Goal: Transaction & Acquisition: Purchase product/service

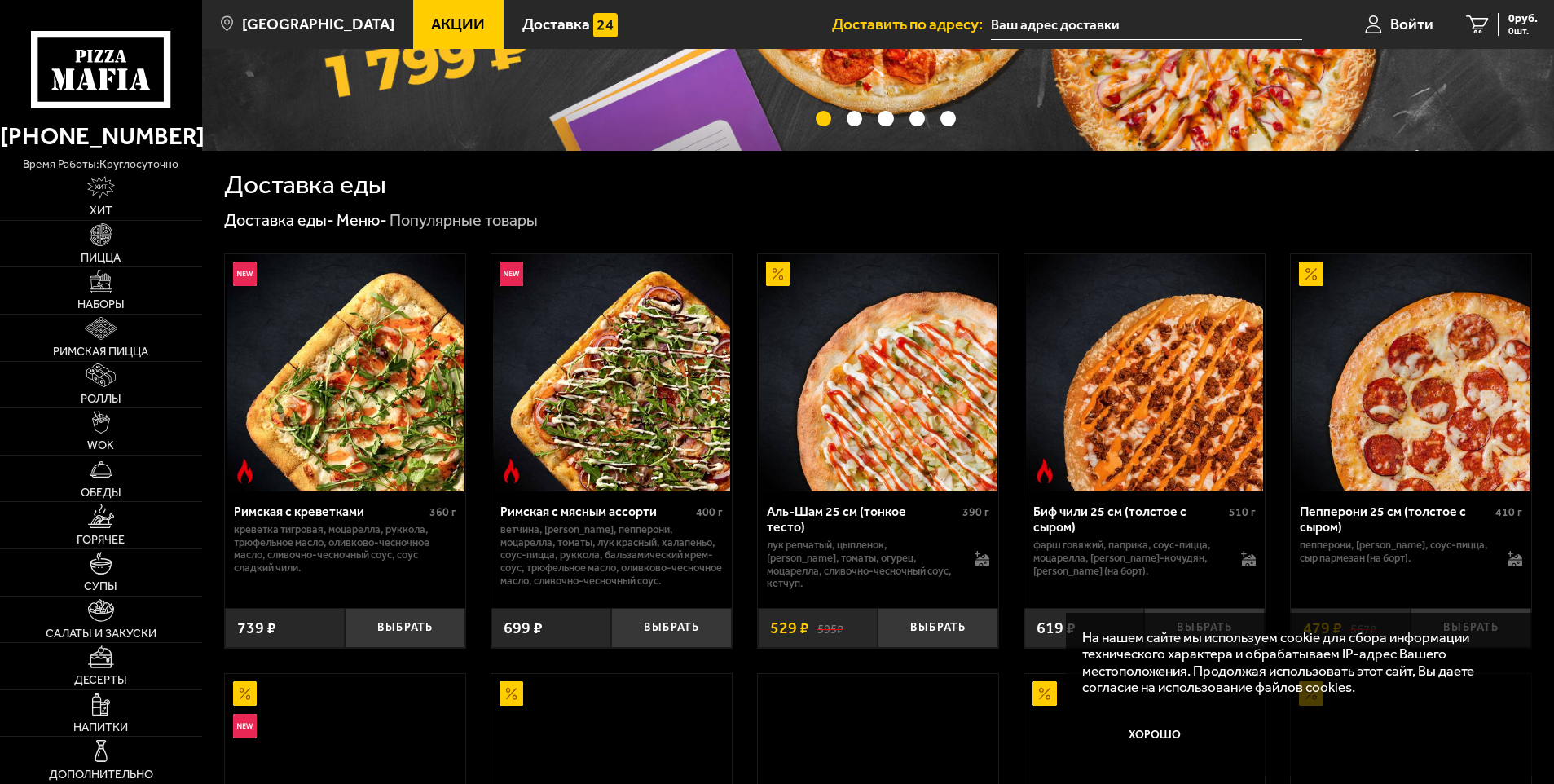
scroll to position [571, 0]
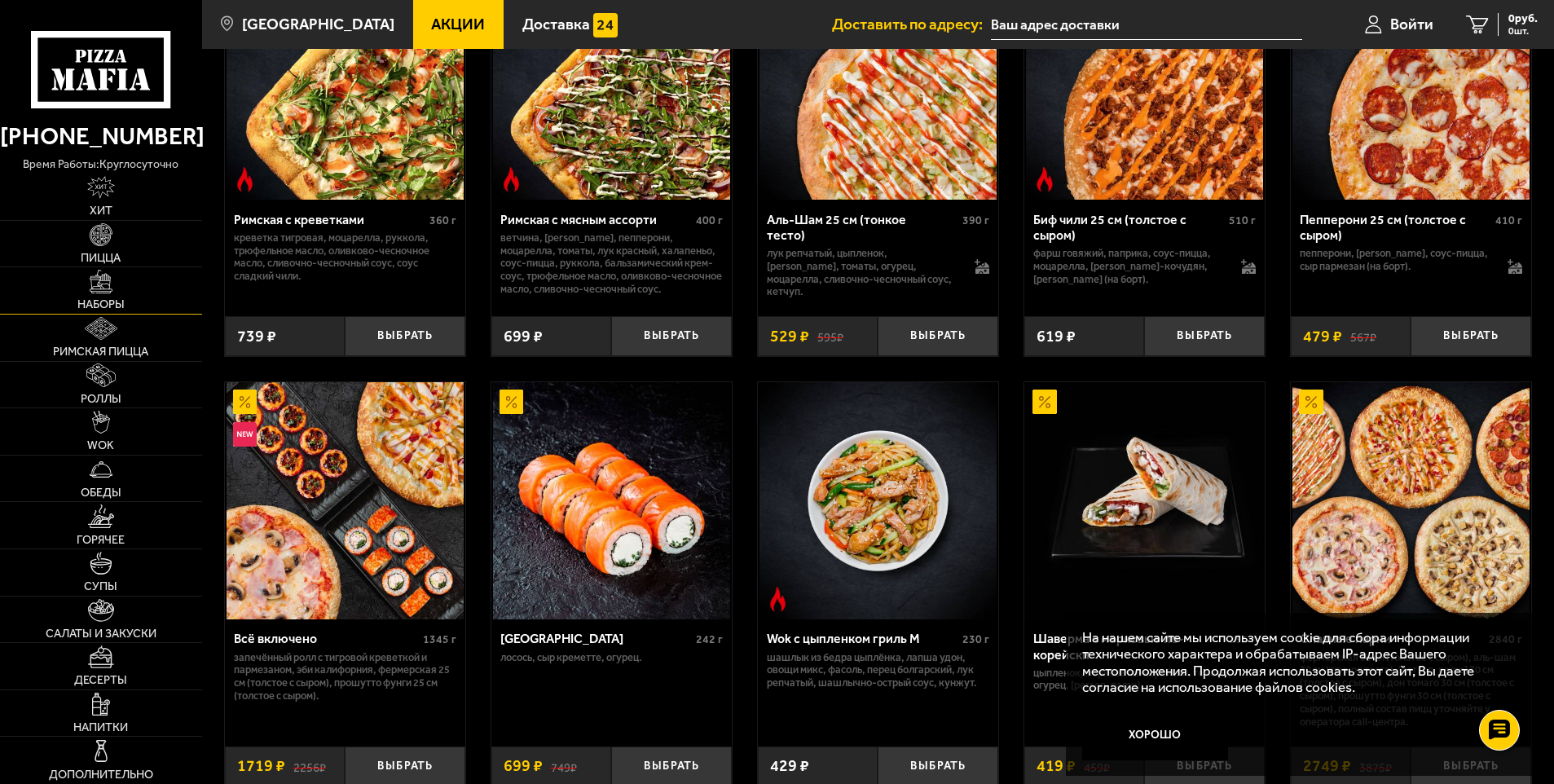
click at [128, 287] on link "Наборы" at bounding box center [100, 291] width 202 height 47
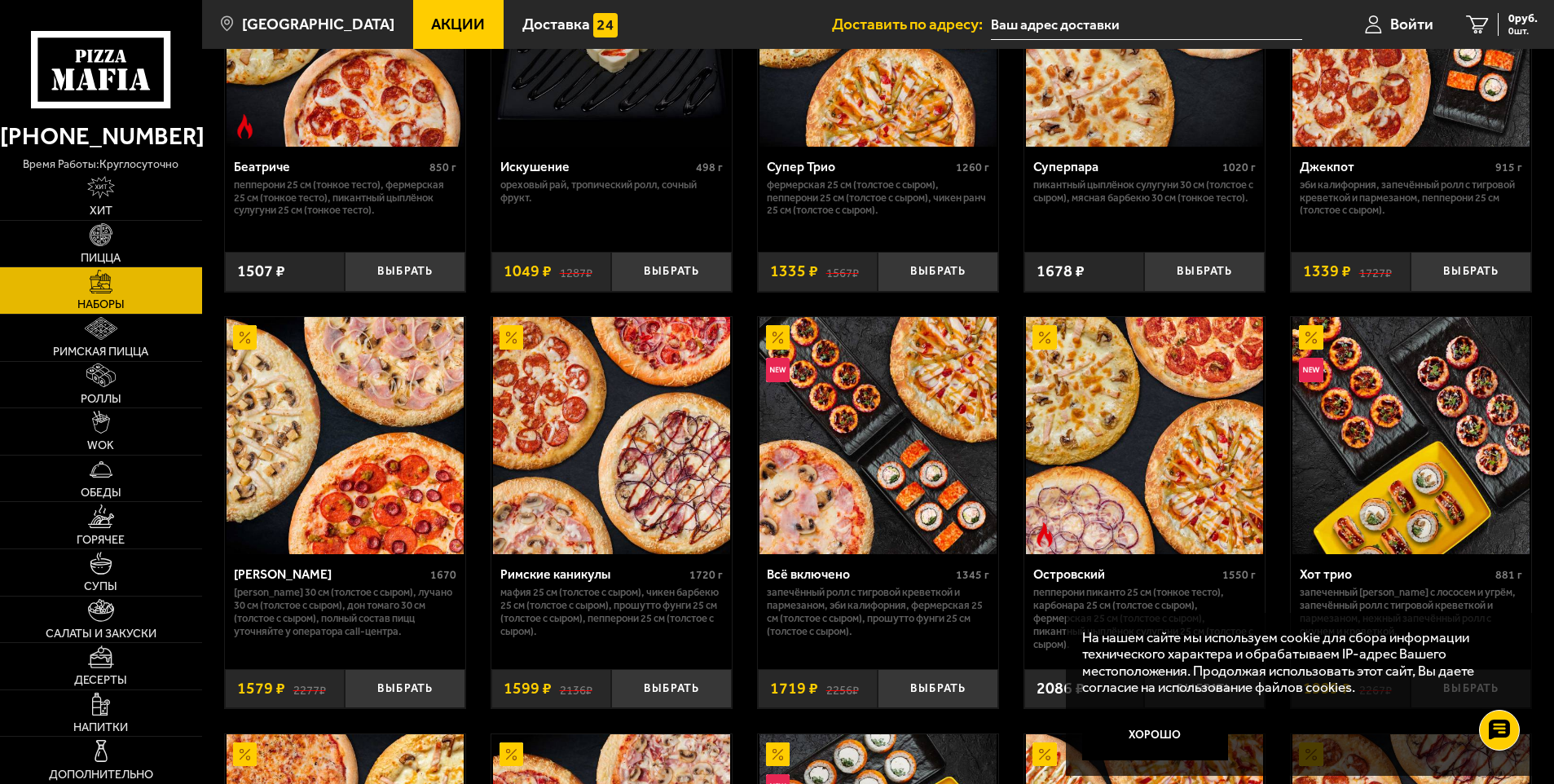
scroll to position [1141, 0]
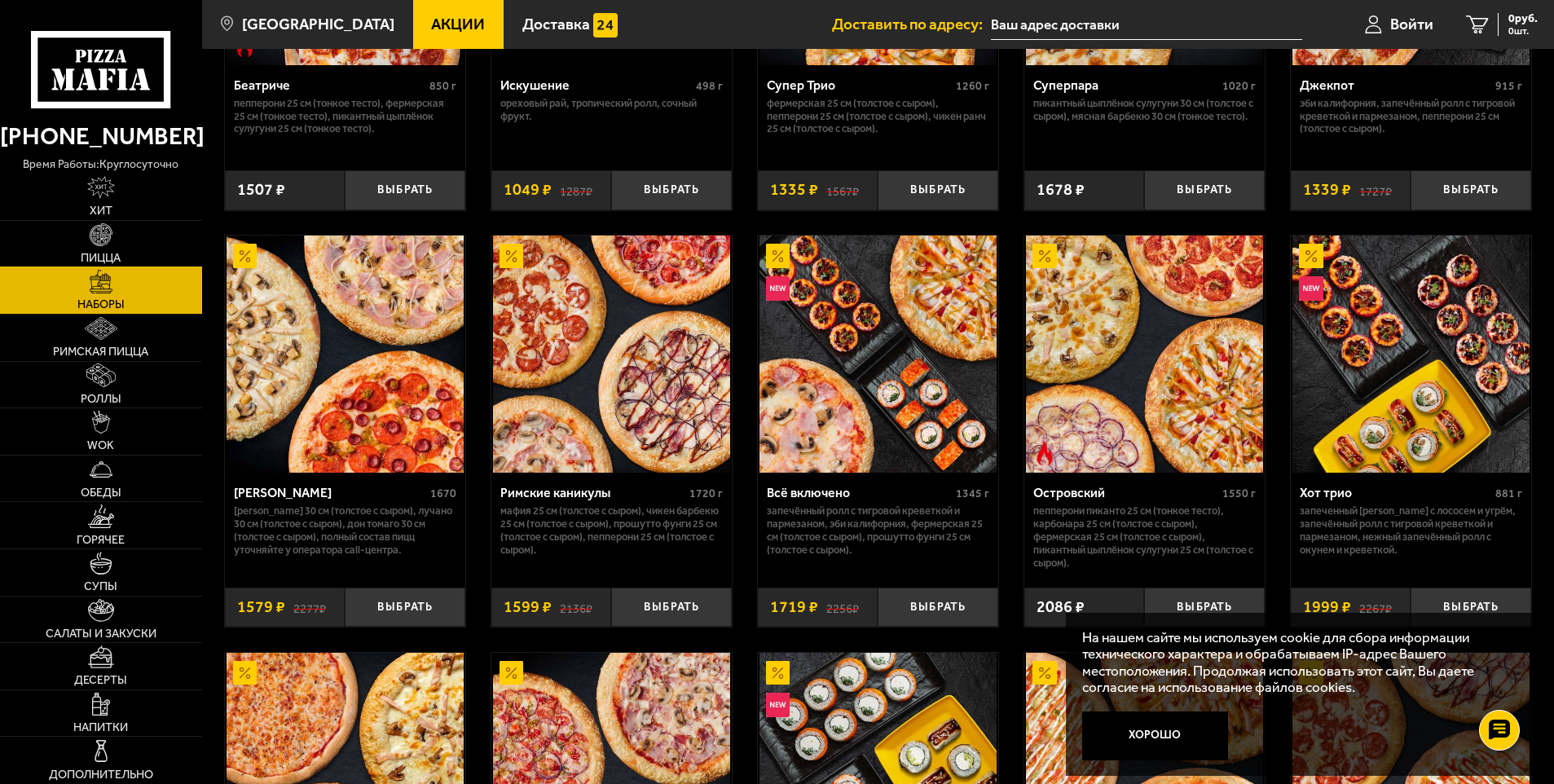
click at [124, 257] on link "Пицца" at bounding box center [100, 244] width 202 height 47
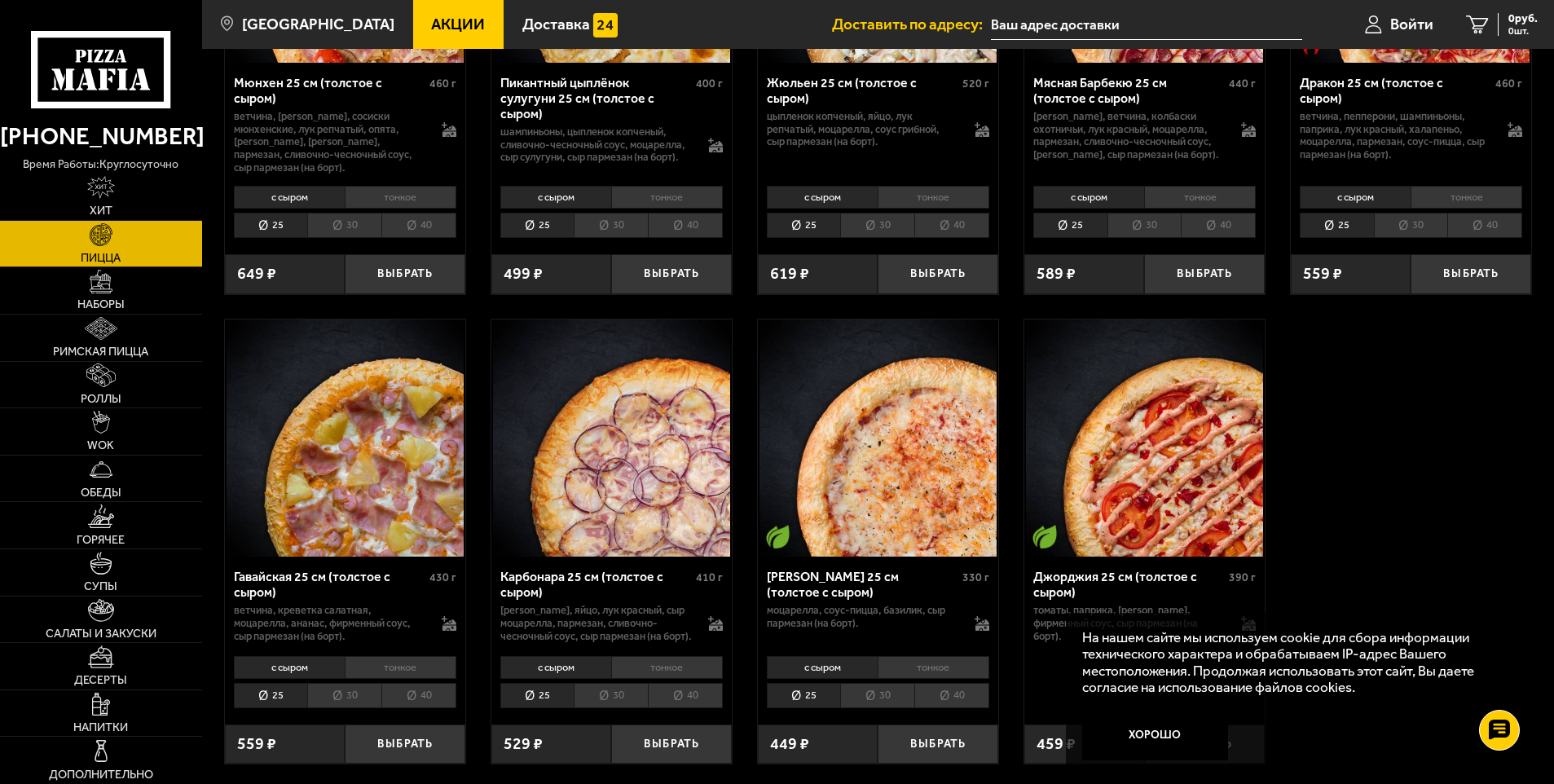
scroll to position [2037, 0]
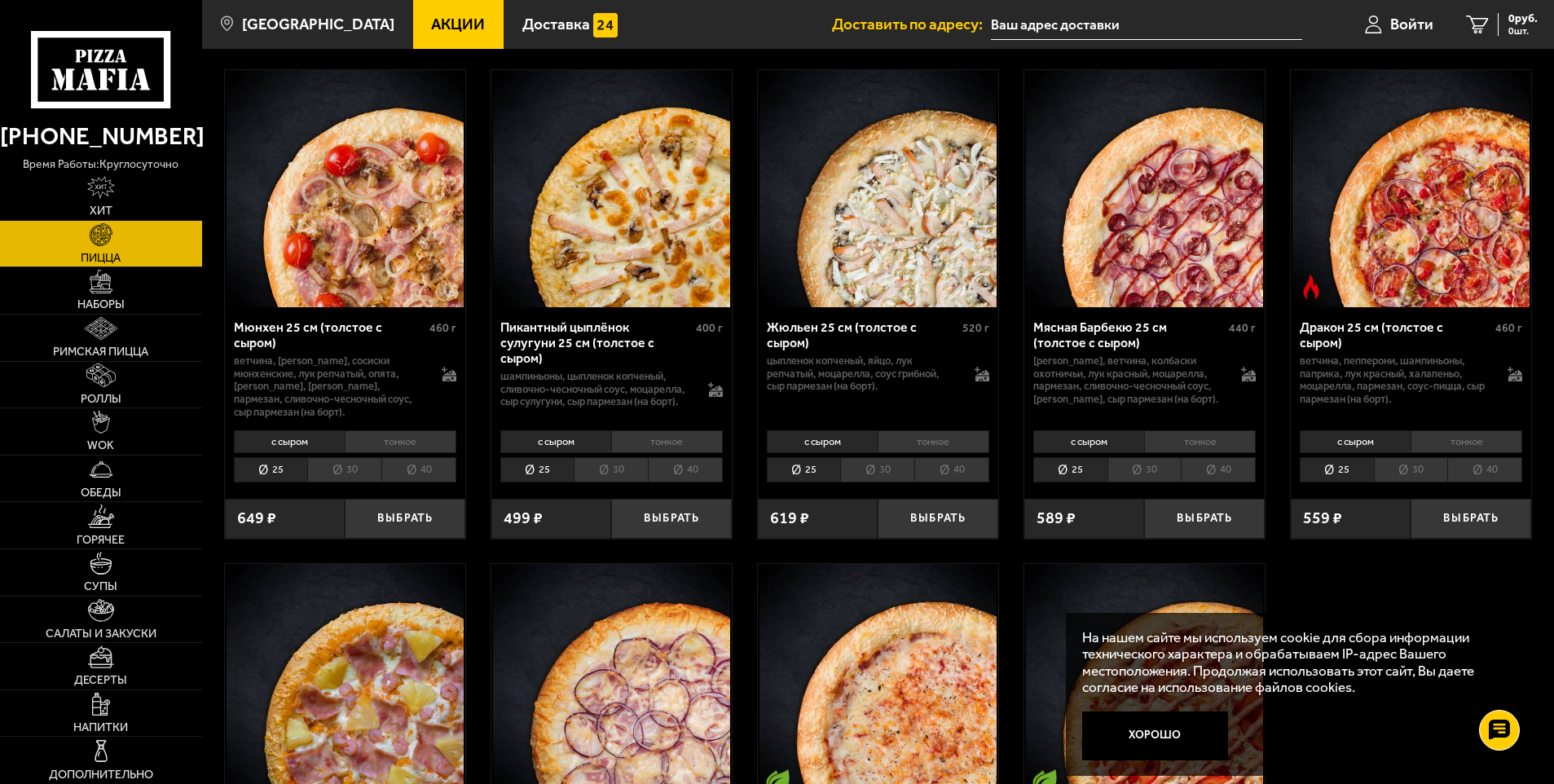
click at [1172, 453] on li "тонкое" at bounding box center [1200, 442] width 112 height 23
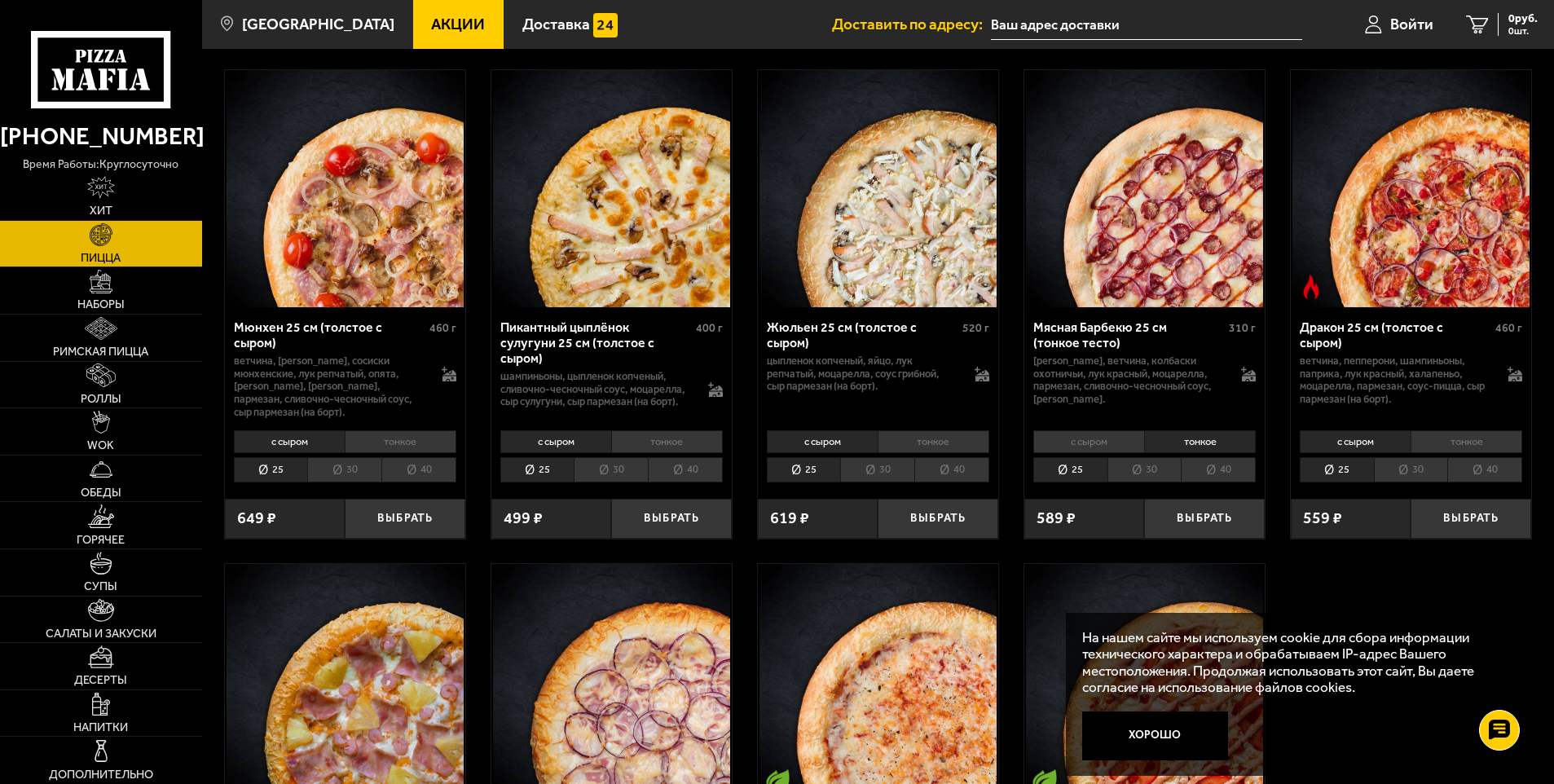
click at [1142, 453] on li "с сыром" at bounding box center [1089, 442] width 111 height 23
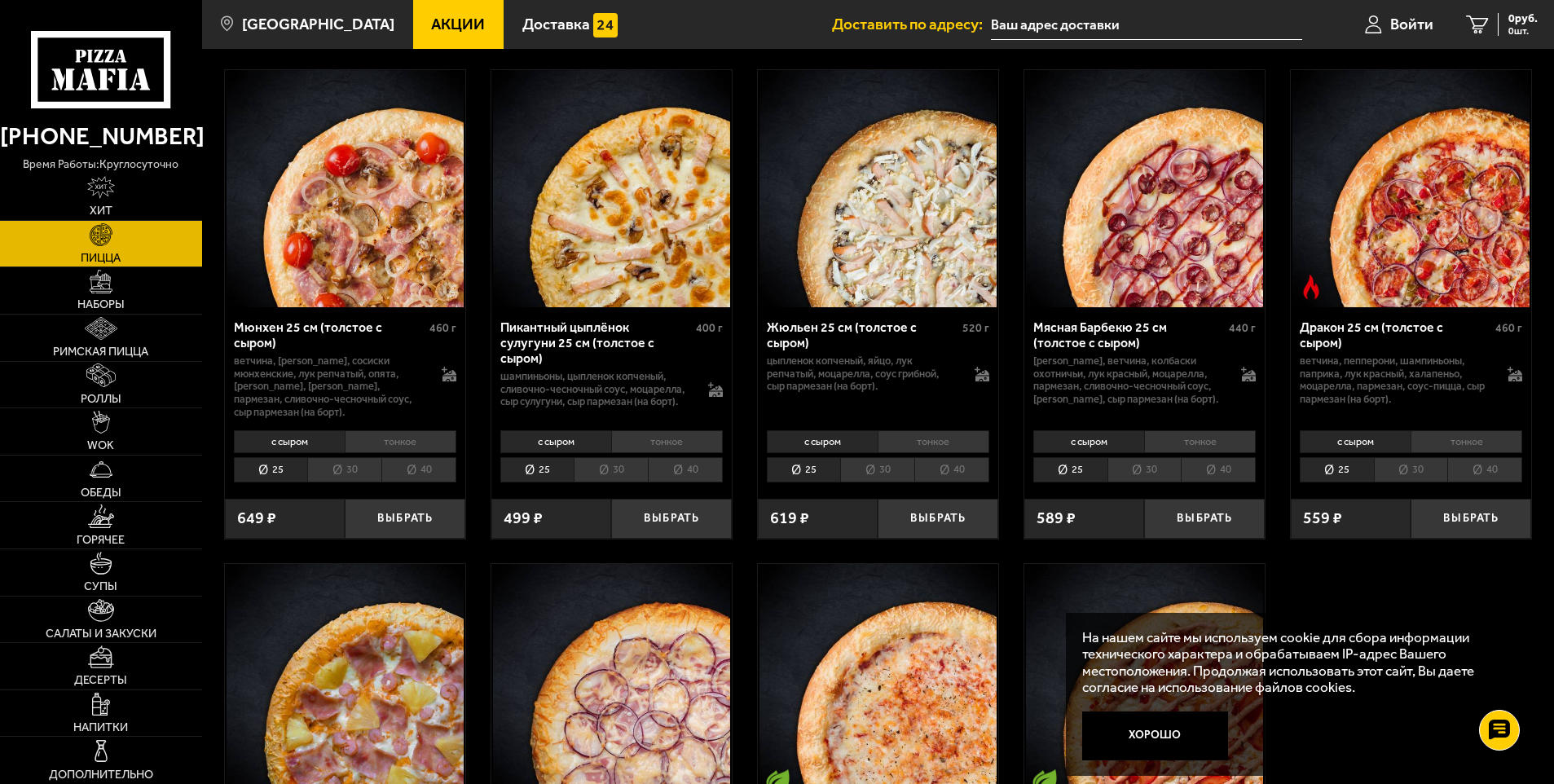
click at [1166, 453] on li "тонкое" at bounding box center [1200, 442] width 112 height 23
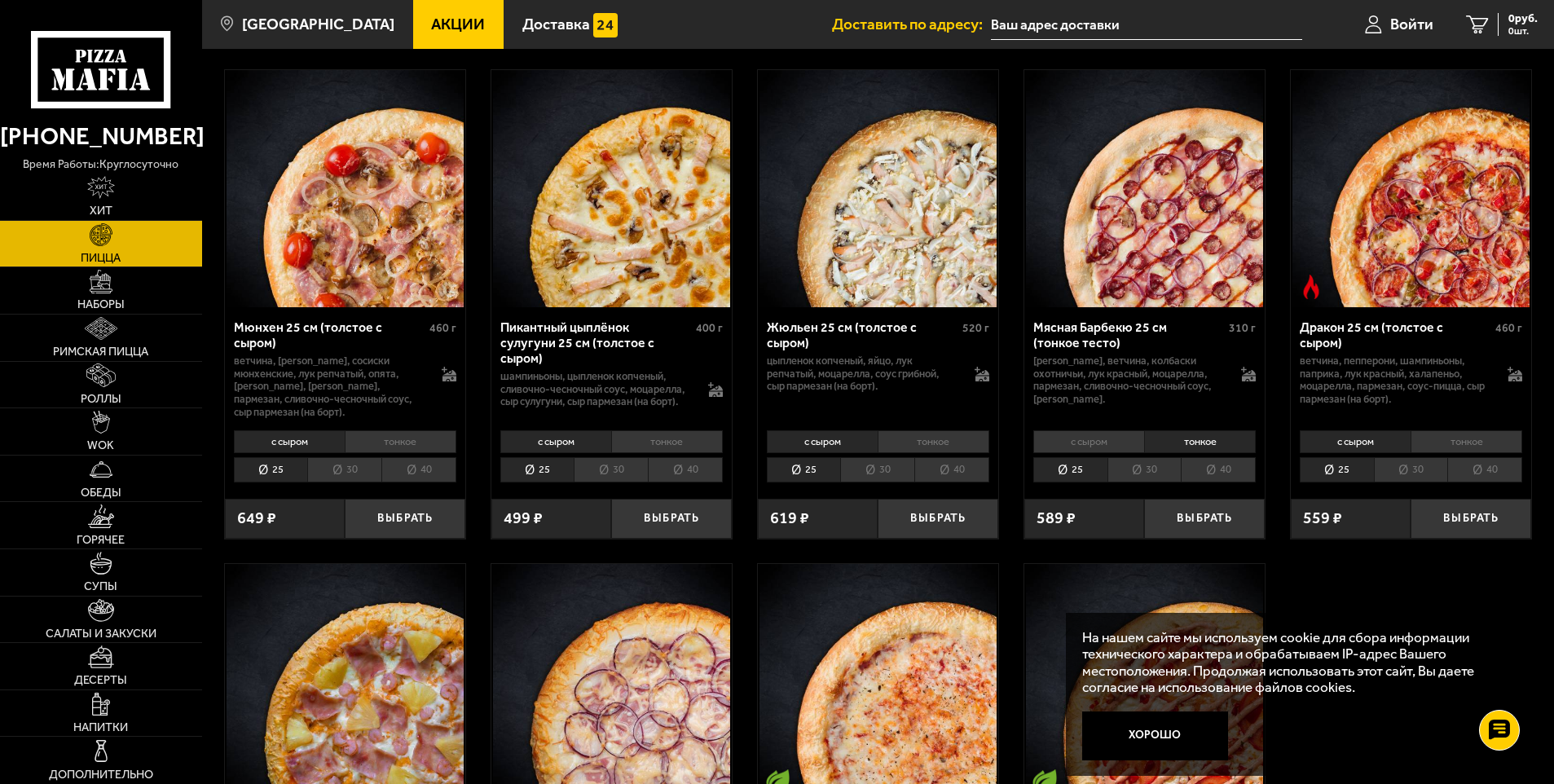
click at [1141, 453] on li "с сыром" at bounding box center [1089, 442] width 111 height 23
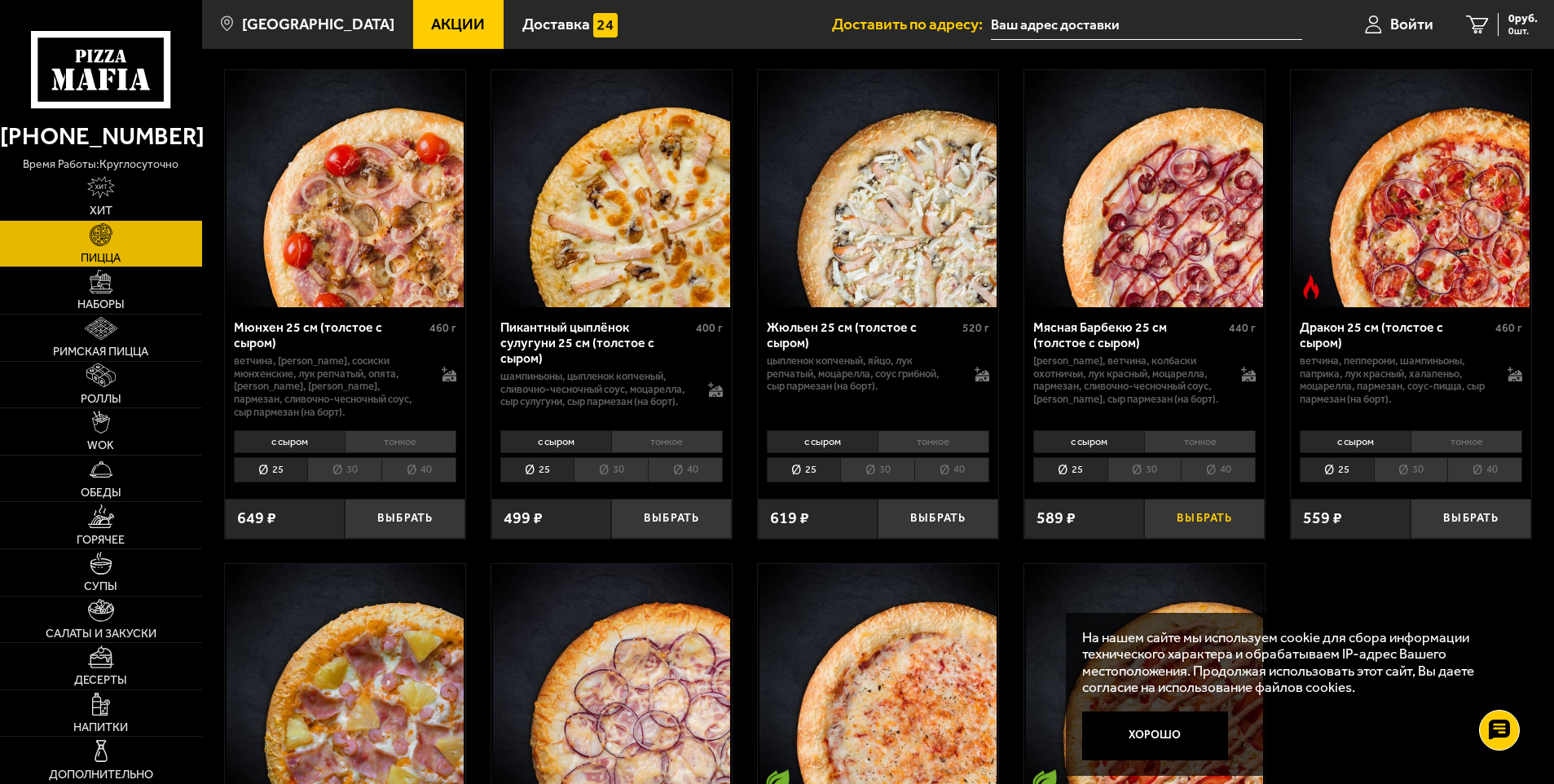
click at [1172, 538] on button "Выбрать" at bounding box center [1205, 519] width 120 height 40
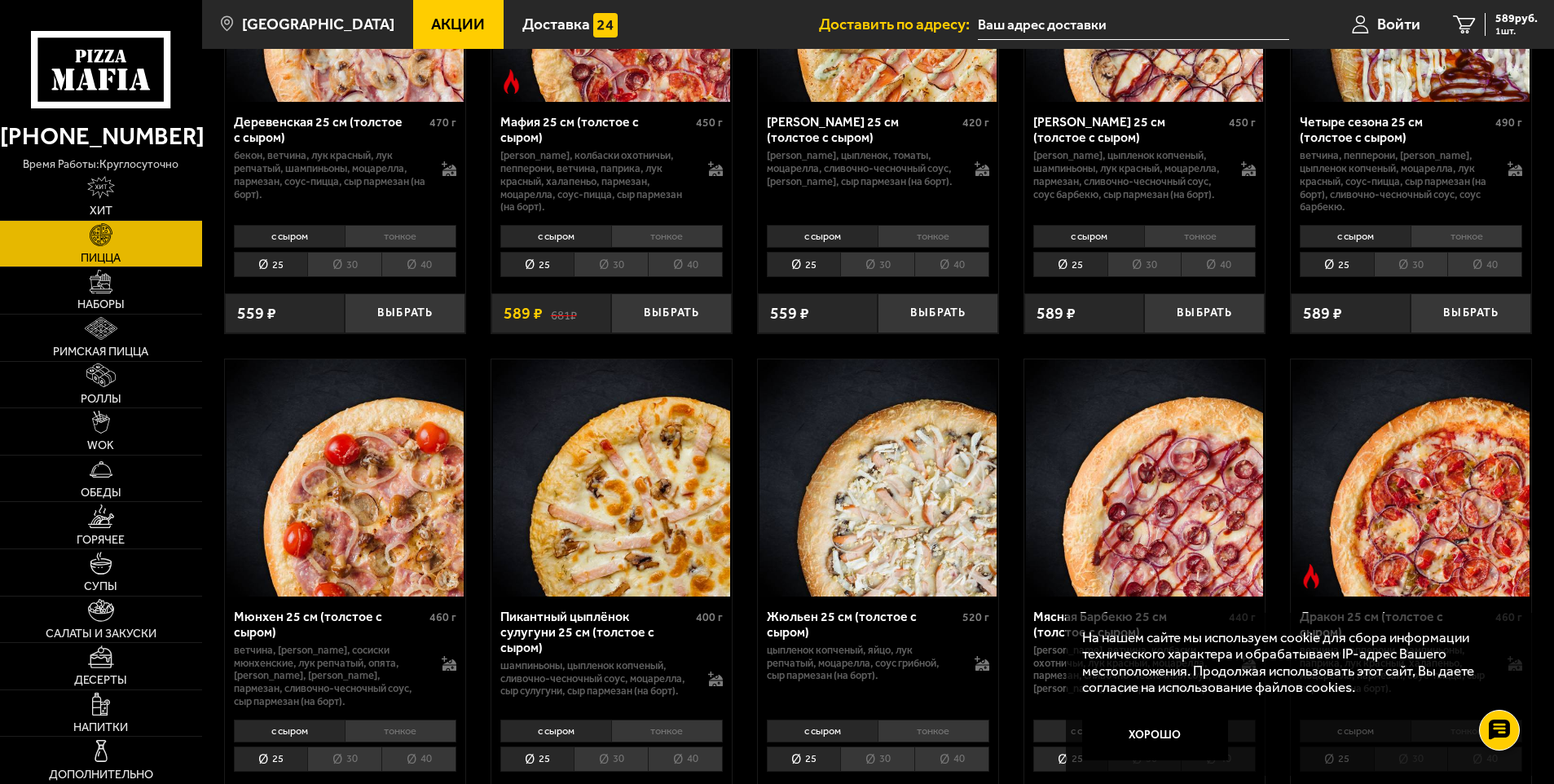
scroll to position [1874, 0]
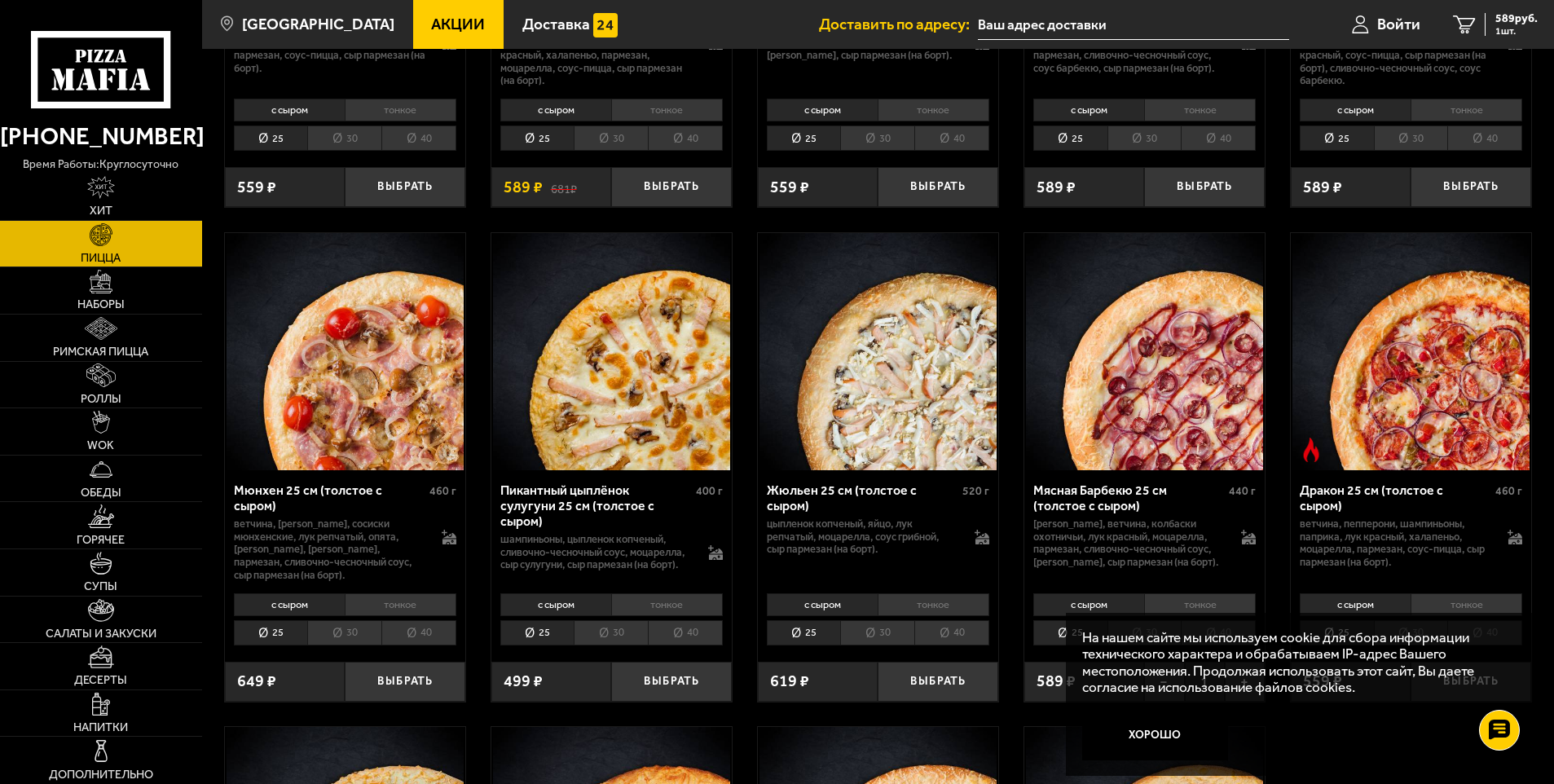
click at [370, 645] on li "30" at bounding box center [344, 633] width 75 height 25
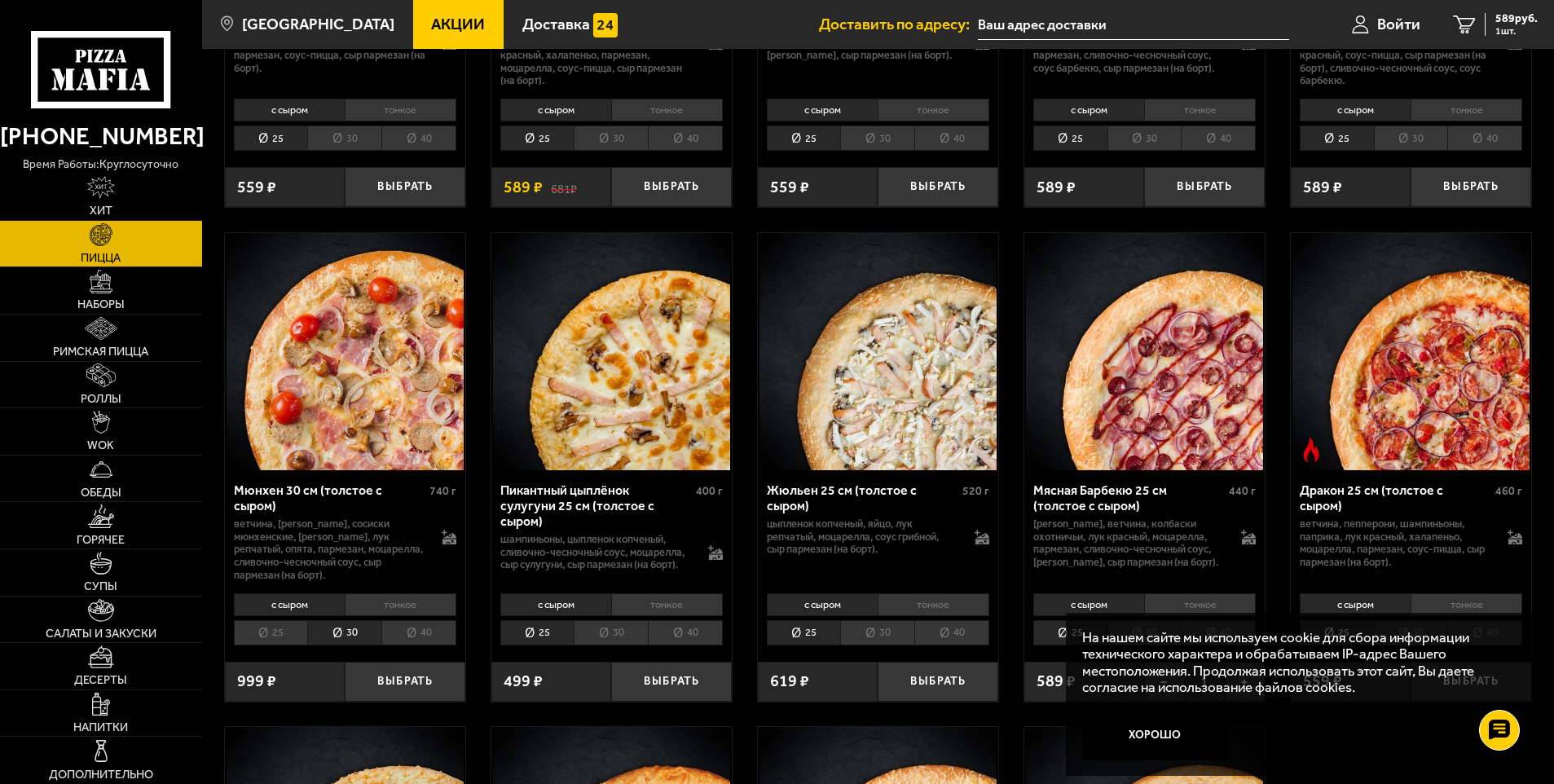
click at [287, 645] on li "25" at bounding box center [272, 633] width 75 height 25
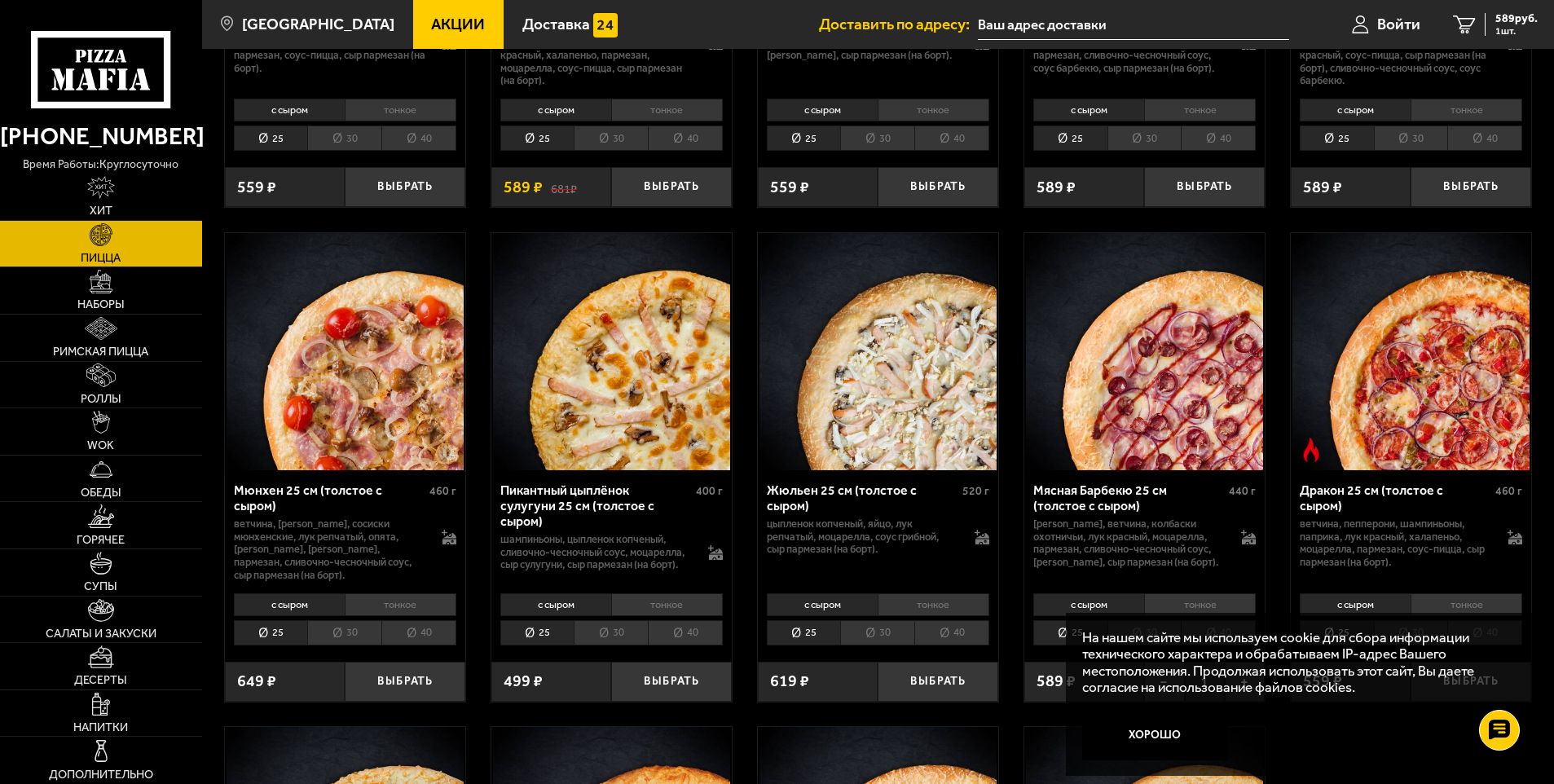
click at [333, 645] on li "30" at bounding box center [344, 633] width 75 height 25
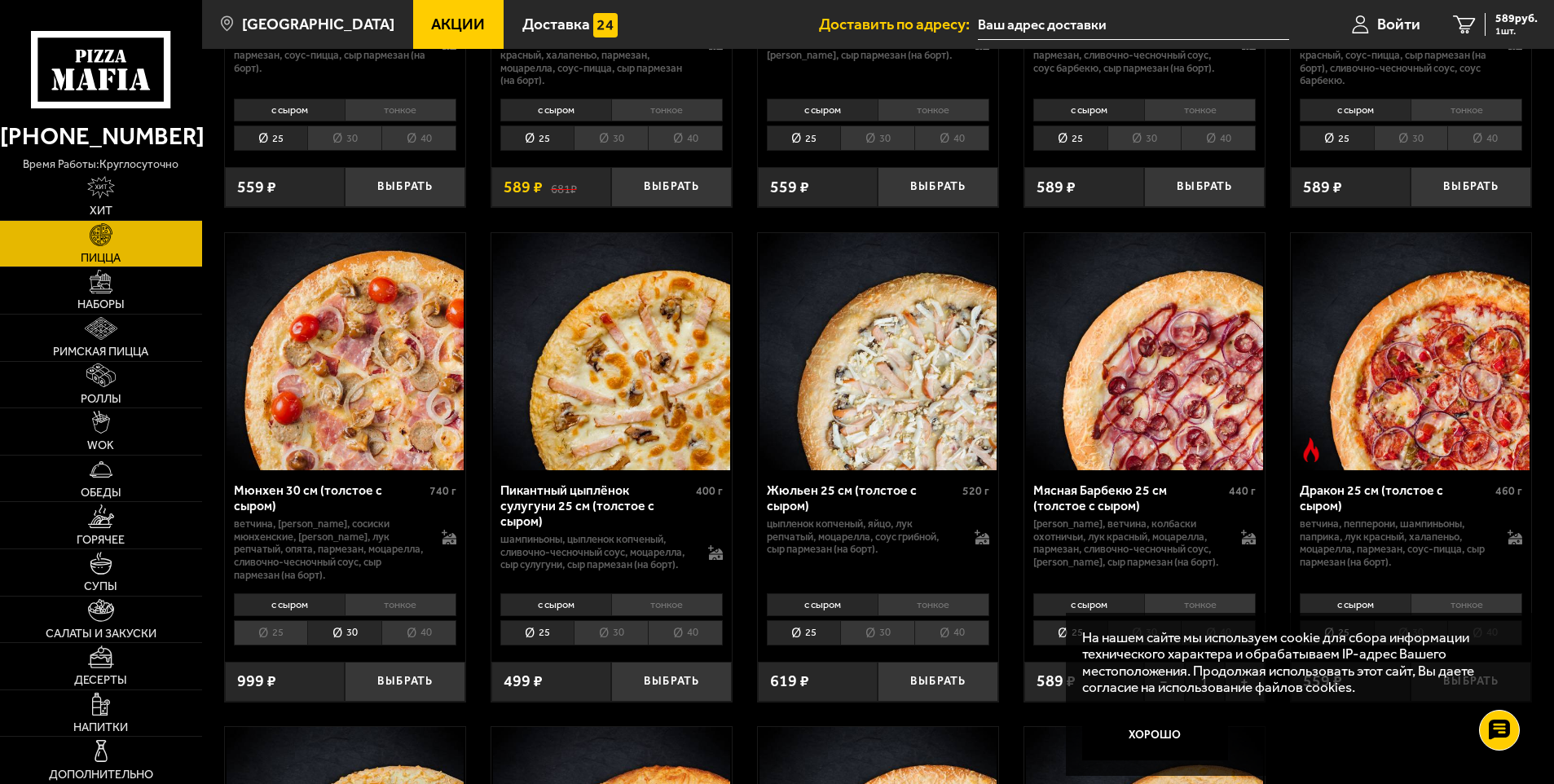
click at [304, 645] on li "25" at bounding box center [272, 633] width 75 height 25
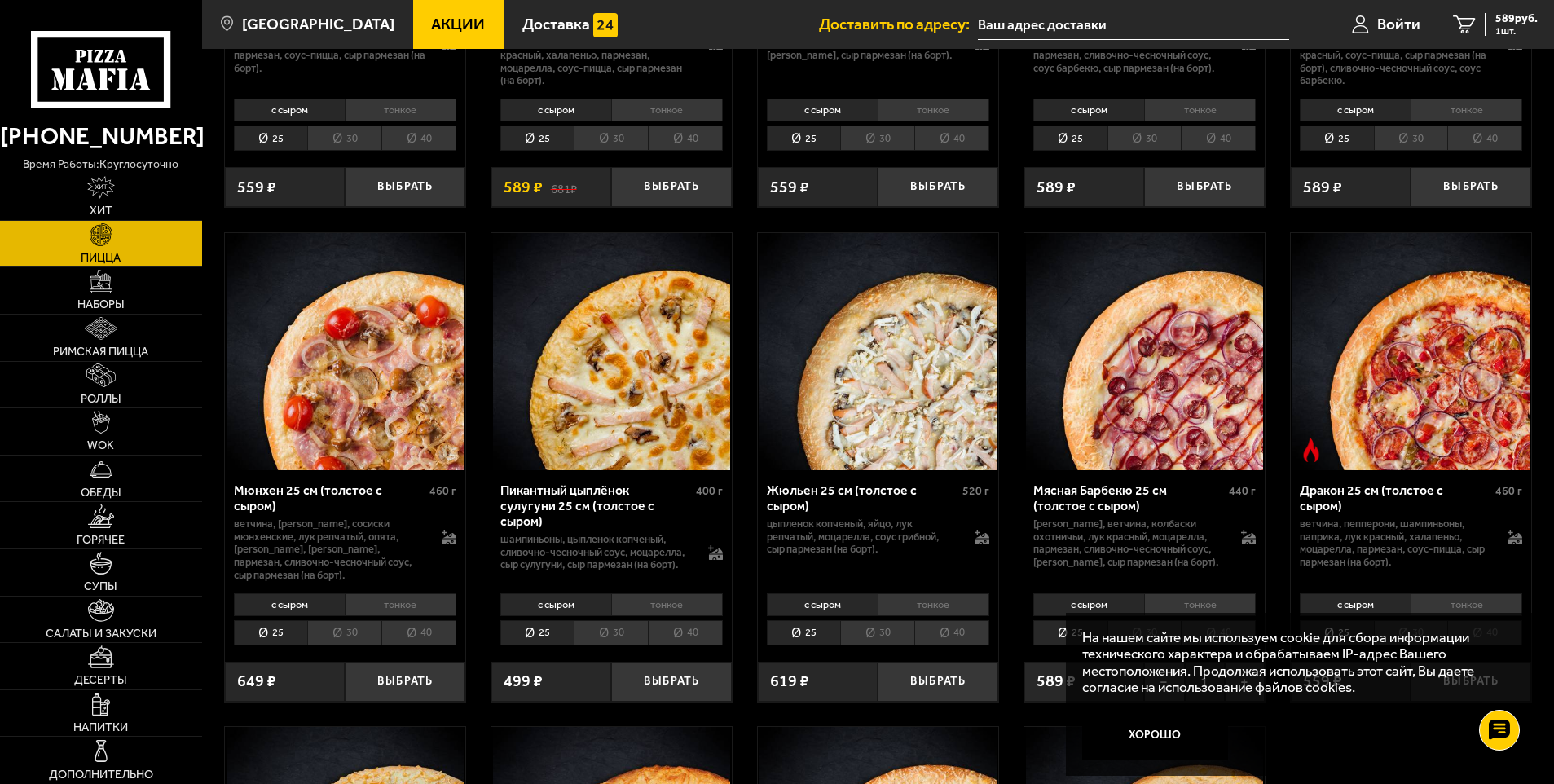
click at [379, 616] on li "тонкое" at bounding box center [401, 604] width 112 height 23
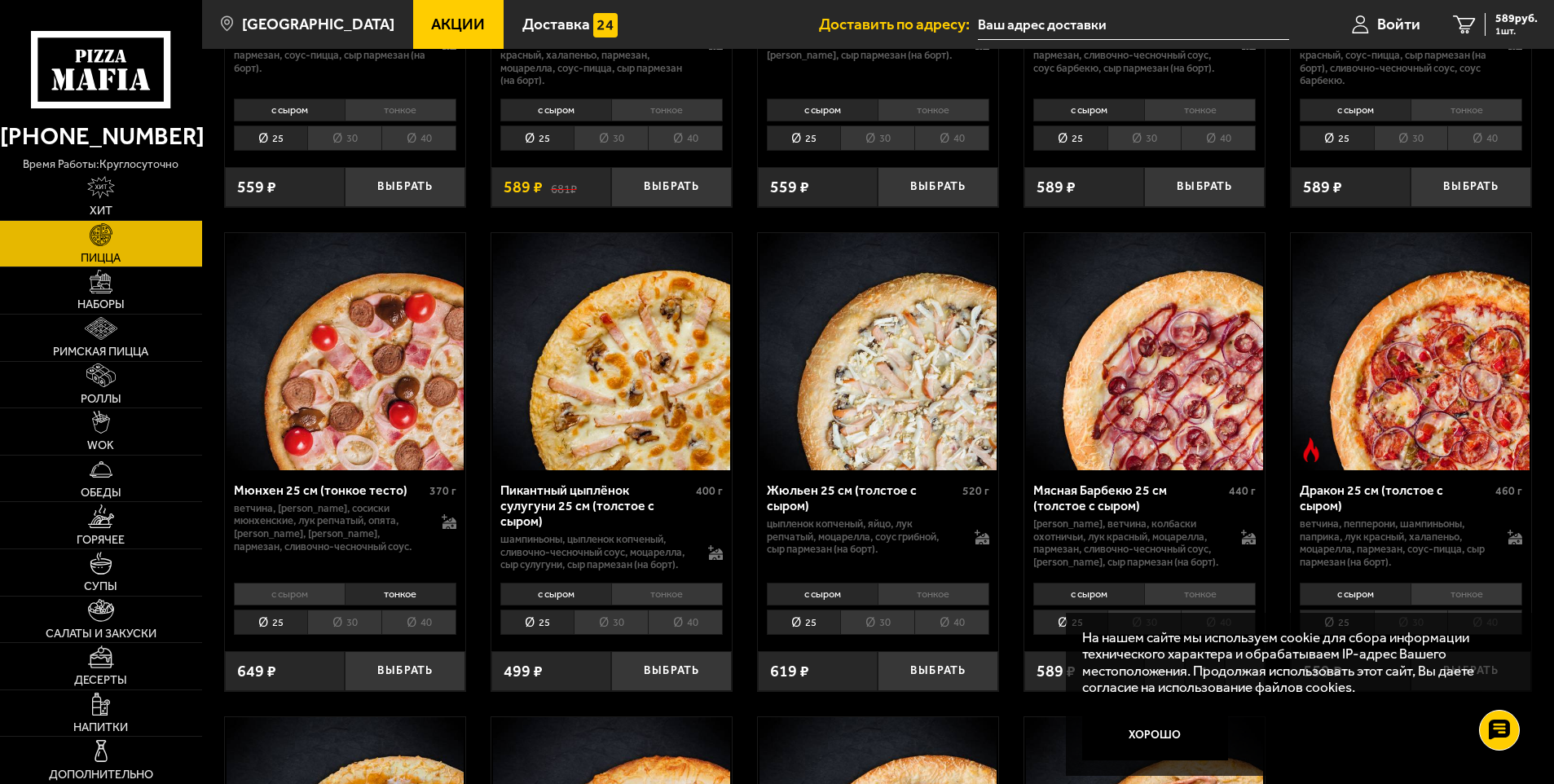
click at [334, 605] on li "с сыром" at bounding box center [290, 594] width 111 height 23
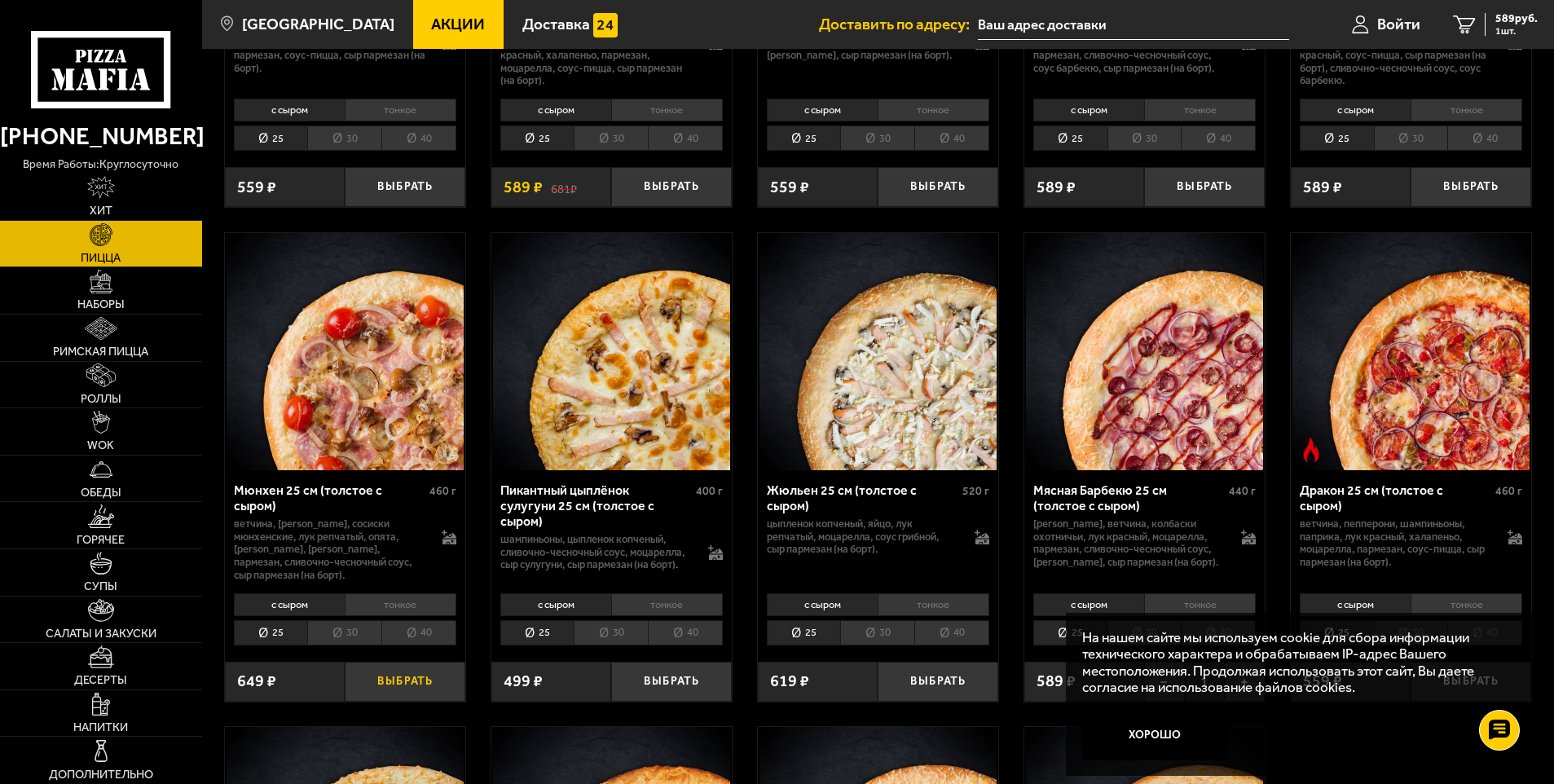
click at [391, 702] on button "Выбрать" at bounding box center [405, 682] width 120 height 40
click at [135, 360] on link "Римская пицца" at bounding box center [100, 338] width 202 height 47
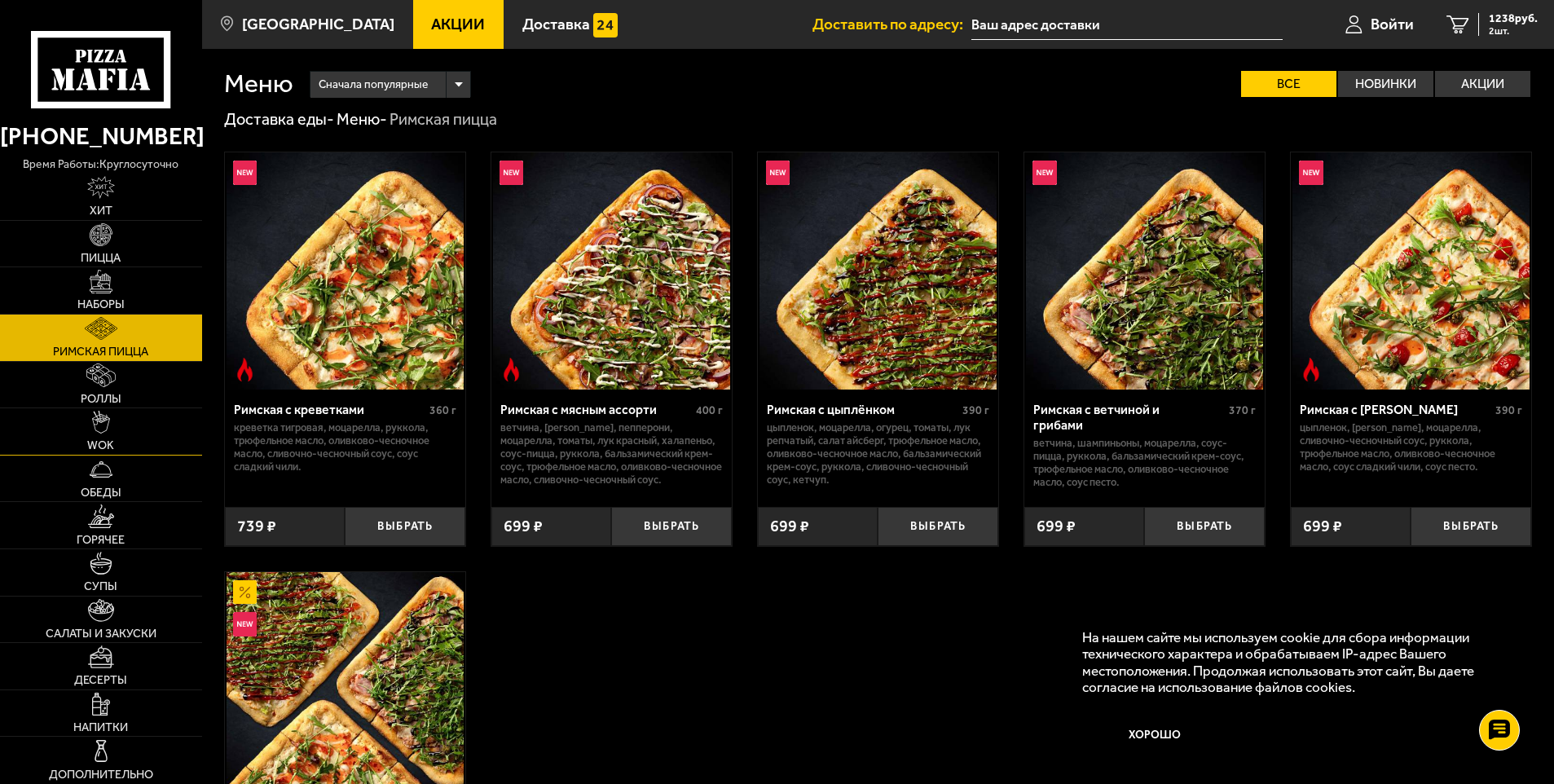
click at [123, 410] on link "WOK" at bounding box center [100, 431] width 202 height 47
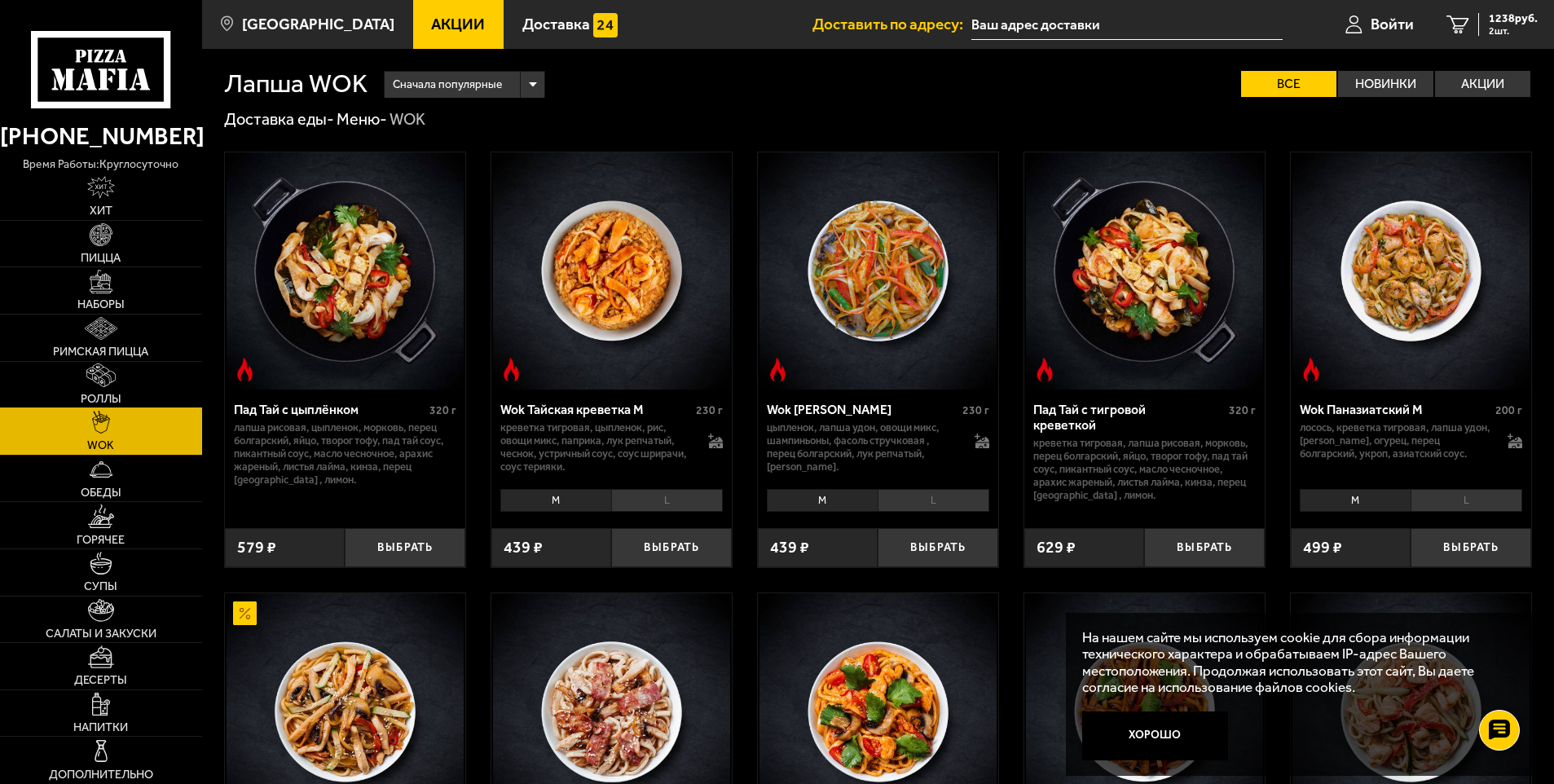
click at [123, 405] on link "Роллы" at bounding box center [100, 384] width 202 height 47
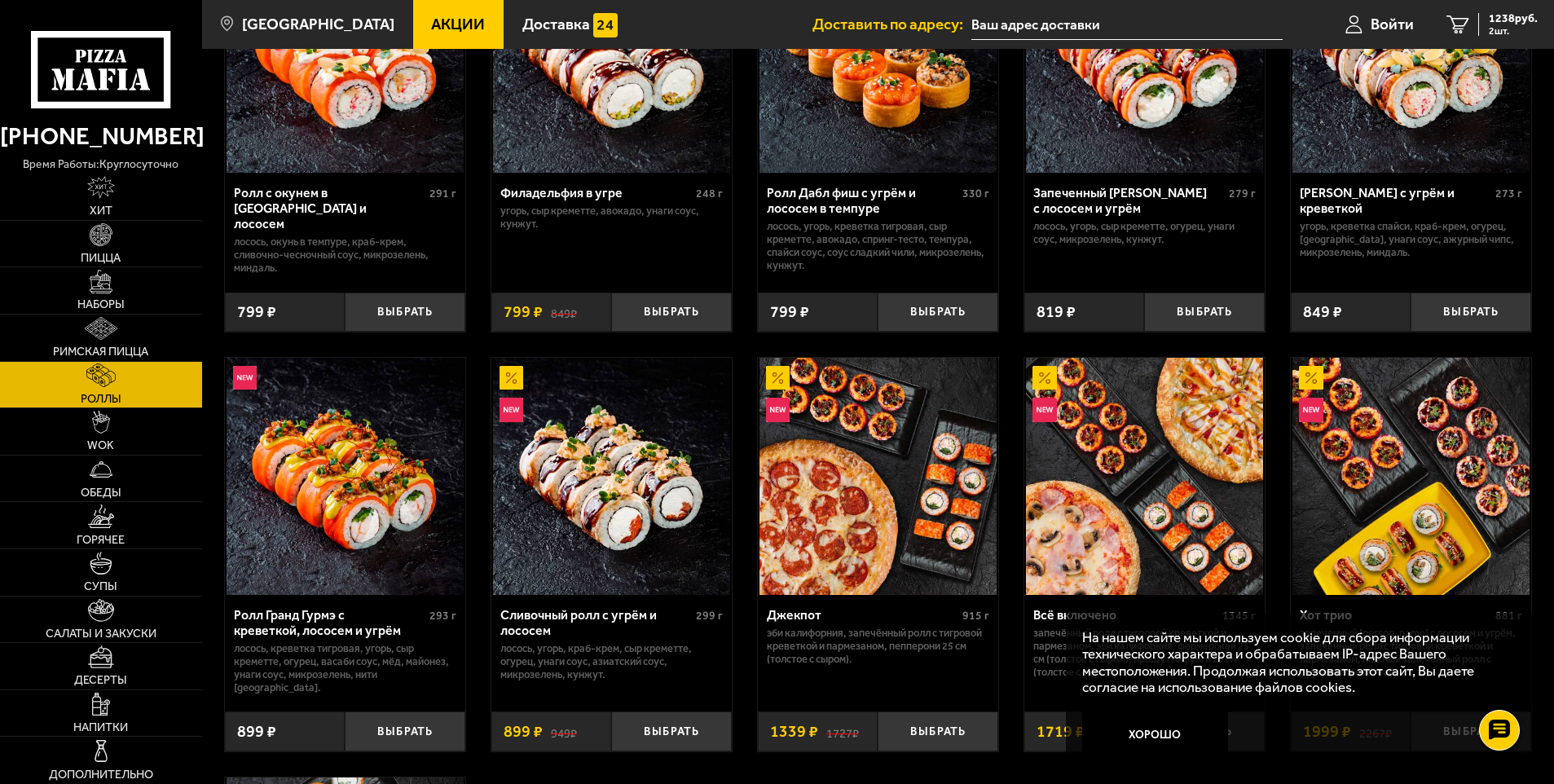
scroll to position [407, 0]
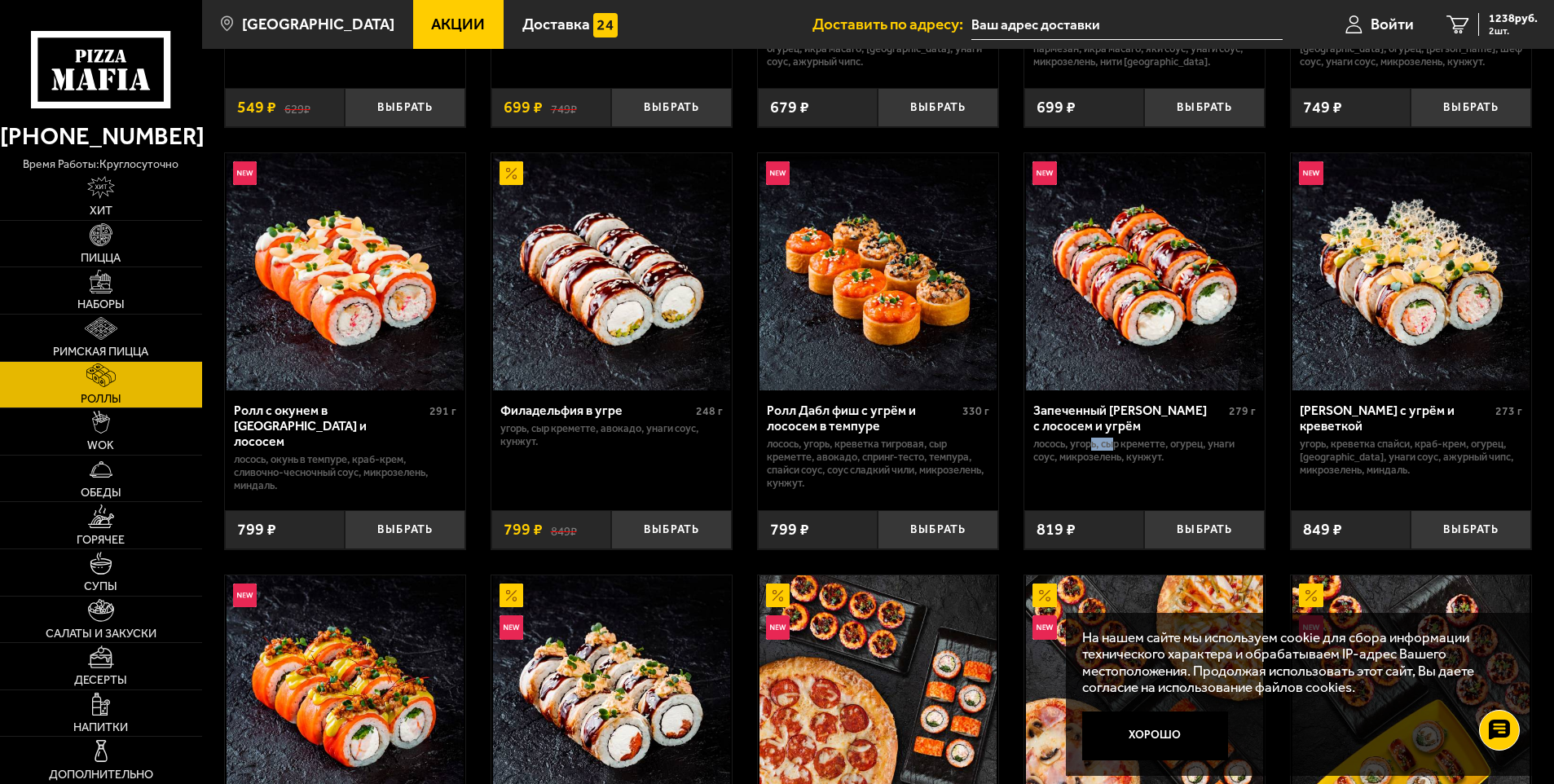
drag, startPoint x: 1095, startPoint y: 446, endPoint x: 1115, endPoint y: 442, distance: 20.4
click at [1115, 442] on p "лосось, угорь, Сыр креметте, огурец, унаги соус, микрозелень, кунжут." at bounding box center [1145, 450] width 223 height 26
click at [1115, 444] on p "лосось, угорь, Сыр креметте, огурец, унаги соус, микрозелень, кунжут." at bounding box center [1145, 450] width 223 height 26
drag, startPoint x: 1030, startPoint y: 464, endPoint x: 1044, endPoint y: 462, distance: 14.1
click at [1044, 462] on div "Запеченный [PERSON_NAME] с лососем и угрём 279 г лосось, угорь, Сыр креметте, о…" at bounding box center [1144, 444] width 240 height 107
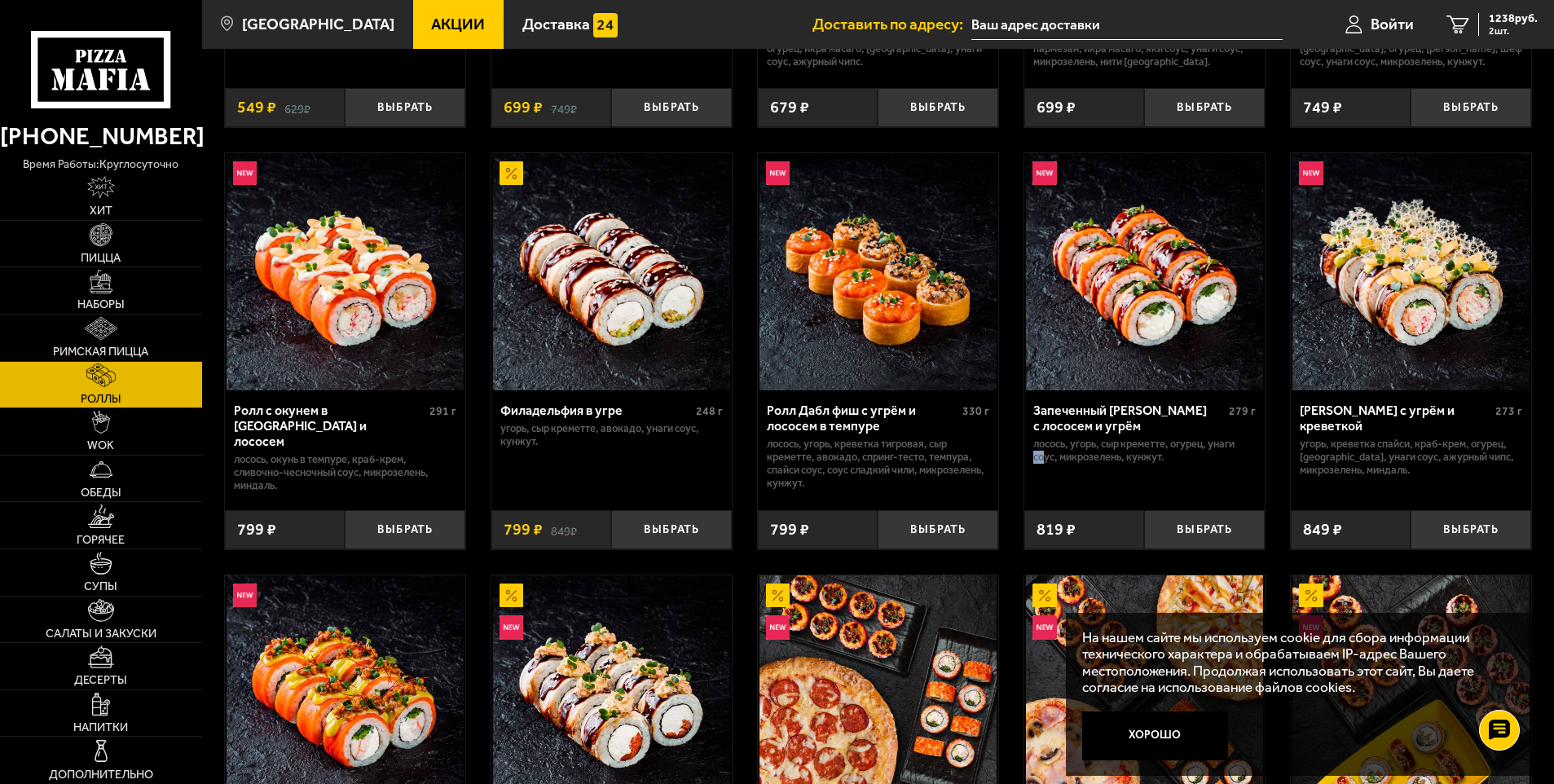
click at [1044, 462] on p "лосось, угорь, Сыр креметте, огурец, унаги соус, микрозелень, кунжут." at bounding box center [1145, 450] width 223 height 26
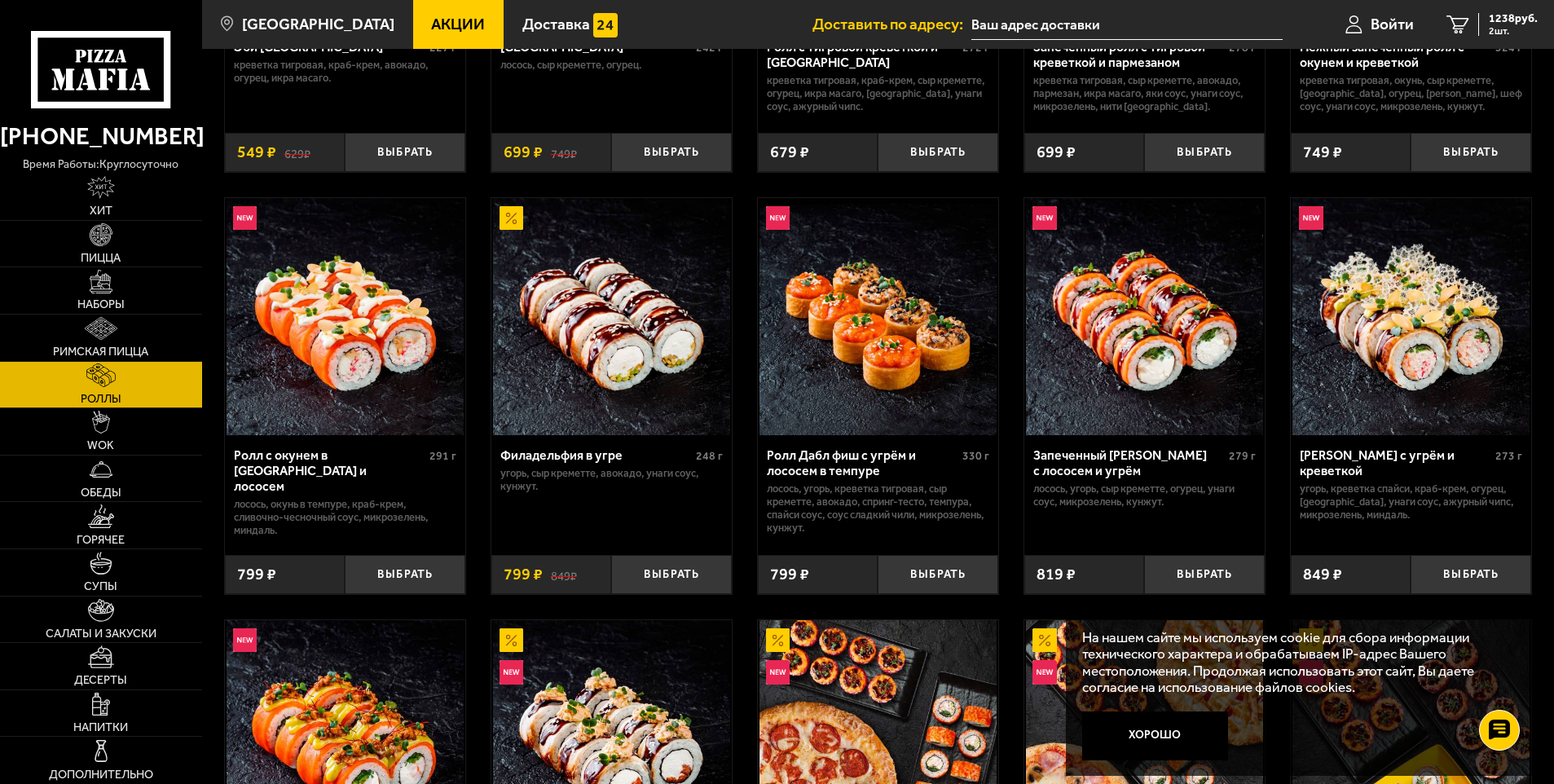
scroll to position [489, 0]
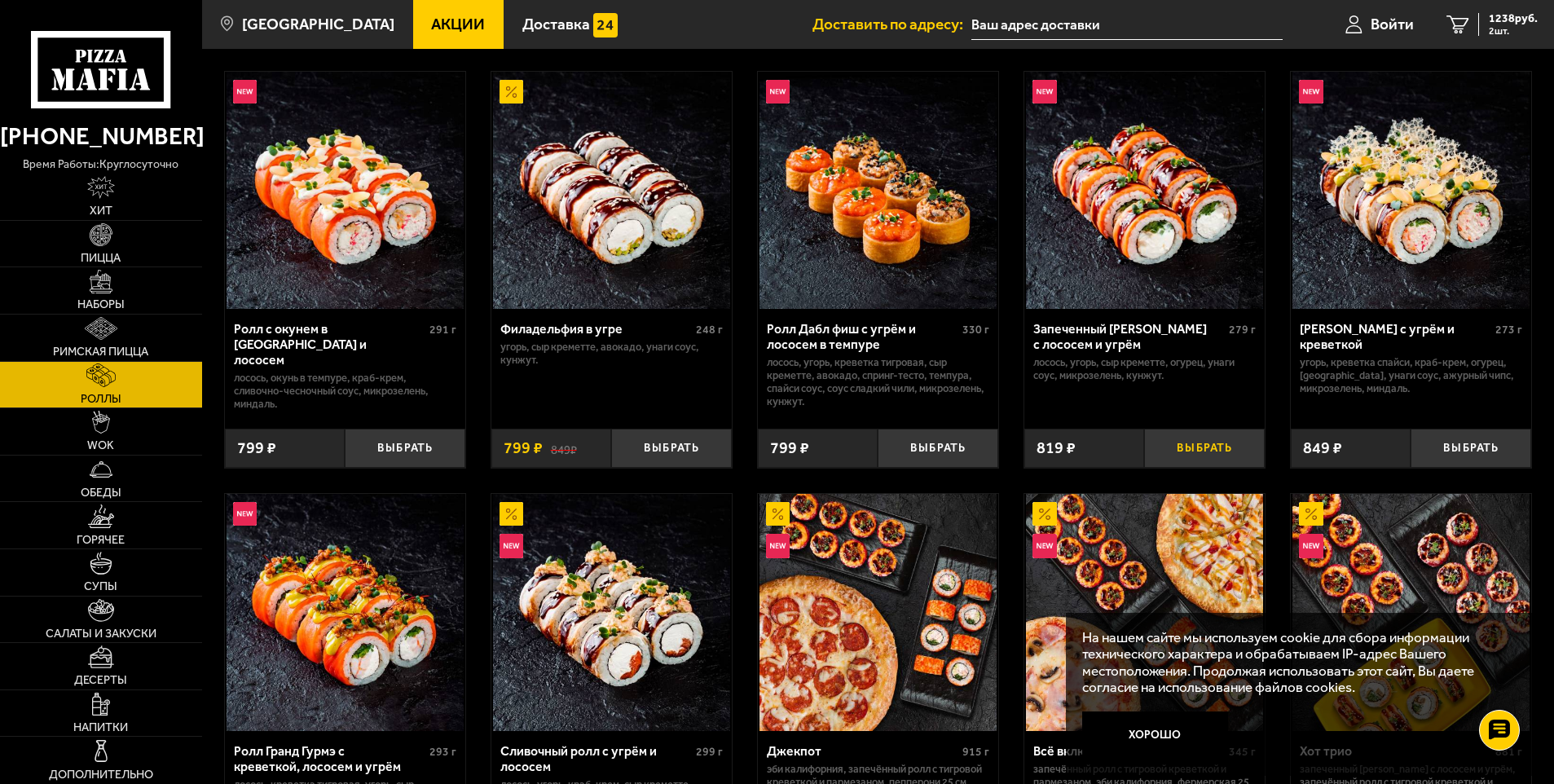
click at [1238, 449] on button "Выбрать" at bounding box center [1205, 448] width 120 height 40
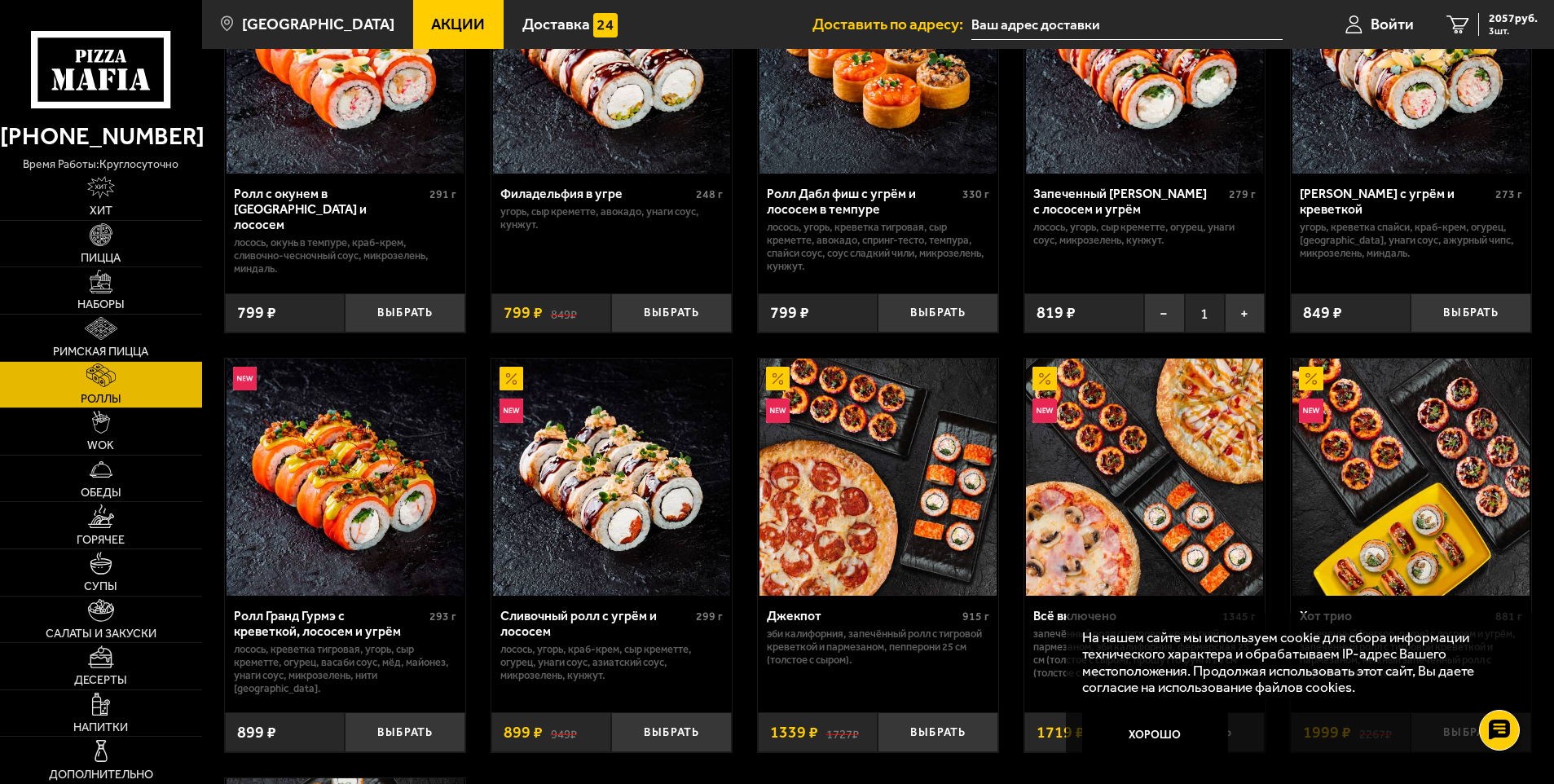
scroll to position [217, 0]
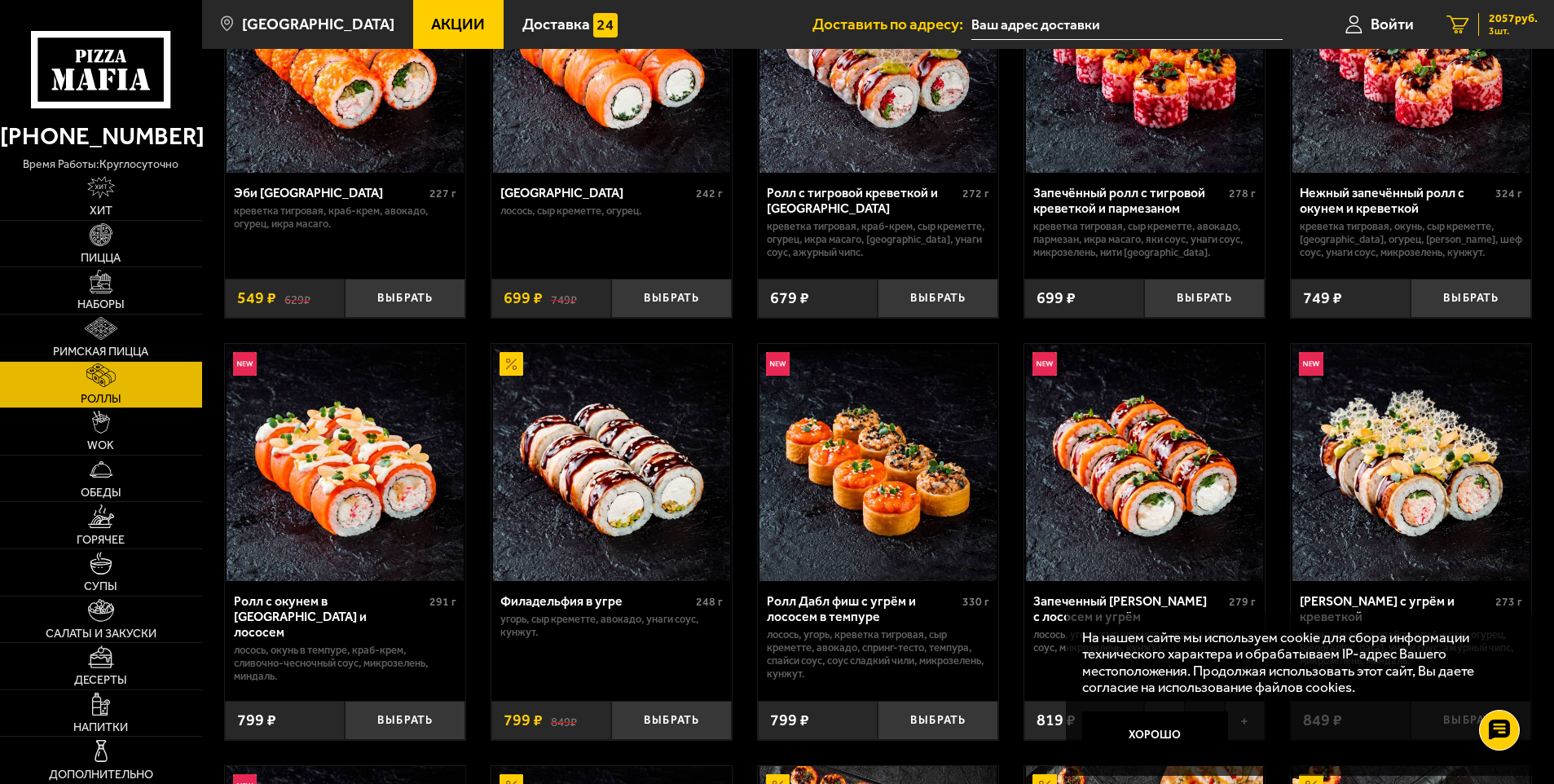
click at [1494, 34] on span "3 шт." at bounding box center [1513, 31] width 49 height 10
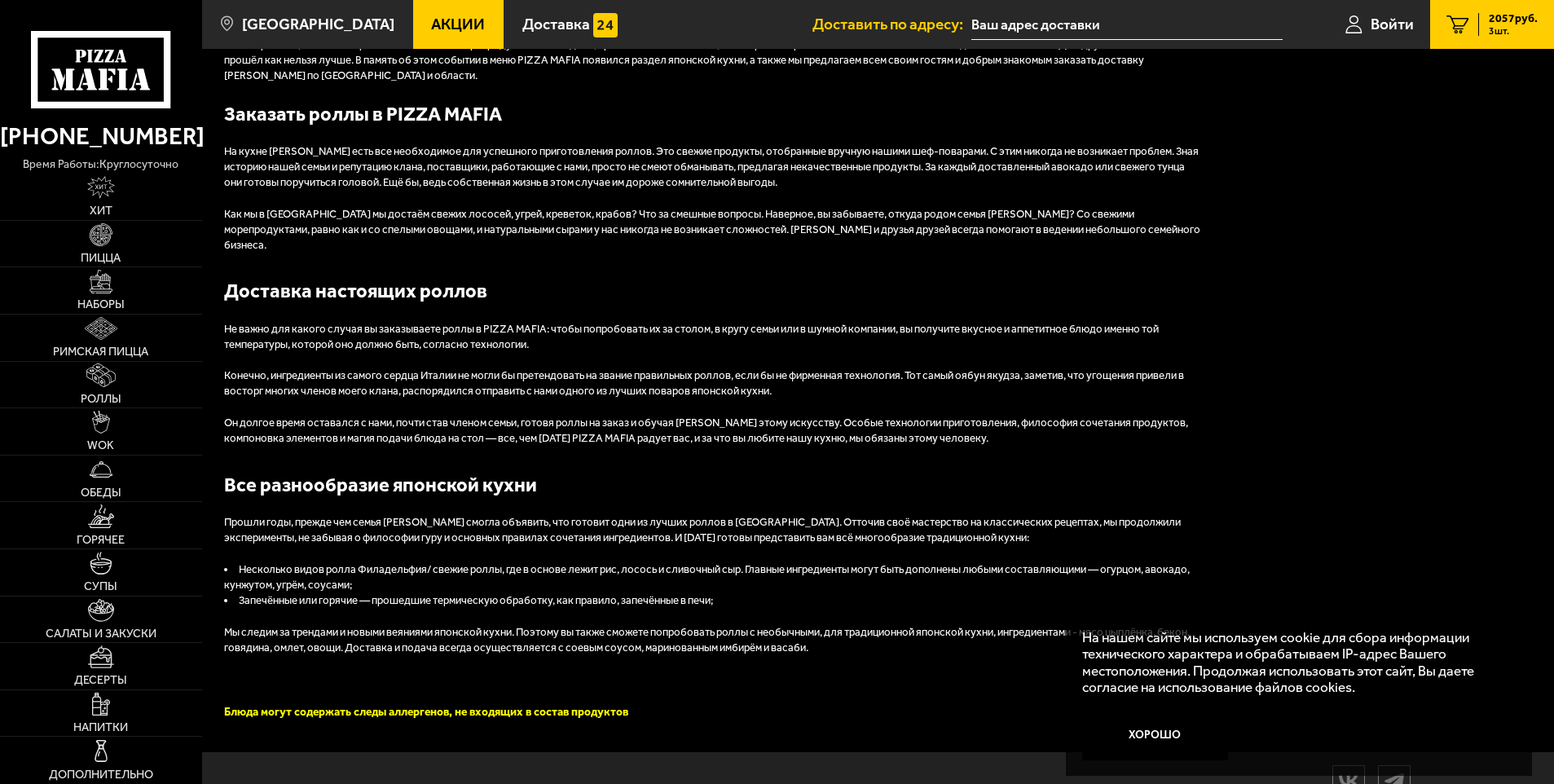
scroll to position [148, 0]
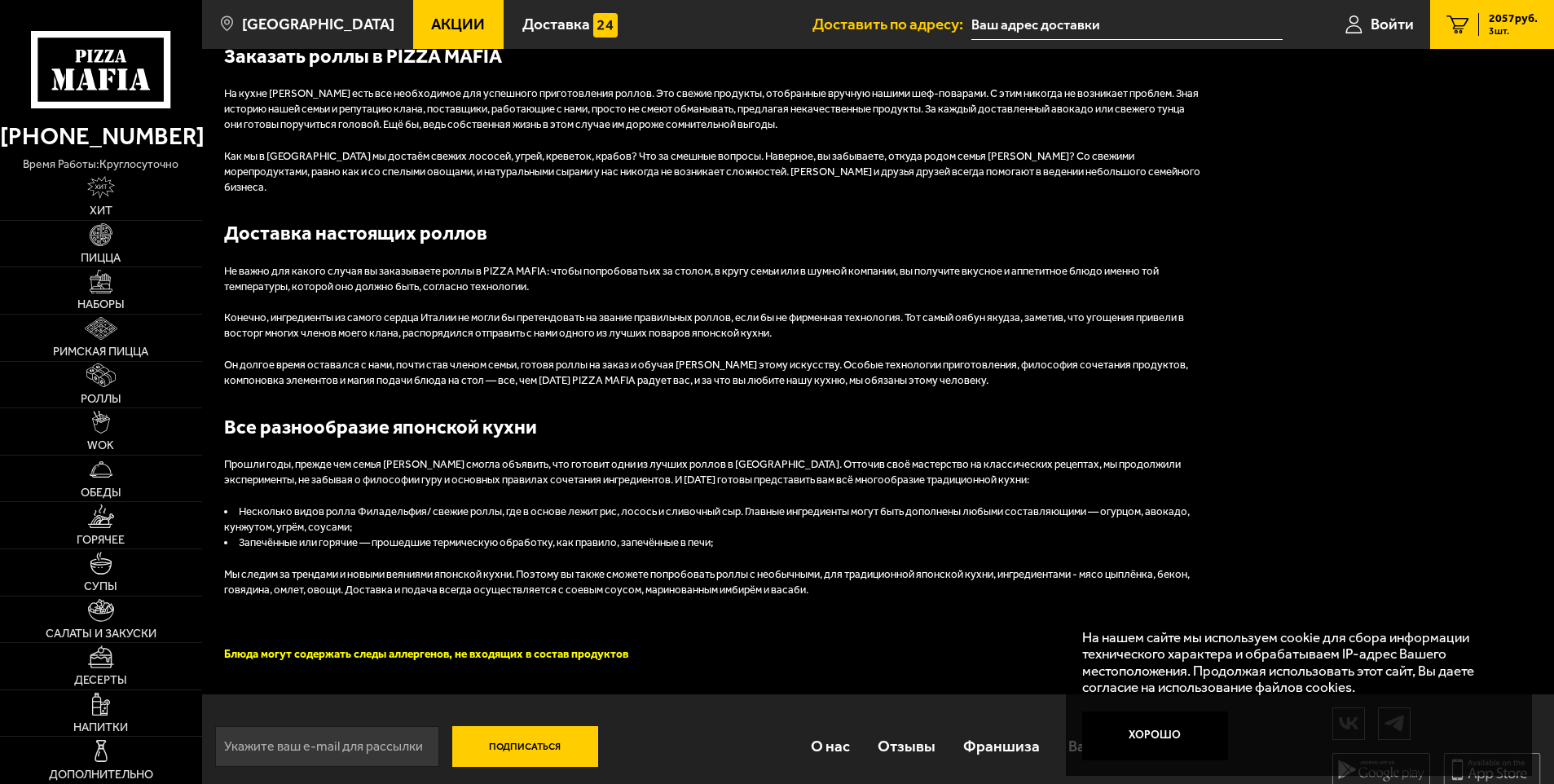
click at [1514, 41] on link "3 2057 руб. 3 шт." at bounding box center [1493, 24] width 124 height 49
click at [1511, 26] on span "3 шт." at bounding box center [1513, 31] width 49 height 10
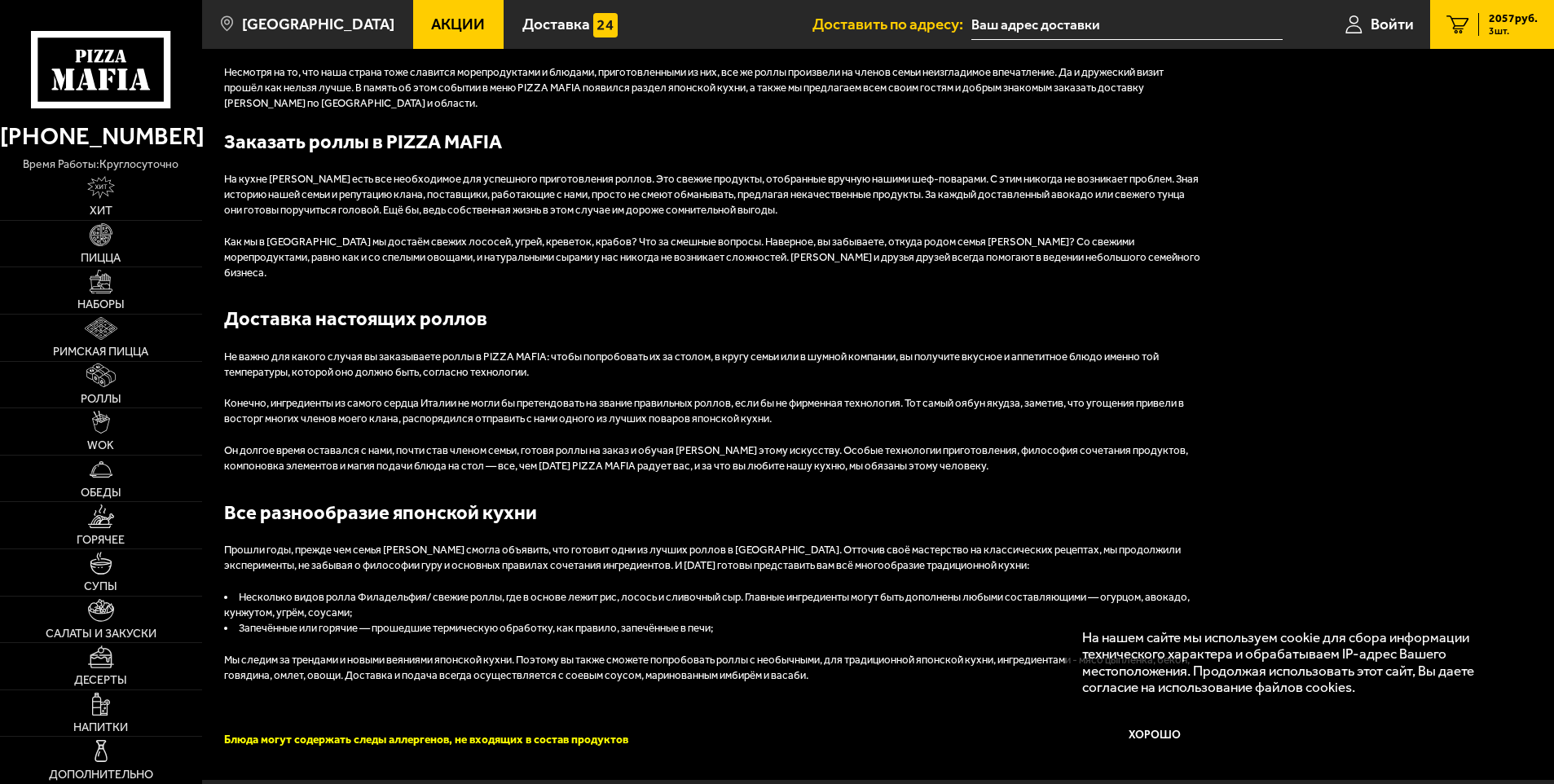
scroll to position [0, 0]
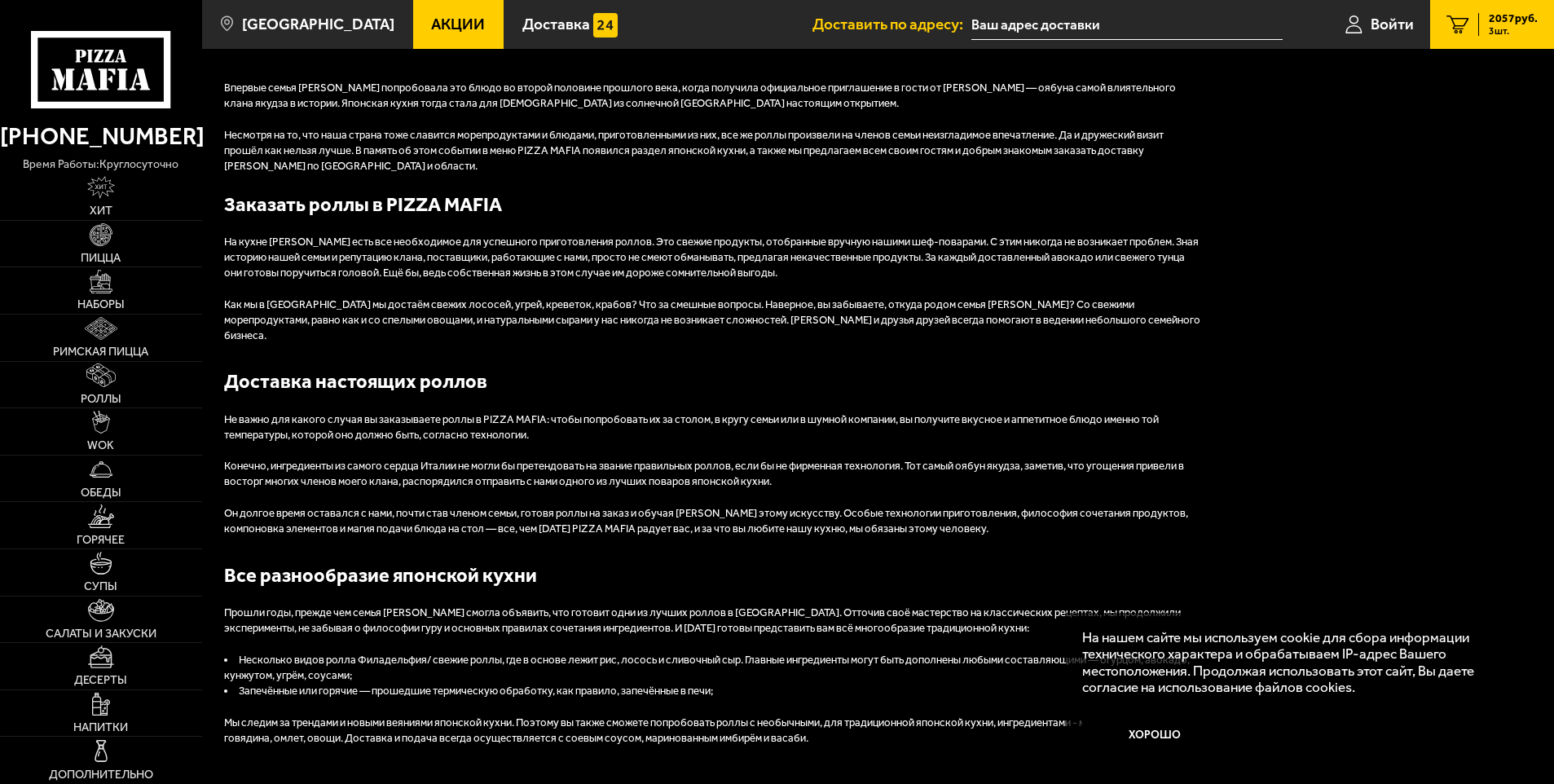
click at [1481, 14] on div "2057 руб. 3 шт." at bounding box center [1508, 25] width 59 height 23
click at [132, 69] on icon at bounding box center [100, 69] width 141 height 77
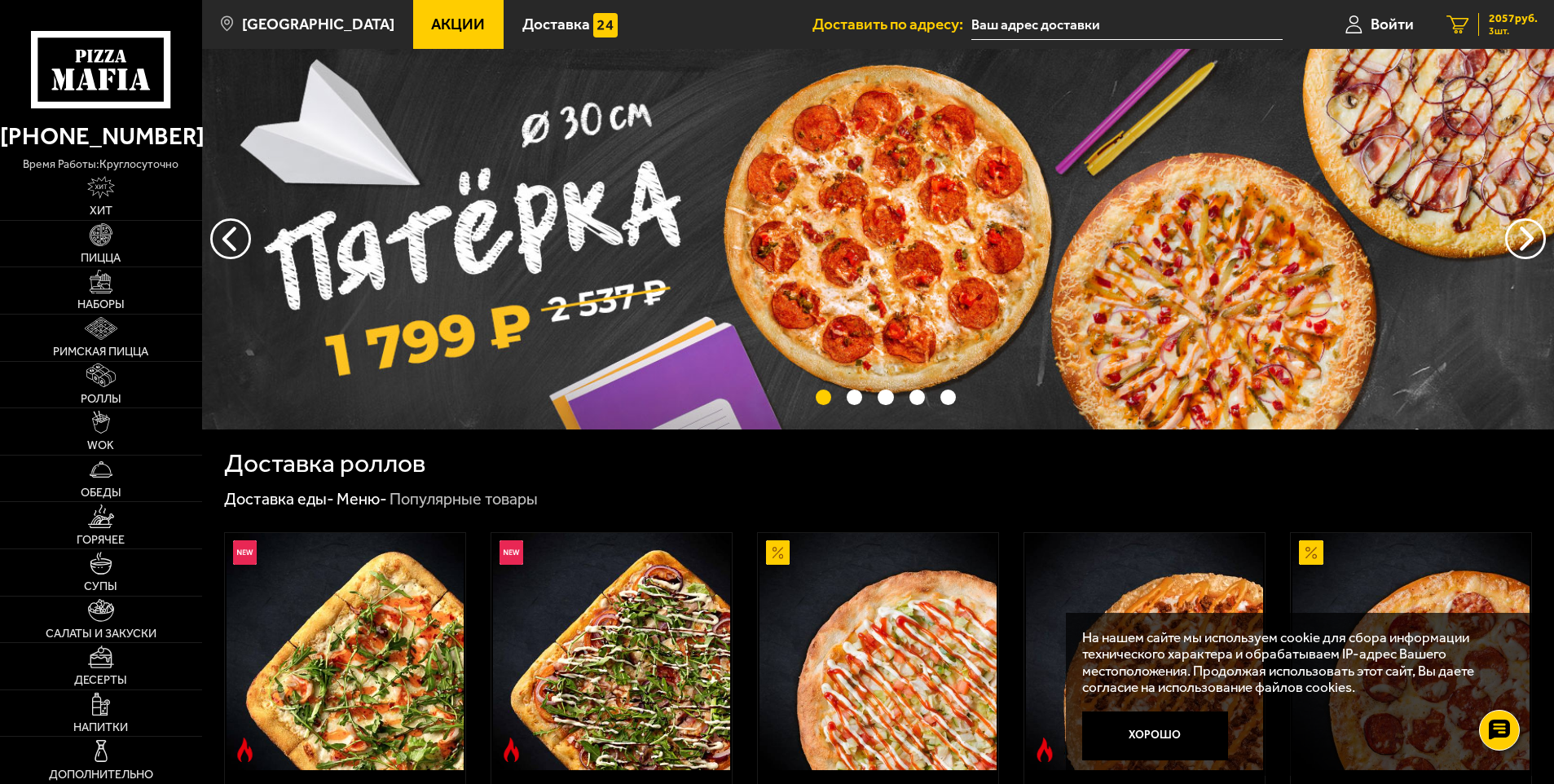
click at [1547, 19] on link "3 2057 руб. 3 шт." at bounding box center [1493, 24] width 124 height 49
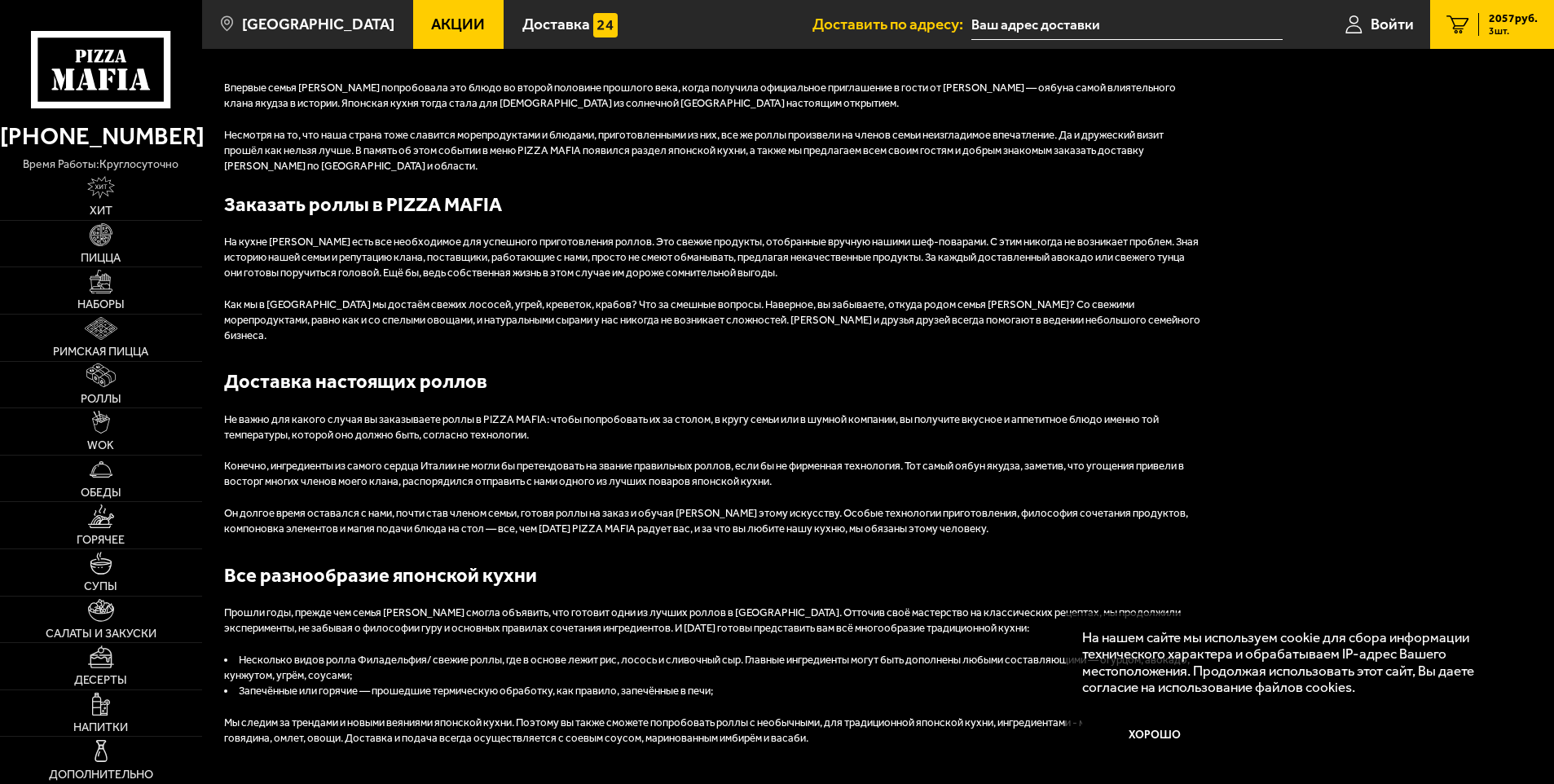
click at [1546, 19] on link "3 2057 руб. 3 шт." at bounding box center [1493, 24] width 124 height 49
click at [1173, 726] on button "Хорошо" at bounding box center [1155, 735] width 146 height 49
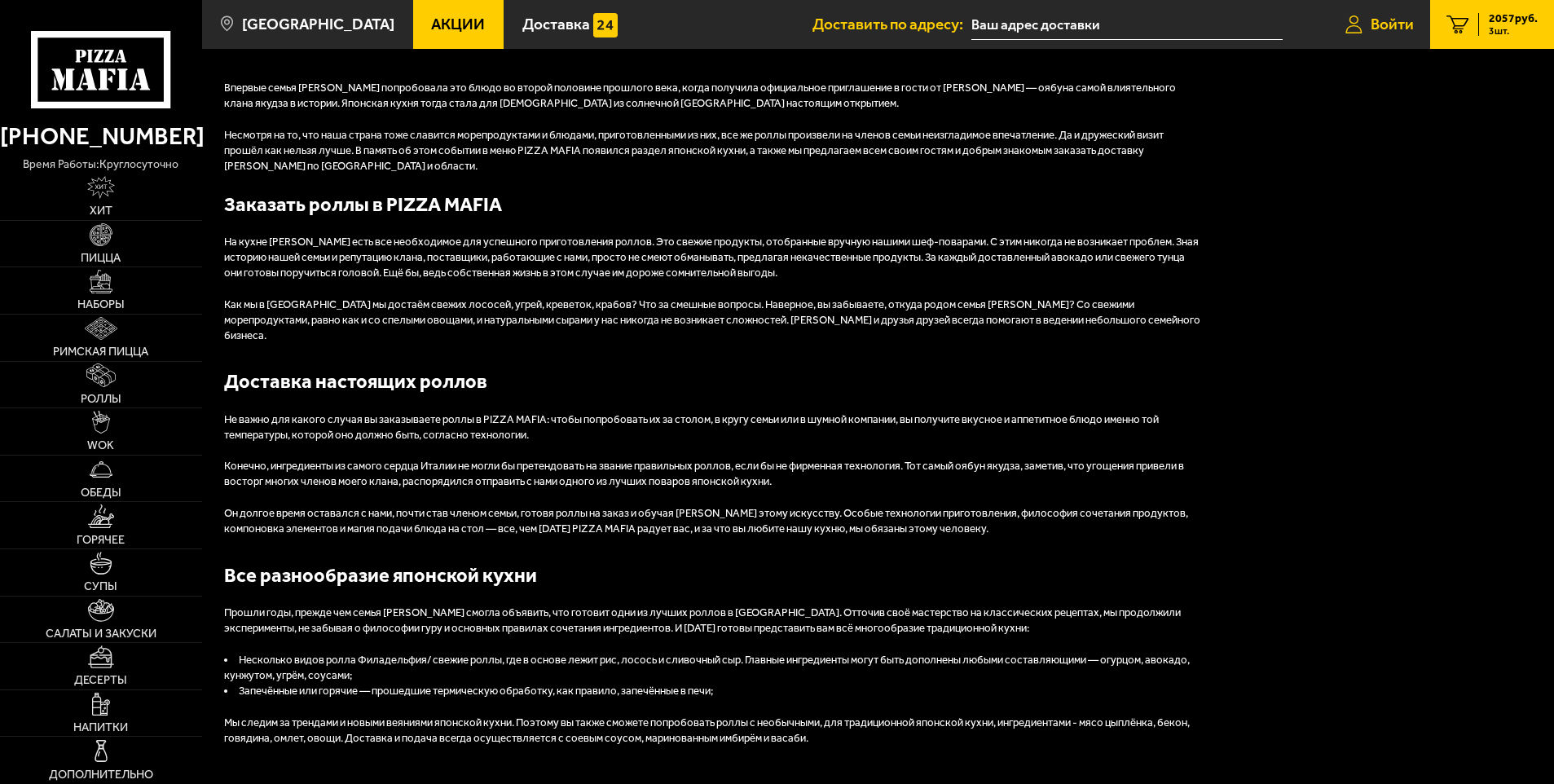
click at [1343, 36] on link "Войти" at bounding box center [1380, 24] width 101 height 49
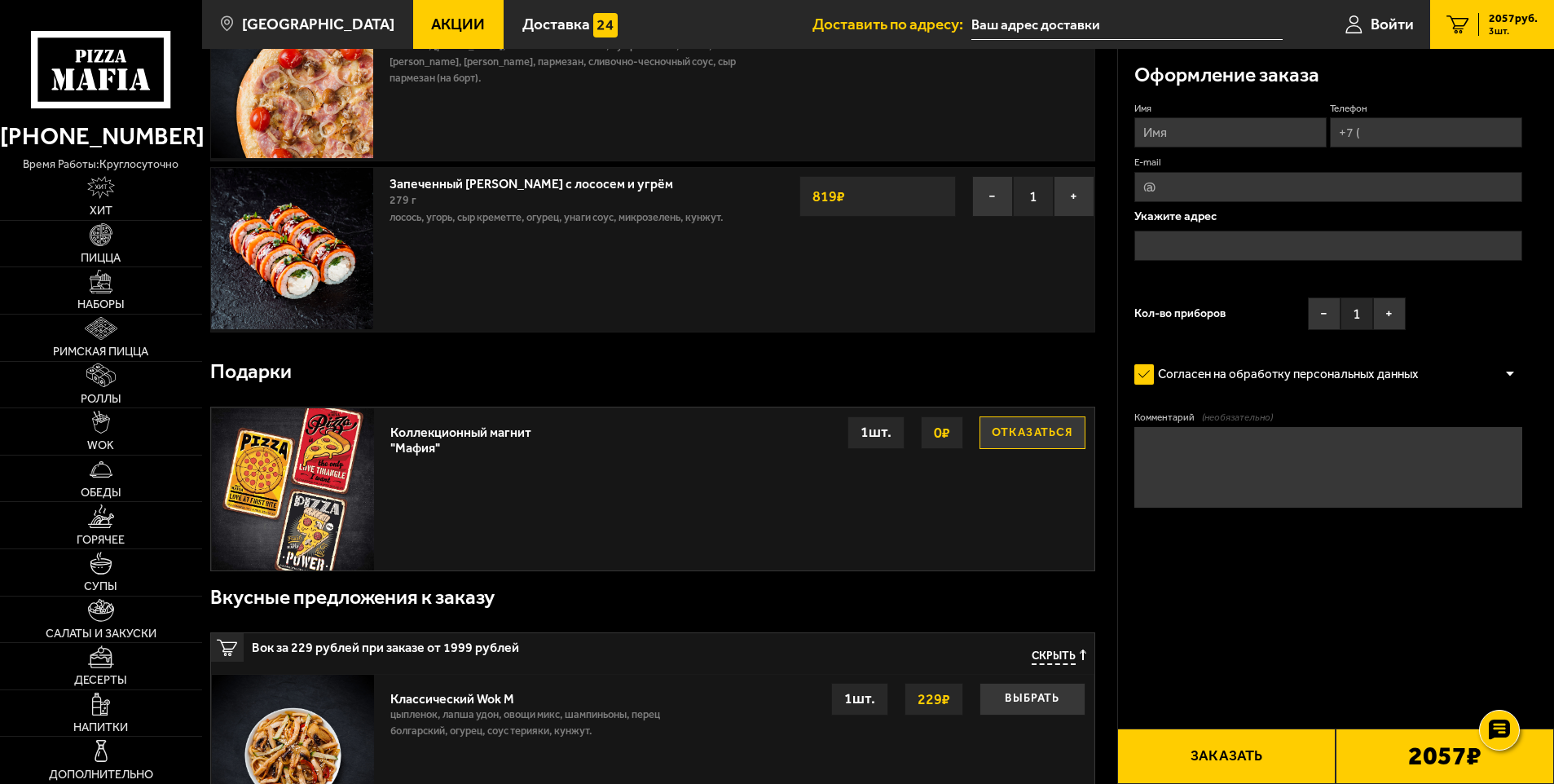
scroll to position [815, 0]
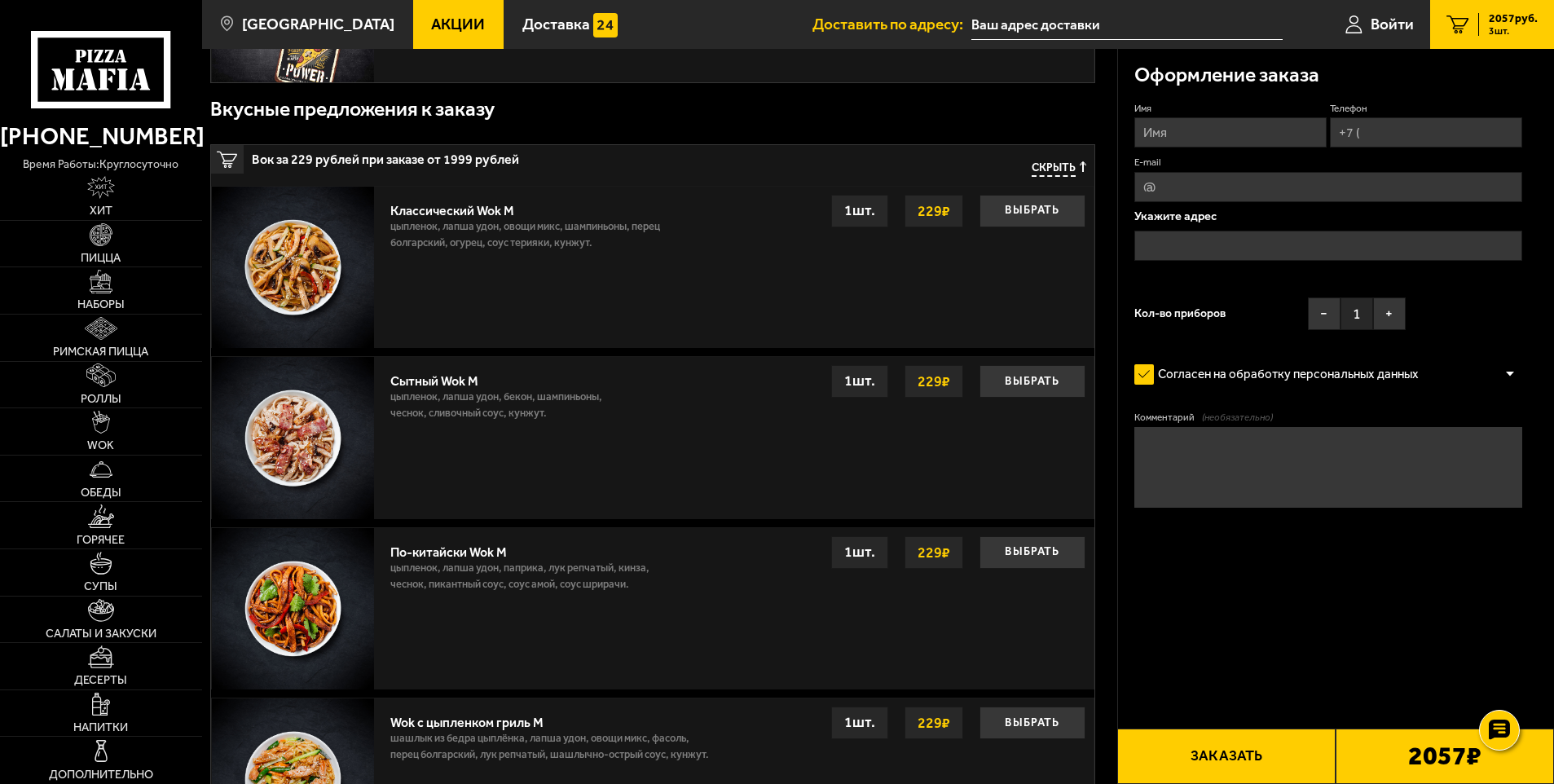
click at [488, 425] on p "цыпленок, лапша удон, бекон, шампиньоны, чеснок, сливочный соус, кунжут." at bounding box center [511, 409] width 241 height 41
click at [460, 370] on div "Сытный Wok M" at bounding box center [511, 377] width 241 height 24
click at [447, 382] on div "Сытный Wok M" at bounding box center [511, 377] width 241 height 24
click at [339, 425] on img at bounding box center [294, 438] width 163 height 163
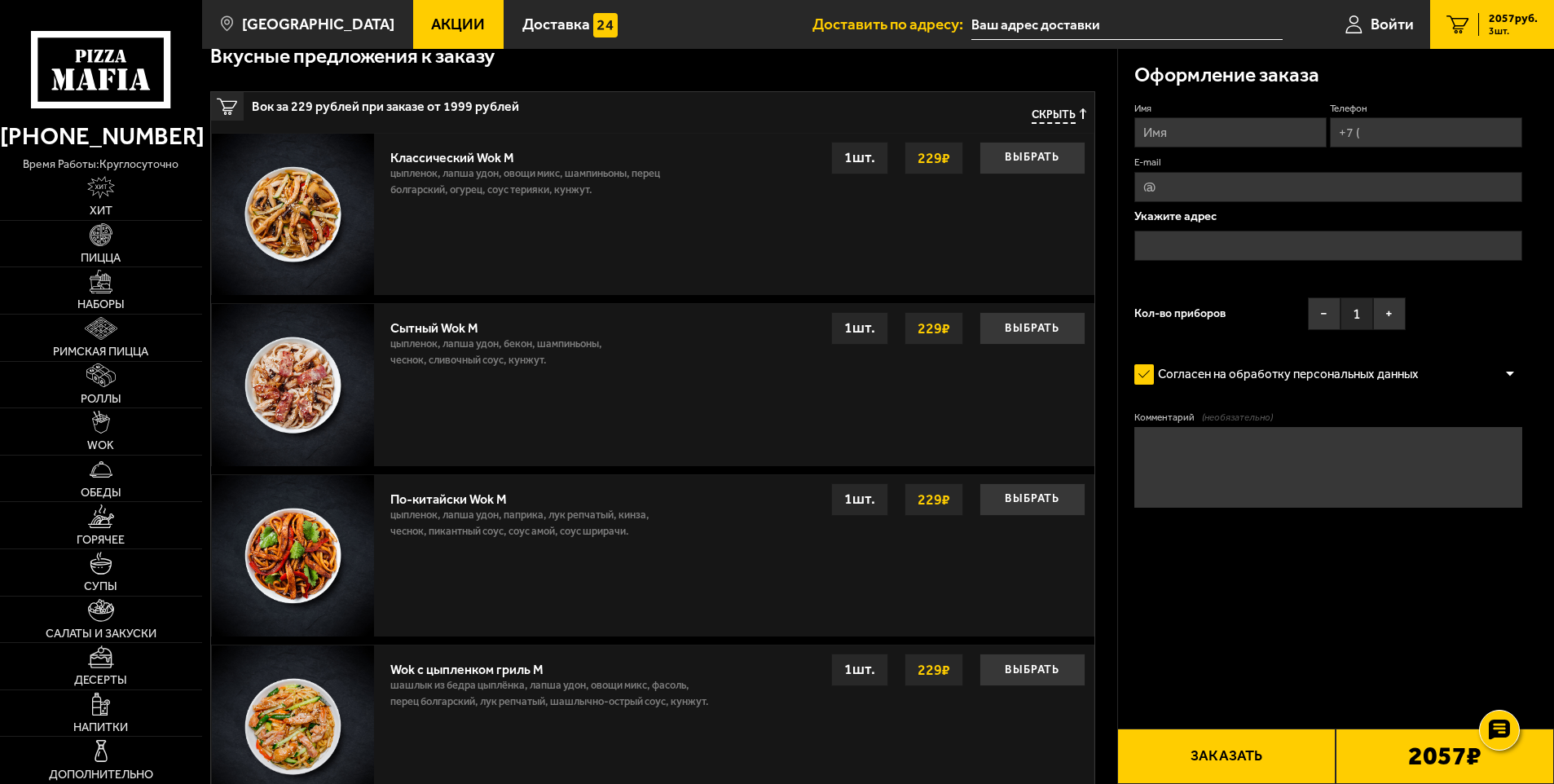
scroll to position [896, 0]
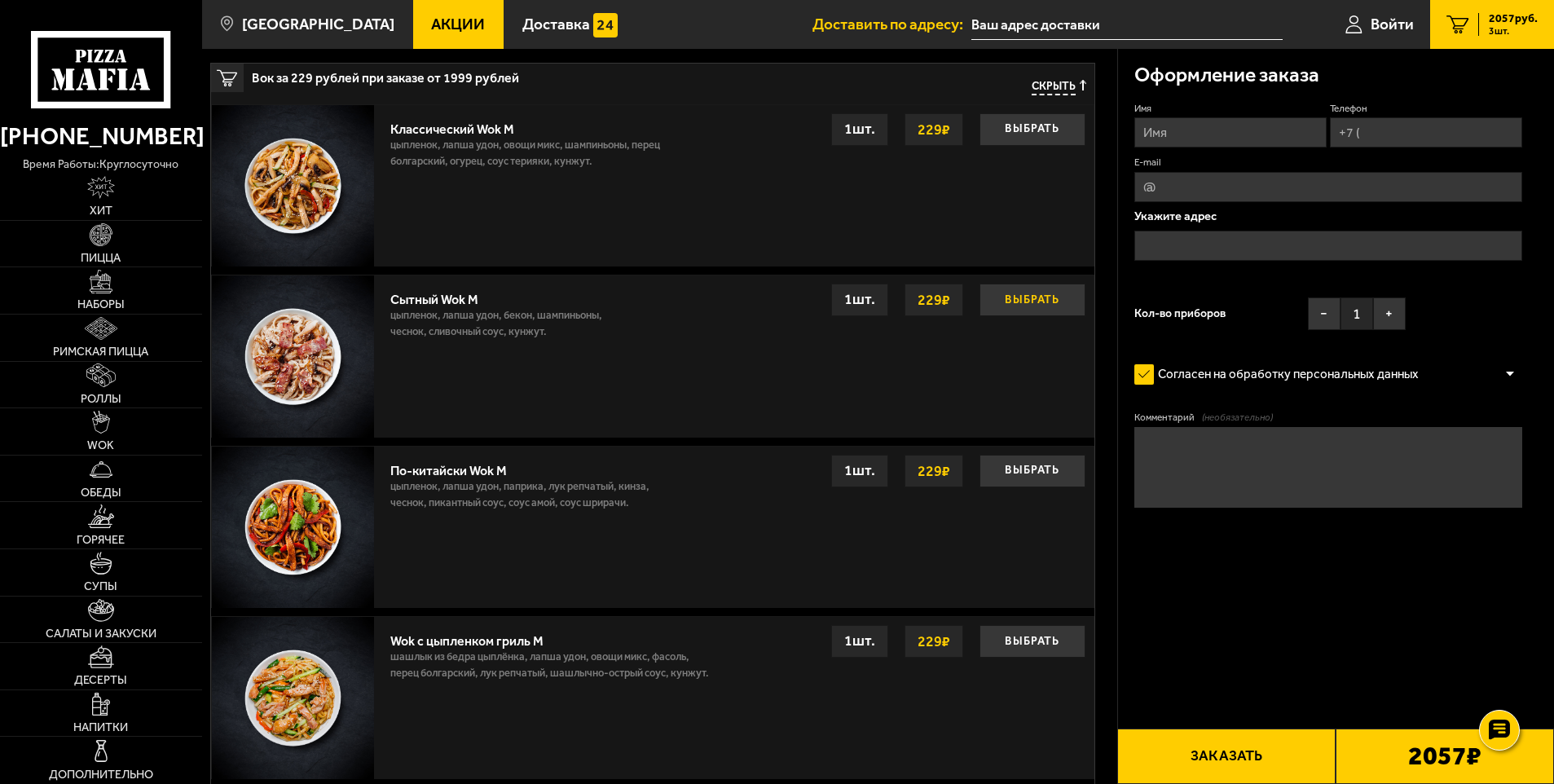
click at [1013, 299] on button "Выбрать" at bounding box center [1032, 300] width 106 height 33
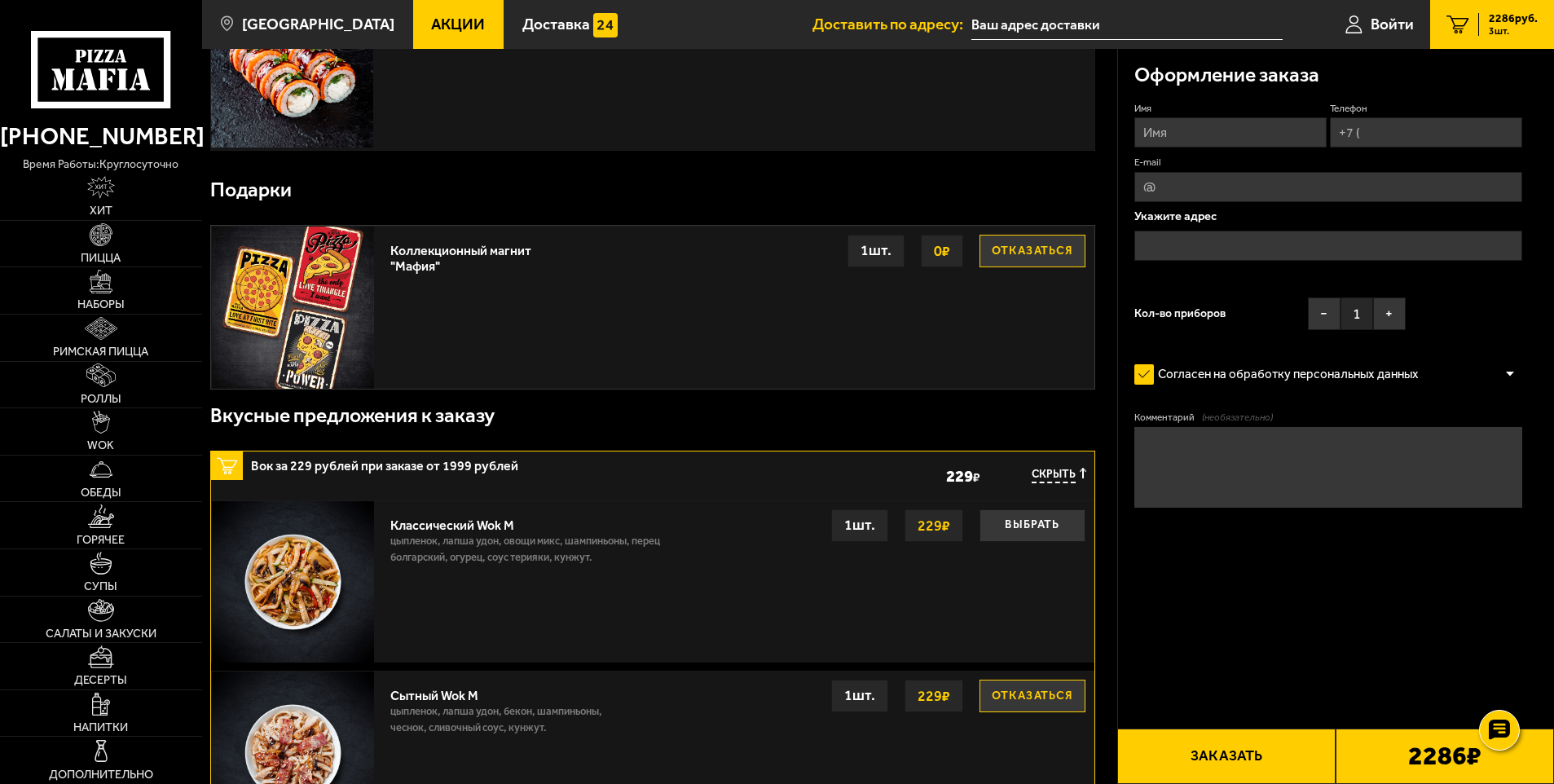
scroll to position [652, 0]
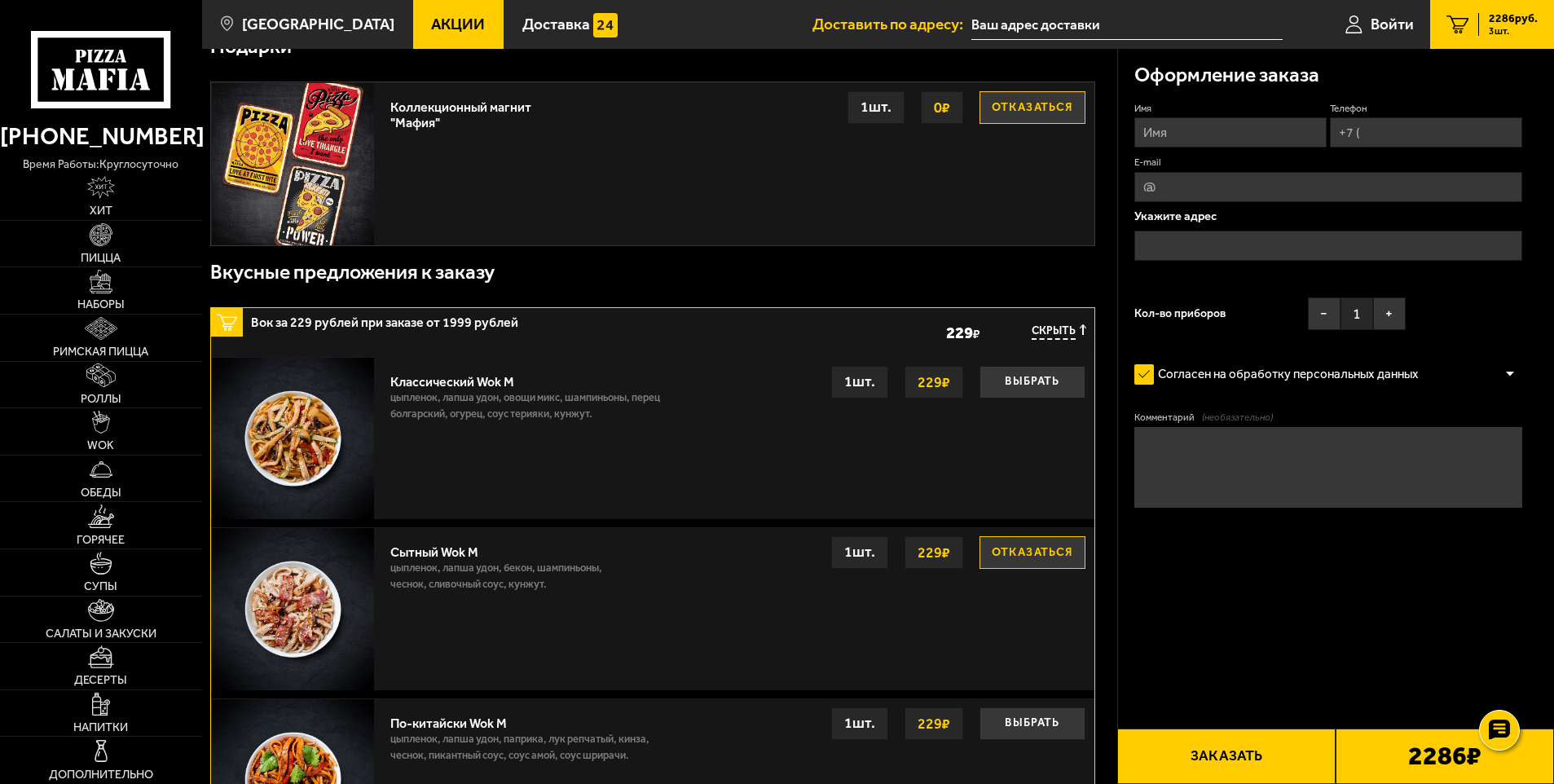
click at [1046, 551] on button "Отказаться" at bounding box center [1032, 553] width 106 height 33
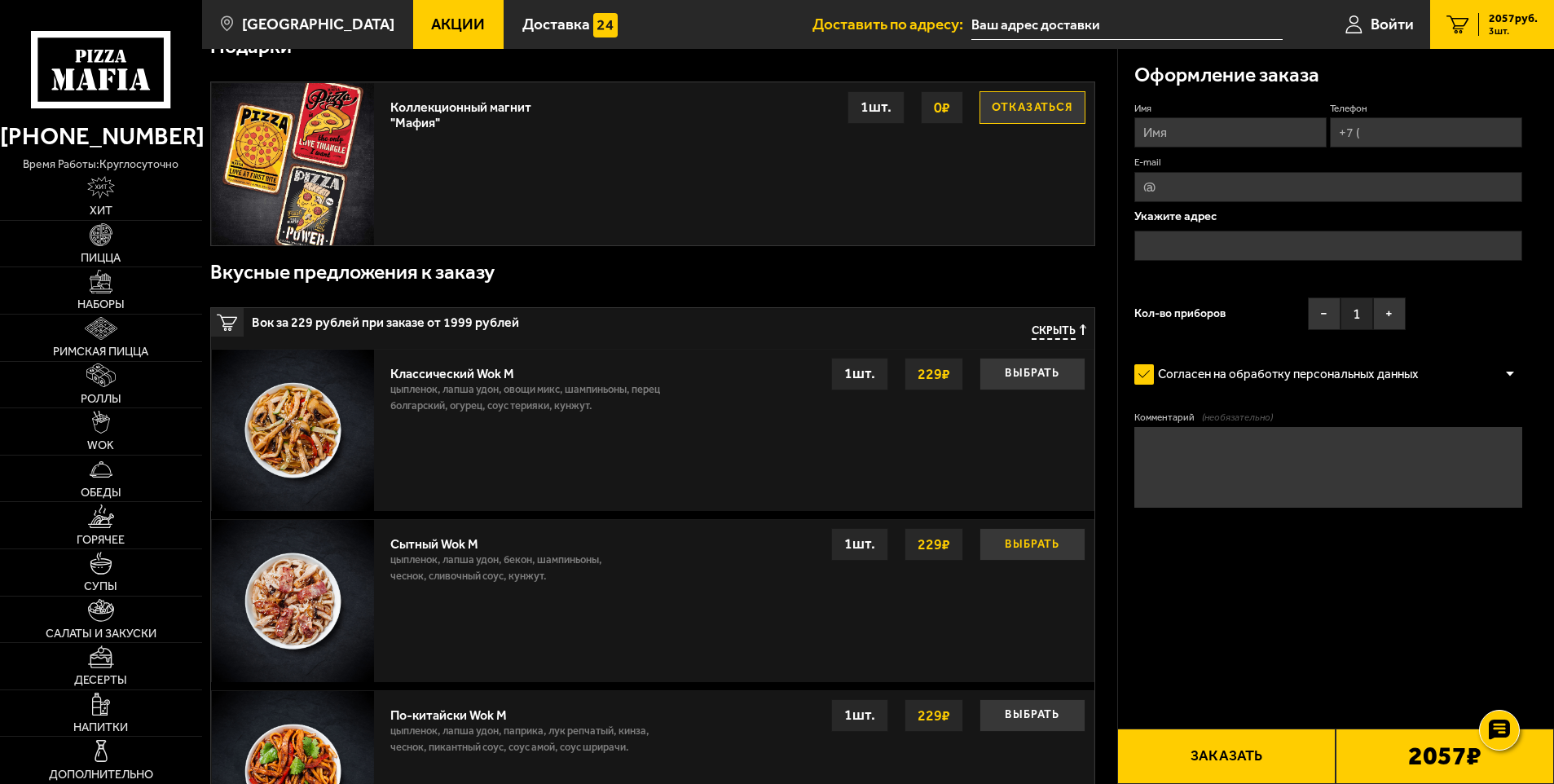
click at [1042, 545] on button "Выбрать" at bounding box center [1032, 544] width 106 height 33
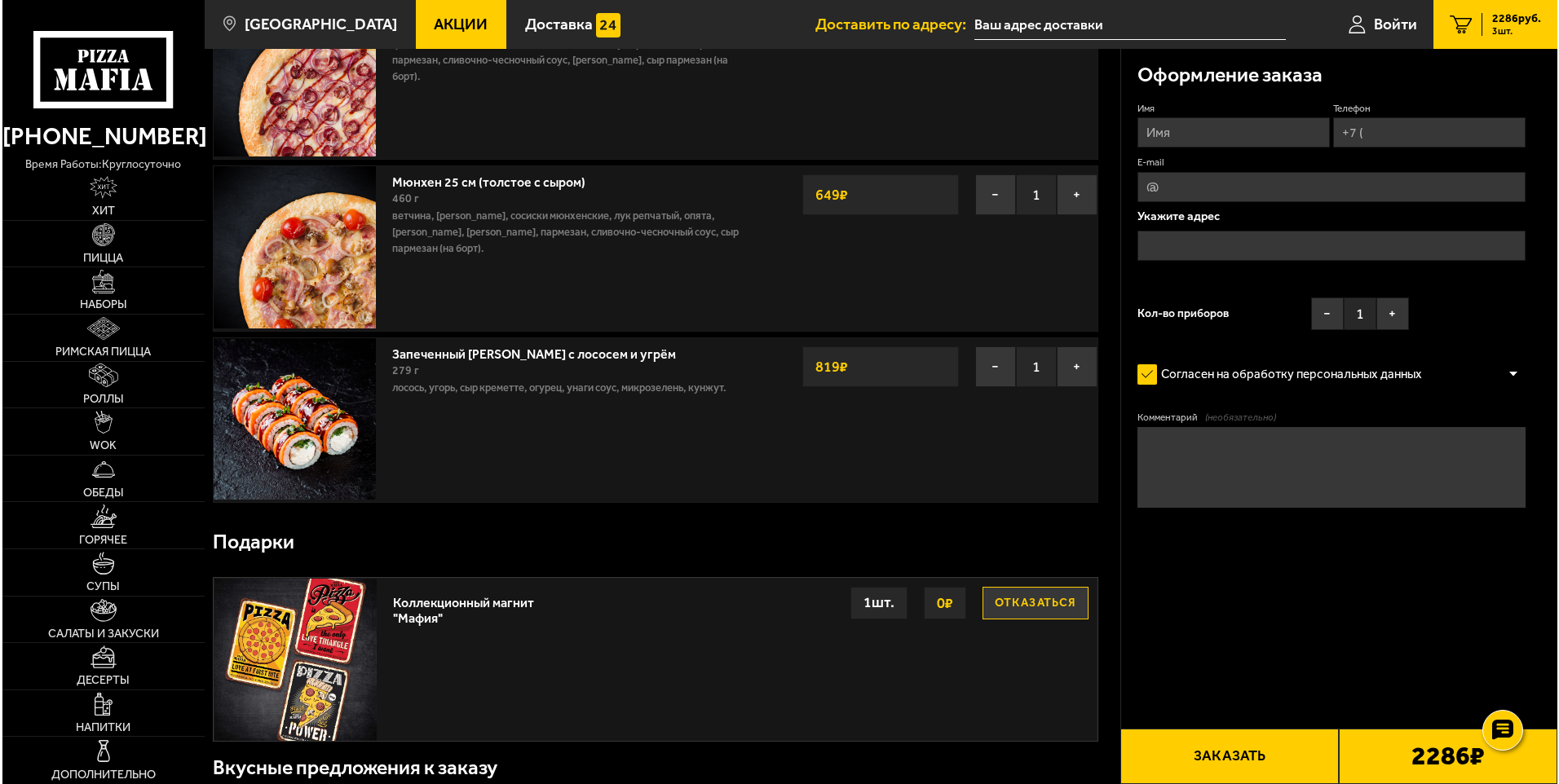
scroll to position [0, 0]
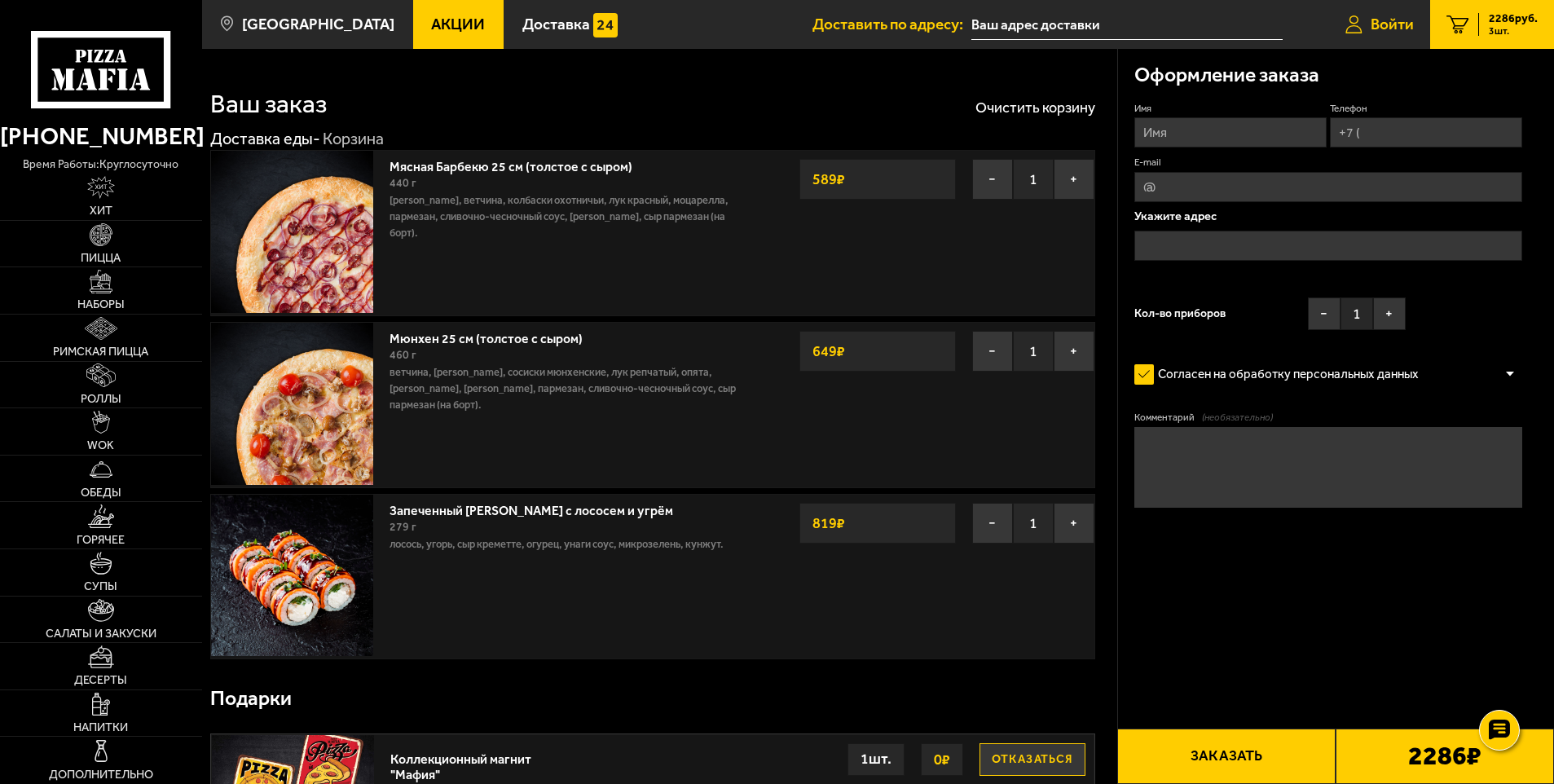
click at [1410, 25] on span "Войти" at bounding box center [1392, 24] width 43 height 15
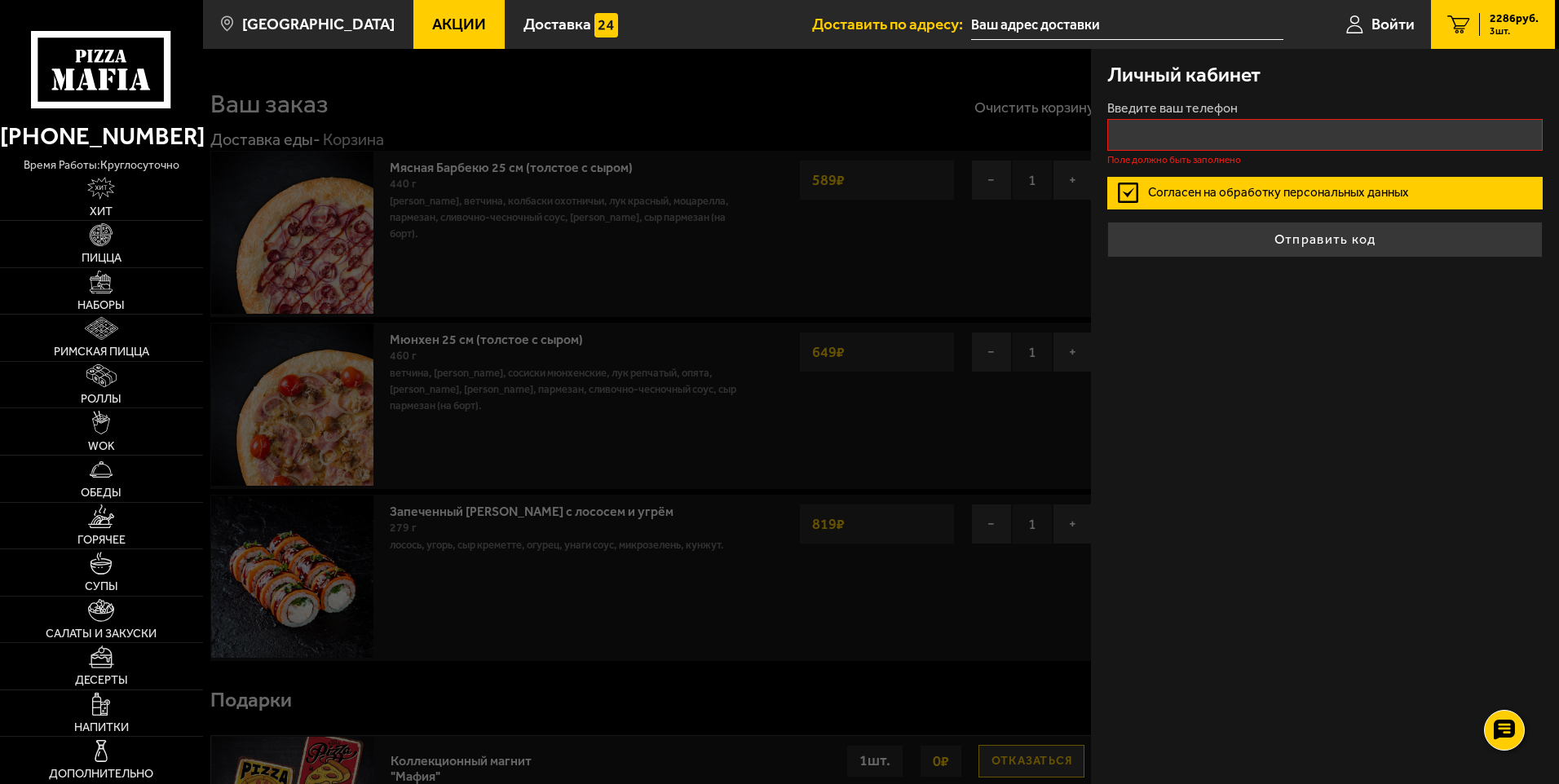
type input "+7 ( ) - -"
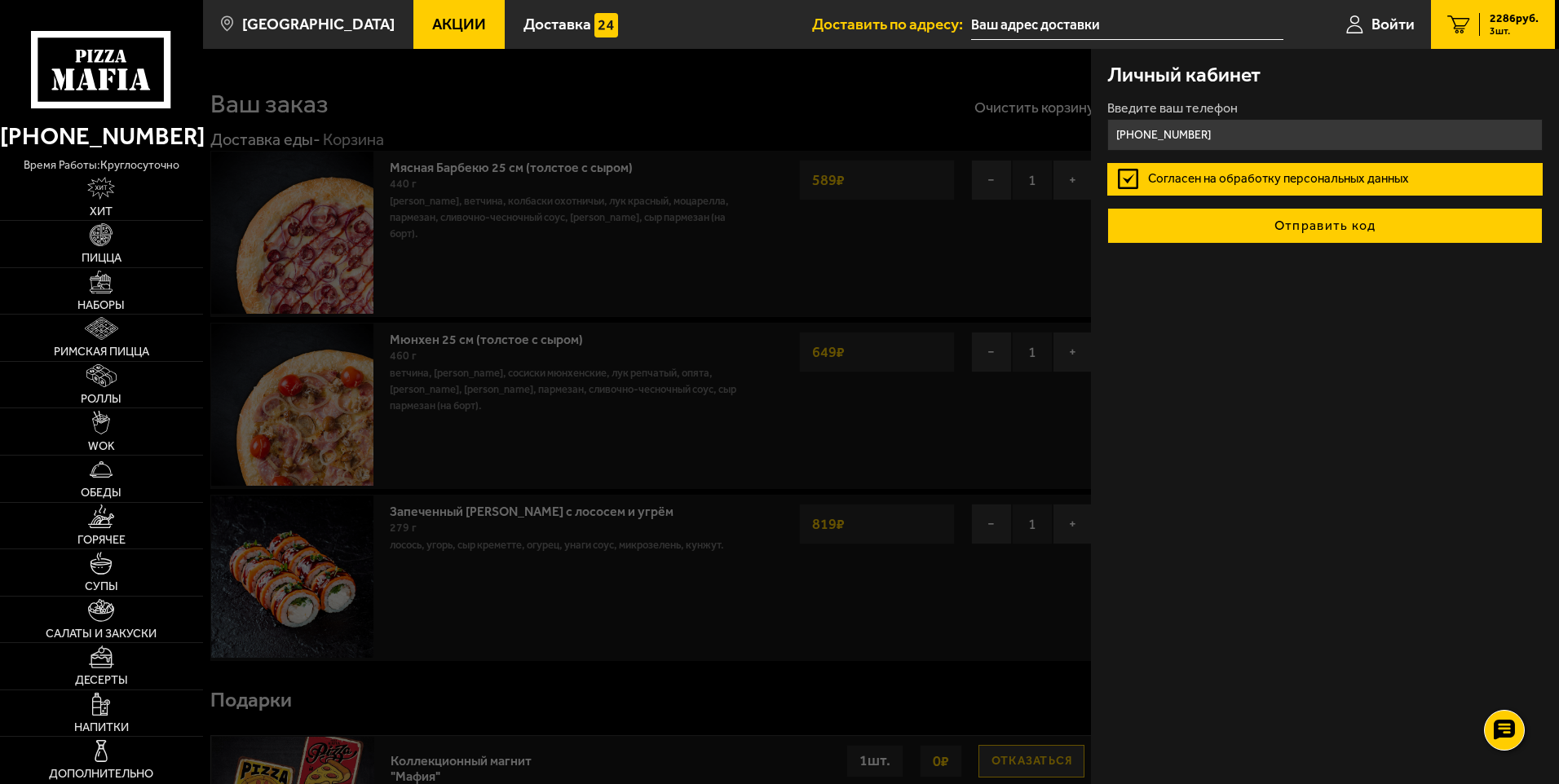
type input "+7 (921) 368-47-04"
click at [1264, 218] on button "Отправить код" at bounding box center [1324, 225] width 435 height 35
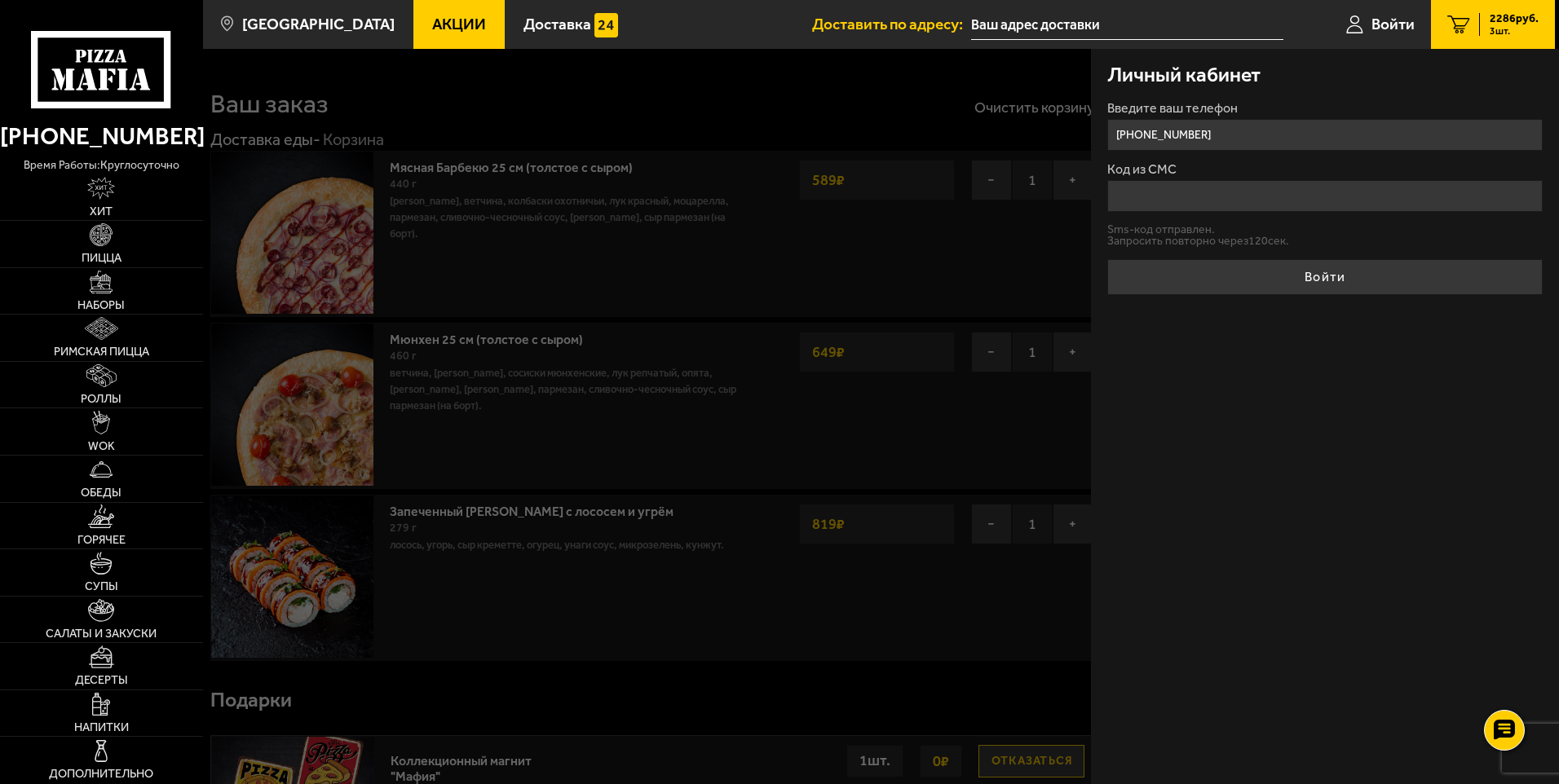
click at [1265, 207] on input "Код из СМС" at bounding box center [1324, 195] width 435 height 32
type input "484168"
click at [1107, 259] on button "Войти" at bounding box center [1324, 276] width 435 height 35
type input "+7 (921) 368-47-04"
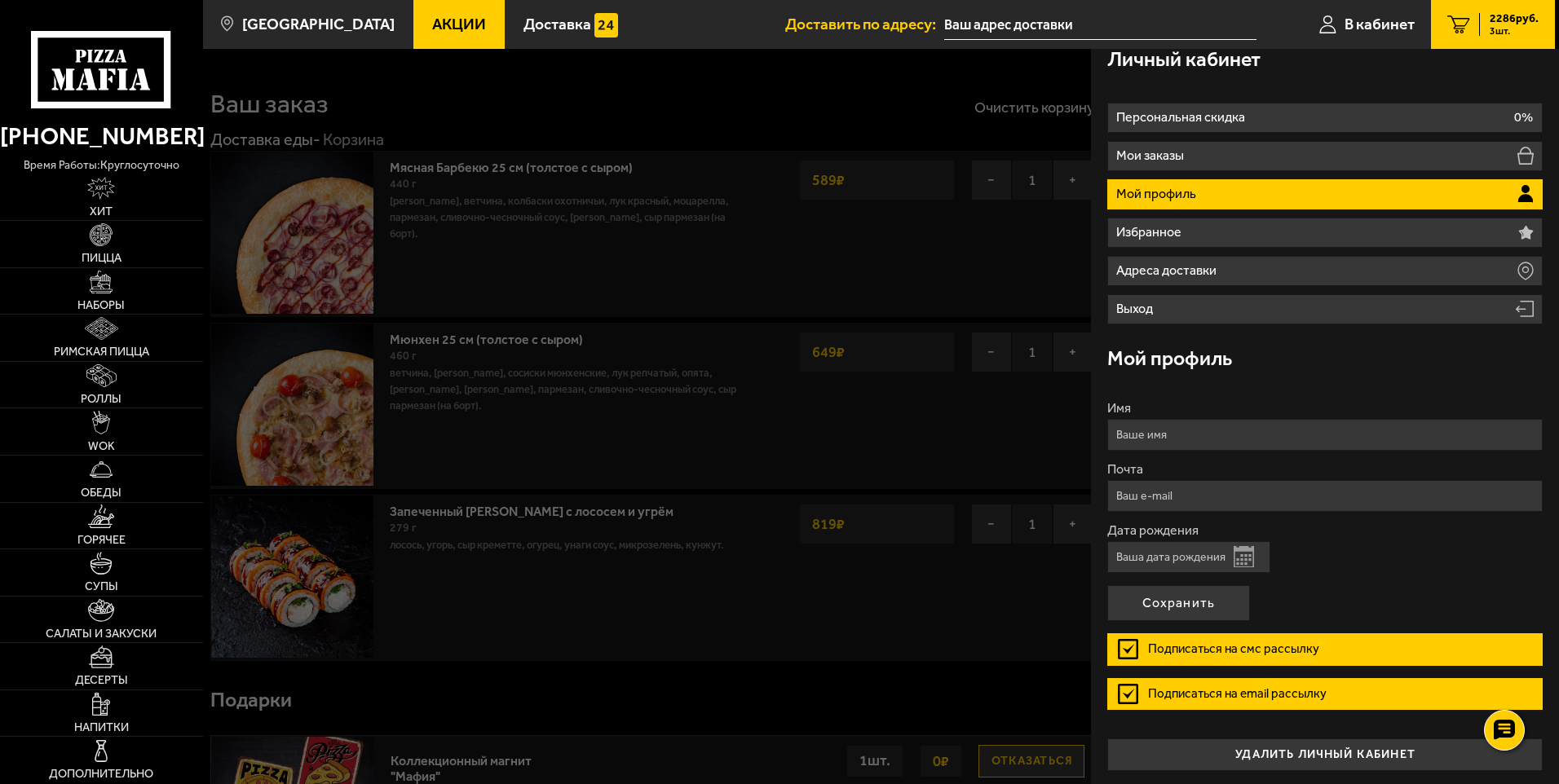
scroll to position [19, 0]
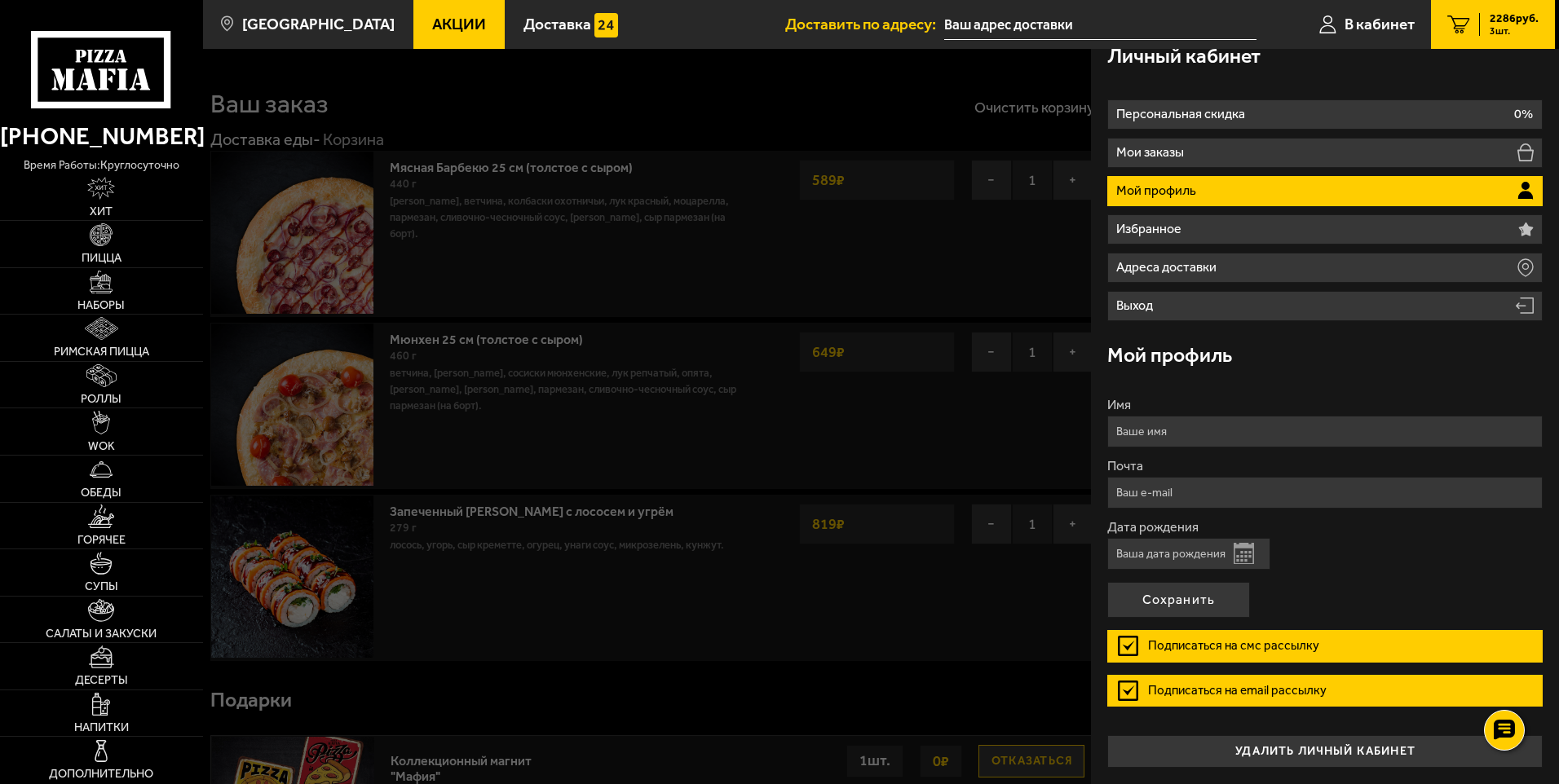
click at [1220, 634] on label "Подписаться на смс рассылку" at bounding box center [1324, 646] width 435 height 33
click at [0, 0] on input "Подписаться на смс рассылку" at bounding box center [0, 0] width 0 height 0
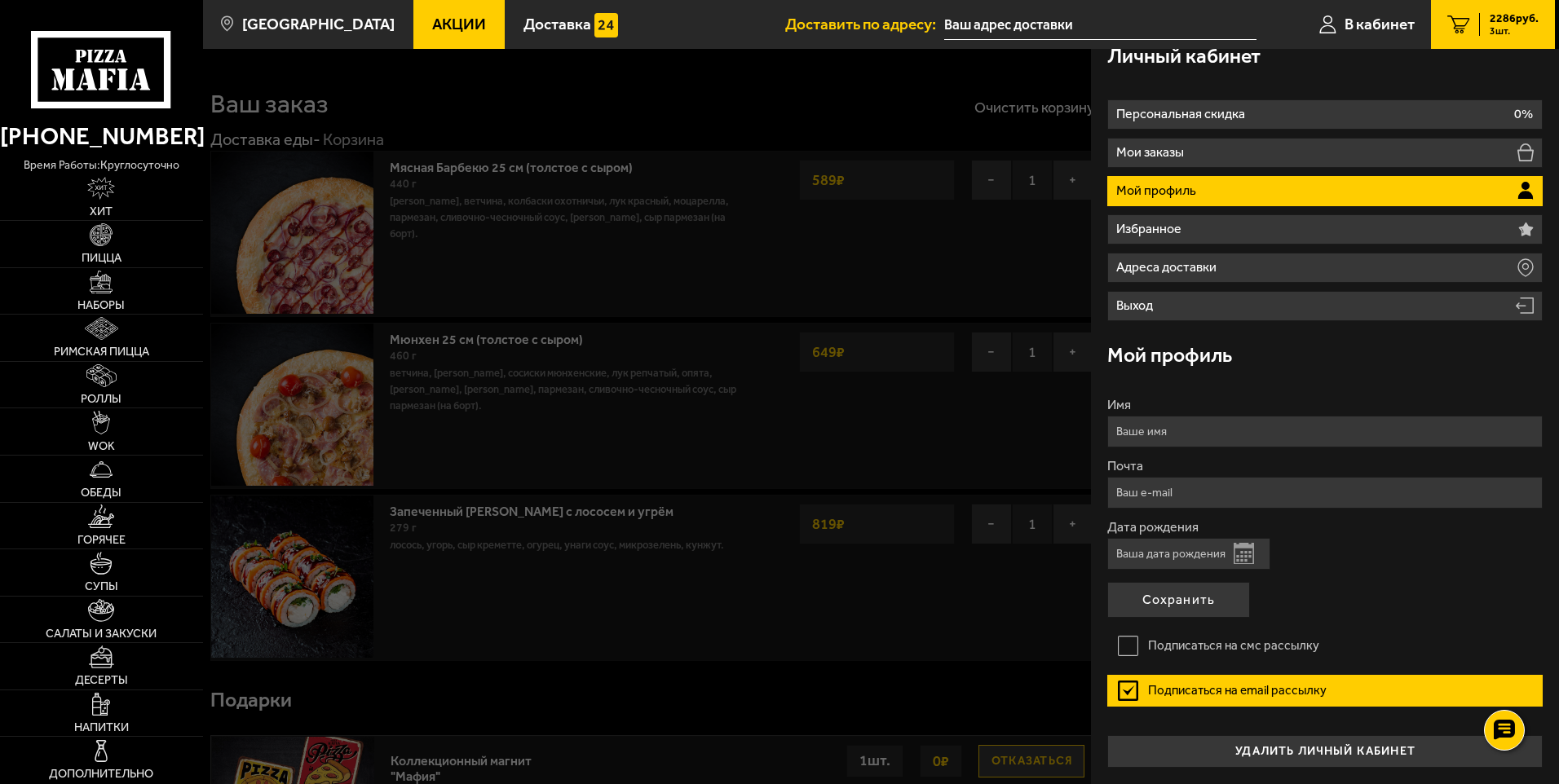
click at [1224, 697] on label "Подписаться на email рассылку" at bounding box center [1324, 691] width 435 height 33
click at [0, 0] on input "Подписаться на email рассылку" at bounding box center [0, 0] width 0 height 0
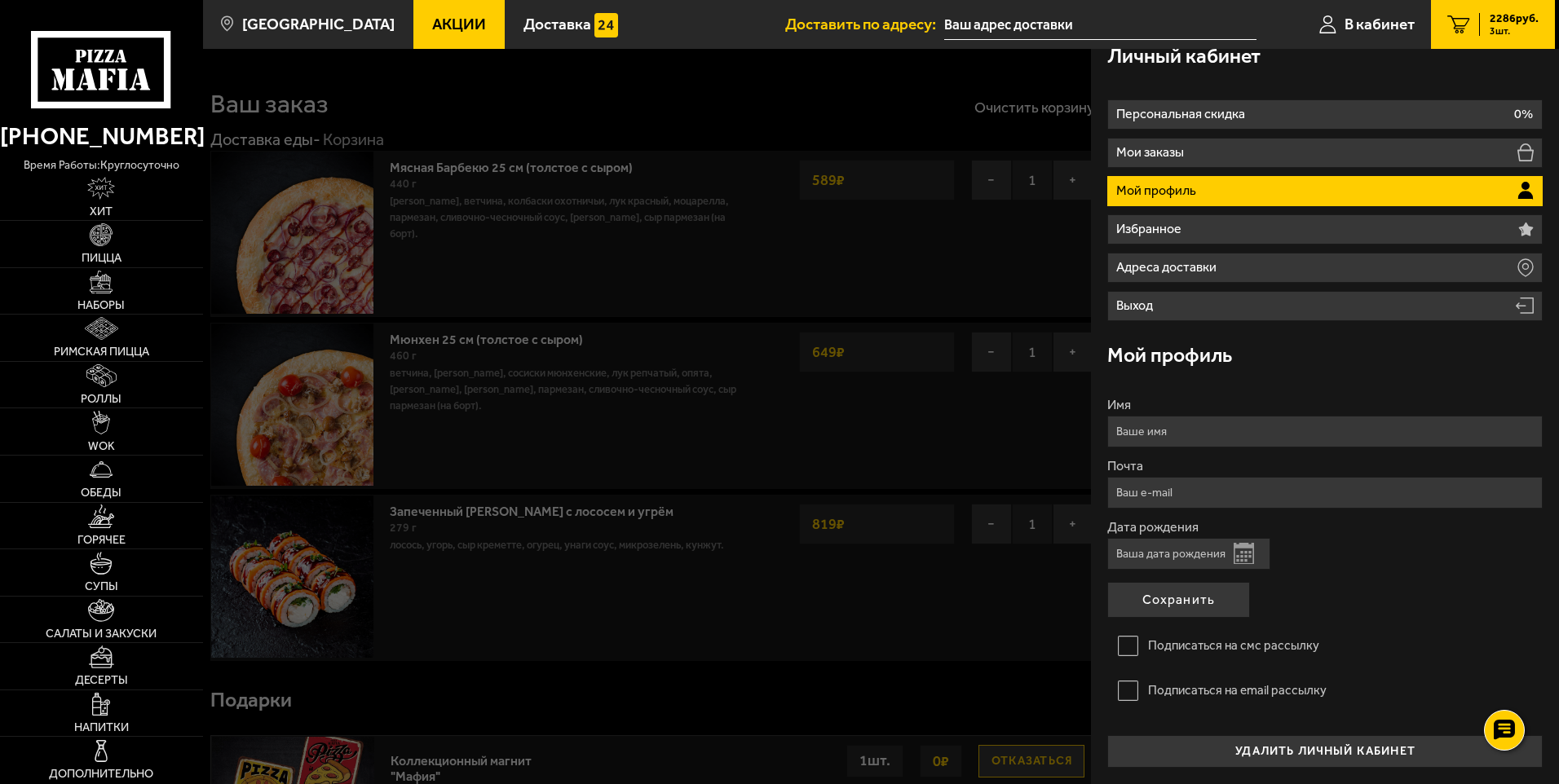
click at [1172, 446] on input "Имя" at bounding box center [1324, 431] width 435 height 32
type input "Кирилл"
click at [1205, 405] on label "Имя" at bounding box center [1324, 405] width 435 height 13
click at [1205, 416] on input "Кирилл" at bounding box center [1324, 431] width 435 height 32
click at [1218, 487] on input "Почта" at bounding box center [1324, 492] width 435 height 32
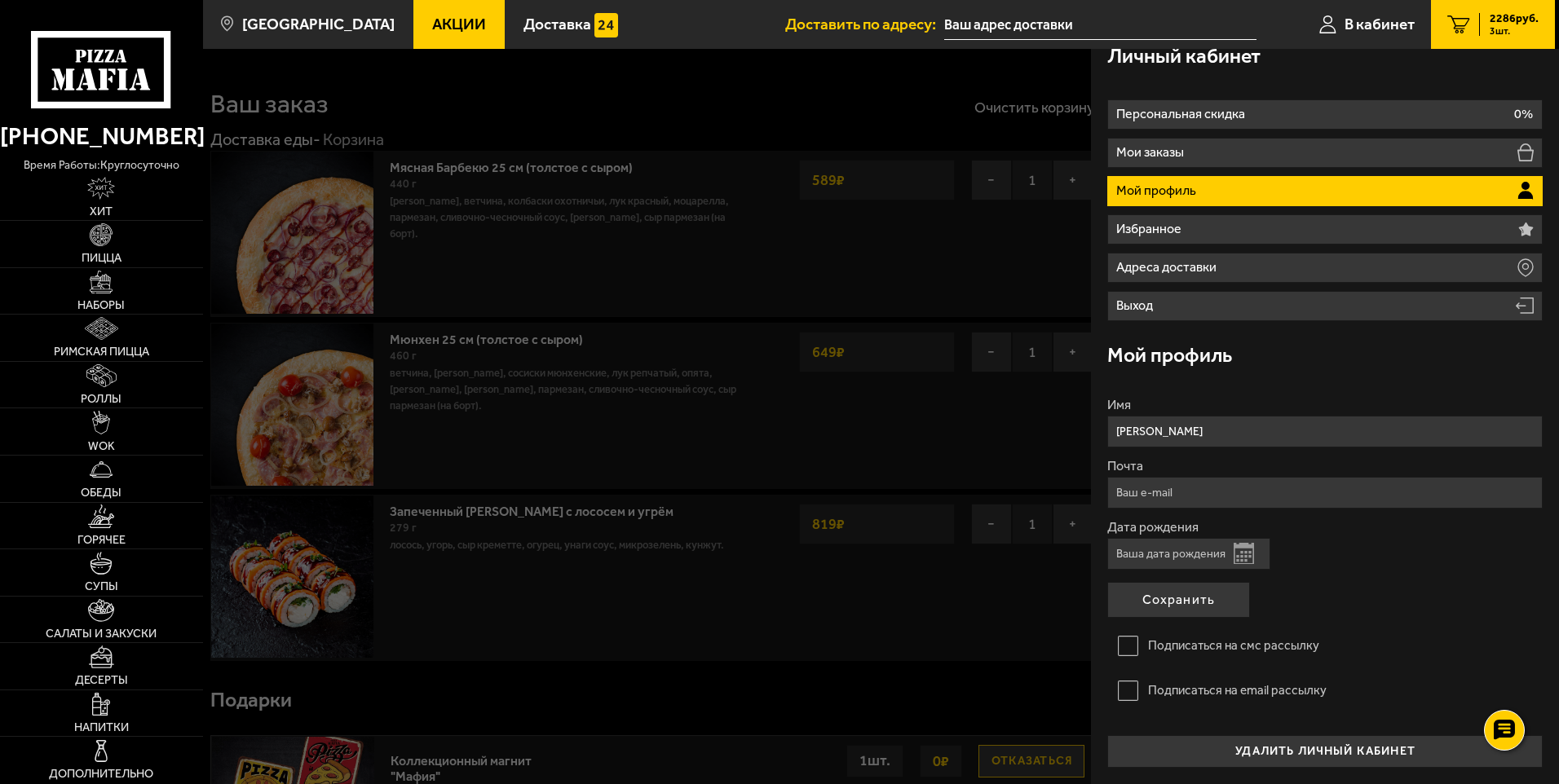
click at [1520, 615] on form "Имя Кирилл Почта Дата рождения Открыть календарь Подписаться на смс рассылку По…" at bounding box center [1324, 559] width 435 height 321
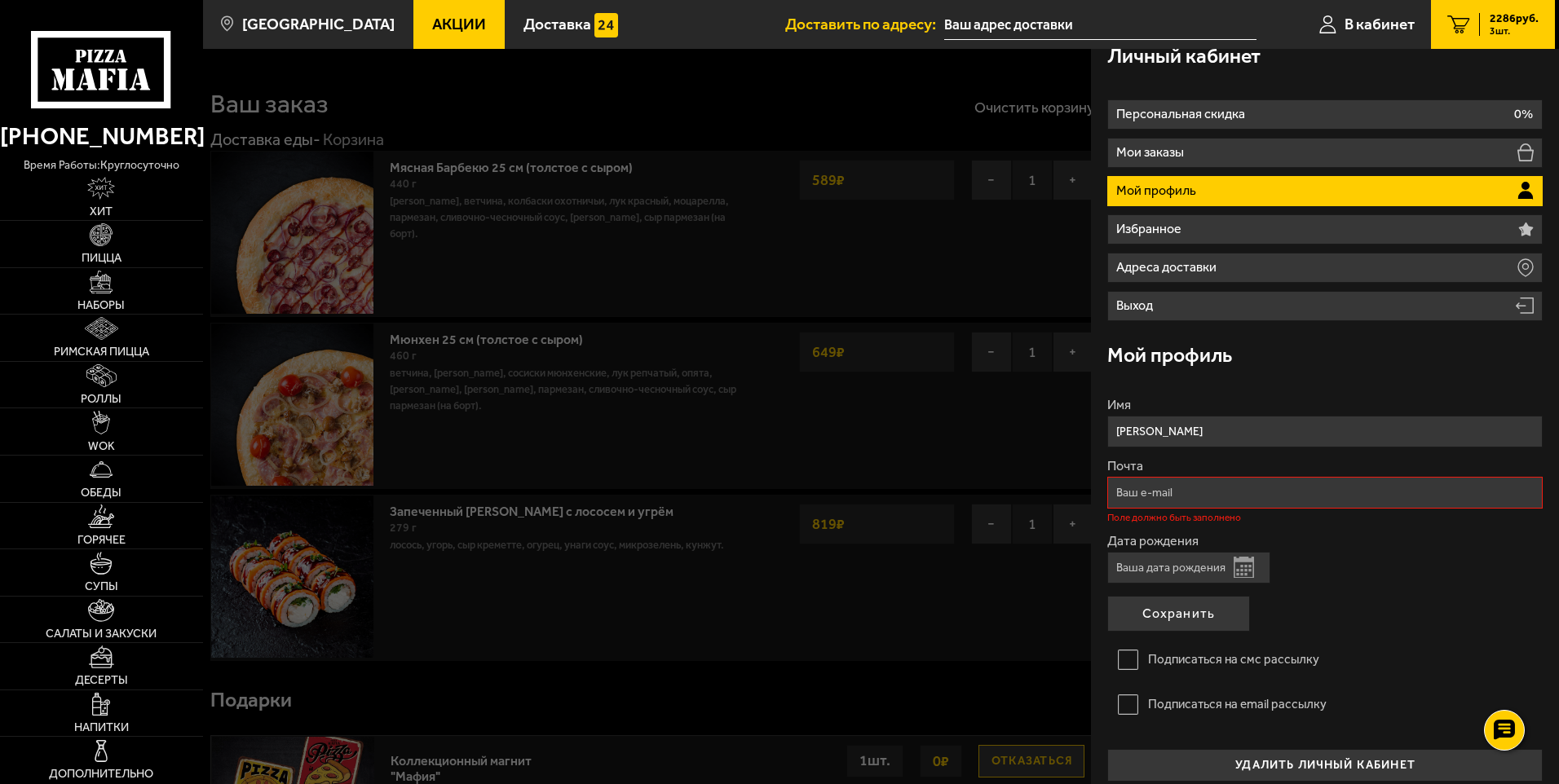
click at [1200, 576] on input "Дата рождения" at bounding box center [1188, 567] width 163 height 32
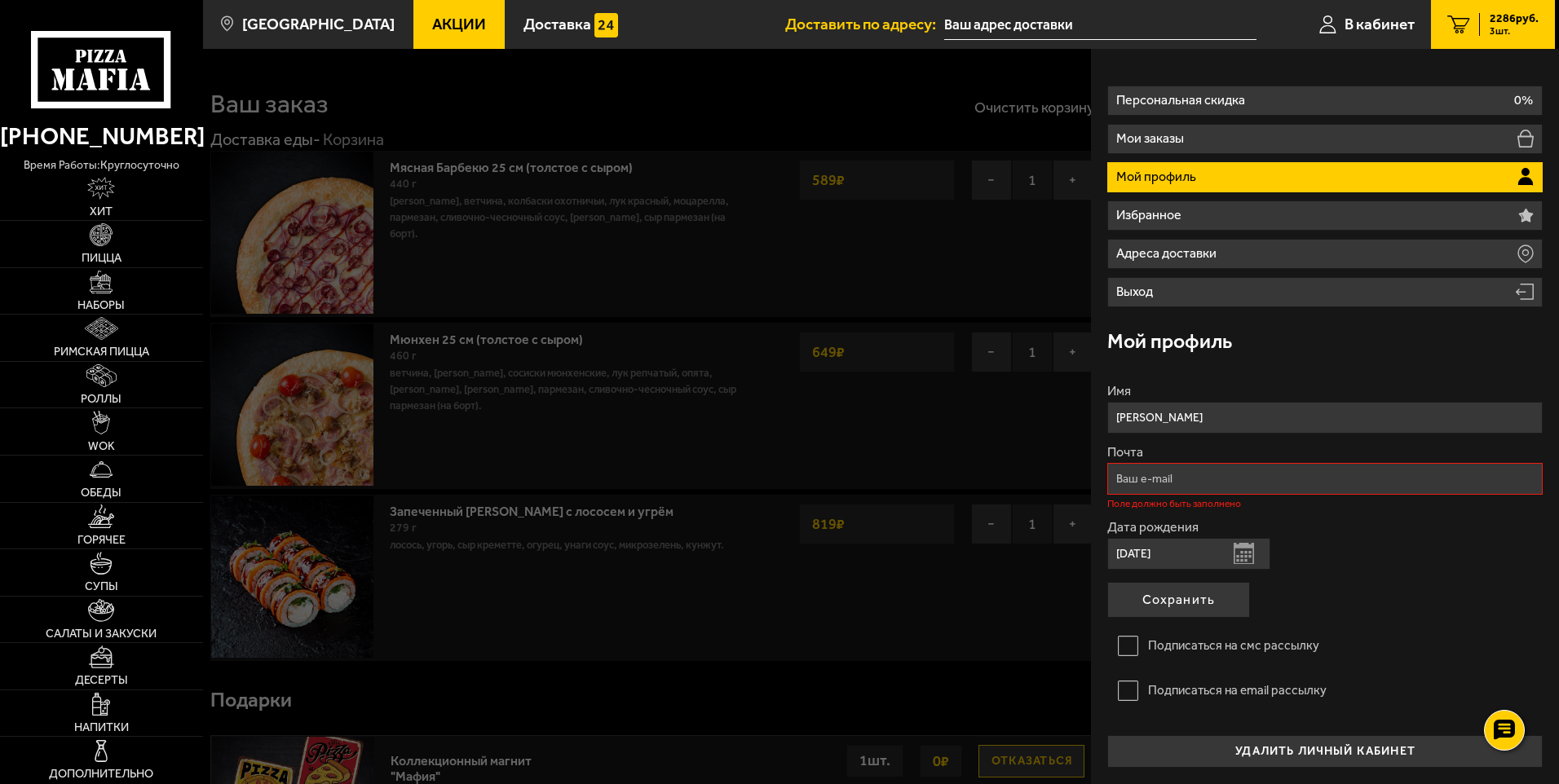
scroll to position [0, 0]
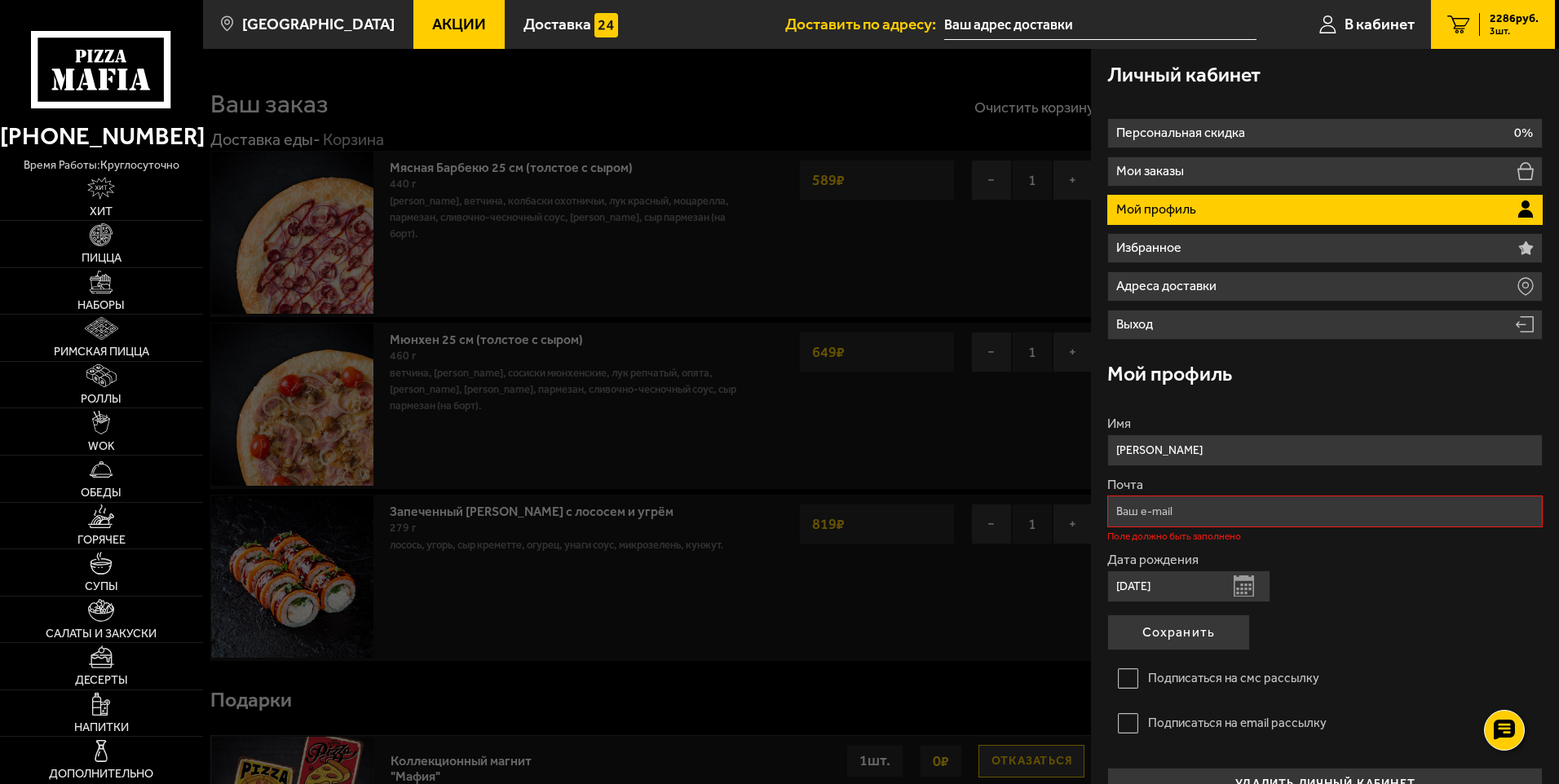
type input "14.07.2001"
click at [1271, 374] on div "Мой профиль" at bounding box center [1324, 374] width 435 height 53
click at [1263, 511] on input "Почта" at bounding box center [1324, 511] width 435 height 32
type input "Kcitnov1488@yandex.ru"
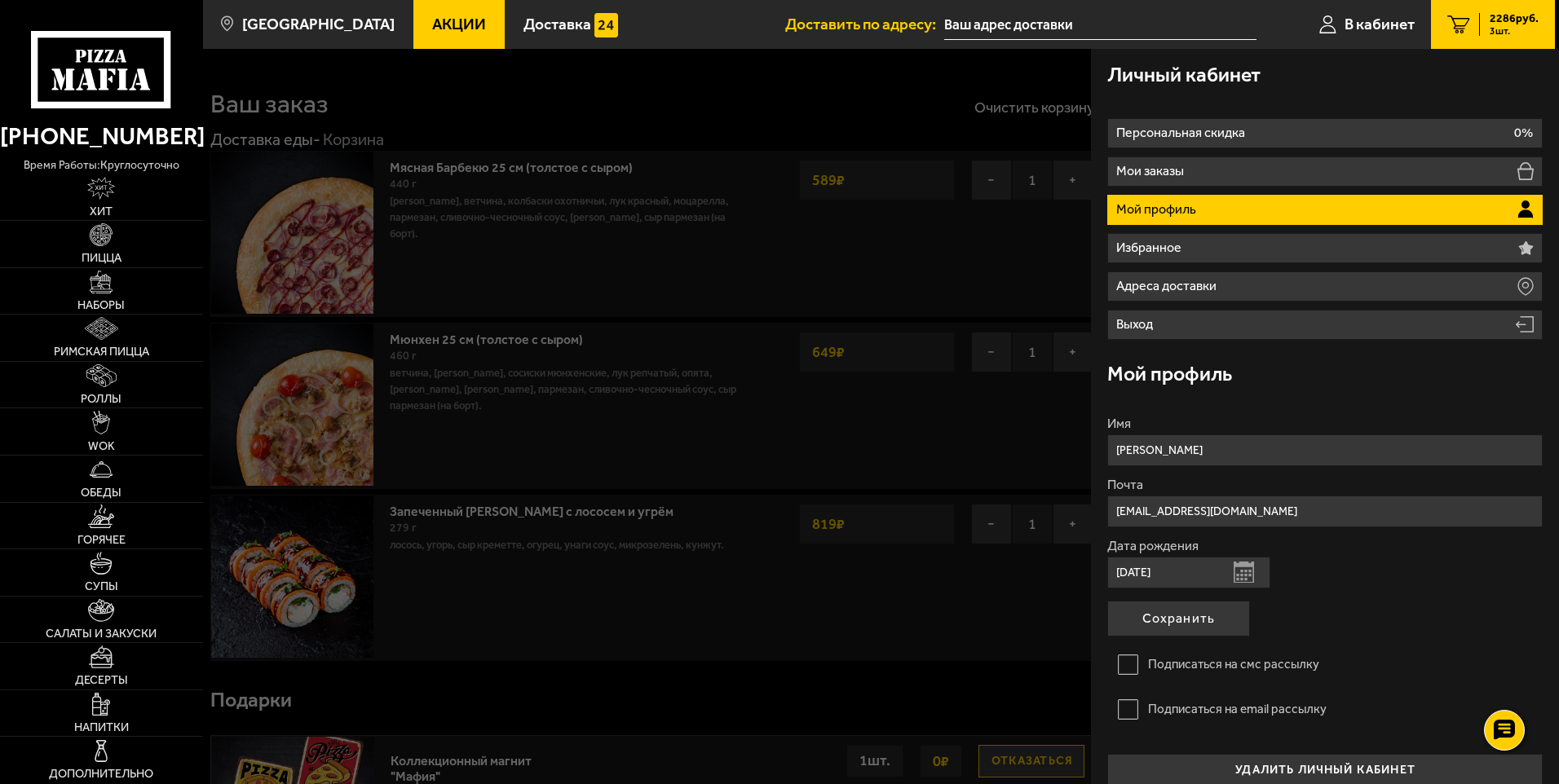
click at [1348, 584] on div "Дата рождения 14.07.2001 Открыть календарь" at bounding box center [1324, 563] width 435 height 49
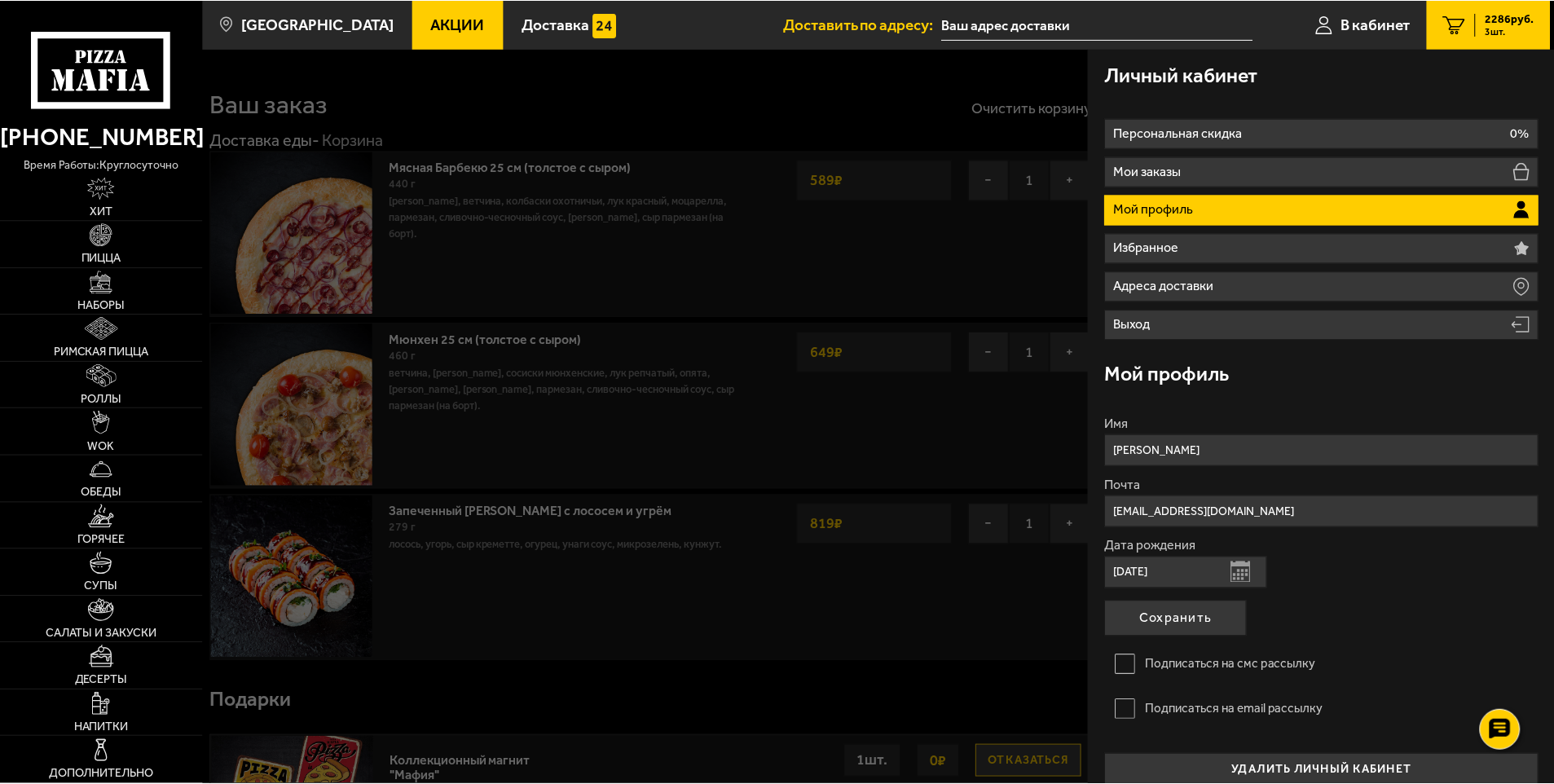
scroll to position [19, 0]
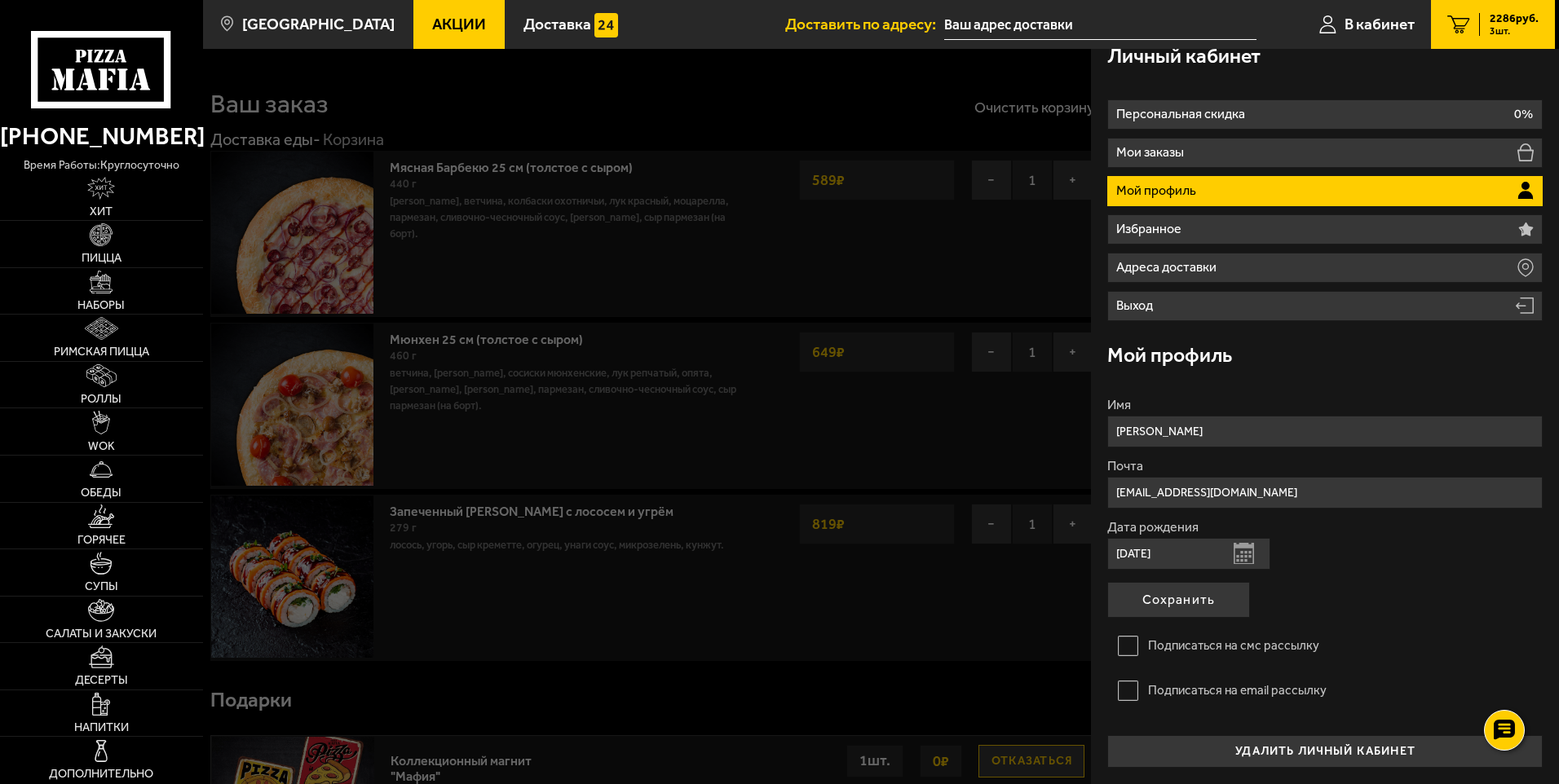
click at [1210, 588] on button "Сохранить" at bounding box center [1177, 599] width 143 height 35
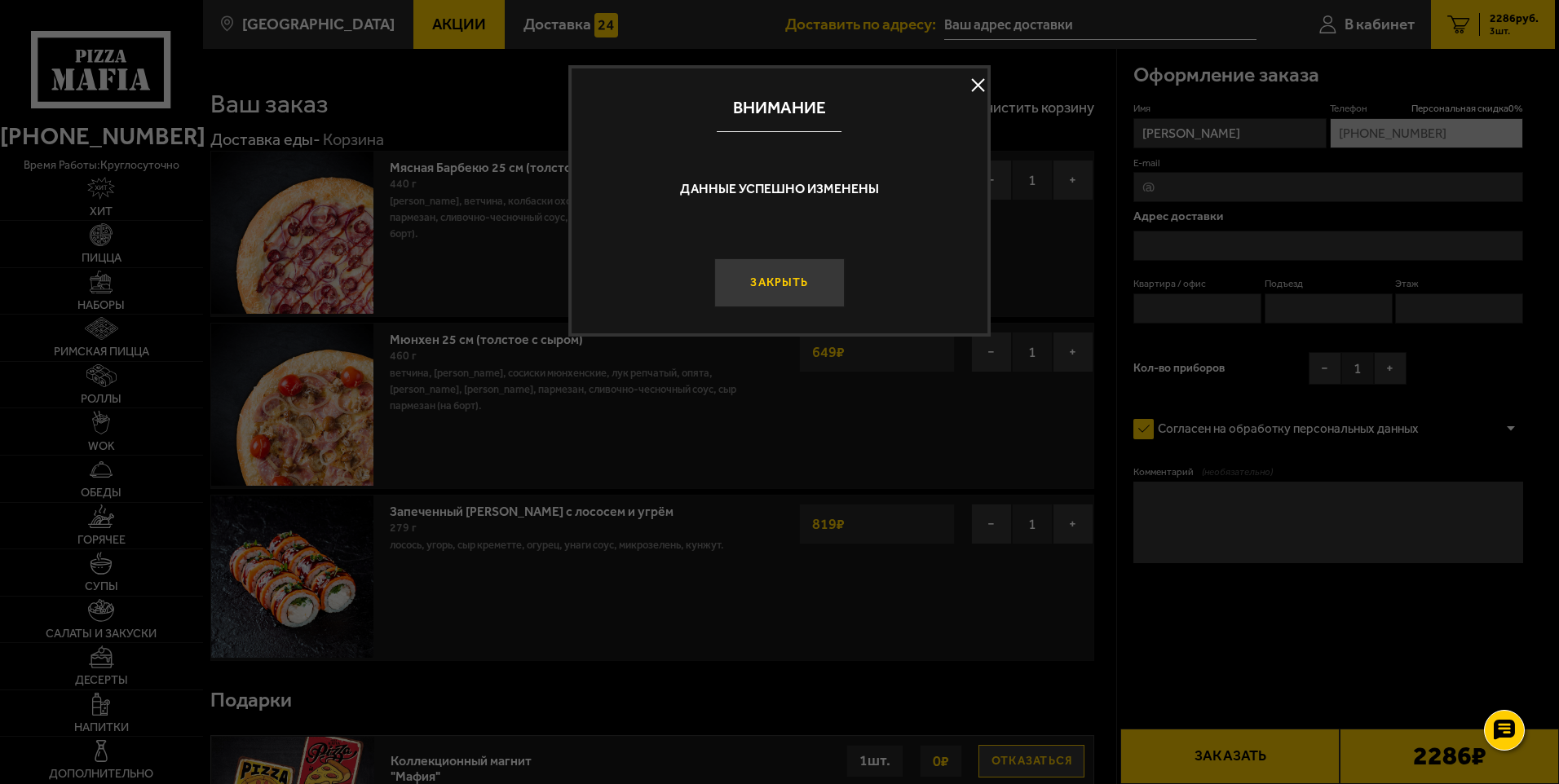
click at [826, 287] on button "Закрыть" at bounding box center [780, 282] width 130 height 49
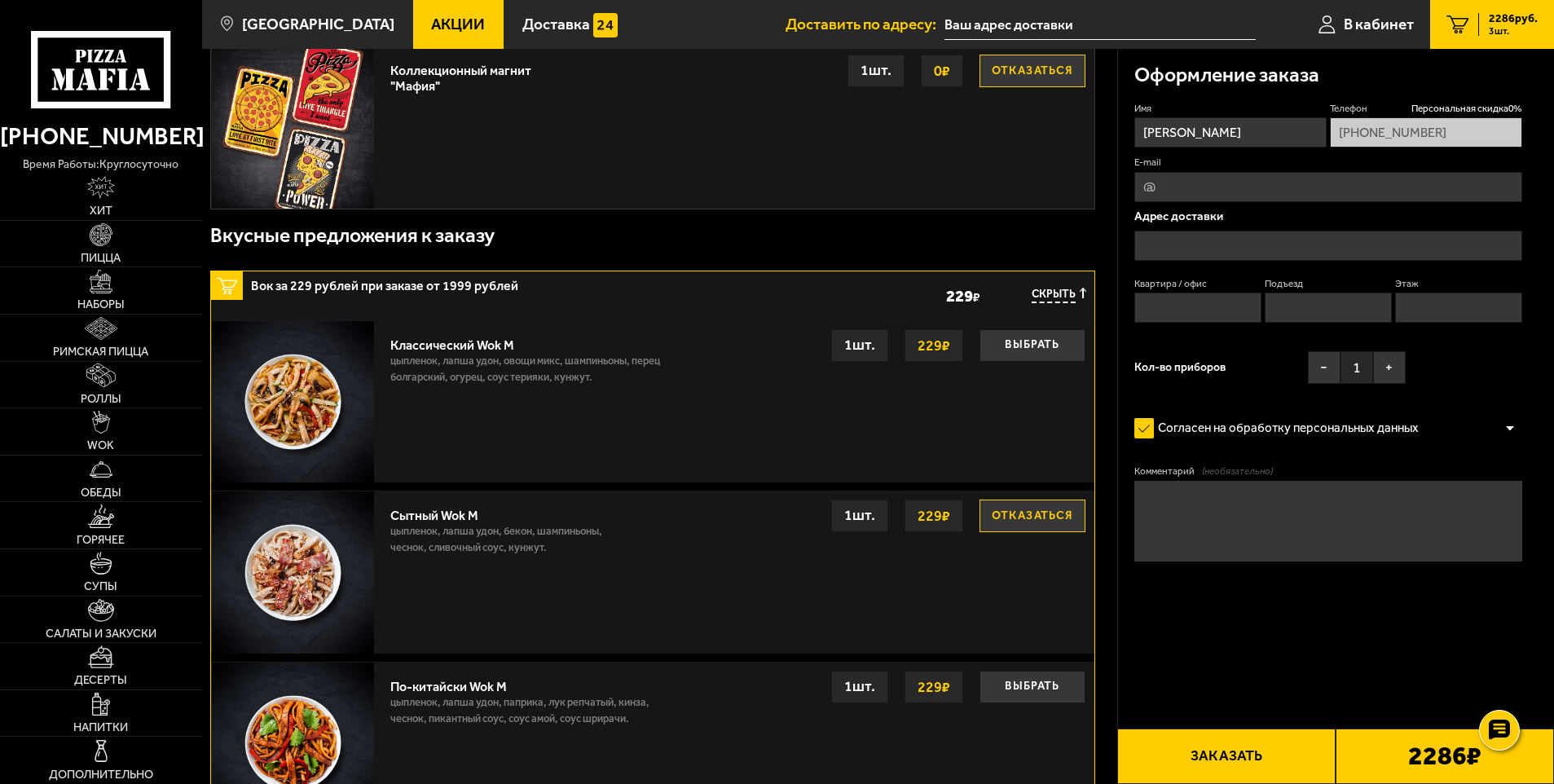
scroll to position [896, 0]
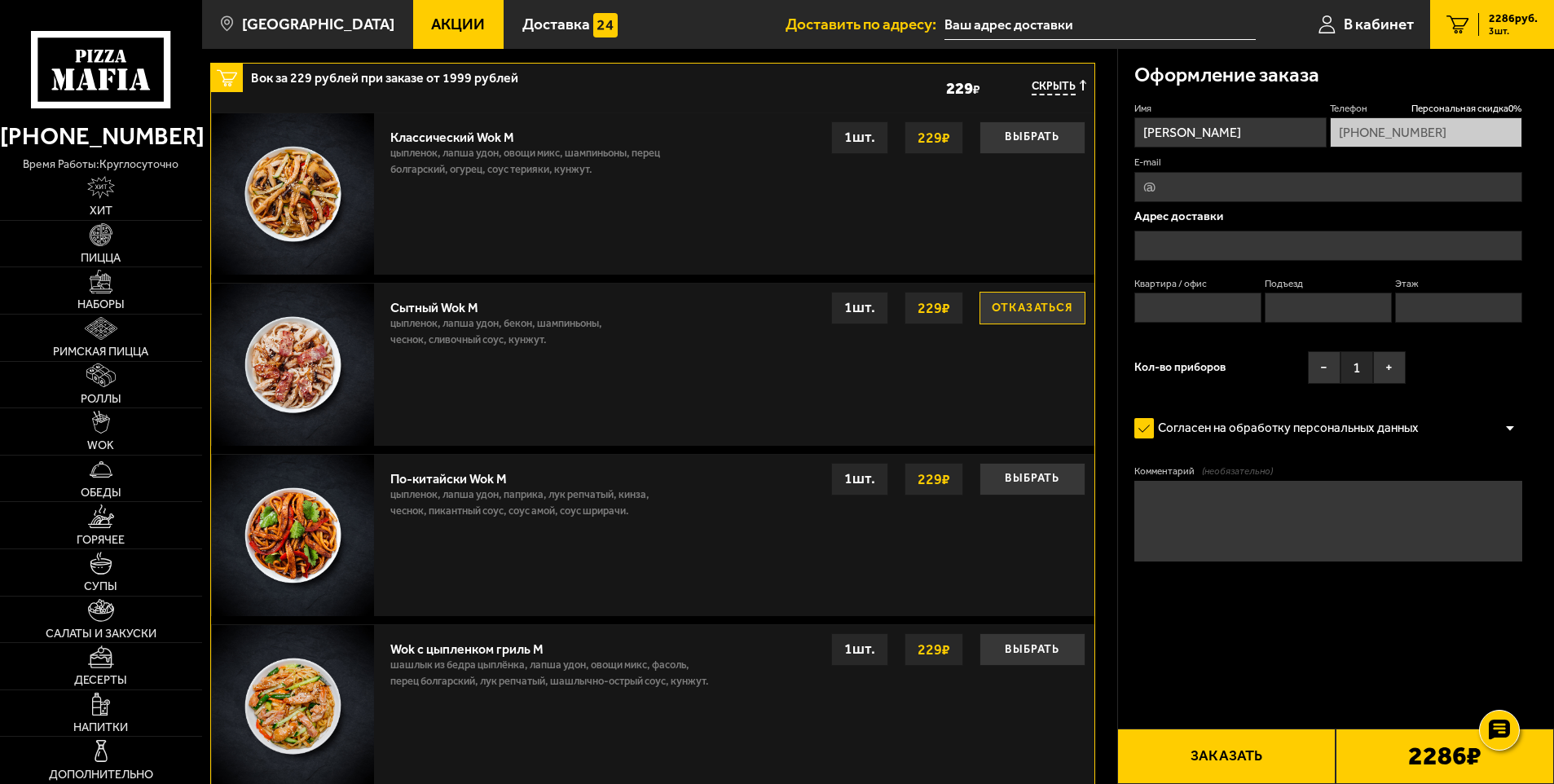
click at [1273, 185] on input "E-mail" at bounding box center [1328, 187] width 389 height 31
type input "Kcitnov1488@yandex.ru"
click at [1228, 230] on input "text" at bounding box center [1328, 246] width 389 height 31
click at [1227, 252] on input "text" at bounding box center [1328, 246] width 389 height 31
click at [1237, 236] on input "text" at bounding box center [1328, 246] width 389 height 31
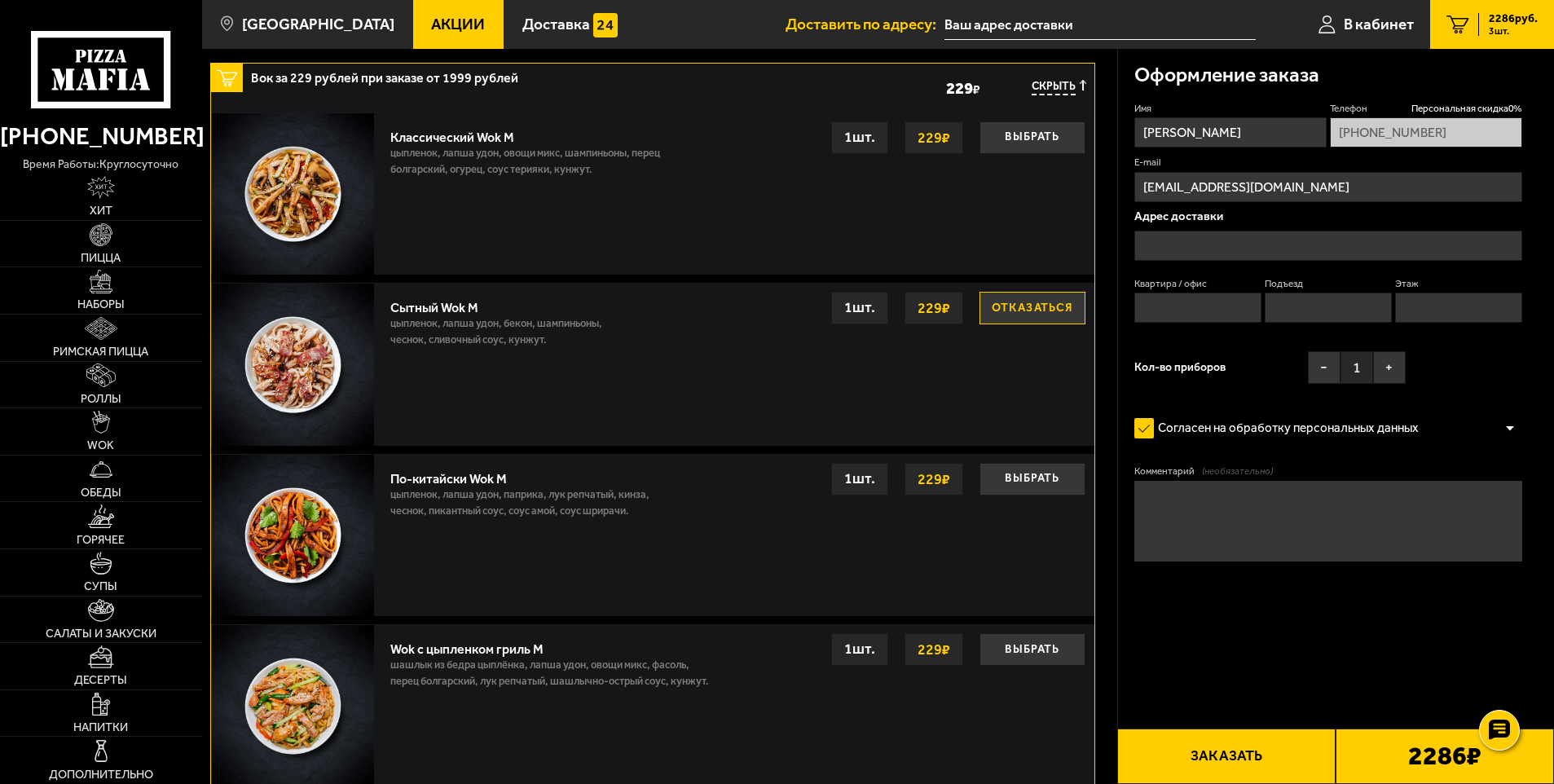
click at [1280, 126] on input "Имя" at bounding box center [1230, 133] width 192 height 31
click at [1479, 250] on input "text" at bounding box center [1328, 246] width 389 height 31
click at [1472, 246] on input "text" at bounding box center [1328, 246] width 389 height 31
click at [1453, 185] on input "Kcitnov1488@yandex.ru" at bounding box center [1328, 187] width 389 height 31
click at [1476, 268] on div "Адрес доставки Квартира / офис Подъезд Этаж" at bounding box center [1328, 271] width 389 height 120
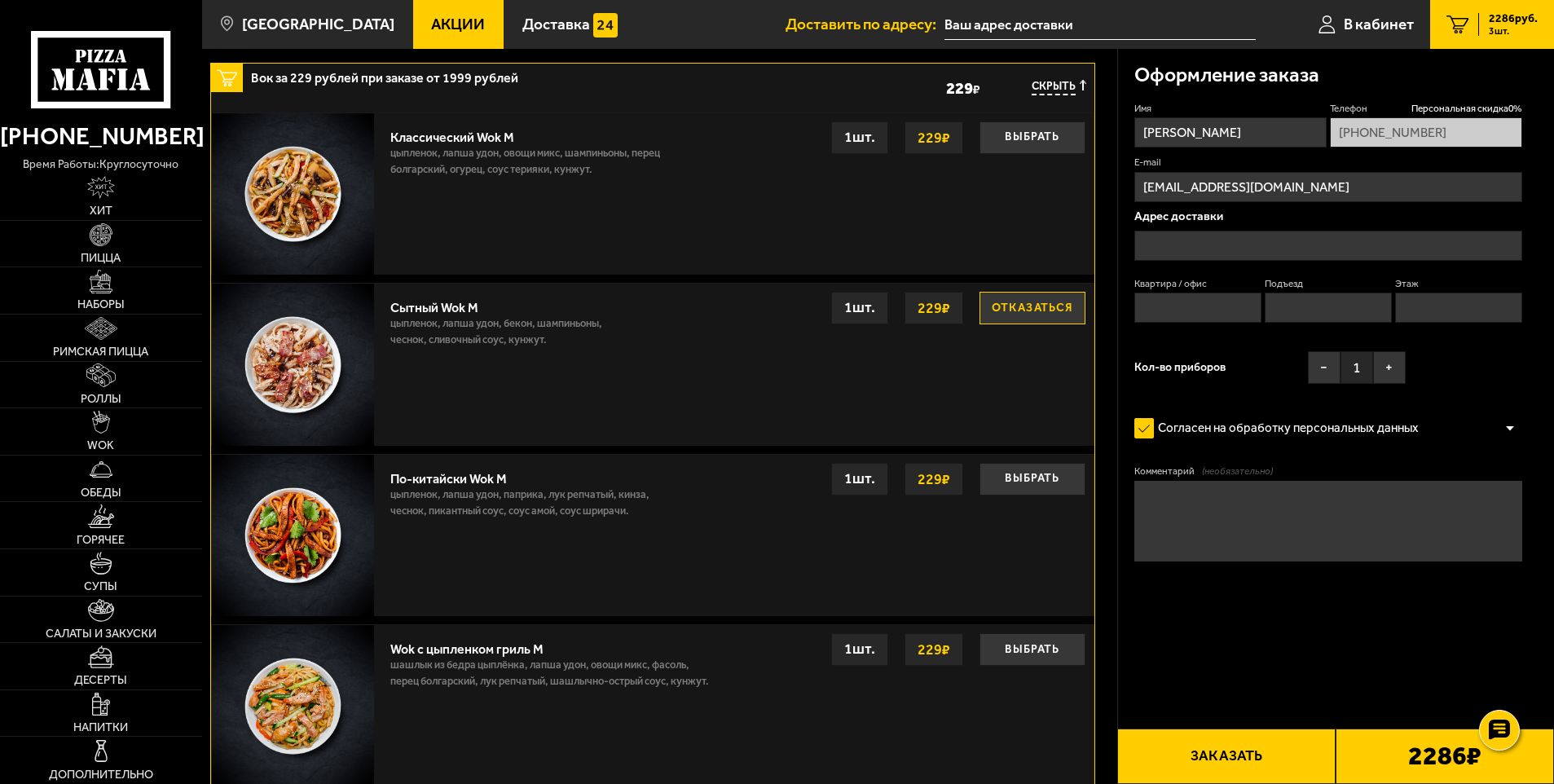
click at [1265, 306] on input "Подъезд" at bounding box center [1329, 308] width 128 height 31
click at [1234, 306] on input "Квартира / офис" at bounding box center [1198, 308] width 128 height 31
type input "121"
type input "6"
type input "4"
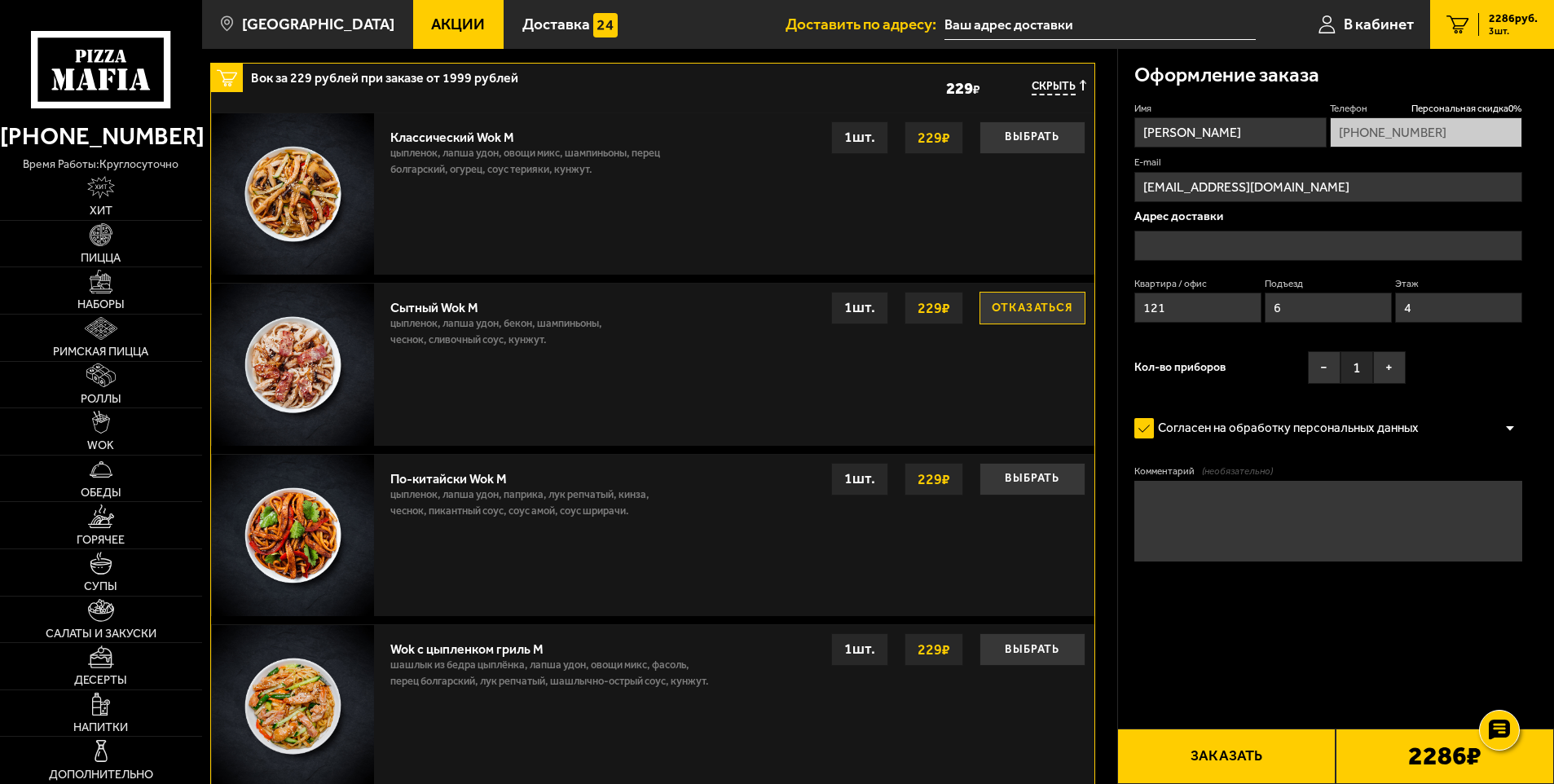
click at [1210, 256] on input "text" at bounding box center [1328, 246] width 389 height 31
click at [1210, 255] on input "text" at bounding box center [1328, 246] width 389 height 31
click at [1210, 248] on input "text" at bounding box center [1328, 246] width 389 height 31
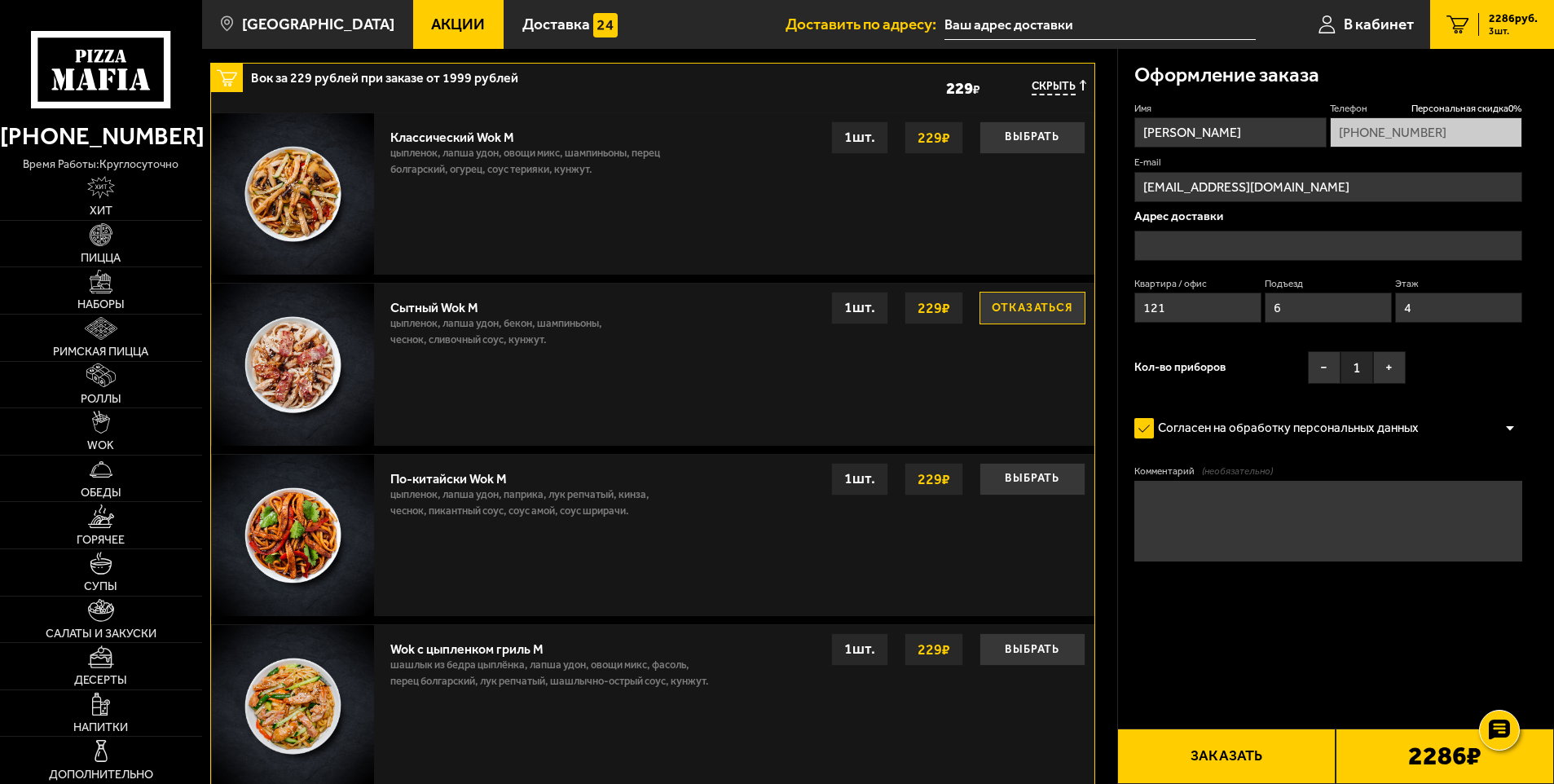
click at [1231, 233] on input "text" at bounding box center [1328, 246] width 389 height 31
click at [1232, 233] on input "text" at bounding box center [1328, 246] width 389 height 31
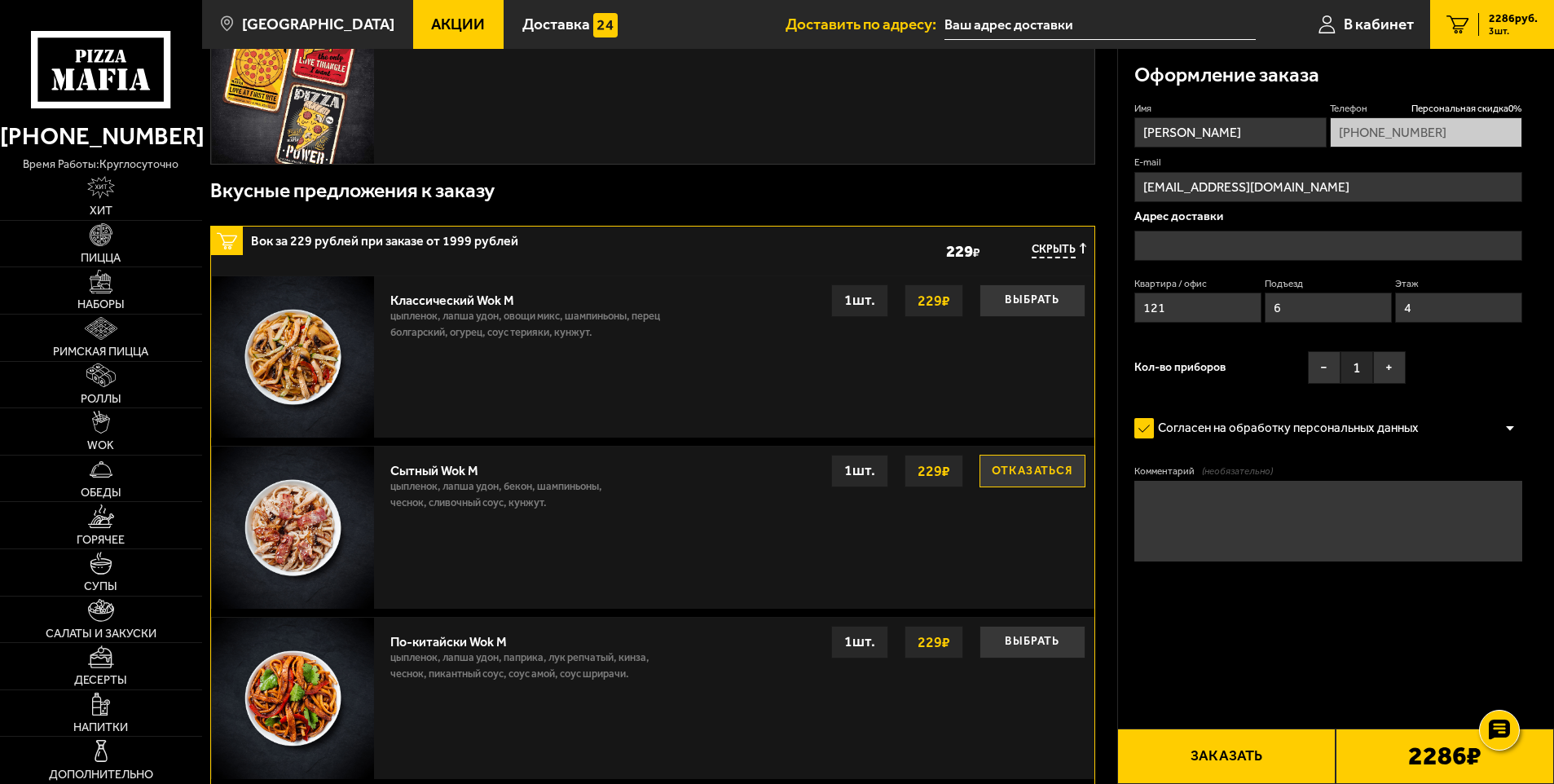
scroll to position [571, 0]
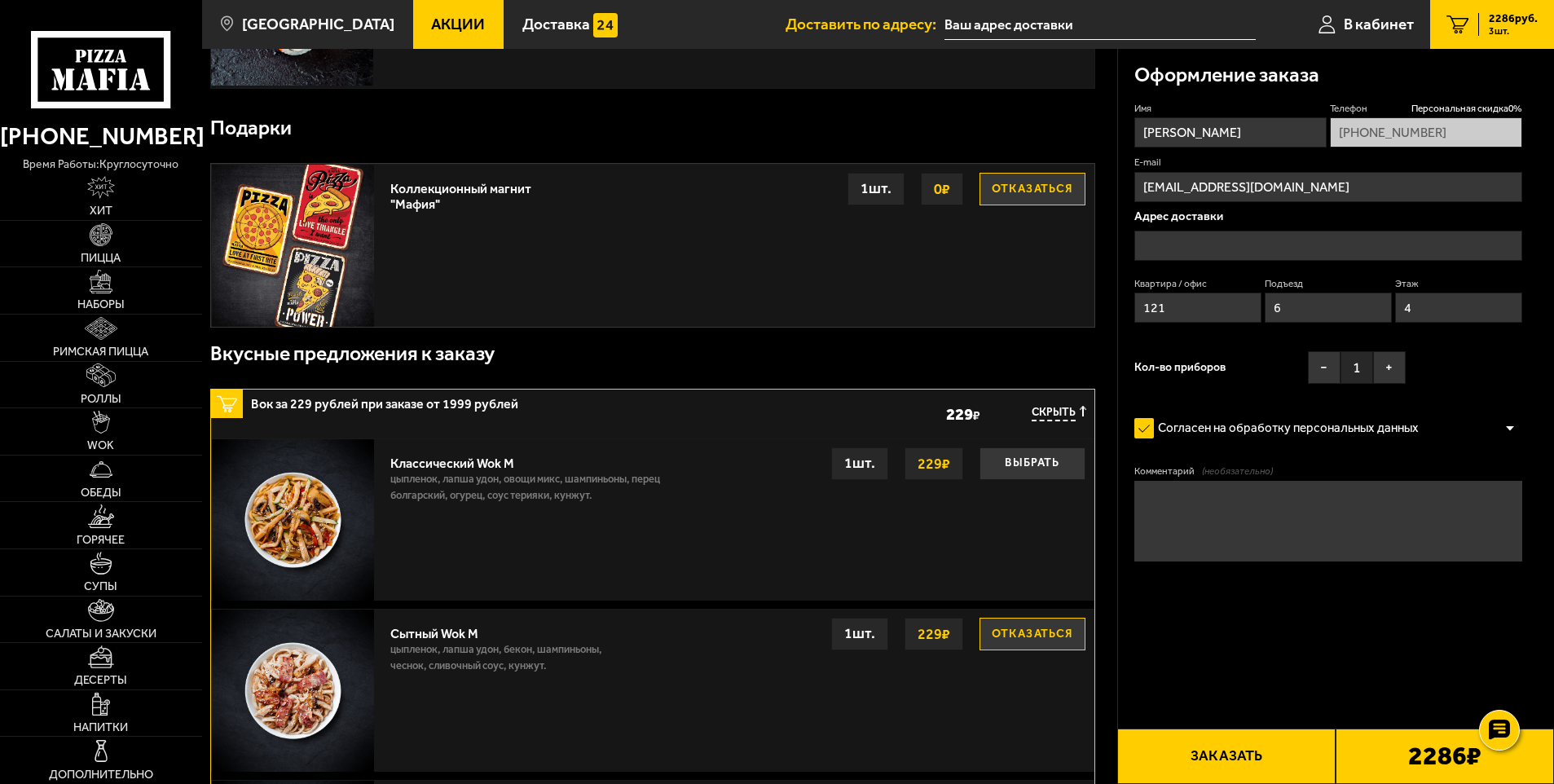
click at [1260, 425] on label "Согласен на обработку персональных данных" at bounding box center [1284, 428] width 301 height 33
click at [0, 0] on input "Согласен на обработку персональных данных" at bounding box center [0, 0] width 0 height 0
click at [1204, 261] on input "text" at bounding box center [1328, 246] width 389 height 31
click at [1206, 247] on input "text" at bounding box center [1328, 246] width 389 height 31
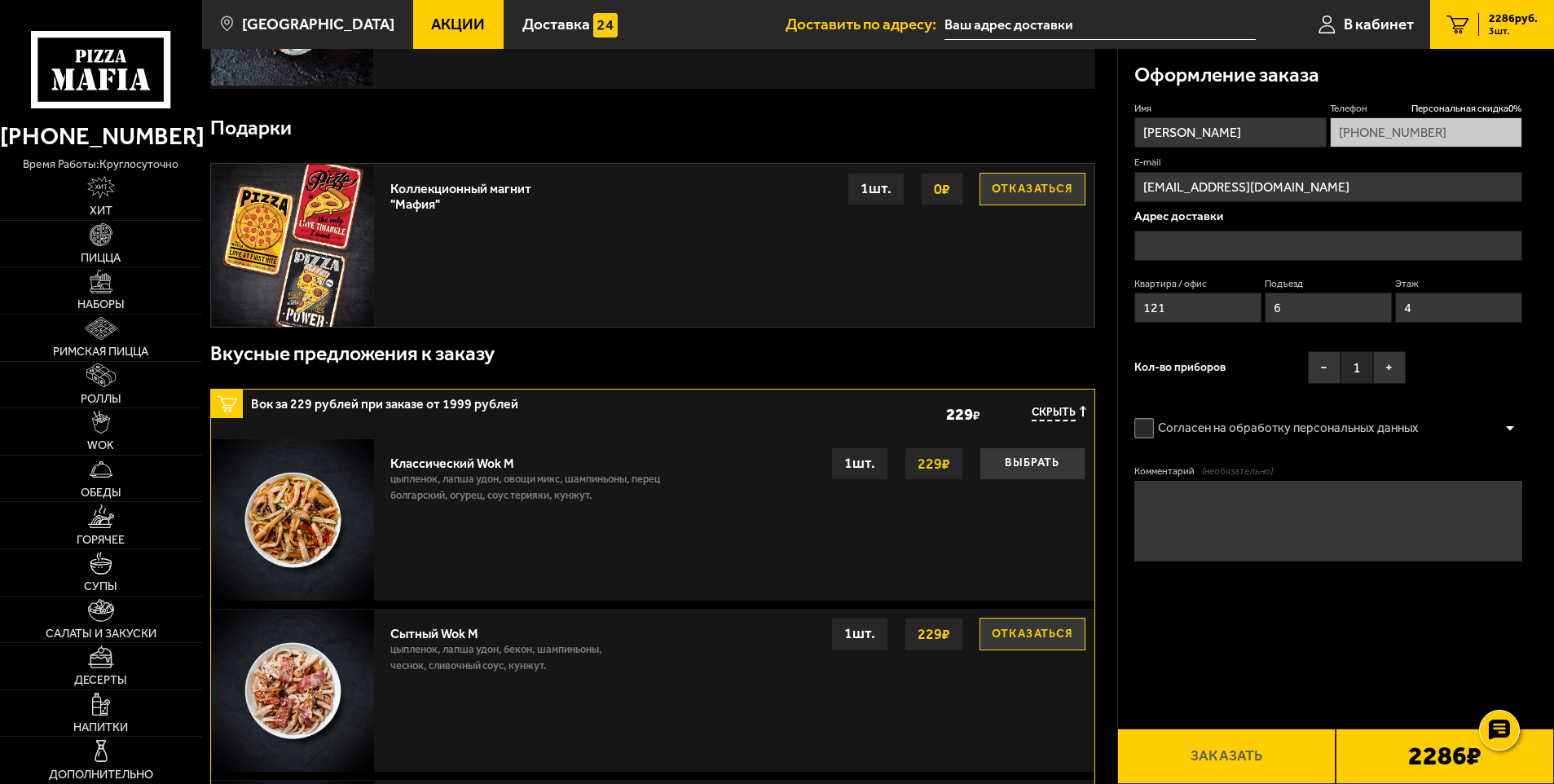
click at [1206, 247] on input "text" at bounding box center [1328, 246] width 389 height 31
drag, startPoint x: 1206, startPoint y: 247, endPoint x: 952, endPoint y: 430, distance: 313.1
click at [1205, 248] on input "text" at bounding box center [1328, 246] width 389 height 31
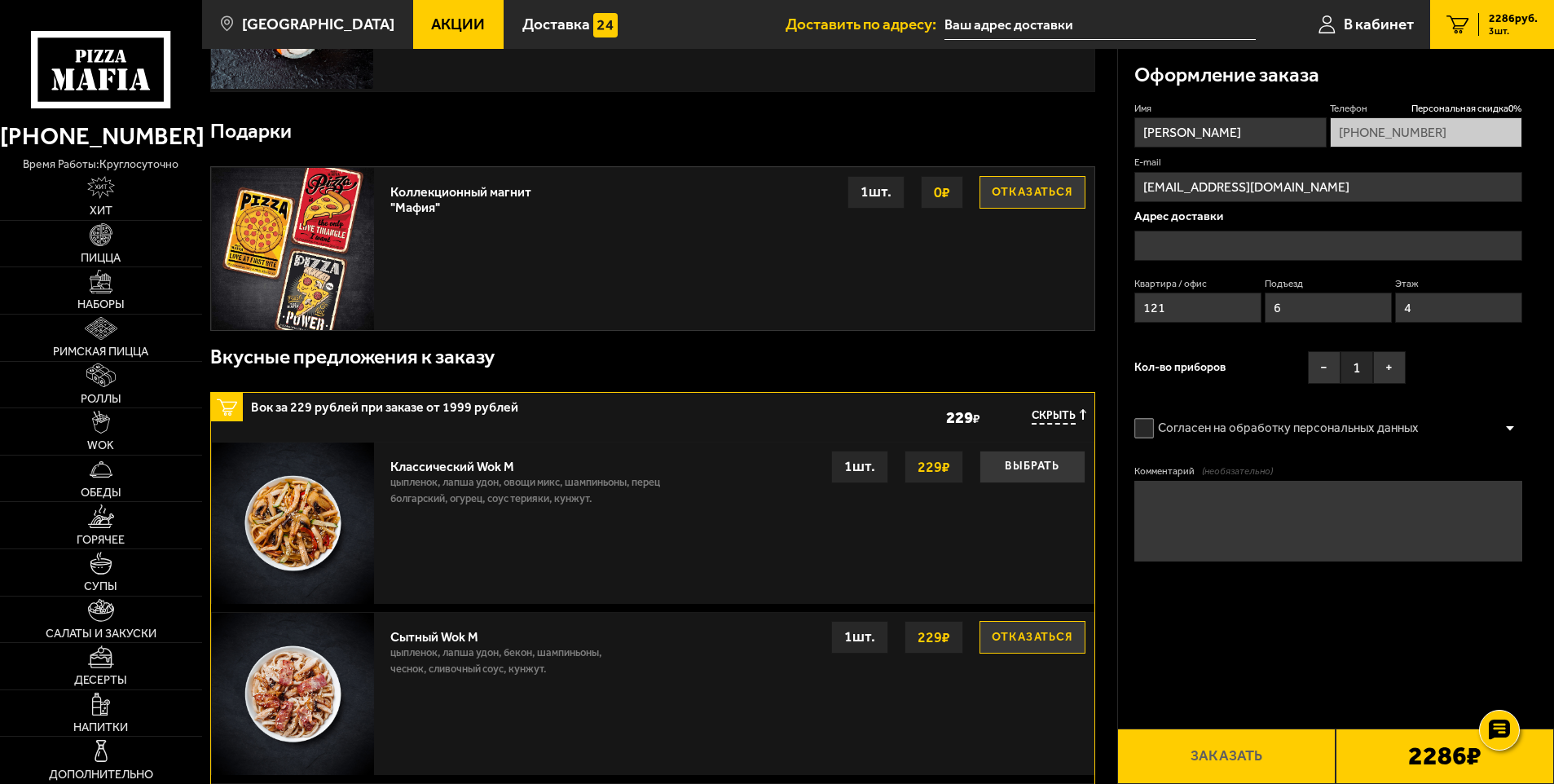
scroll to position [733, 0]
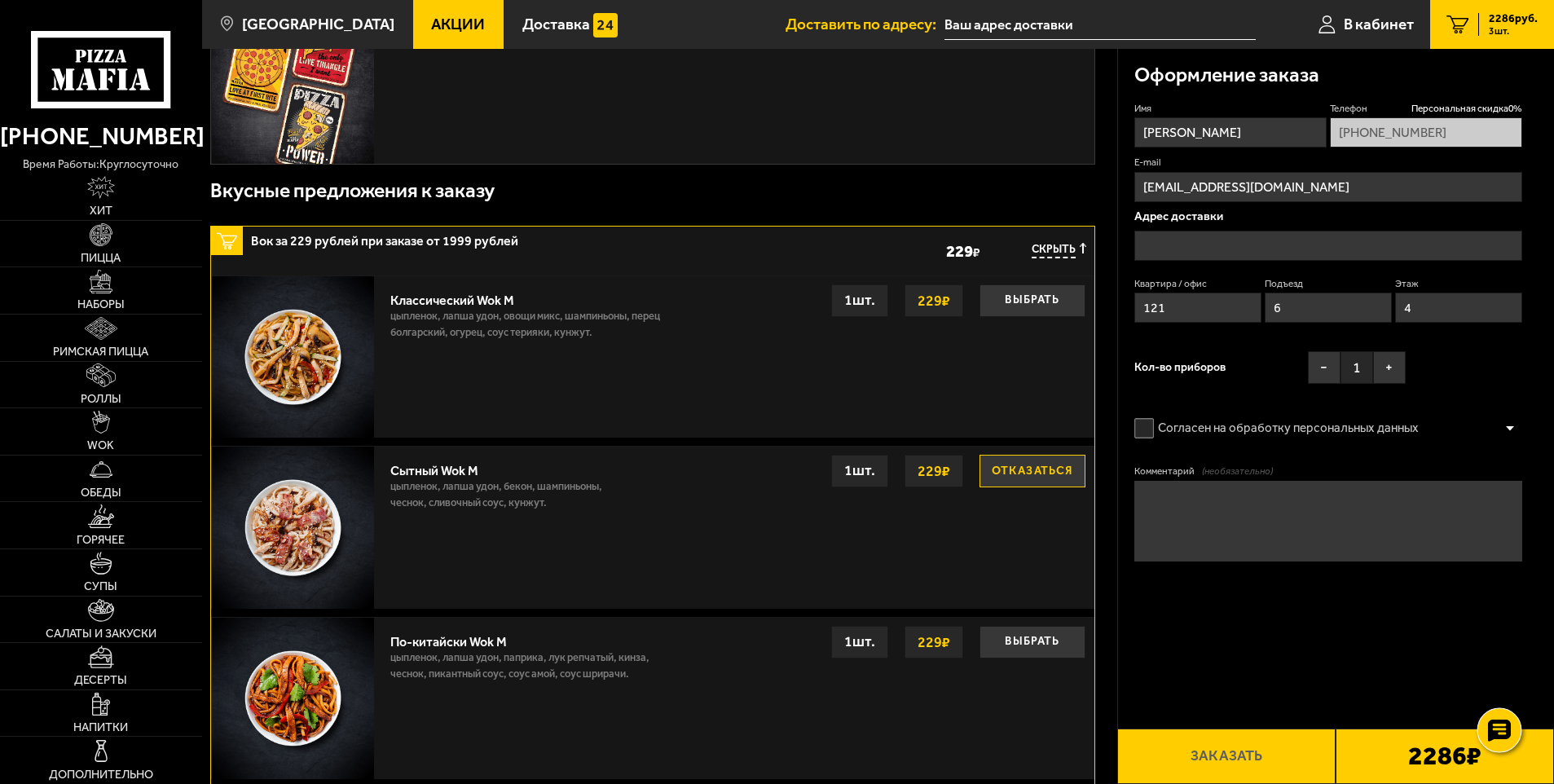
click at [1508, 730] on use at bounding box center [1499, 730] width 24 height 23
click at [1376, 600] on form "Имя Телефон Персональная скидка 0 % +7 (921) 368-47-04 E-mail Kcitnov1488@yande…" at bounding box center [1328, 380] width 389 height 555
click at [1164, 478] on label "Комментарий (необязательно)" at bounding box center [1328, 471] width 389 height 13
click at [1164, 481] on textarea "Комментарий (необязательно)" at bounding box center [1328, 521] width 389 height 80
click at [1199, 423] on label "Согласен на обработку персональных данных" at bounding box center [1284, 428] width 301 height 33
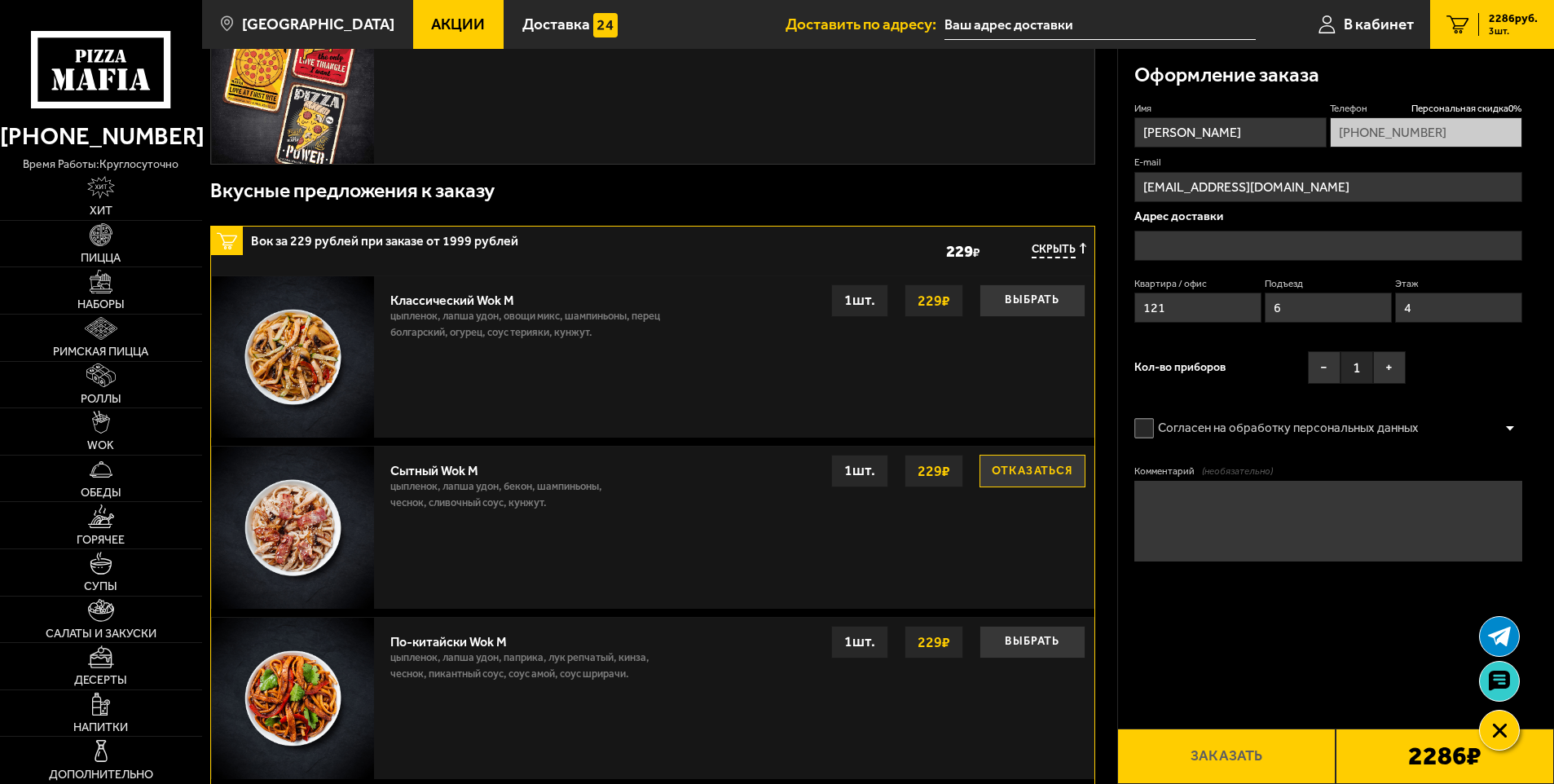
click at [0, 0] on input "Согласен на обработку персональных данных" at bounding box center [0, 0] width 0 height 0
click at [1199, 423] on label "Согласен на обработку персональных данных" at bounding box center [1284, 428] width 301 height 33
click at [0, 0] on input "Согласен на обработку персональных данных" at bounding box center [0, 0] width 0 height 0
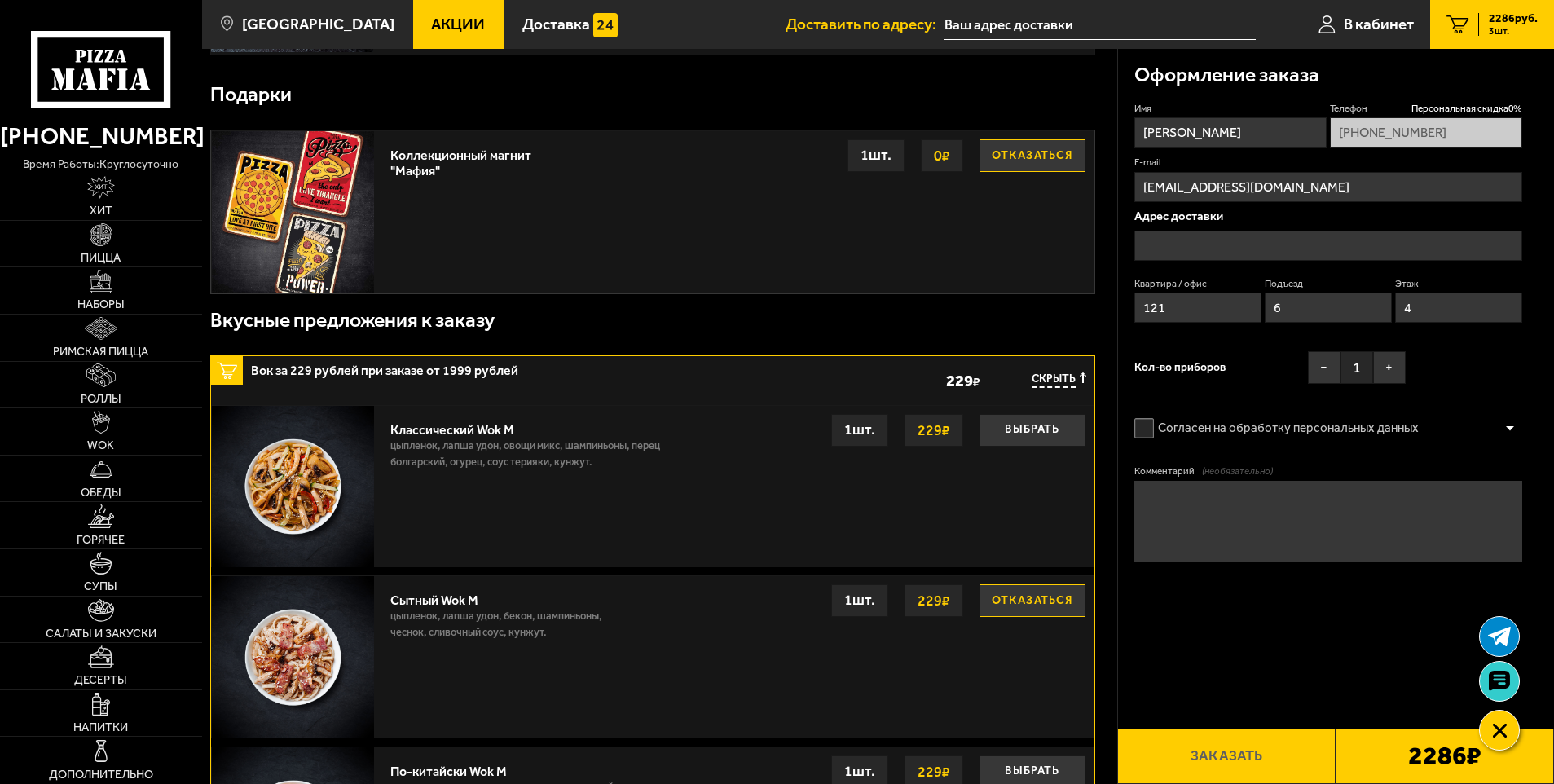
scroll to position [489, 0]
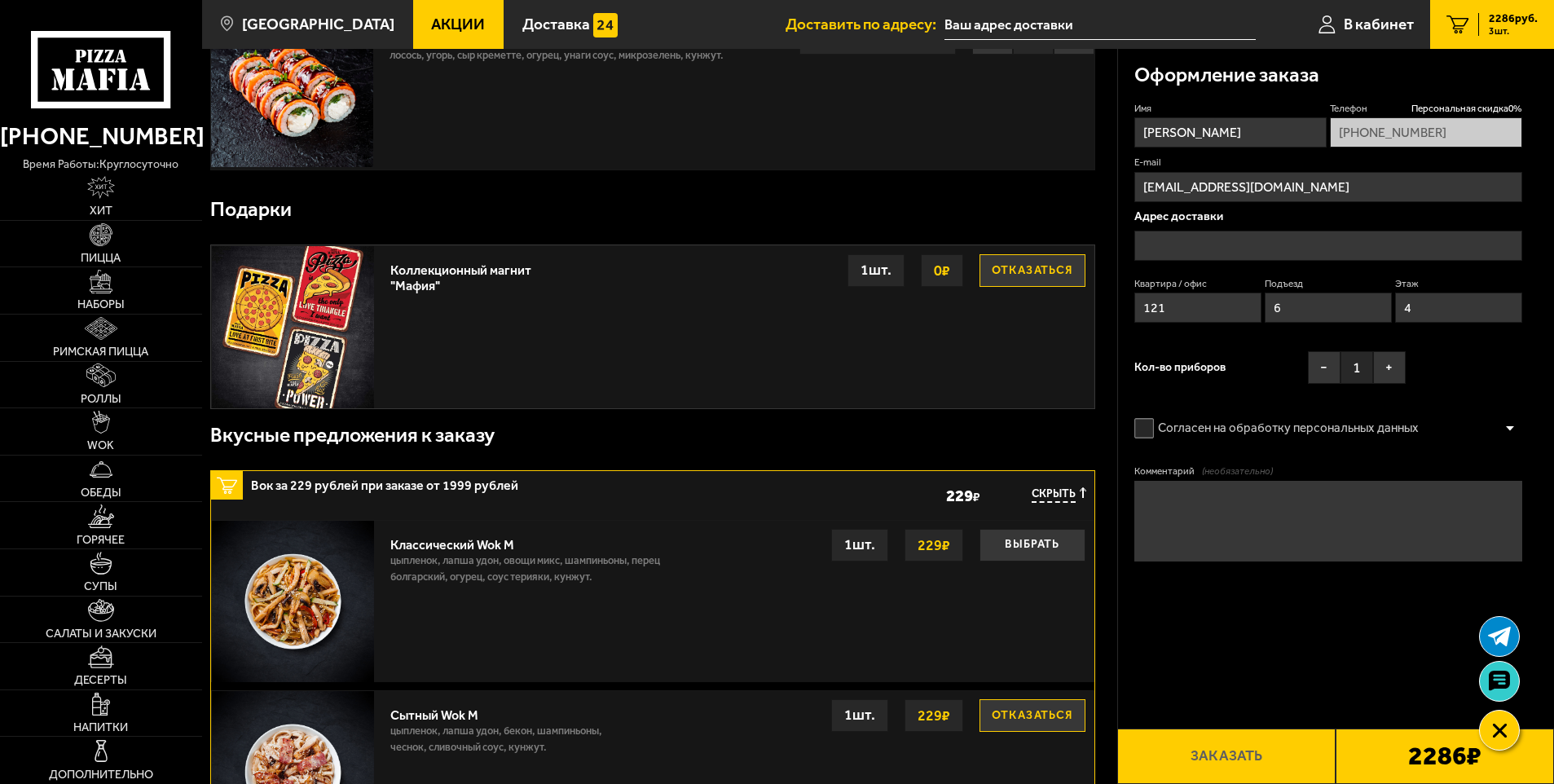
click at [1226, 248] on input "text" at bounding box center [1328, 246] width 389 height 31
drag, startPoint x: 1226, startPoint y: 248, endPoint x: 1134, endPoint y: 220, distance: 96.2
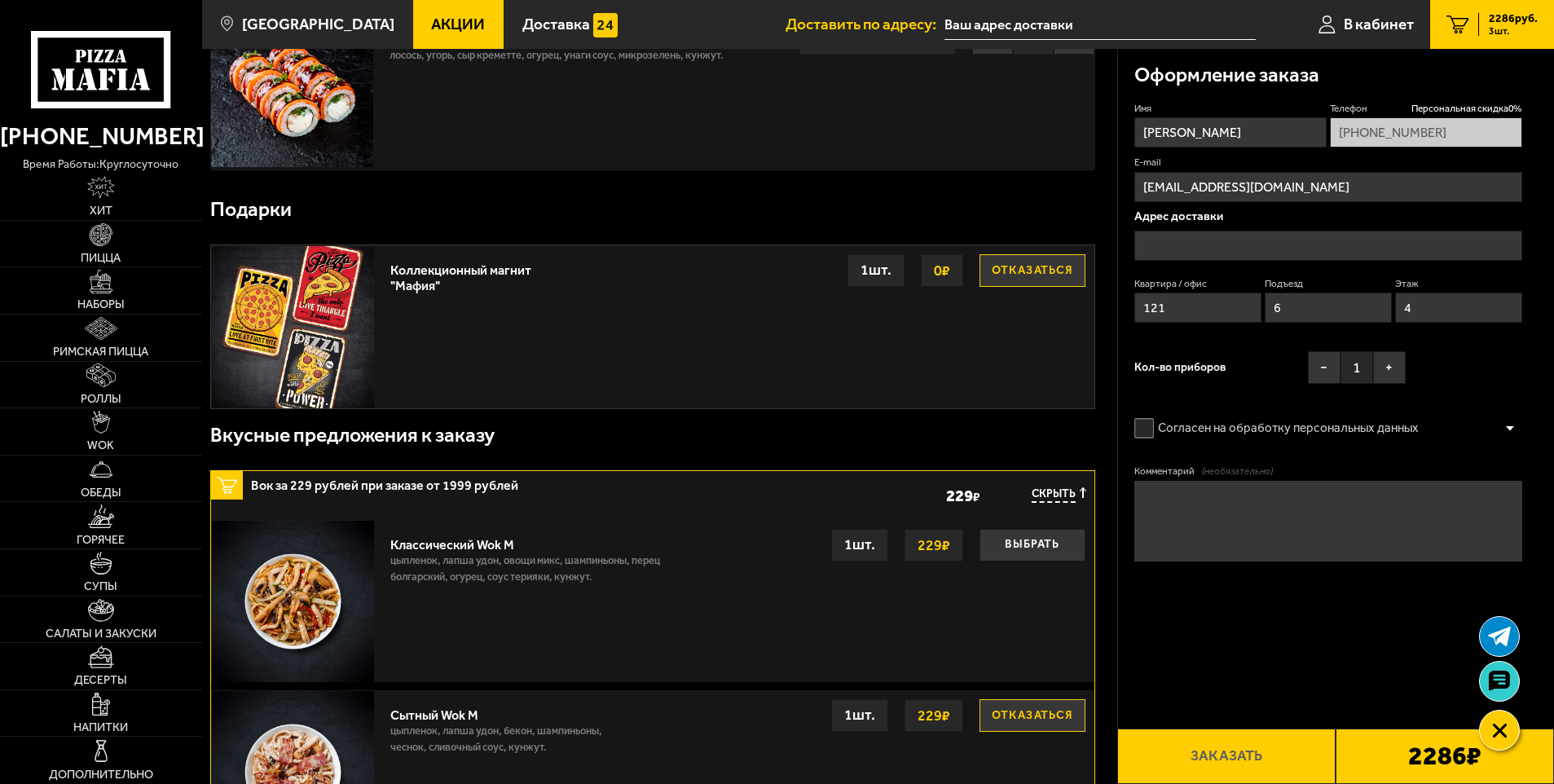
click at [1134, 220] on p "Адрес доставки" at bounding box center [1328, 216] width 389 height 12
click at [1151, 251] on input "text" at bounding box center [1328, 246] width 389 height 31
click at [1134, 234] on input "text" at bounding box center [1328, 246] width 389 height 31
click at [1140, 220] on p "Адрес доставки" at bounding box center [1328, 216] width 389 height 12
drag, startPoint x: 1179, startPoint y: 221, endPoint x: 1316, endPoint y: 242, distance: 138.6
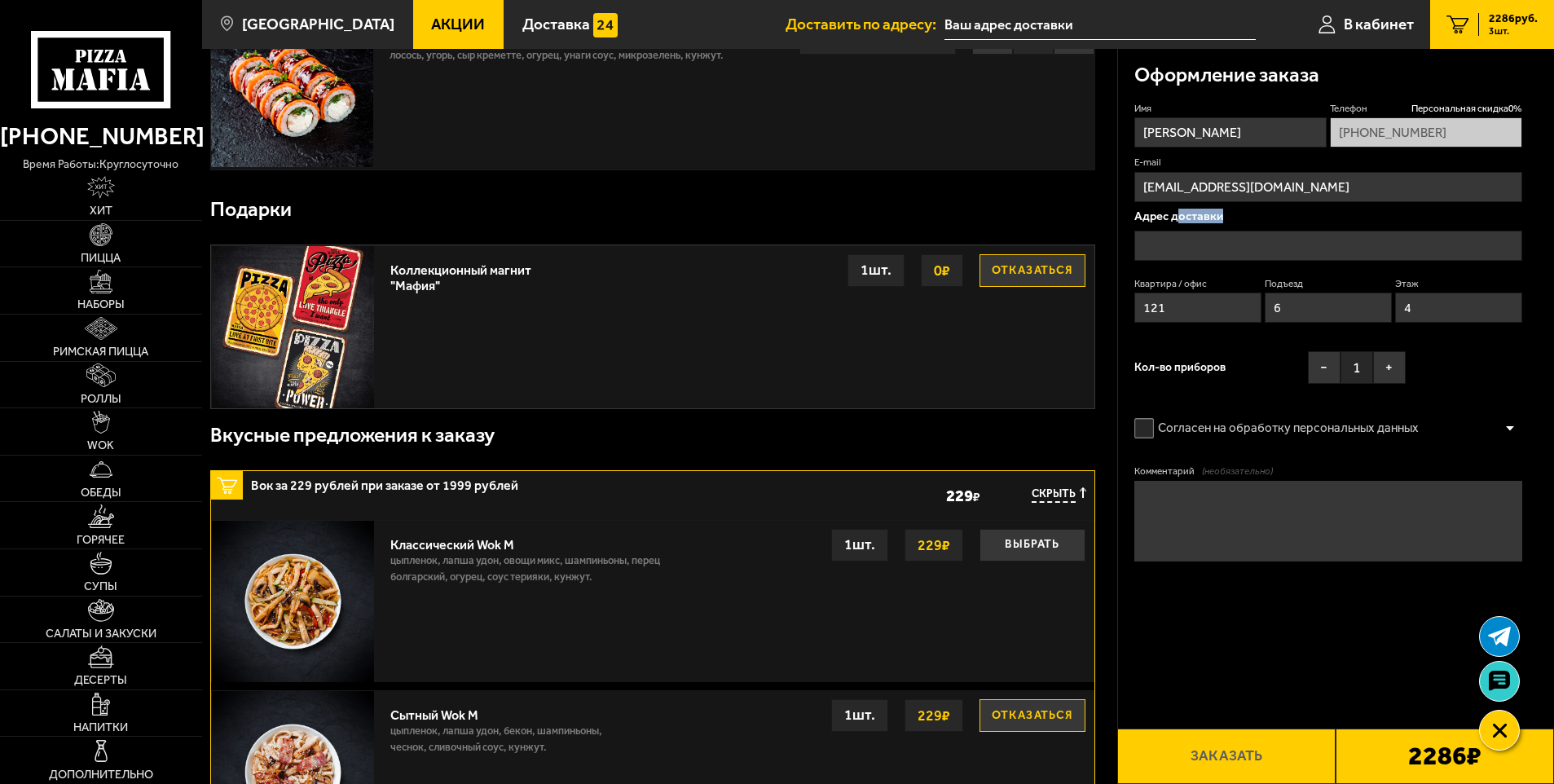
click at [1316, 242] on div "Адрес доставки Квартира / офис 121 Подъезд 6 Этаж 4" at bounding box center [1328, 271] width 389 height 120
drag, startPoint x: 1316, startPoint y: 242, endPoint x: 1343, endPoint y: 371, distance: 131.8
click at [1310, 371] on button "−" at bounding box center [1324, 367] width 33 height 33
click at [1414, 369] on div "Имя Телефон Персональная скидка 0 % +7 (921) 368-47-04 E-mail Kcitnov1488@yande…" at bounding box center [1328, 247] width 389 height 290
click at [1396, 368] on button "+" at bounding box center [1390, 367] width 33 height 33
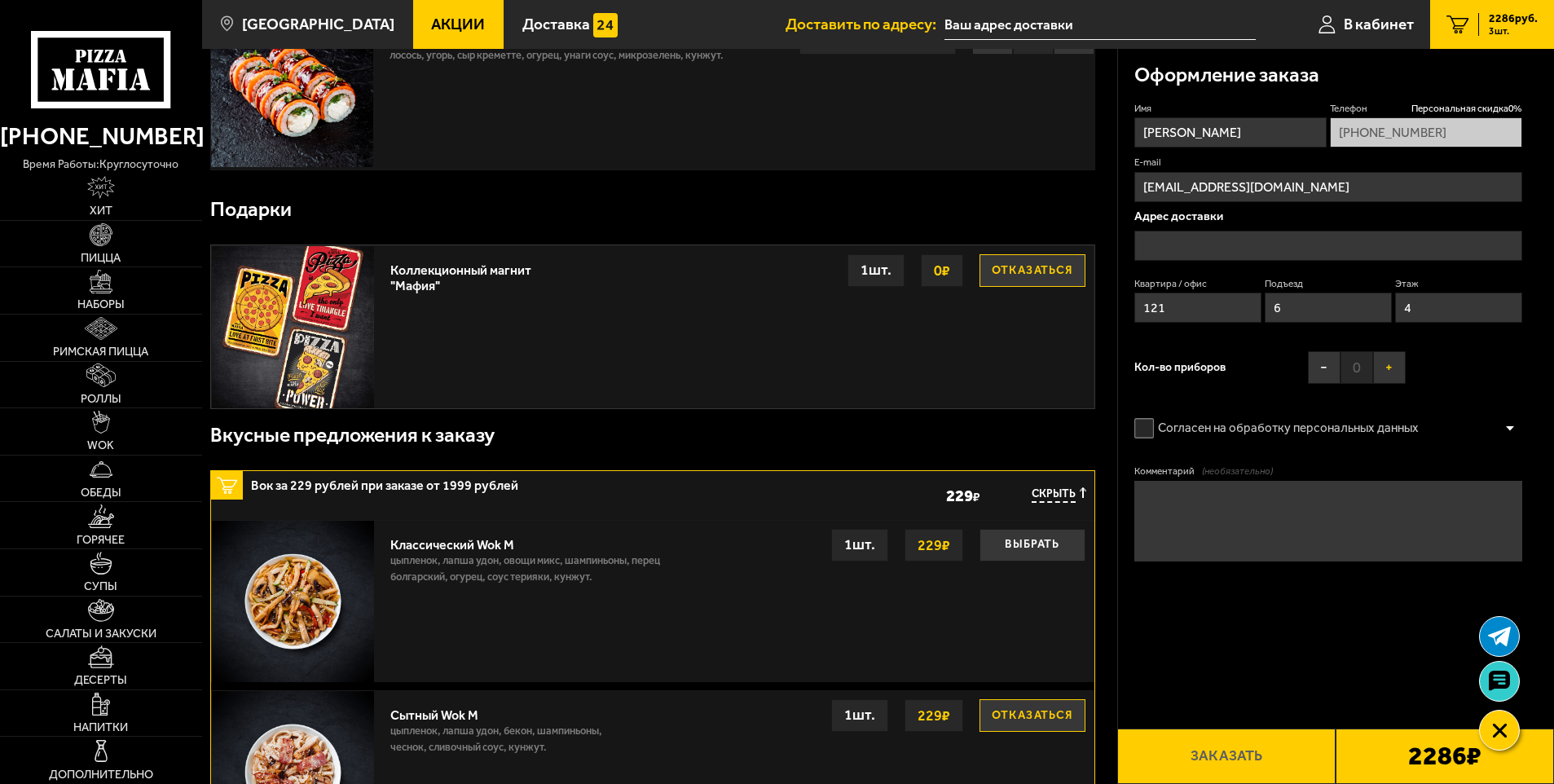
click at [1396, 368] on button "+" at bounding box center [1390, 367] width 33 height 33
click at [1322, 440] on label "Согласен на обработку персональных данных" at bounding box center [1284, 428] width 301 height 33
click at [0, 0] on input "Согласен на обработку персональных данных" at bounding box center [0, 0] width 0 height 0
click at [1286, 499] on textarea "Комментарий (необязательно)" at bounding box center [1328, 521] width 389 height 80
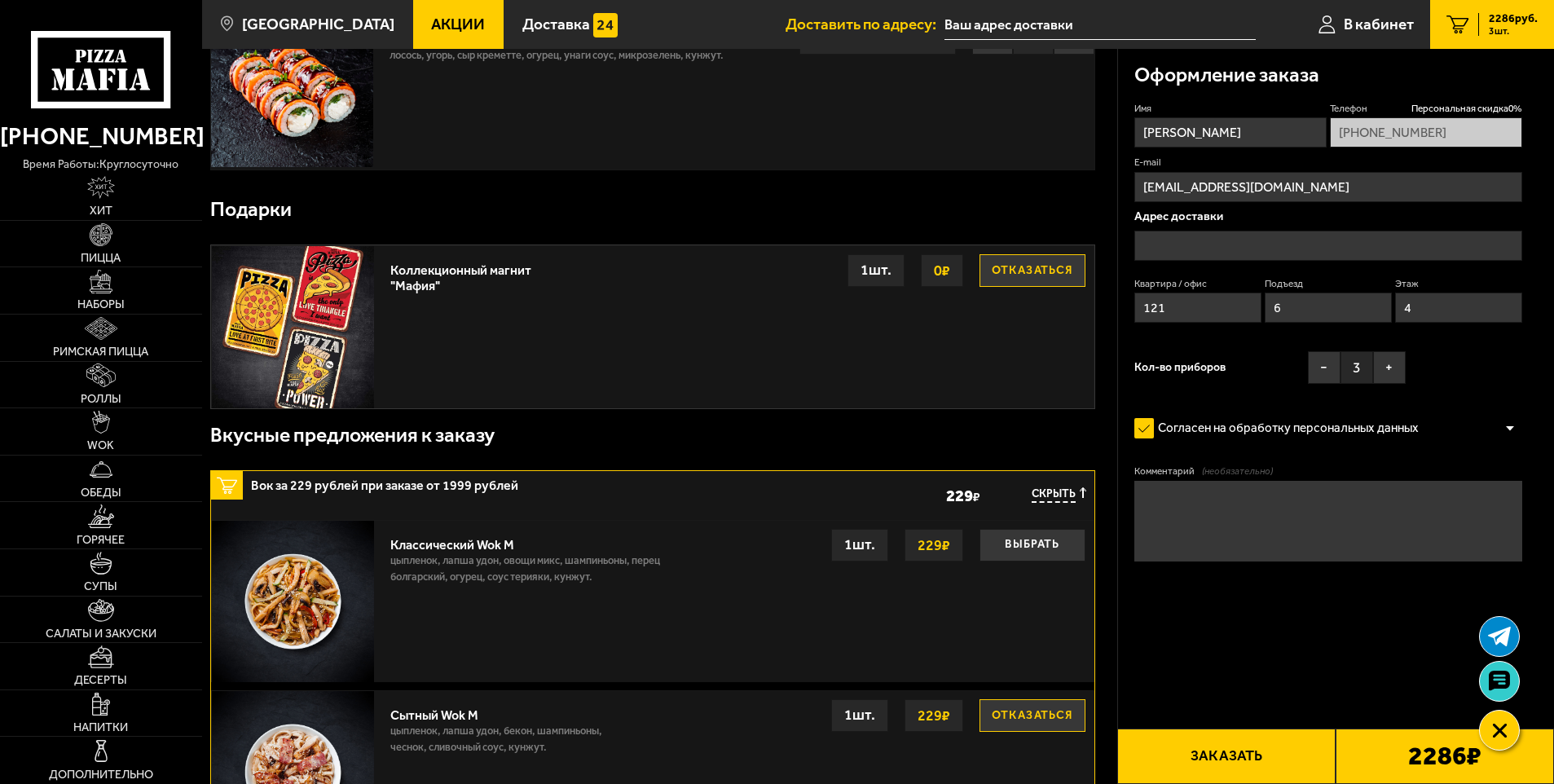
click at [1226, 243] on input "text" at bounding box center [1328, 246] width 389 height 31
click at [1359, 195] on input "Kcitnov1488@yandex.ru" at bounding box center [1328, 187] width 389 height 31
click at [1437, 232] on input "text" at bounding box center [1328, 246] width 389 height 31
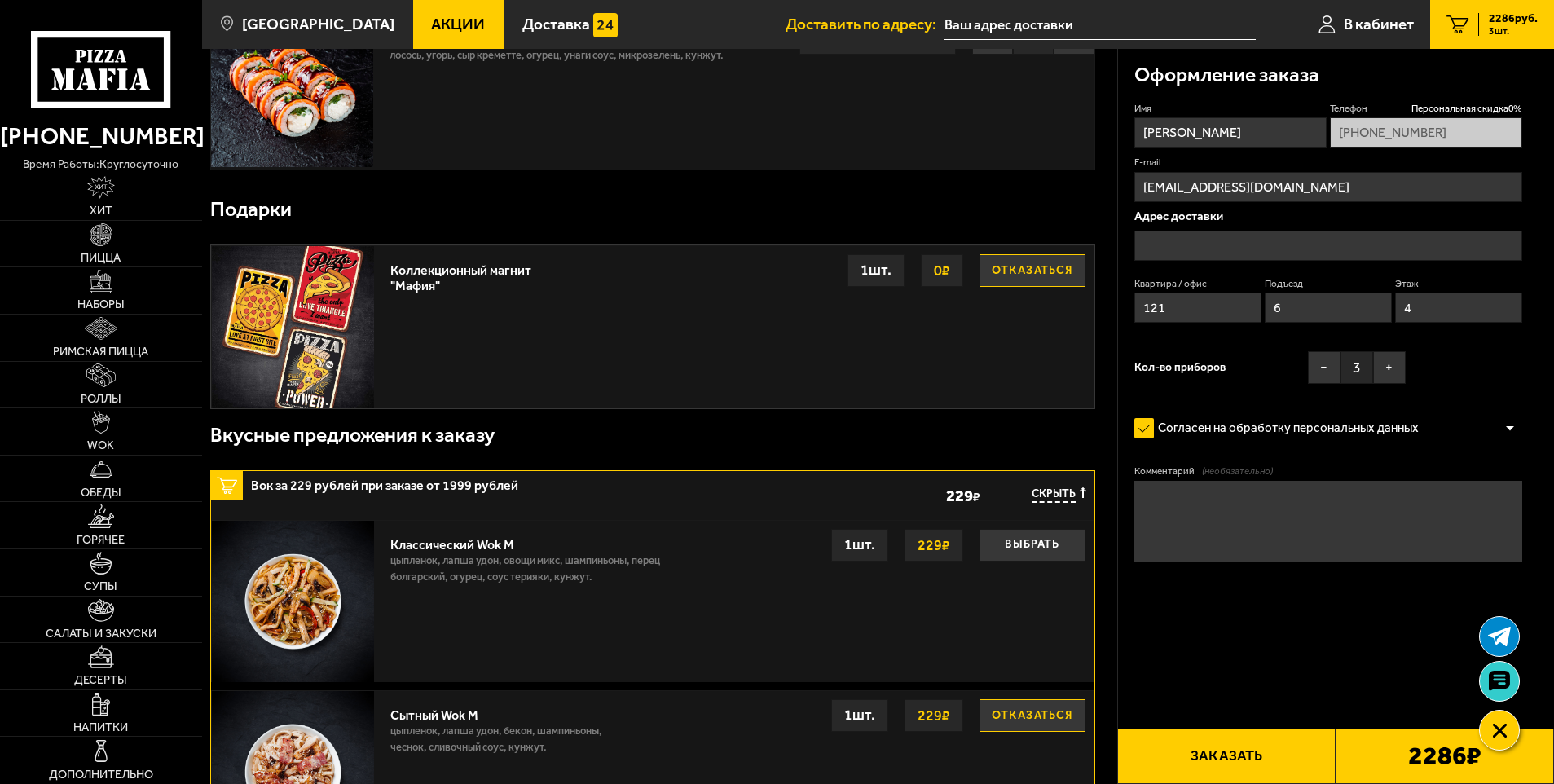
click at [1430, 239] on input "text" at bounding box center [1328, 246] width 389 height 31
click at [1429, 239] on input "text" at bounding box center [1328, 246] width 389 height 31
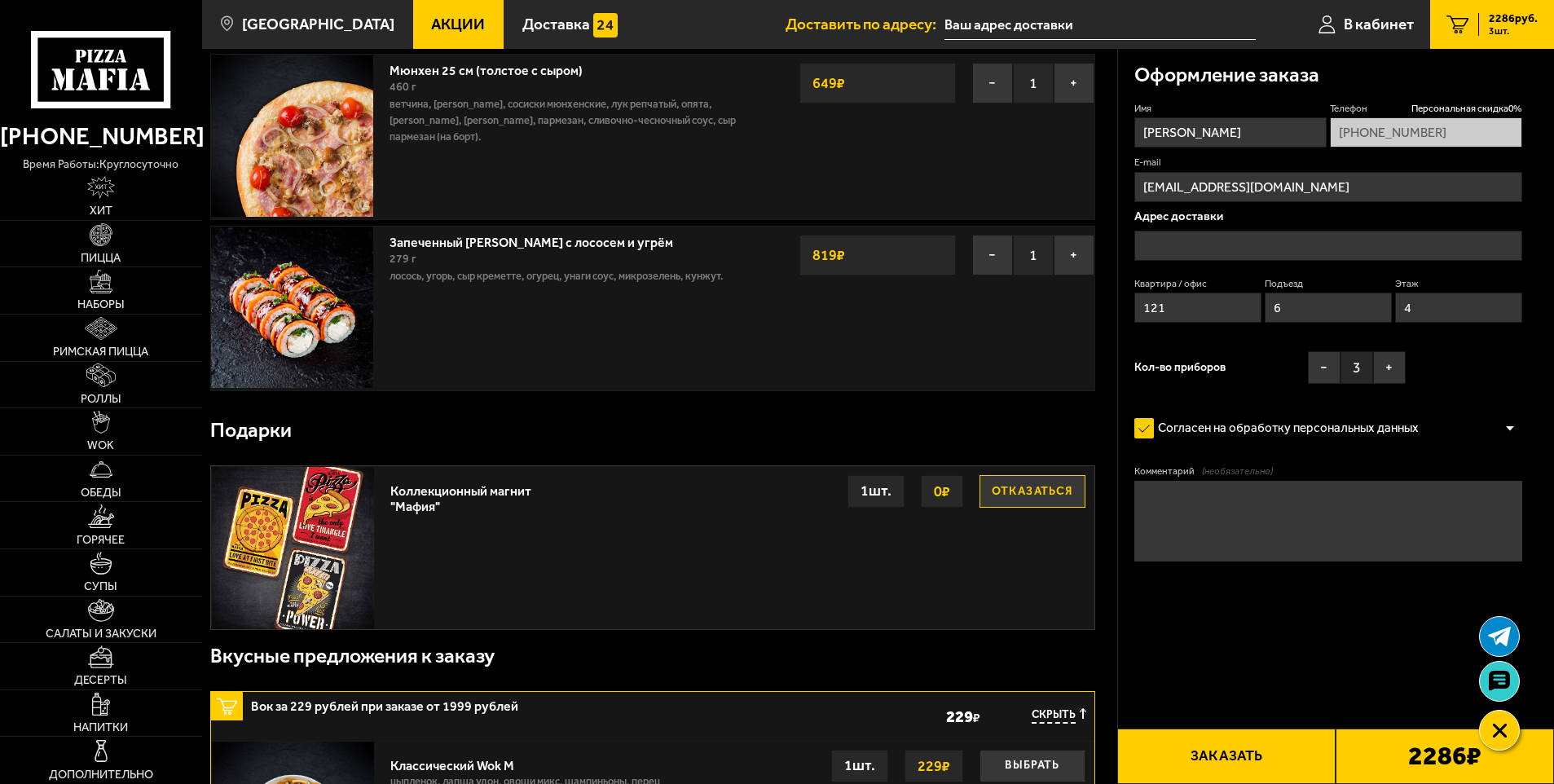
scroll to position [0, 0]
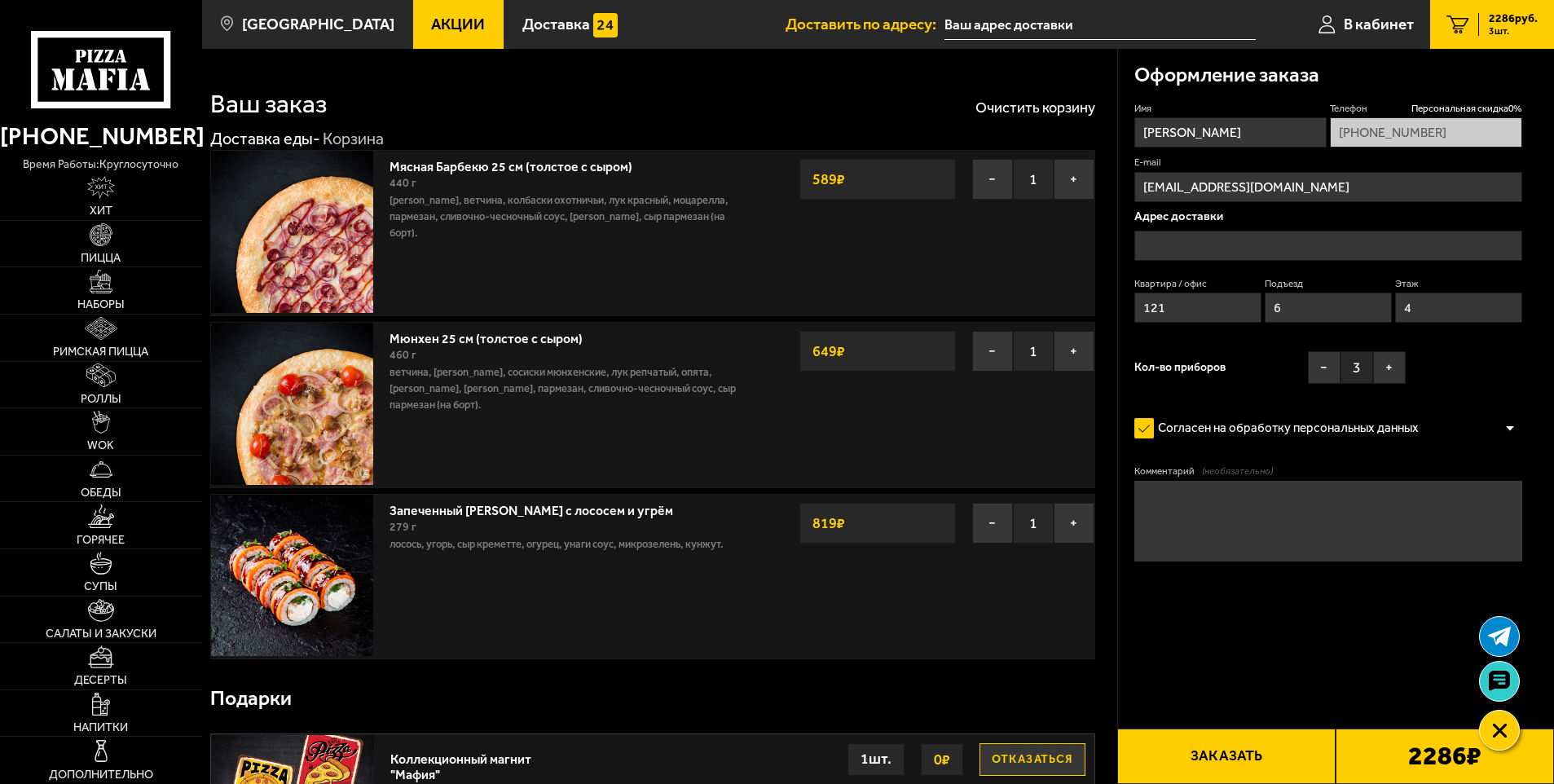
click at [1183, 136] on input "Имя" at bounding box center [1230, 133] width 192 height 31
click at [1237, 202] on input "Kcitnov1488@yandex.ru" at bounding box center [1328, 187] width 389 height 31
click at [1239, 234] on input "text" at bounding box center [1328, 246] width 389 height 31
click at [1223, 240] on input "text" at bounding box center [1328, 246] width 389 height 31
drag, startPoint x: 1223, startPoint y: 240, endPoint x: 1201, endPoint y: 252, distance: 25.1
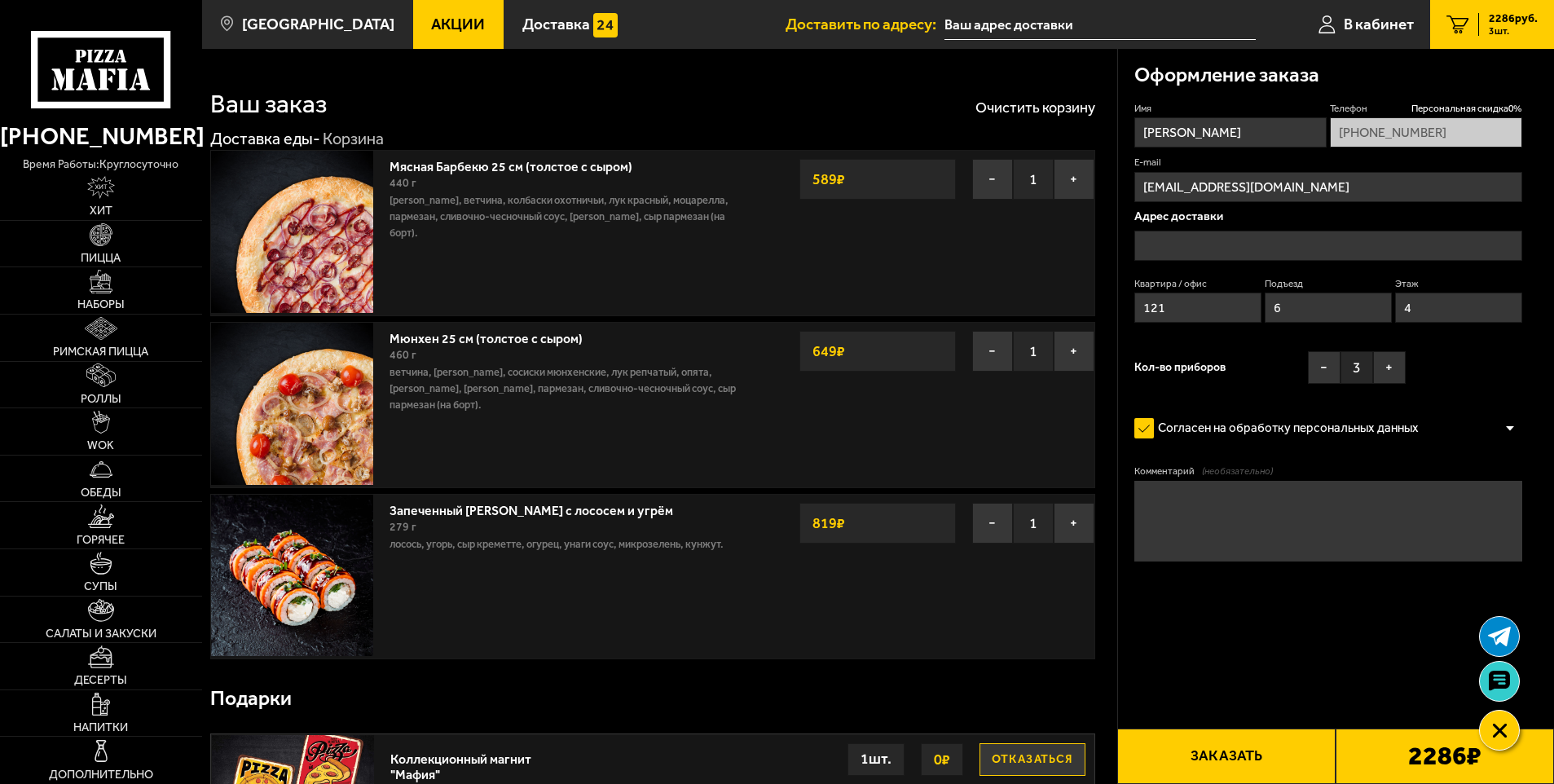
click at [1201, 252] on input "text" at bounding box center [1328, 246] width 389 height 31
drag, startPoint x: 1201, startPoint y: 252, endPoint x: 1189, endPoint y: 247, distance: 13.0
click at [1194, 250] on input "text" at bounding box center [1328, 246] width 389 height 31
click at [1189, 247] on input "text" at bounding box center [1328, 246] width 389 height 31
click at [1187, 144] on input "Имя" at bounding box center [1230, 133] width 192 height 31
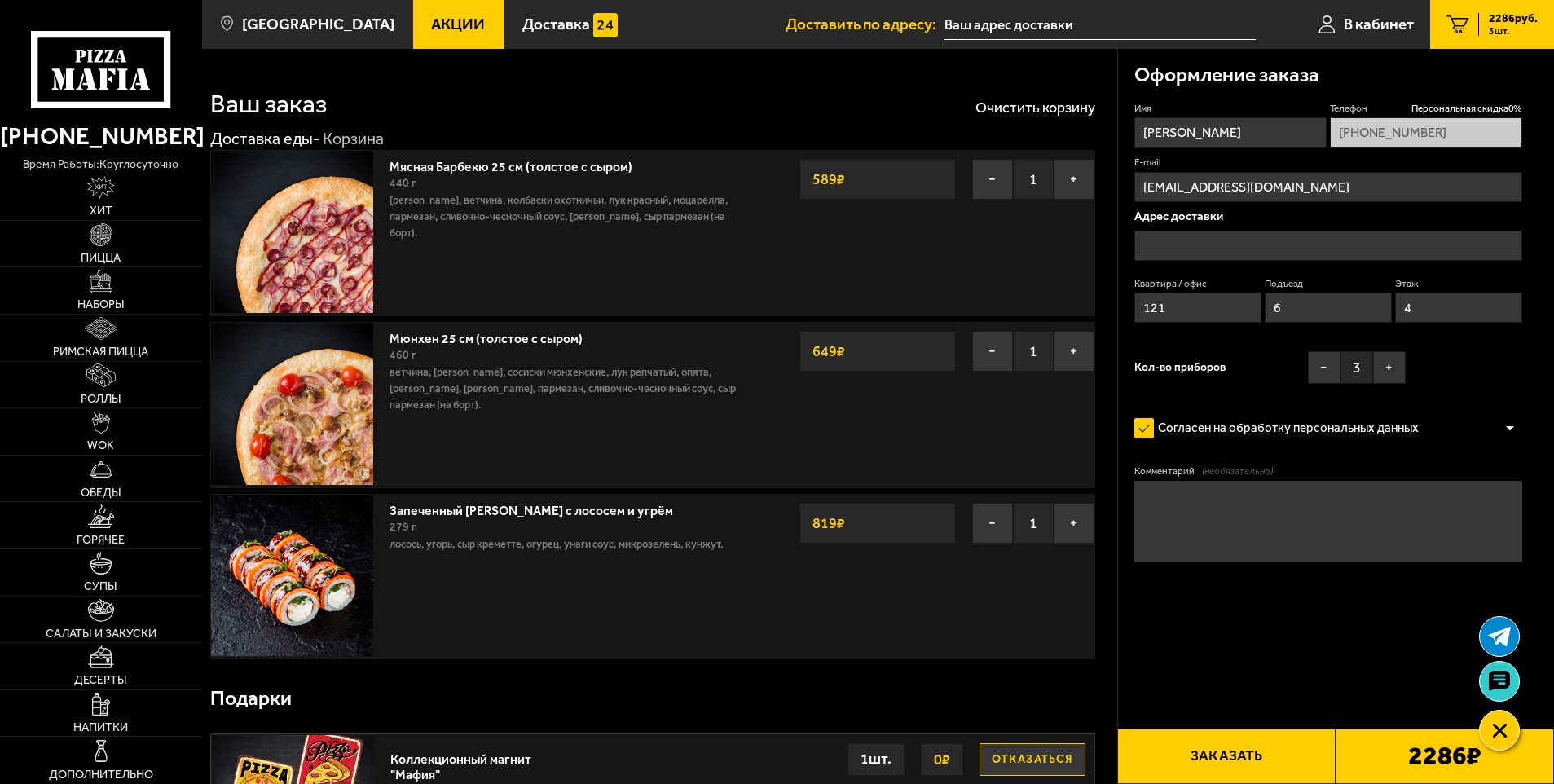
click at [1371, 111] on label "Телефон Персональная скидка 0 %" at bounding box center [1426, 109] width 192 height 13
click at [1194, 249] on input "text" at bounding box center [1328, 246] width 389 height 31
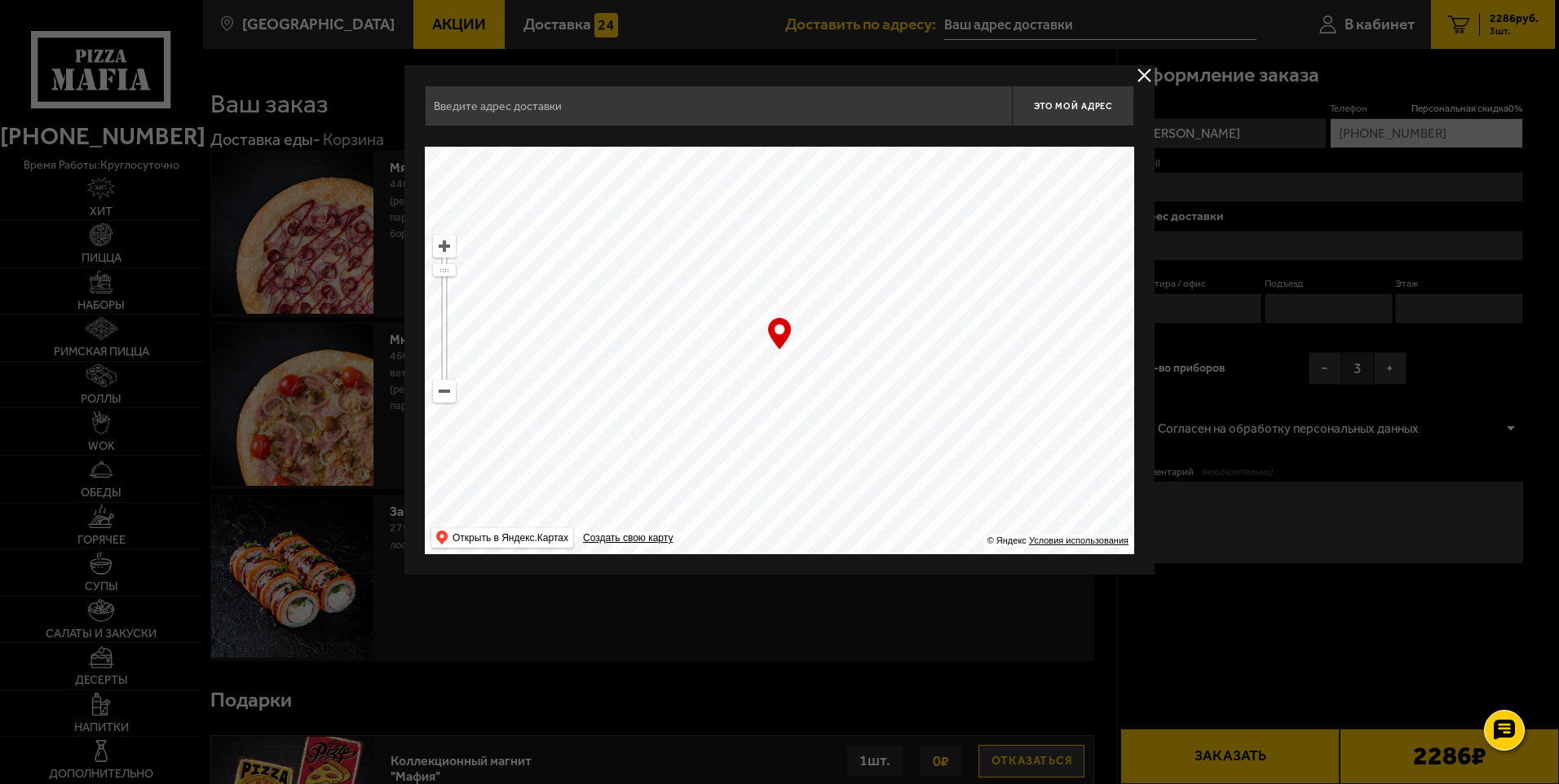
click at [692, 125] on input "text" at bounding box center [718, 105] width 587 height 41
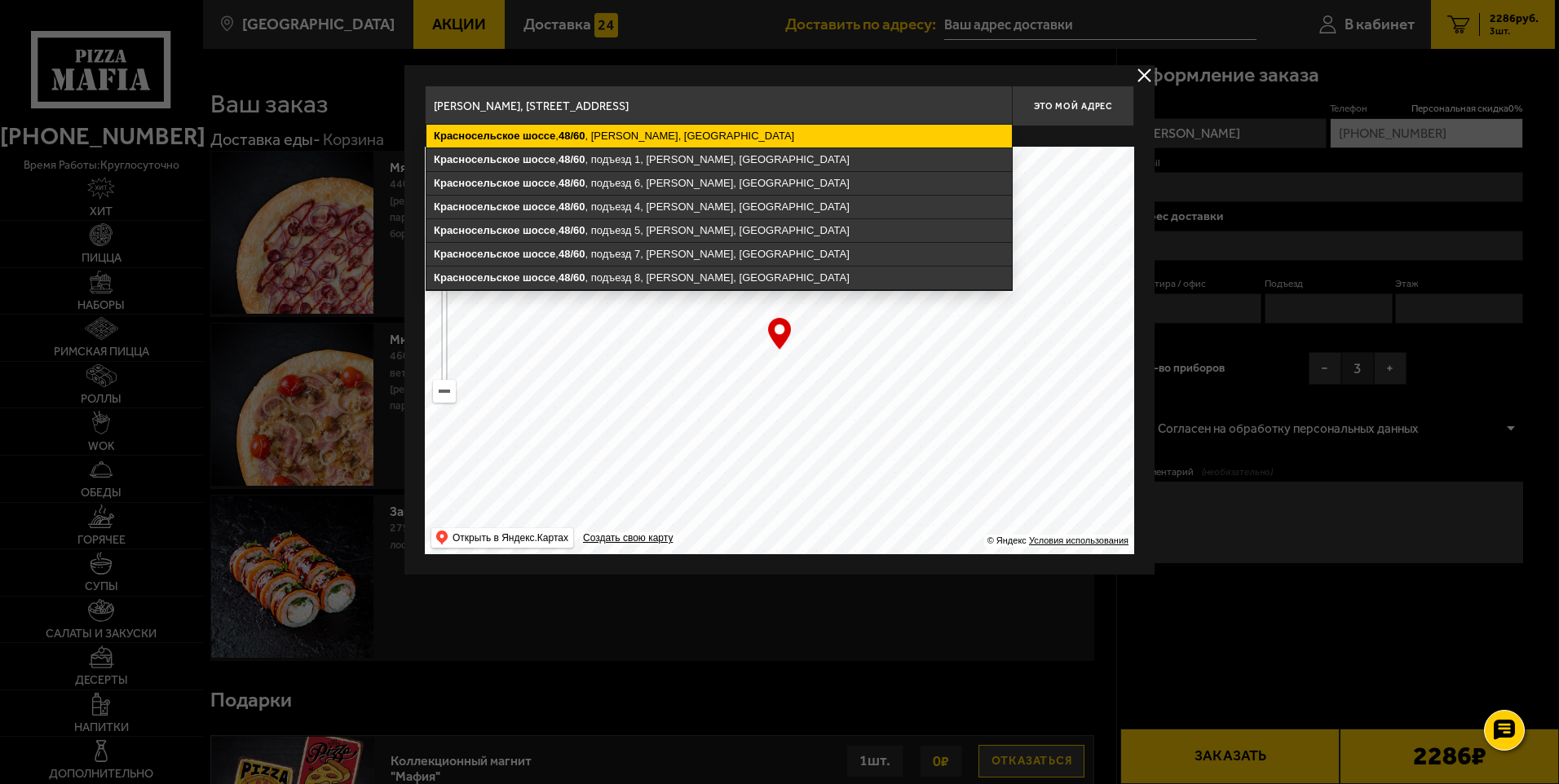
click at [582, 142] on ymaps "Красносельское шоссе , 48/60 , Пушкин, Санкт-Петербург" at bounding box center [719, 136] width 585 height 23
type input "Санкт-Петербург, Пушкин, Красносельское шоссе, 48/60"
type input "Пушкин, Красносельское шоссе, 48/60"
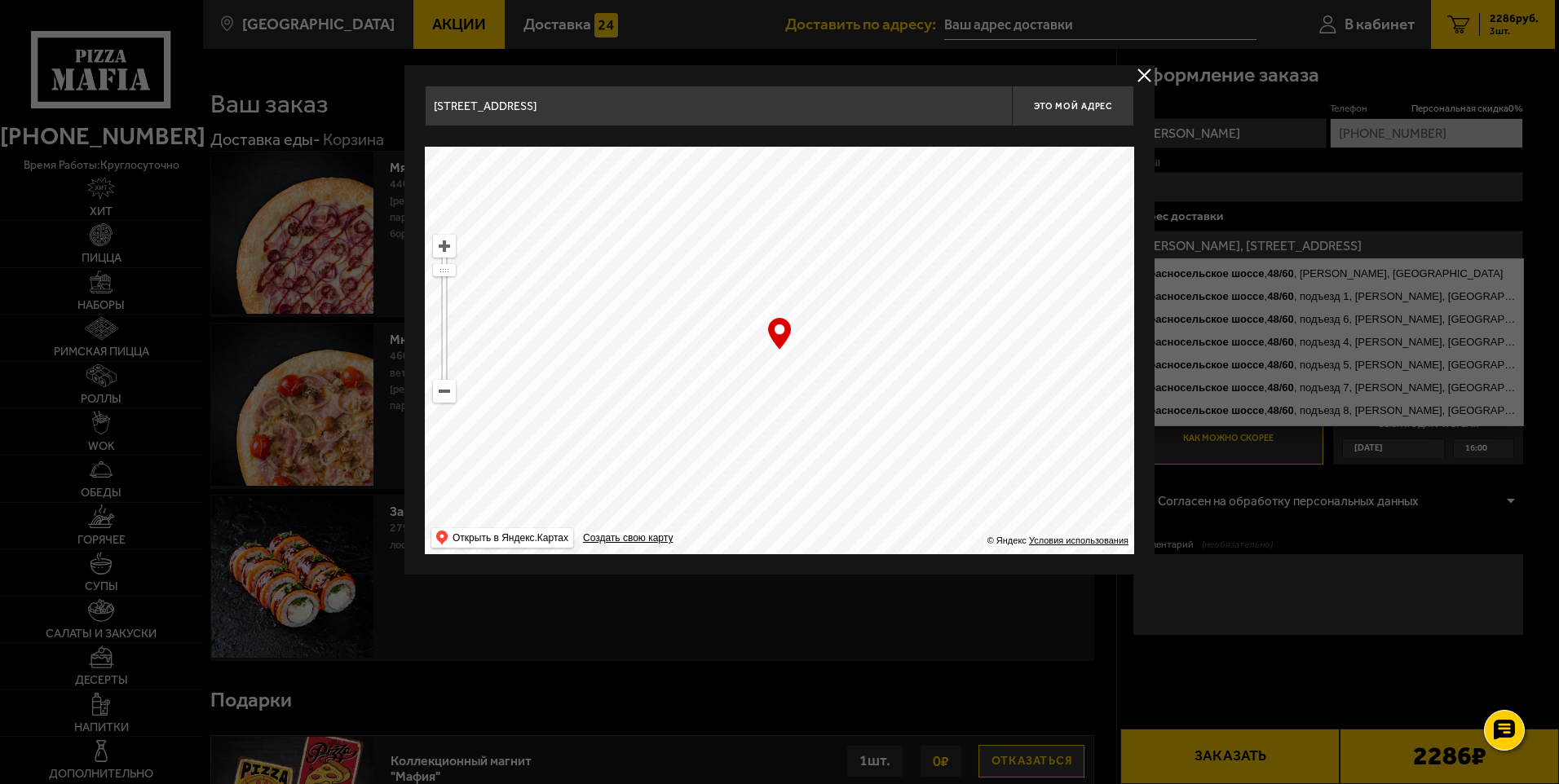
drag, startPoint x: 804, startPoint y: 367, endPoint x: 820, endPoint y: 350, distance: 23.3
click at [820, 350] on ymaps at bounding box center [779, 350] width 709 height 407
type input "Пушкин, Красносельское шоссе, 48/60"
click at [1061, 119] on button "Это мой адрес" at bounding box center [1073, 105] width 122 height 41
type input "Пушкин, Красносельское шоссе, 48/60"
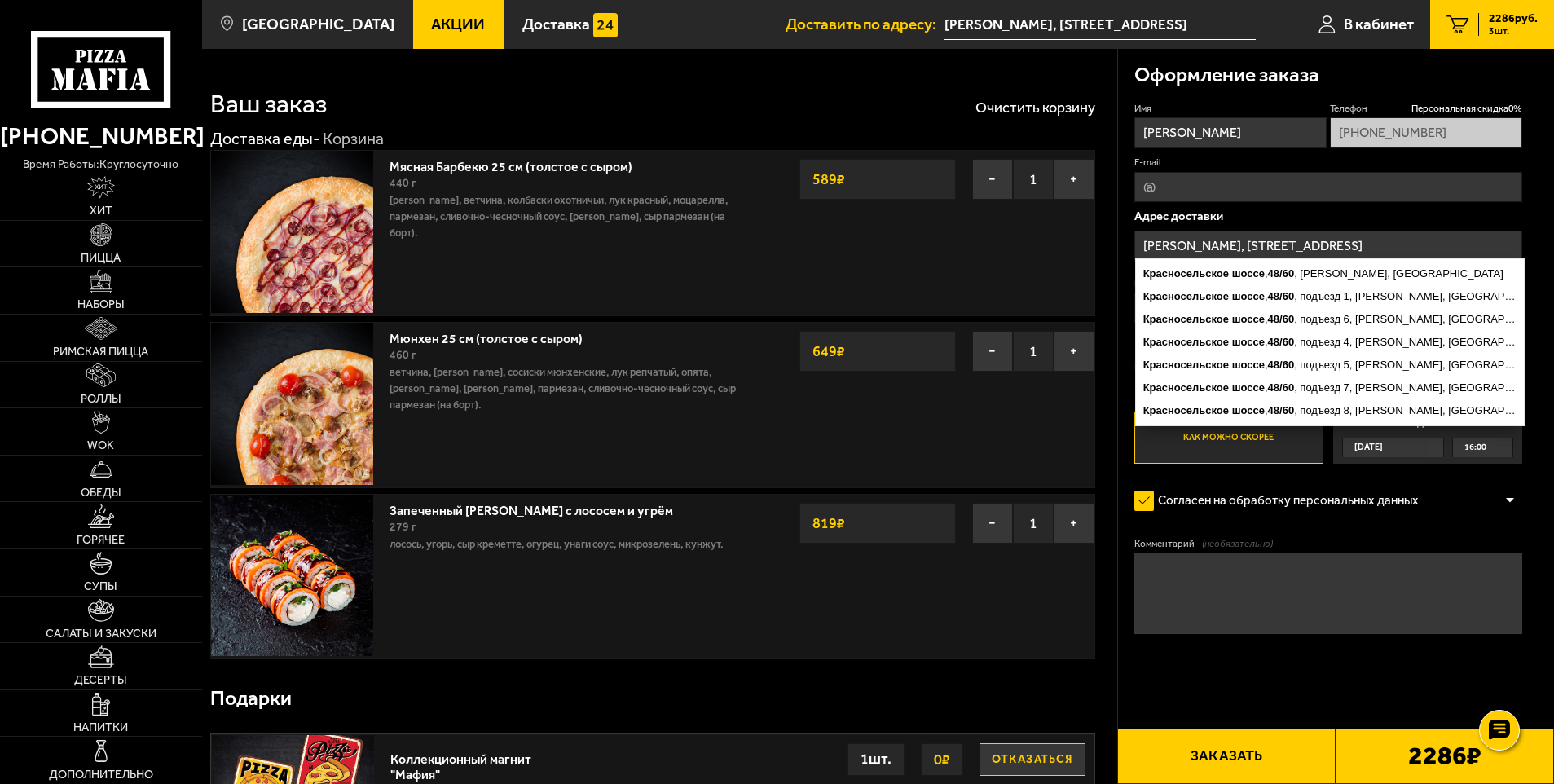
click at [1390, 218] on p "Адрес доставки" at bounding box center [1328, 216] width 389 height 12
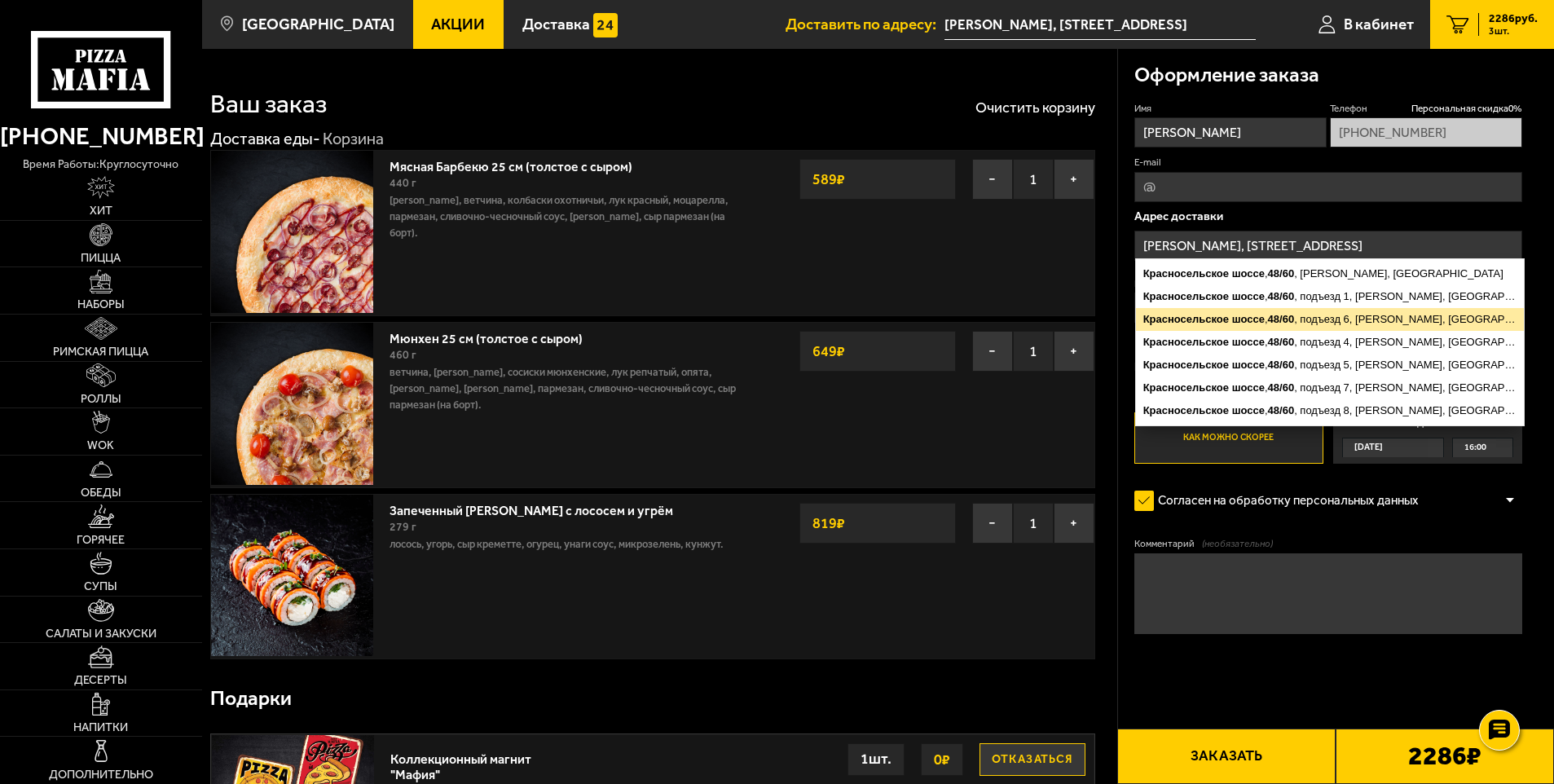
click at [1310, 324] on ymaps "Красносельское шоссе , 48/60 , подъезд 6, Пушкин, Санкт-Петербург" at bounding box center [1330, 319] width 388 height 23
type input "Санкт-Петербург, Пушкин, Красносельское шоссе, 48/60, подъезд 6"
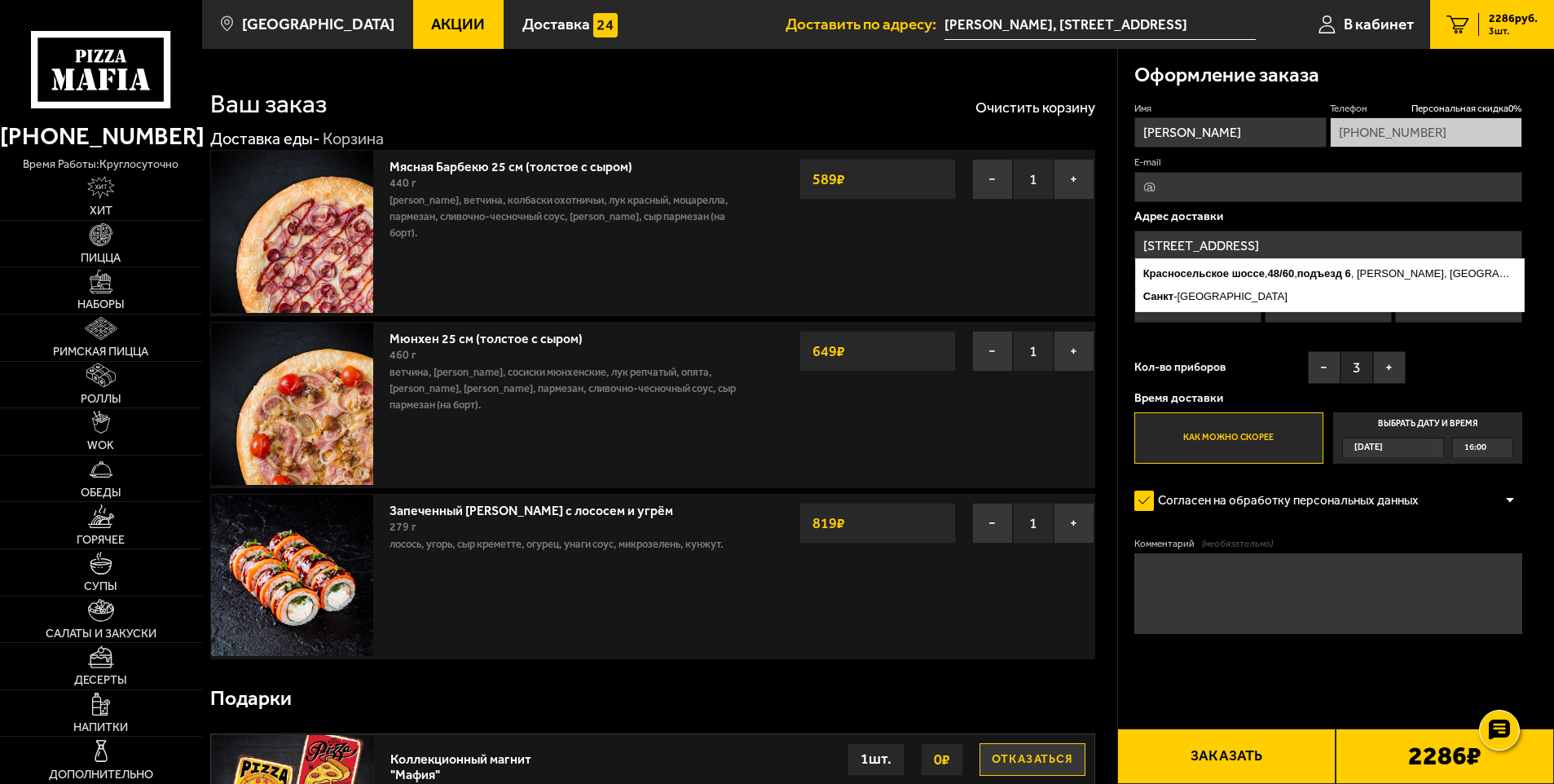
click at [1205, 353] on div "Кол-во приборов − 3 +" at bounding box center [1270, 371] width 273 height 41
click at [1204, 345] on div "Имя Кирилл Телефон Персональная скидка 0 % +7 (921) 368-47-04 E-mail Адрес дост…" at bounding box center [1328, 283] width 389 height 362
click at [1201, 321] on input "Квартира / офис" at bounding box center [1198, 308] width 128 height 31
click at [1486, 349] on div "Имя Кирилл Телефон Персональная скидка 0 % +7 (921) 368-47-04 E-mail Адрес дост…" at bounding box center [1328, 283] width 389 height 362
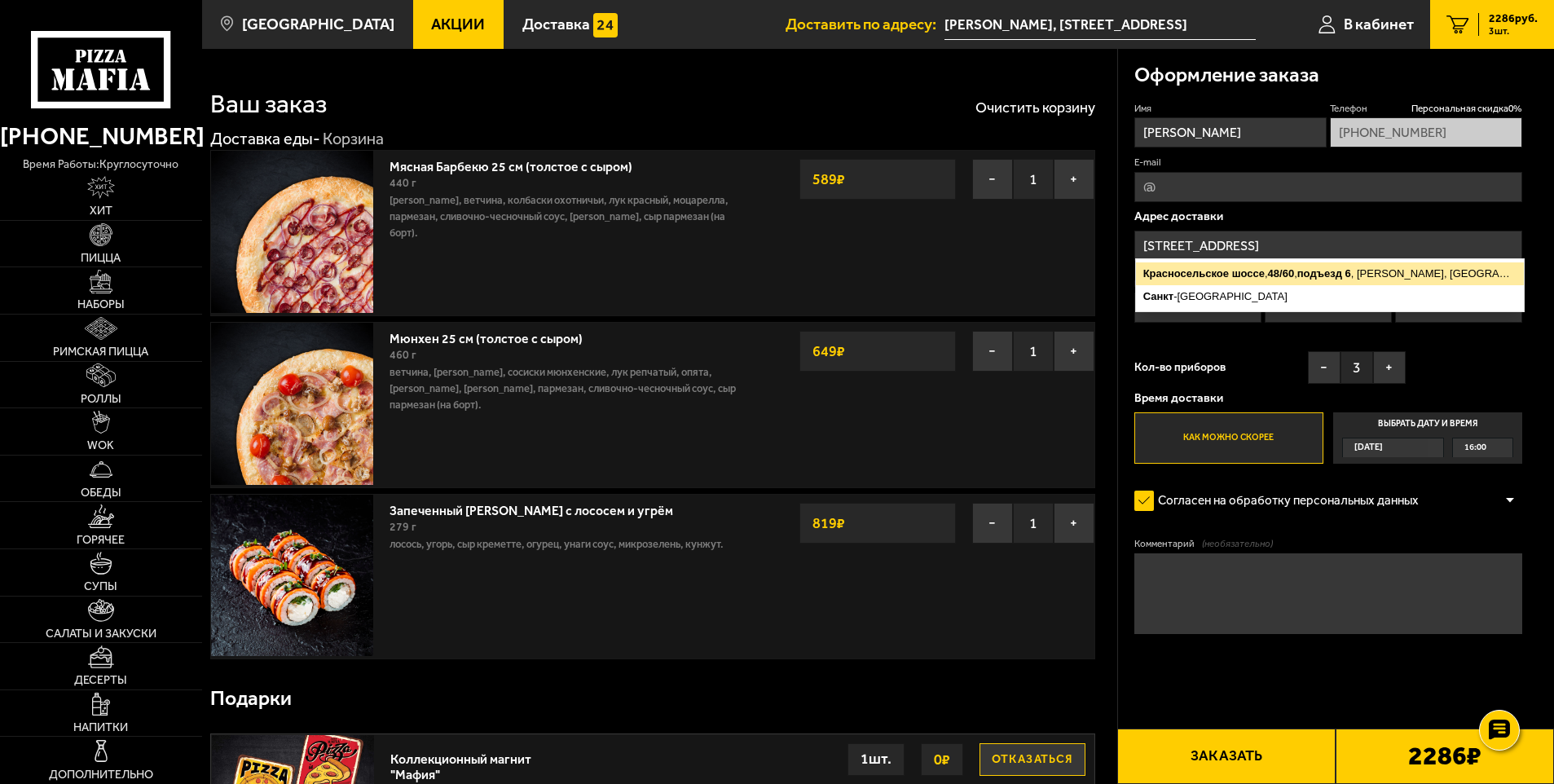
click at [1362, 275] on ymaps "Красносельское шоссе , 48/60 , подъезд 6 , Пушкин, Санкт-Петербург" at bounding box center [1330, 273] width 388 height 23
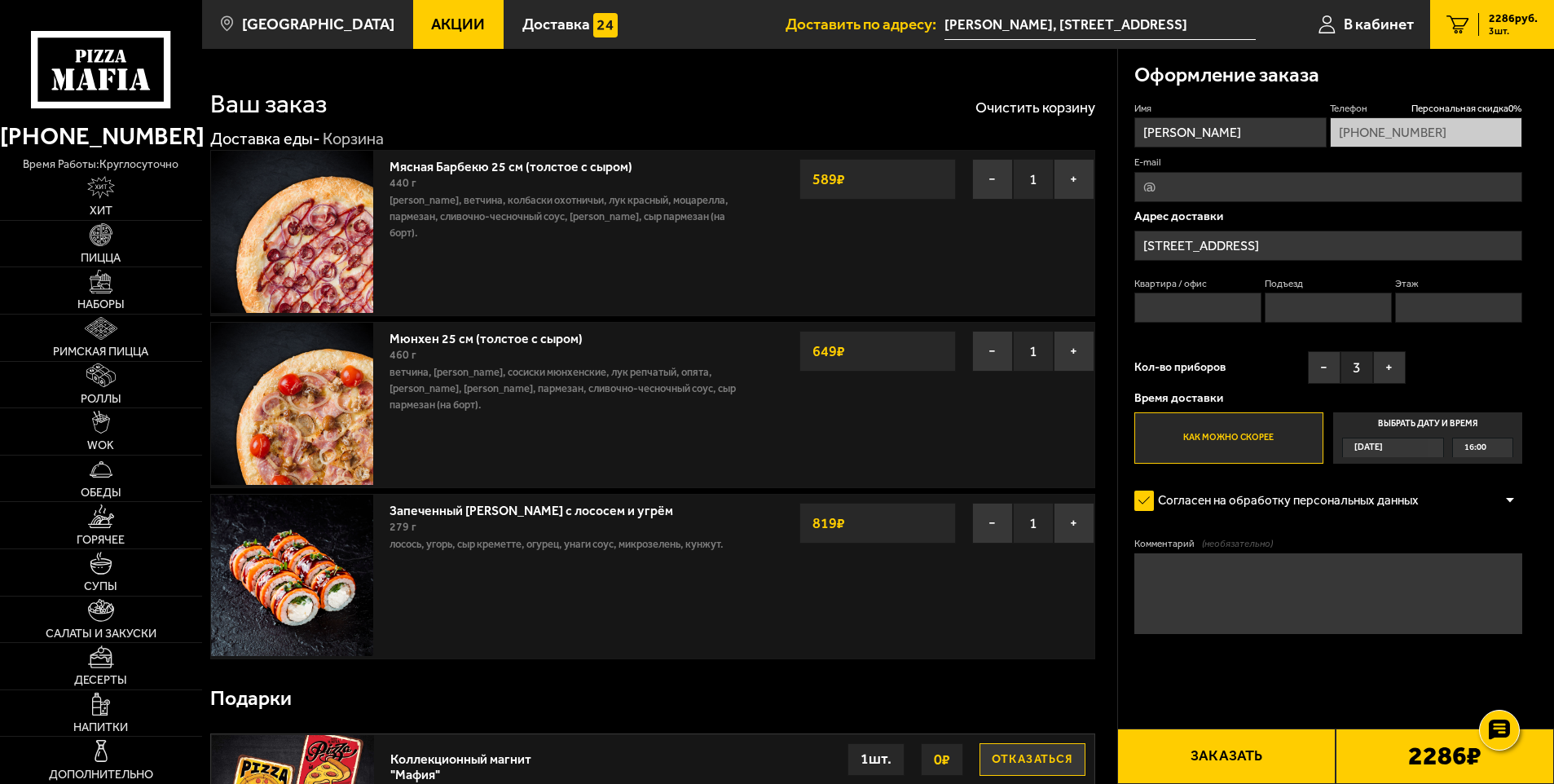
click at [1348, 294] on input "Подъезд" at bounding box center [1329, 308] width 128 height 31
type input "6"
click at [1422, 321] on input "Этаж" at bounding box center [1459, 308] width 128 height 31
type input "4"
click at [1193, 287] on label "Квартира / офис" at bounding box center [1198, 284] width 128 height 13
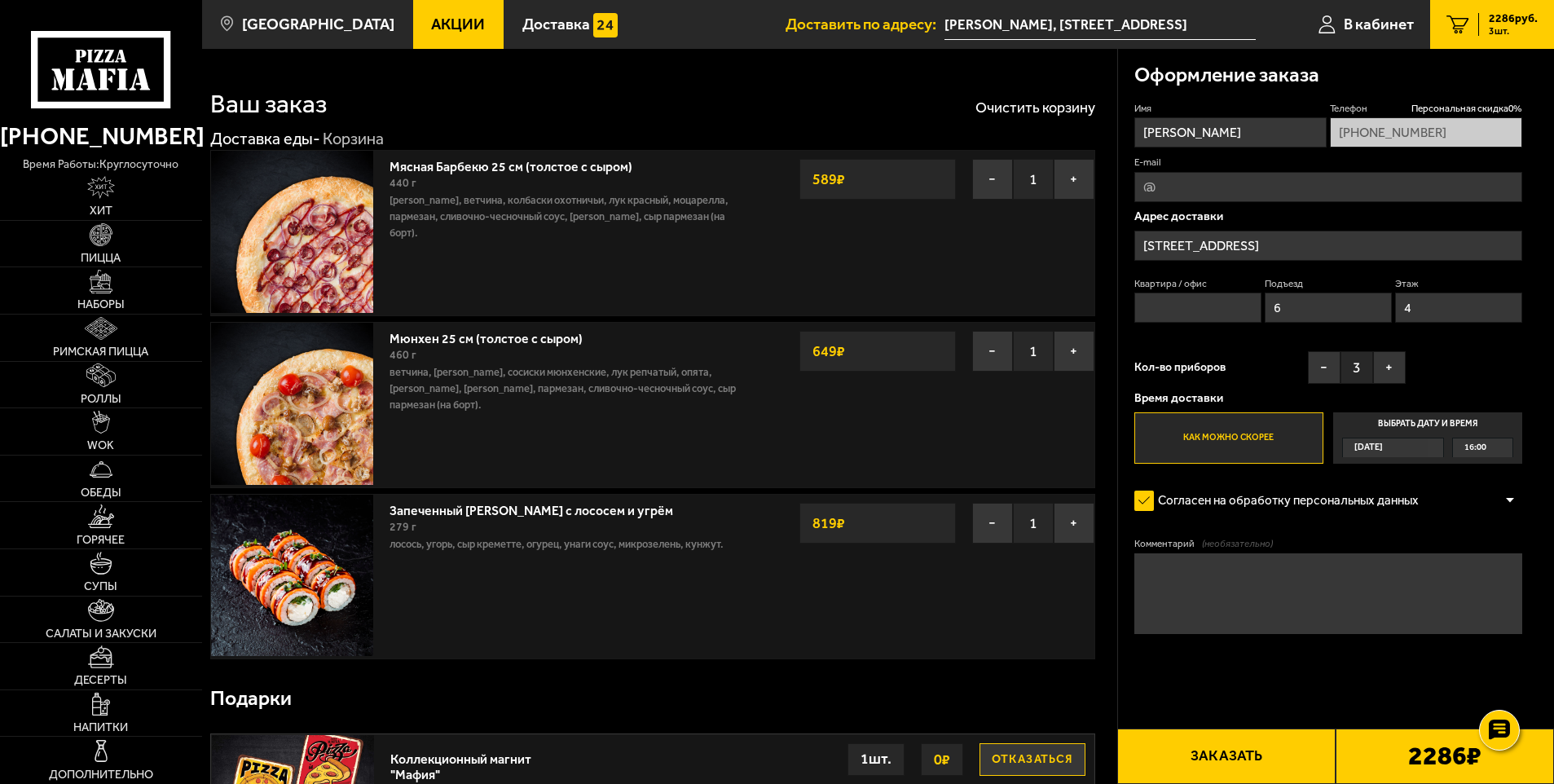
click at [1193, 293] on input "Квартира / офис" at bounding box center [1198, 308] width 128 height 31
click at [1200, 311] on input "Квартира / офис" at bounding box center [1198, 308] width 128 height 31
type input "121"
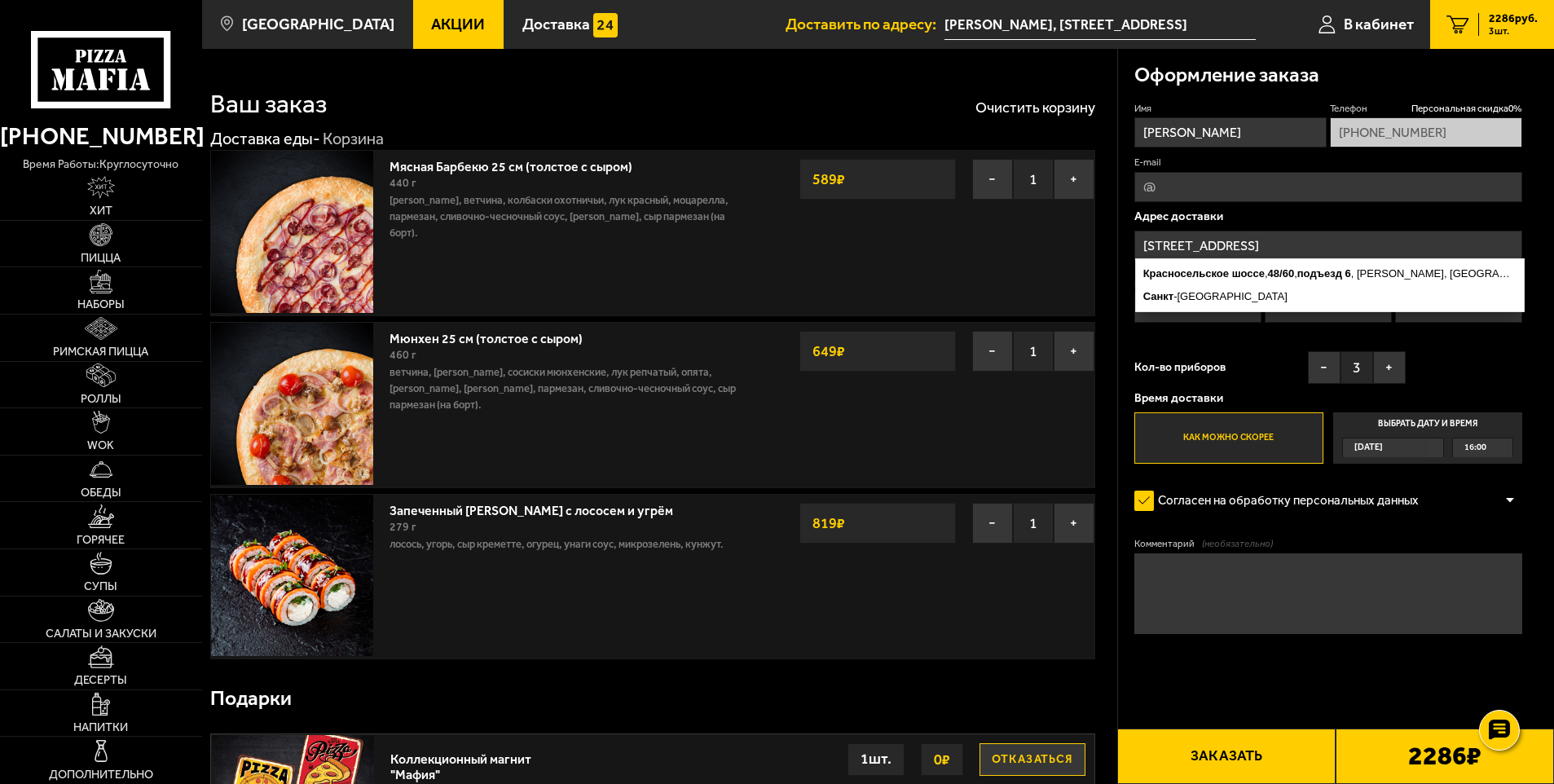
drag, startPoint x: 1266, startPoint y: 250, endPoint x: 1279, endPoint y: 250, distance: 13.0
click at [1279, 250] on input "Санкт-Петербург, Пушкин, Красносельское шоссе, 48/60, подъезд 6" at bounding box center [1328, 246] width 389 height 31
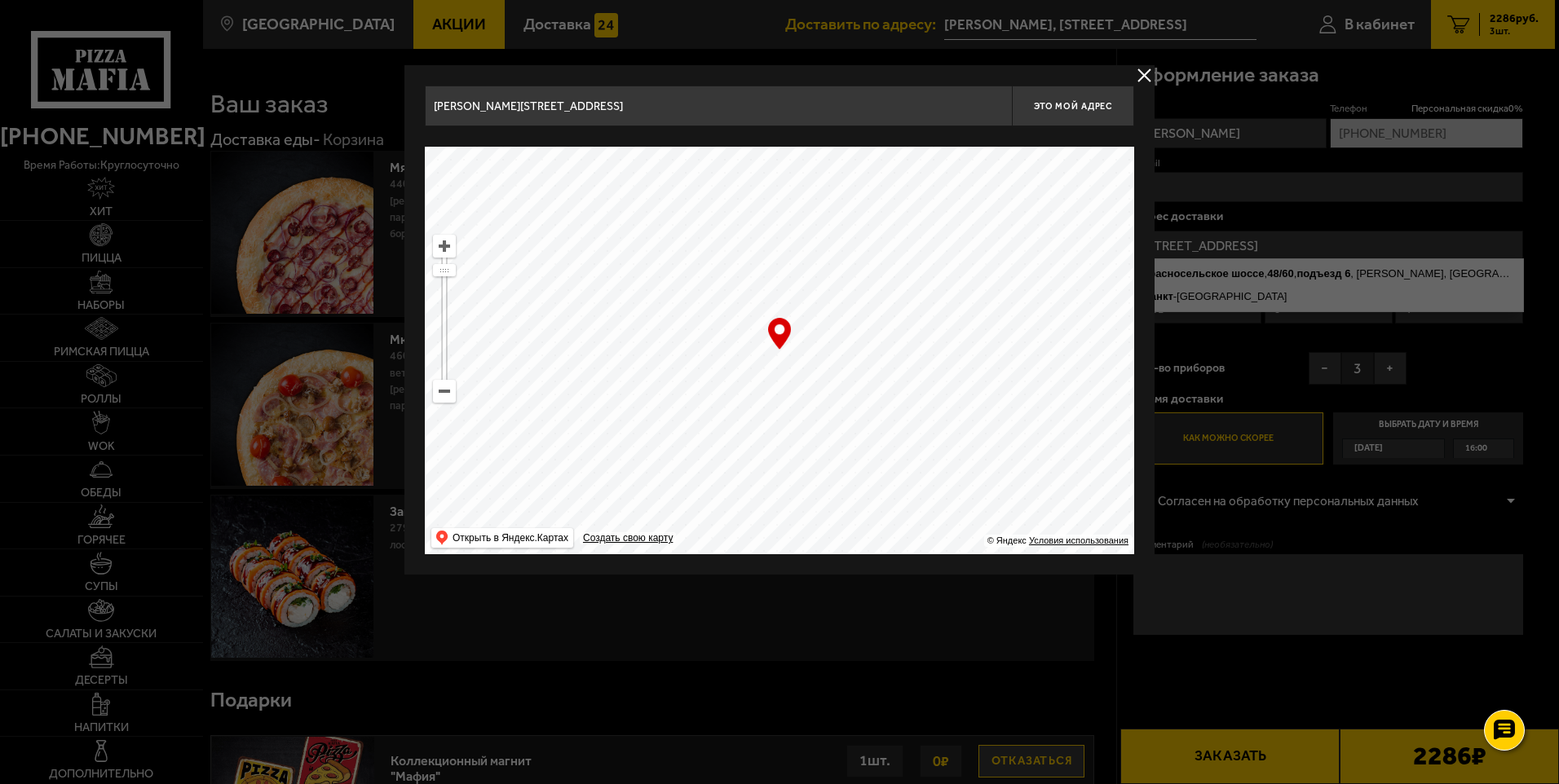
drag, startPoint x: 1279, startPoint y: 250, endPoint x: 1216, endPoint y: 223, distance: 68.5
click at [1216, 223] on div at bounding box center [780, 392] width 1559 height 784
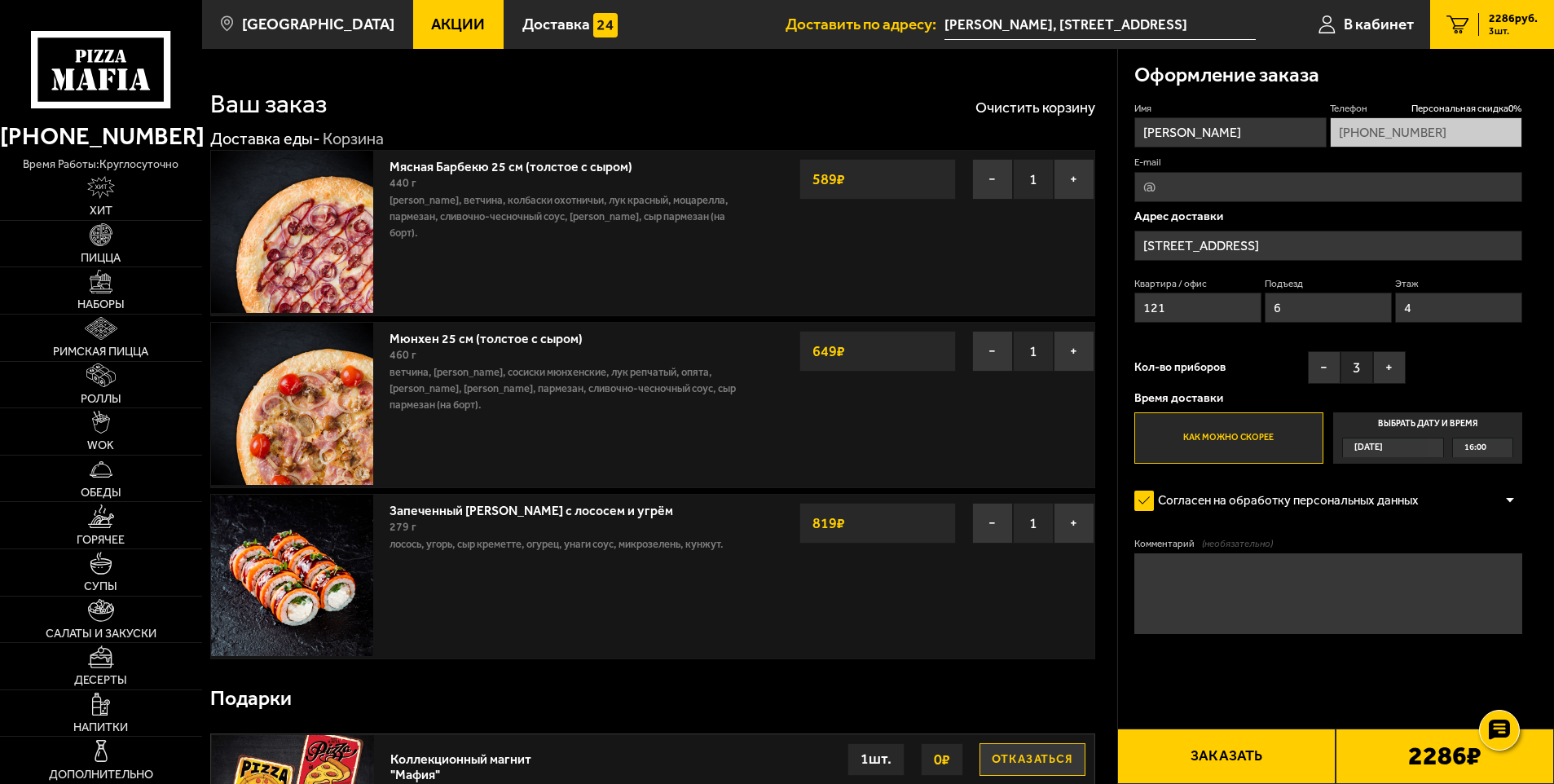
click at [1233, 184] on input "E-mail" at bounding box center [1328, 187] width 389 height 31
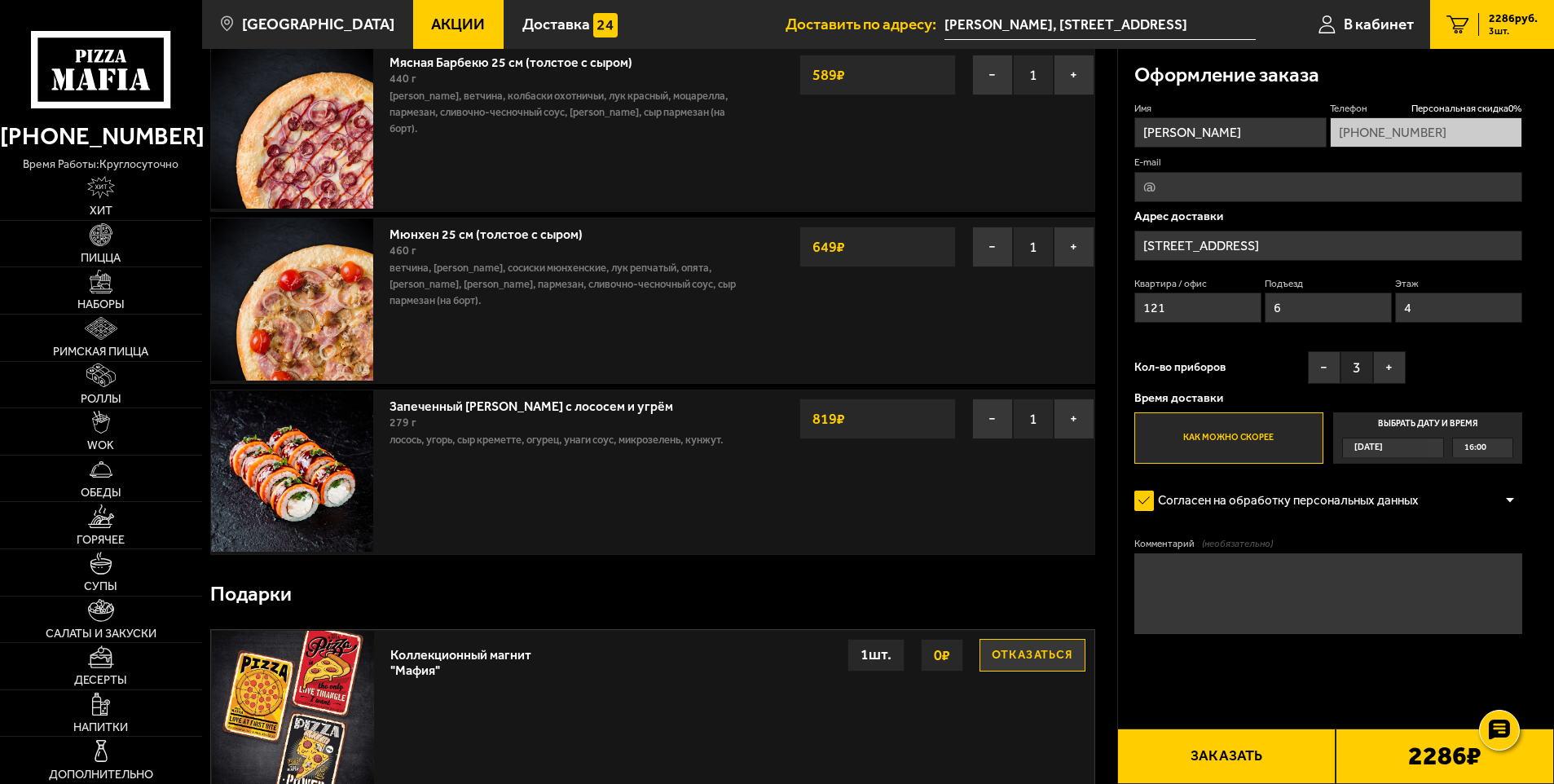
scroll to position [245, 0]
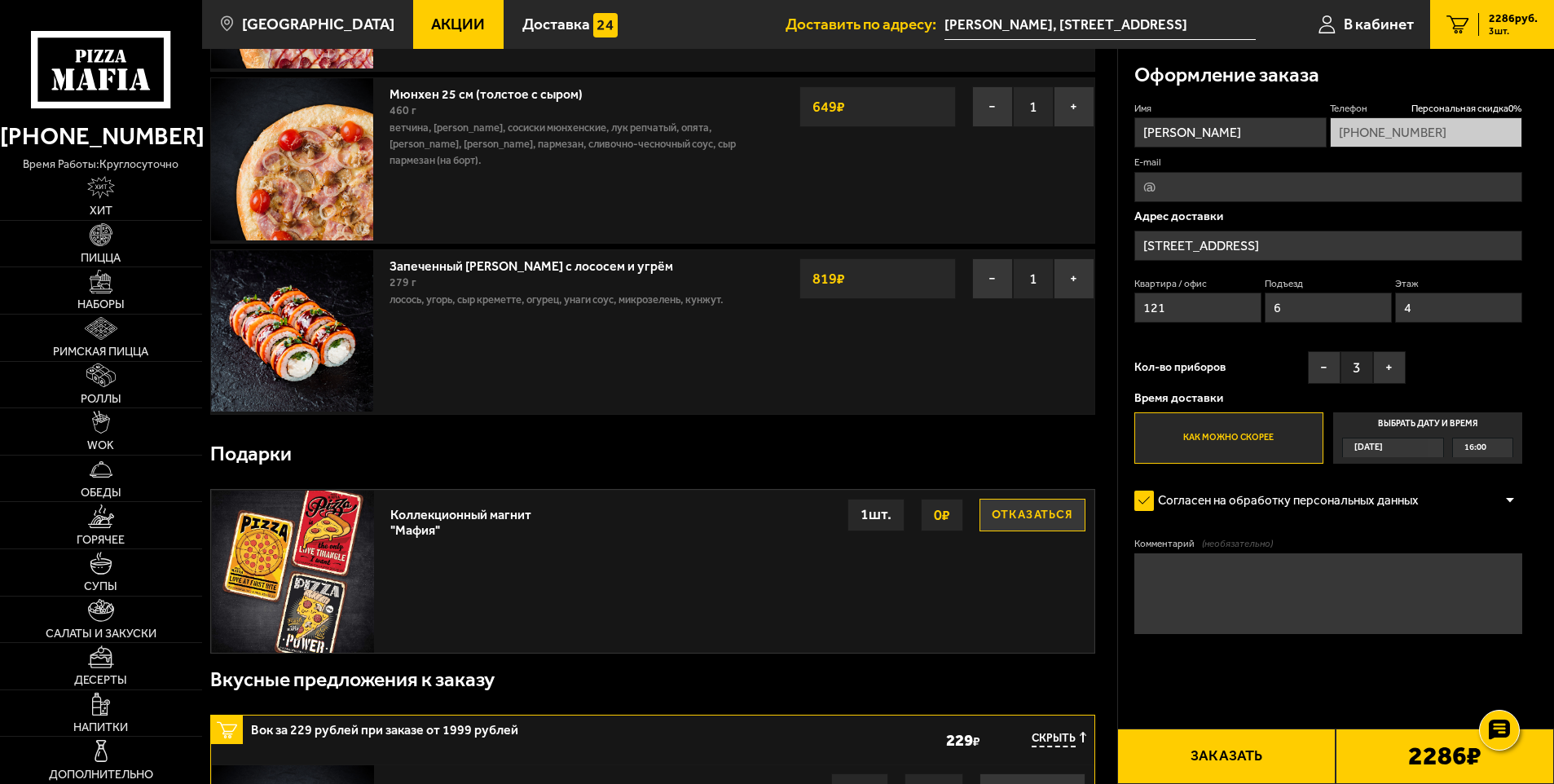
click at [1295, 599] on textarea "Комментарий (необязательно)" at bounding box center [1328, 594] width 389 height 80
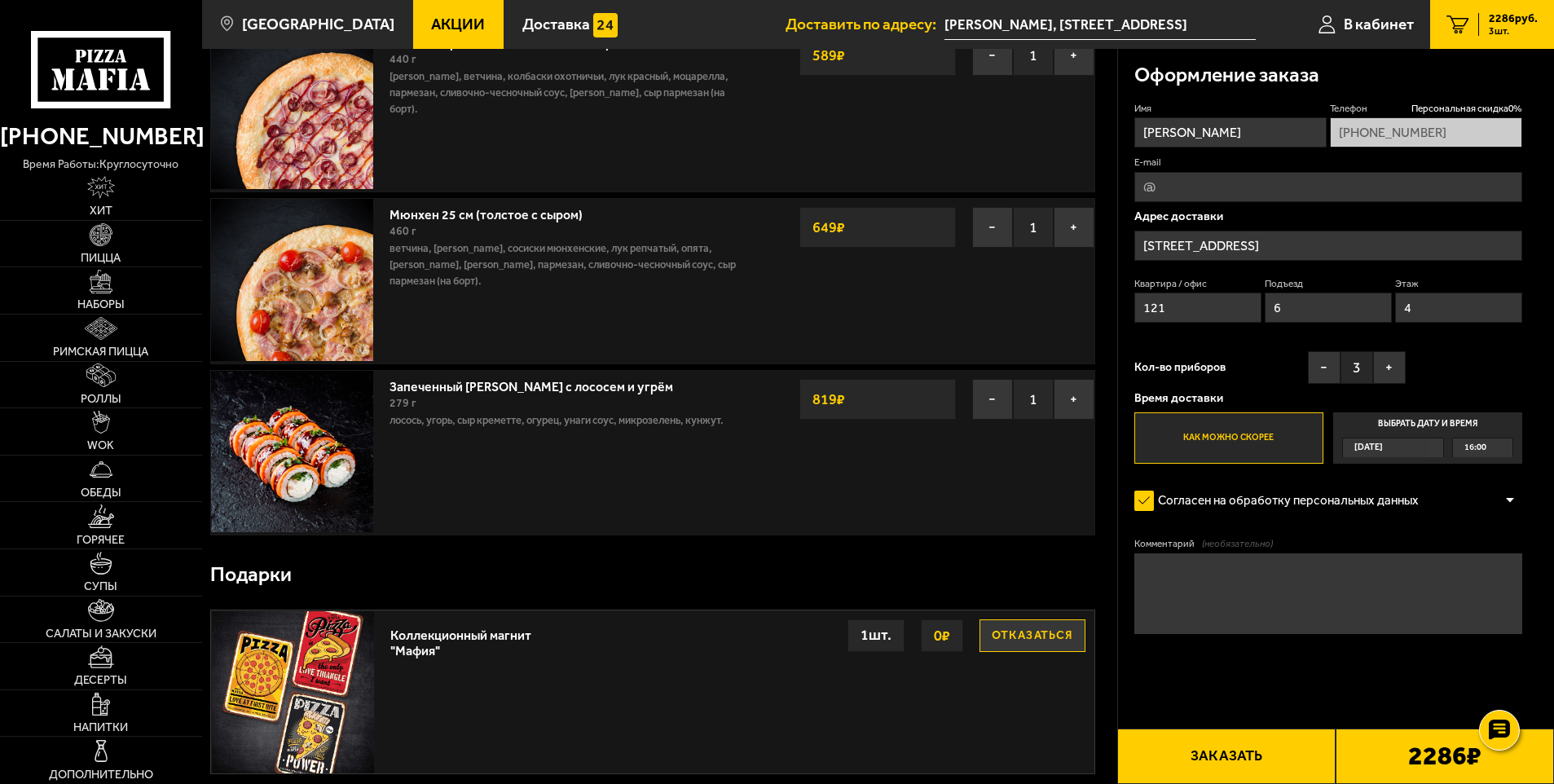
scroll to position [0, 0]
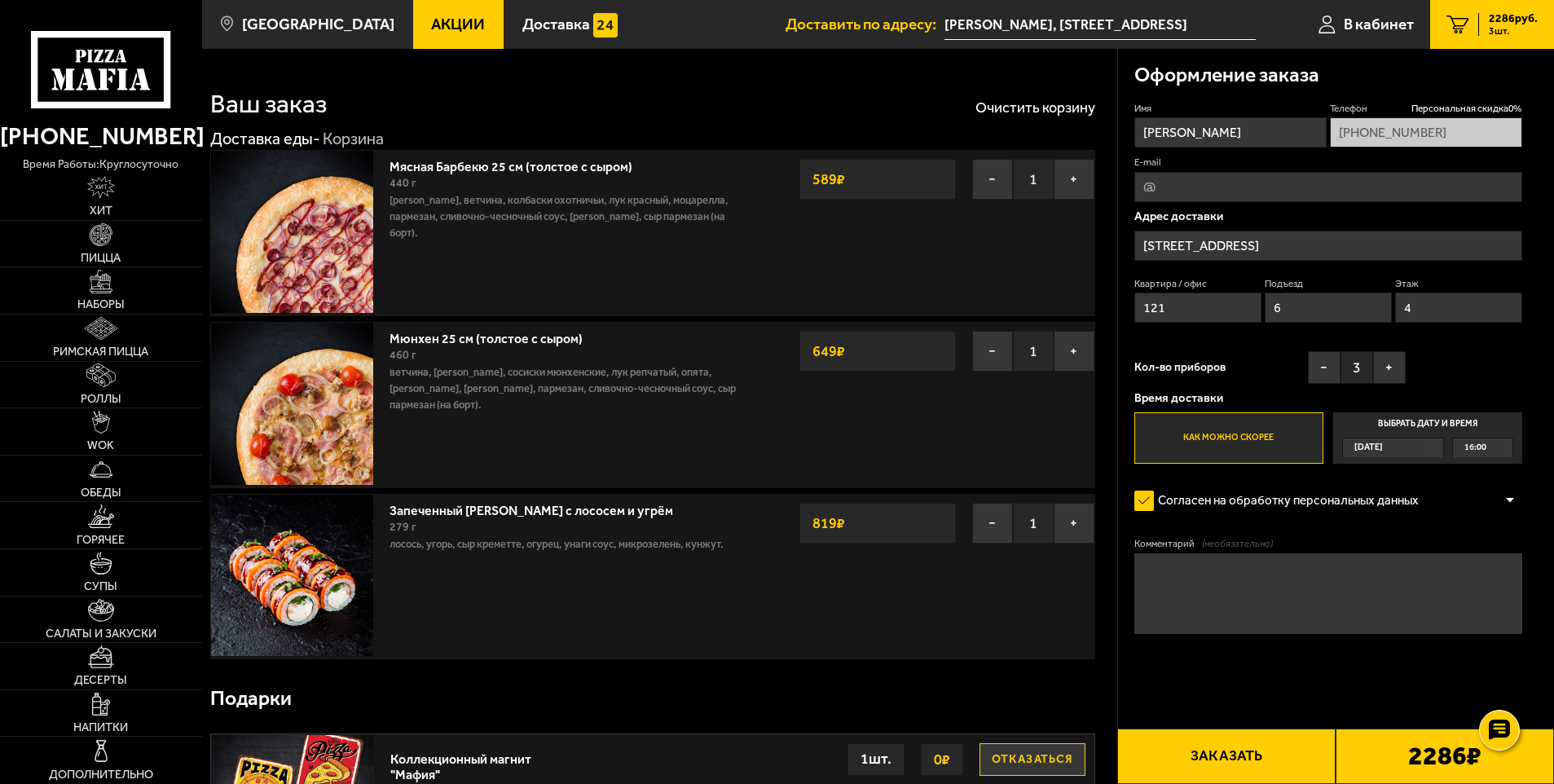
click at [328, 598] on img at bounding box center [293, 576] width 163 height 163
click at [106, 296] on link "Наборы" at bounding box center [100, 291] width 202 height 47
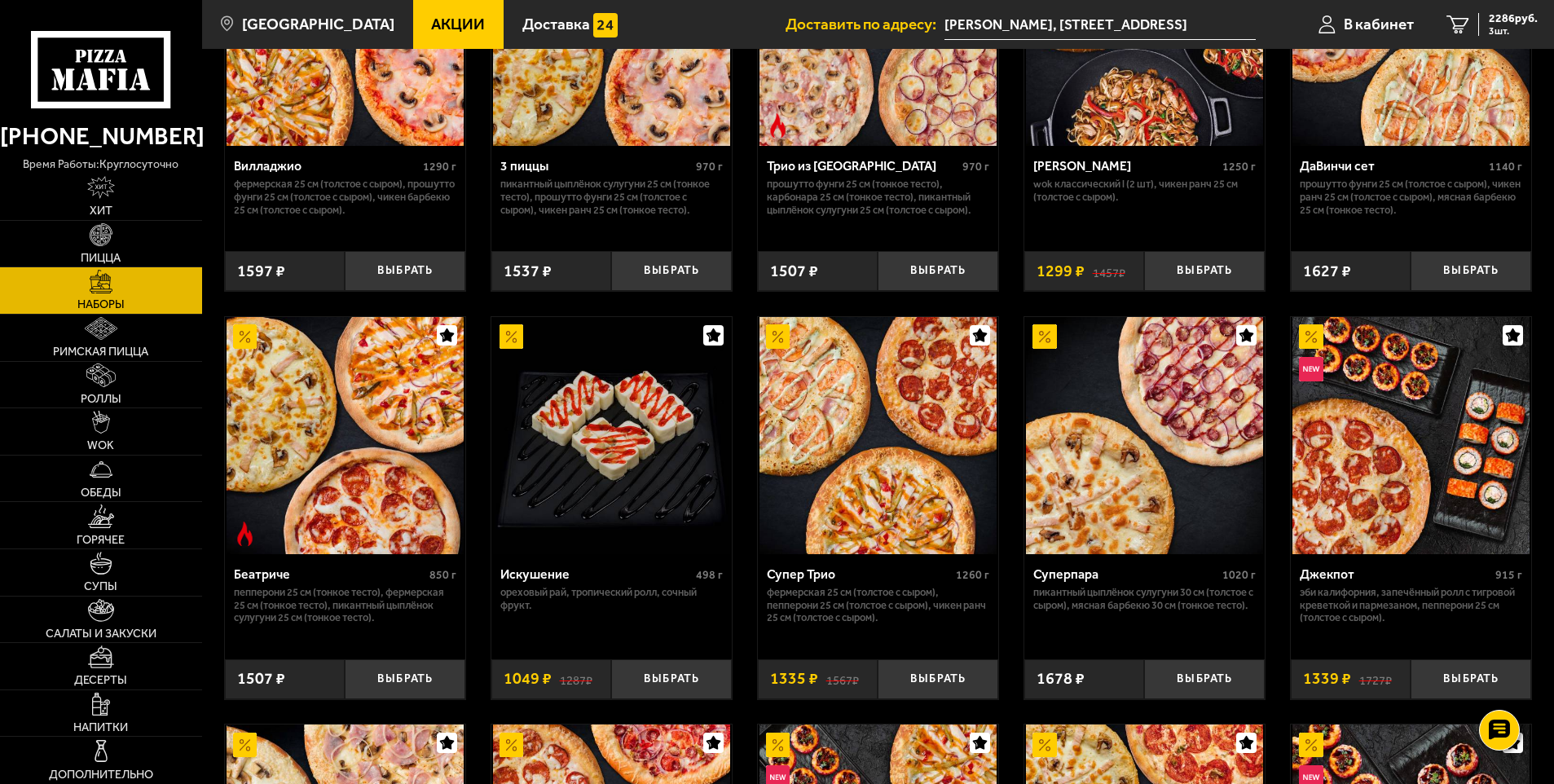
scroll to position [1141, 0]
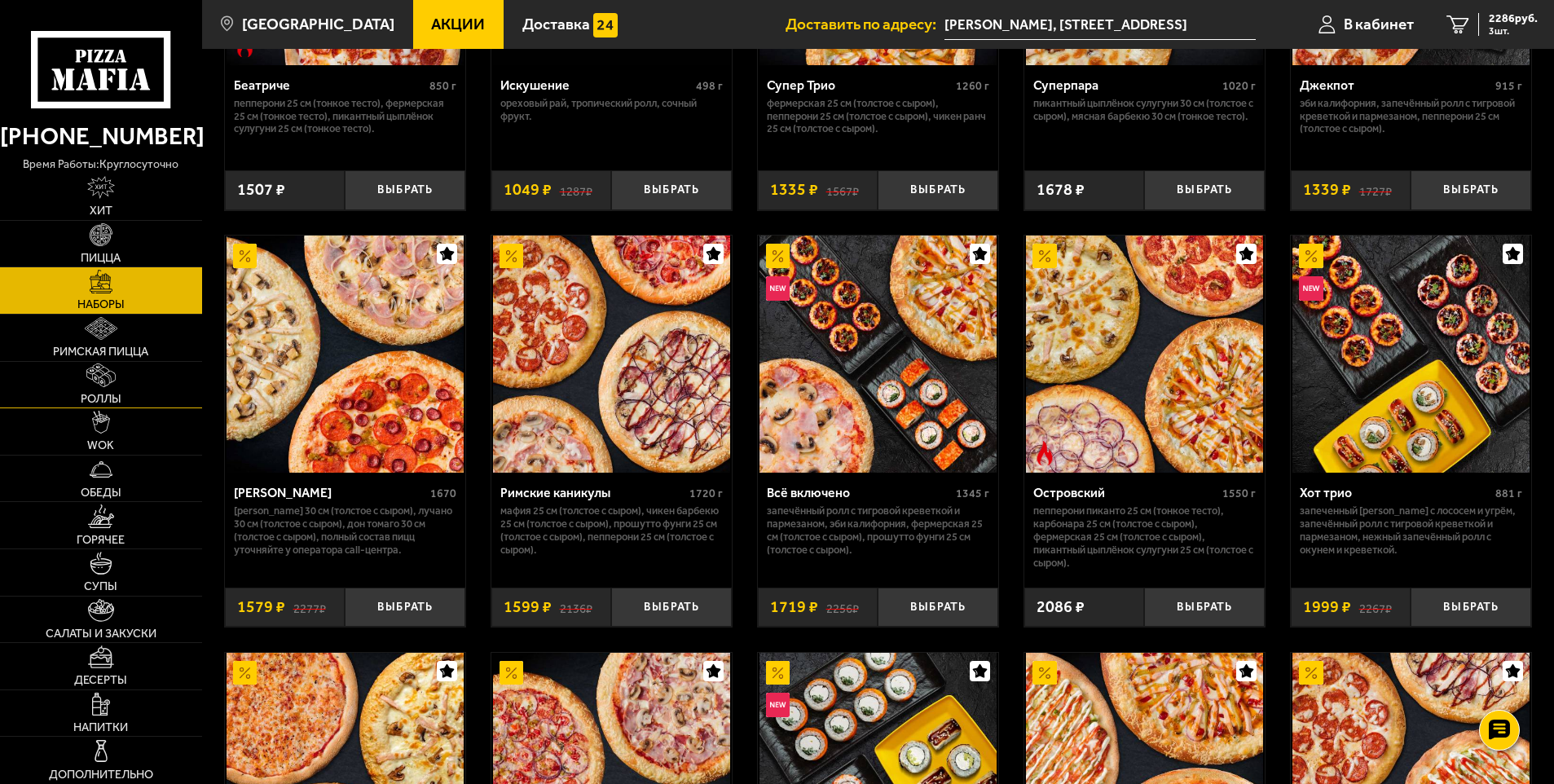
click at [91, 400] on span "Роллы" at bounding box center [100, 400] width 41 height 11
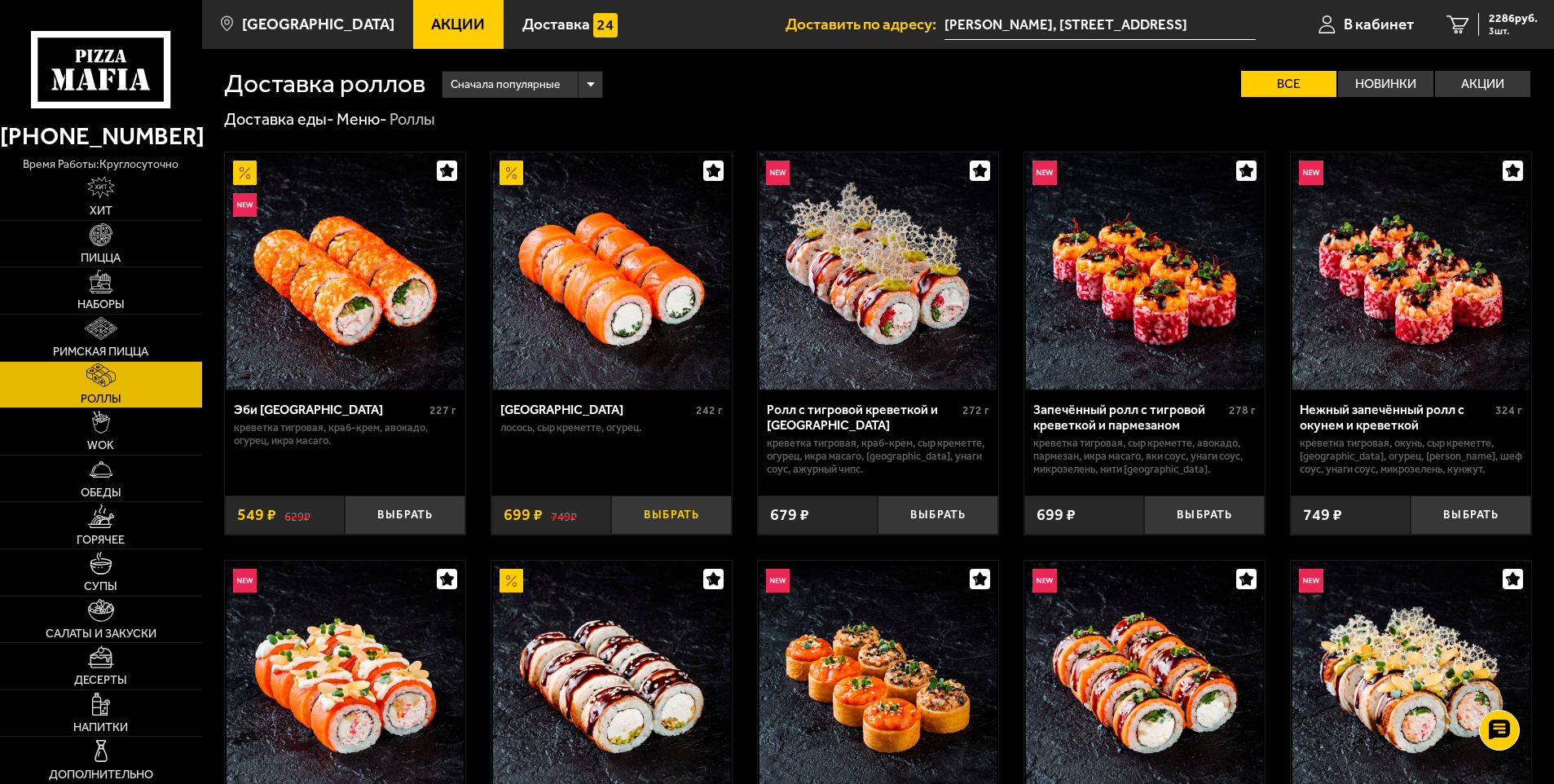
click at [670, 523] on button "Выбрать" at bounding box center [671, 515] width 120 height 40
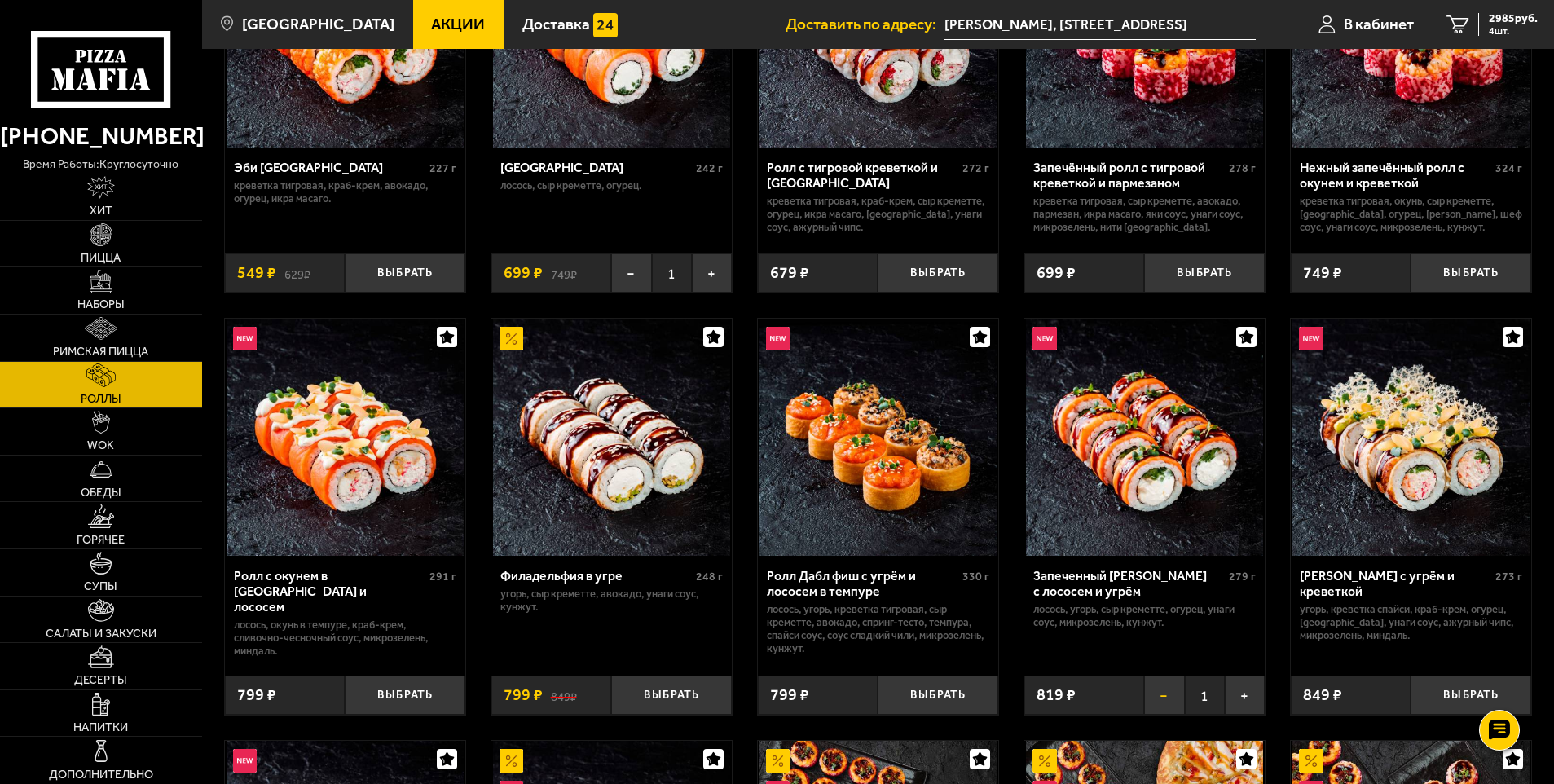
scroll to position [407, 0]
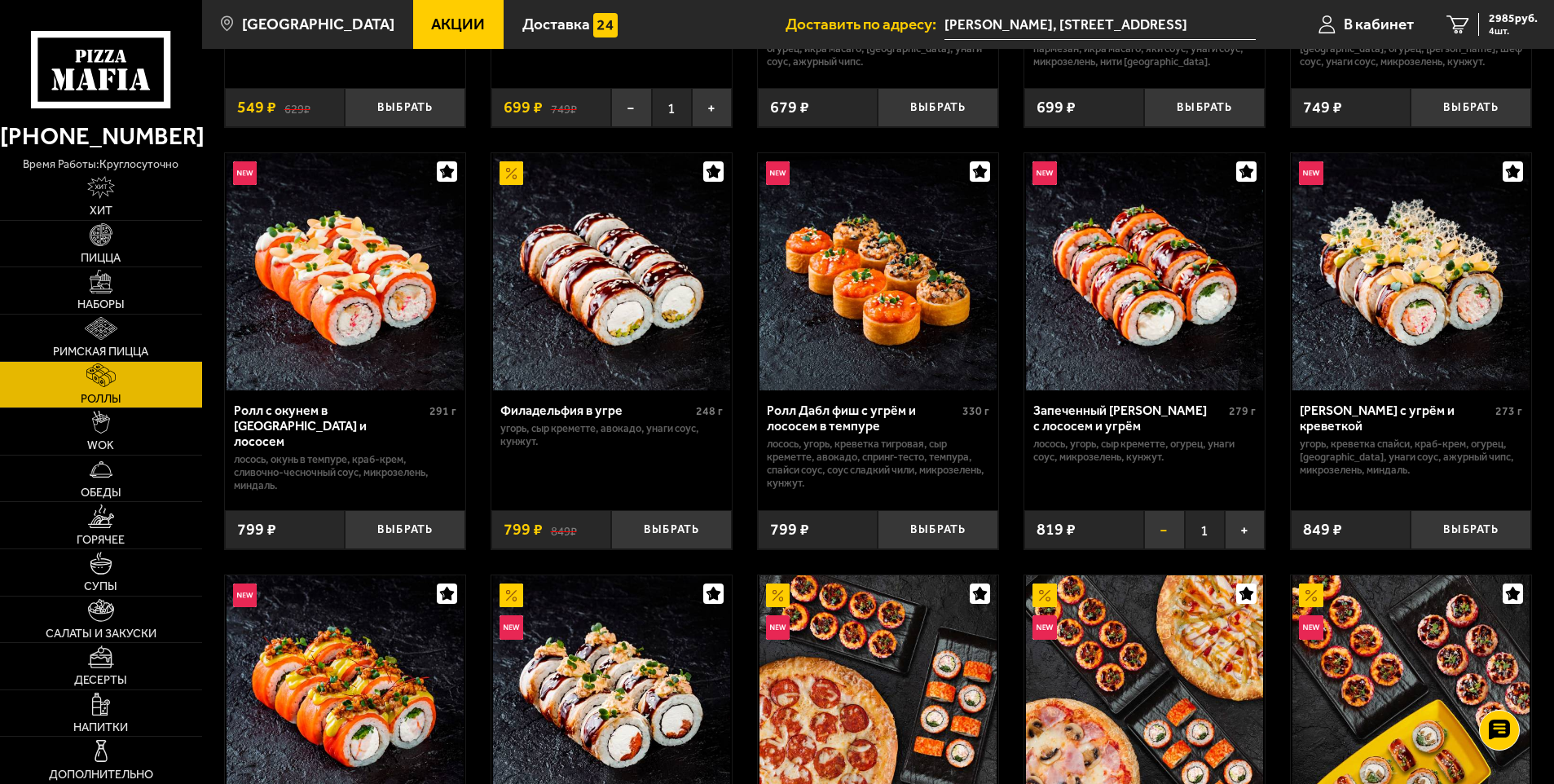
click at [1169, 545] on button "−" at bounding box center [1165, 531] width 40 height 40
click at [1509, 23] on span "1937 руб." at bounding box center [1513, 19] width 49 height 11
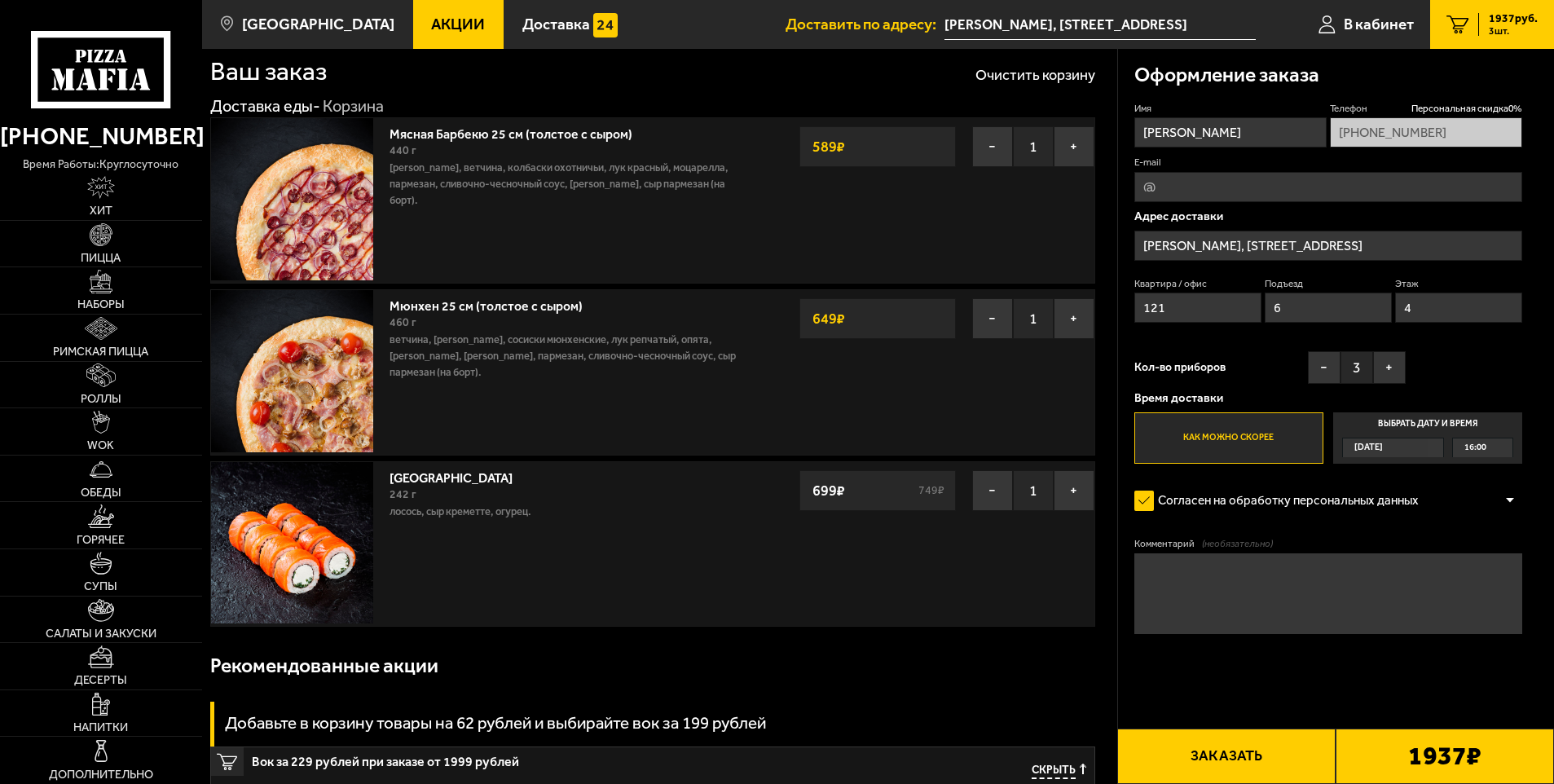
scroll to position [571, 0]
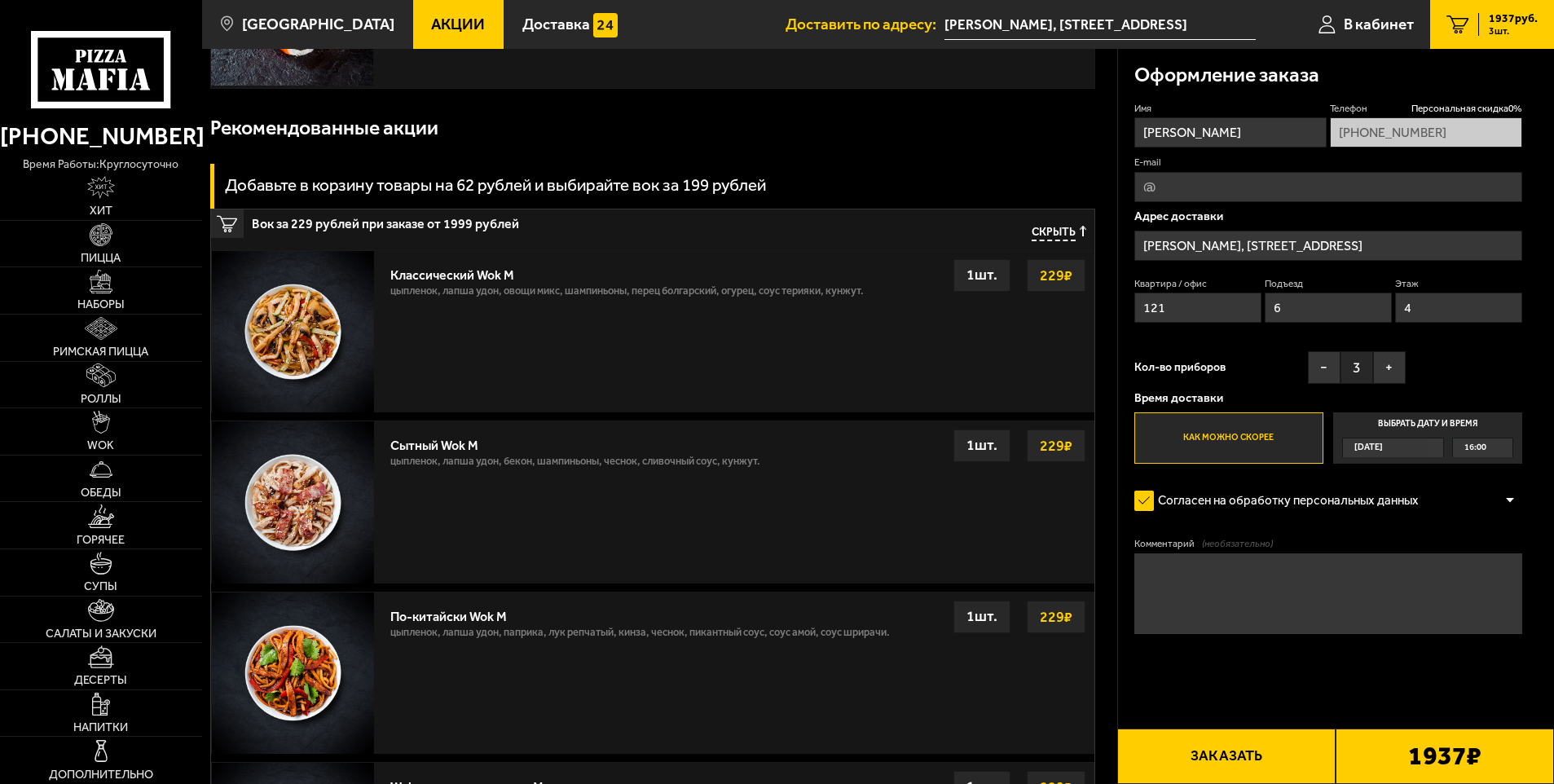
click at [1058, 446] on strong "229 ₽" at bounding box center [1056, 446] width 41 height 31
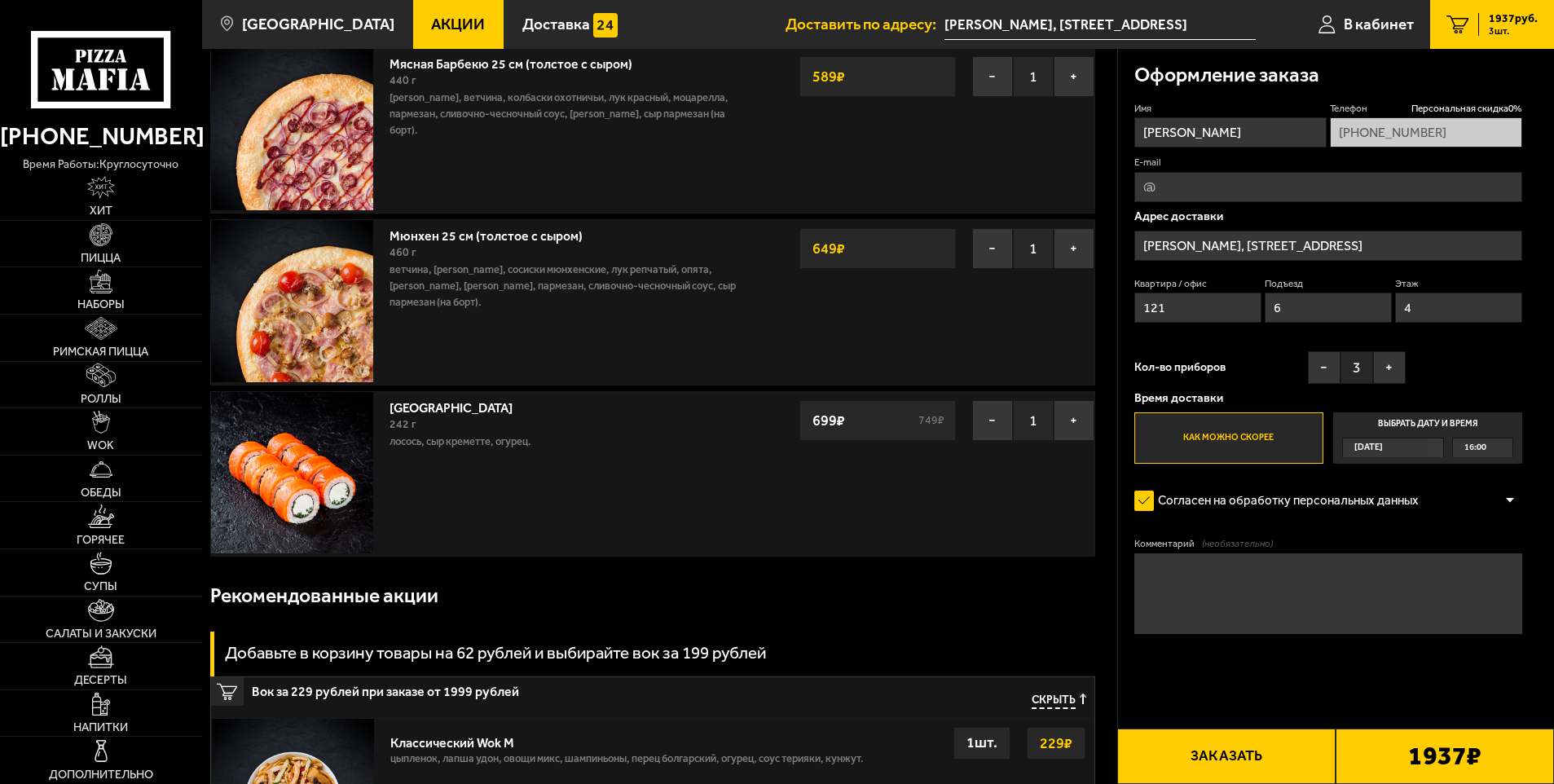
scroll to position [0, 0]
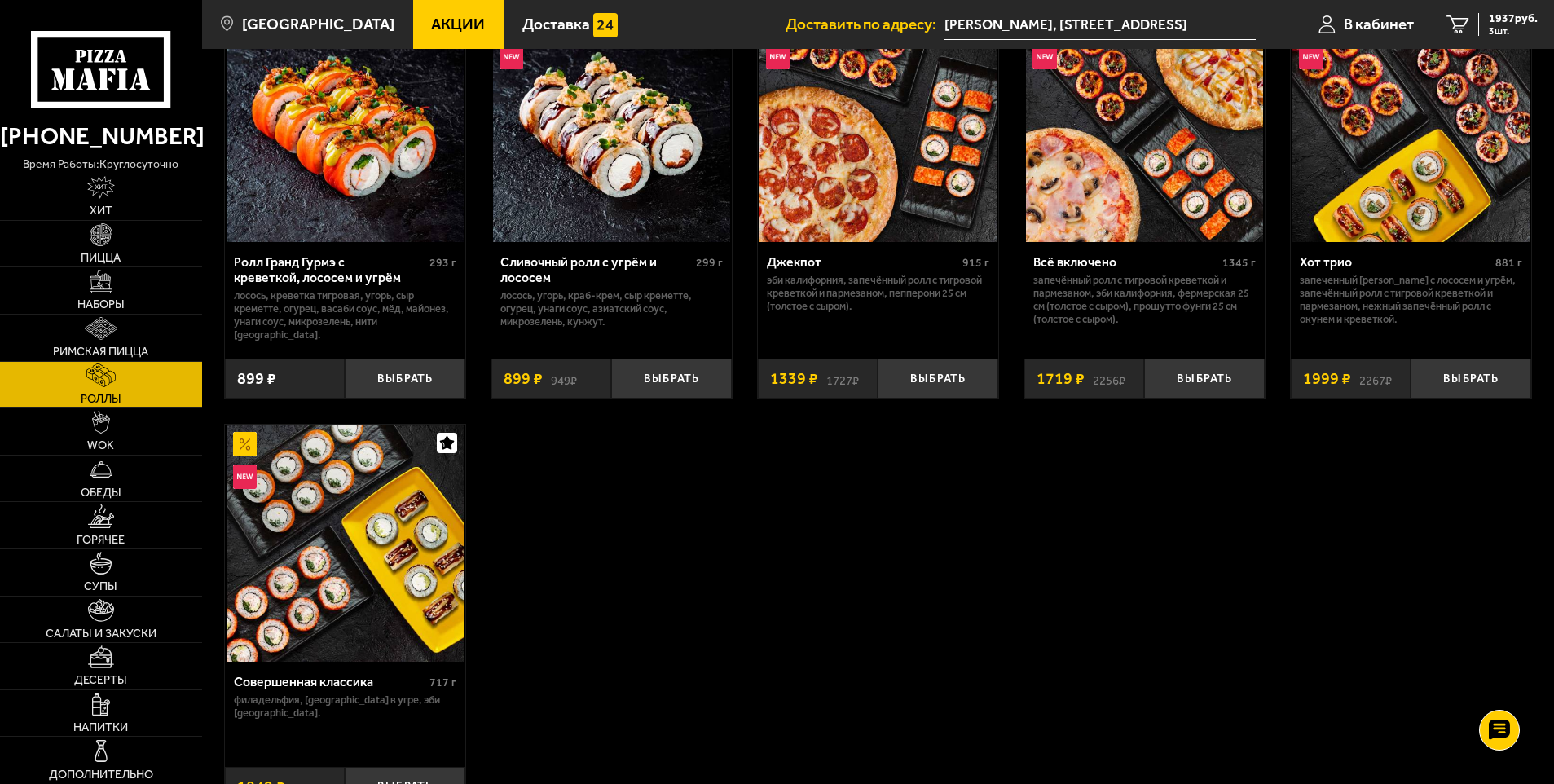
scroll to position [245, 0]
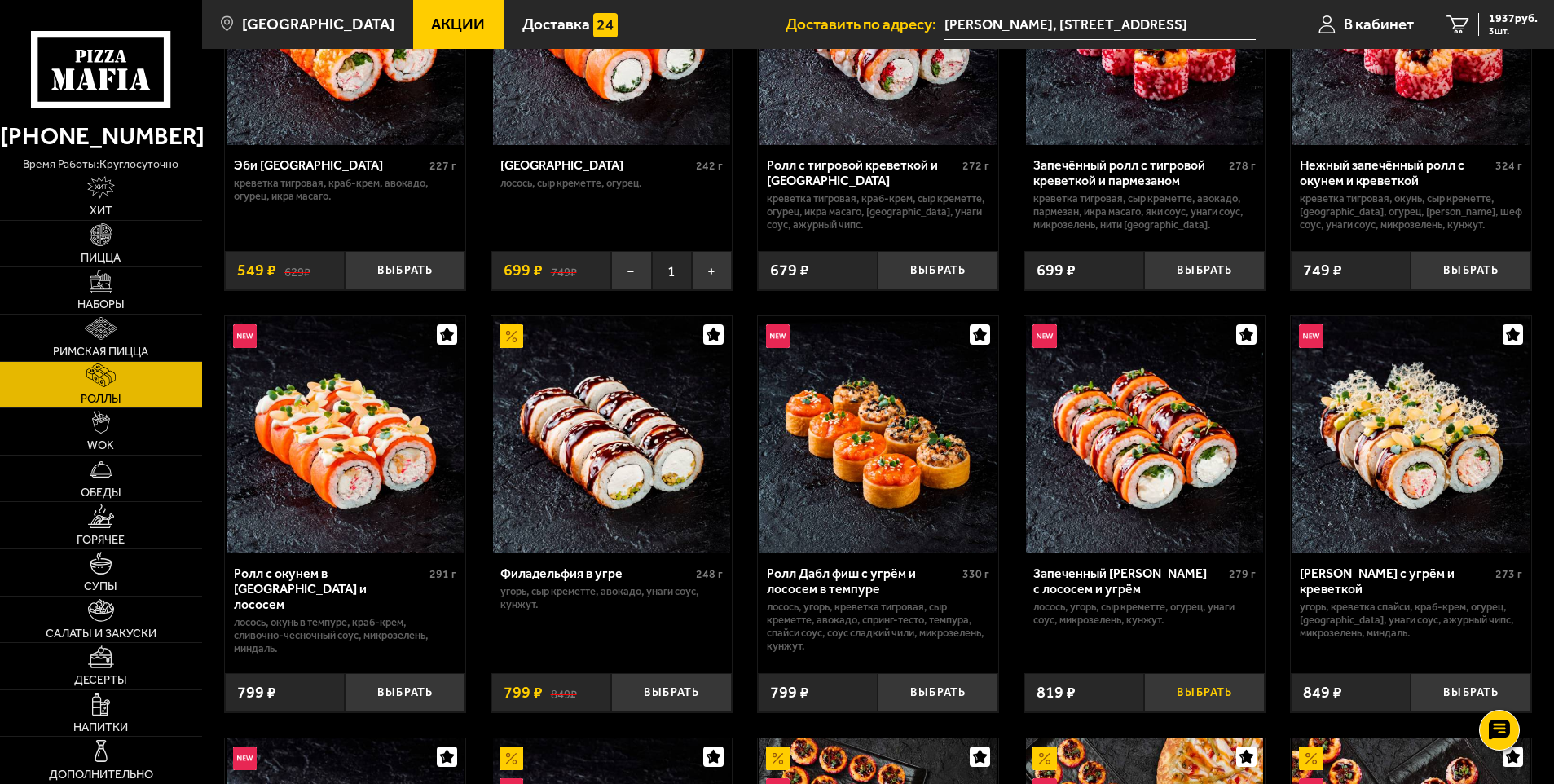
click at [1214, 688] on button "Выбрать" at bounding box center [1205, 693] width 120 height 40
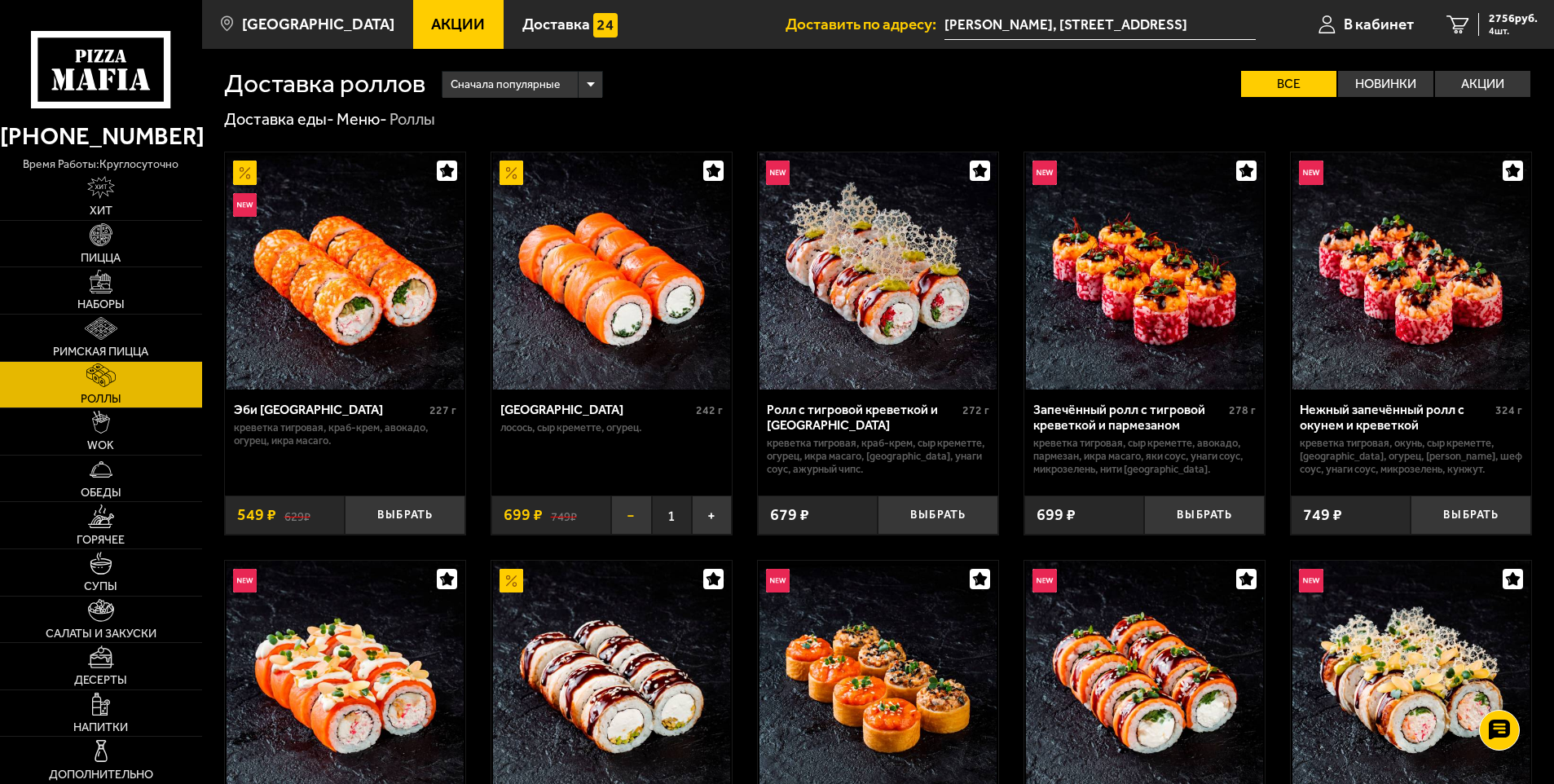
click at [624, 523] on button "−" at bounding box center [631, 515] width 40 height 40
click at [1525, 24] on span "2057 руб." at bounding box center [1513, 19] width 49 height 11
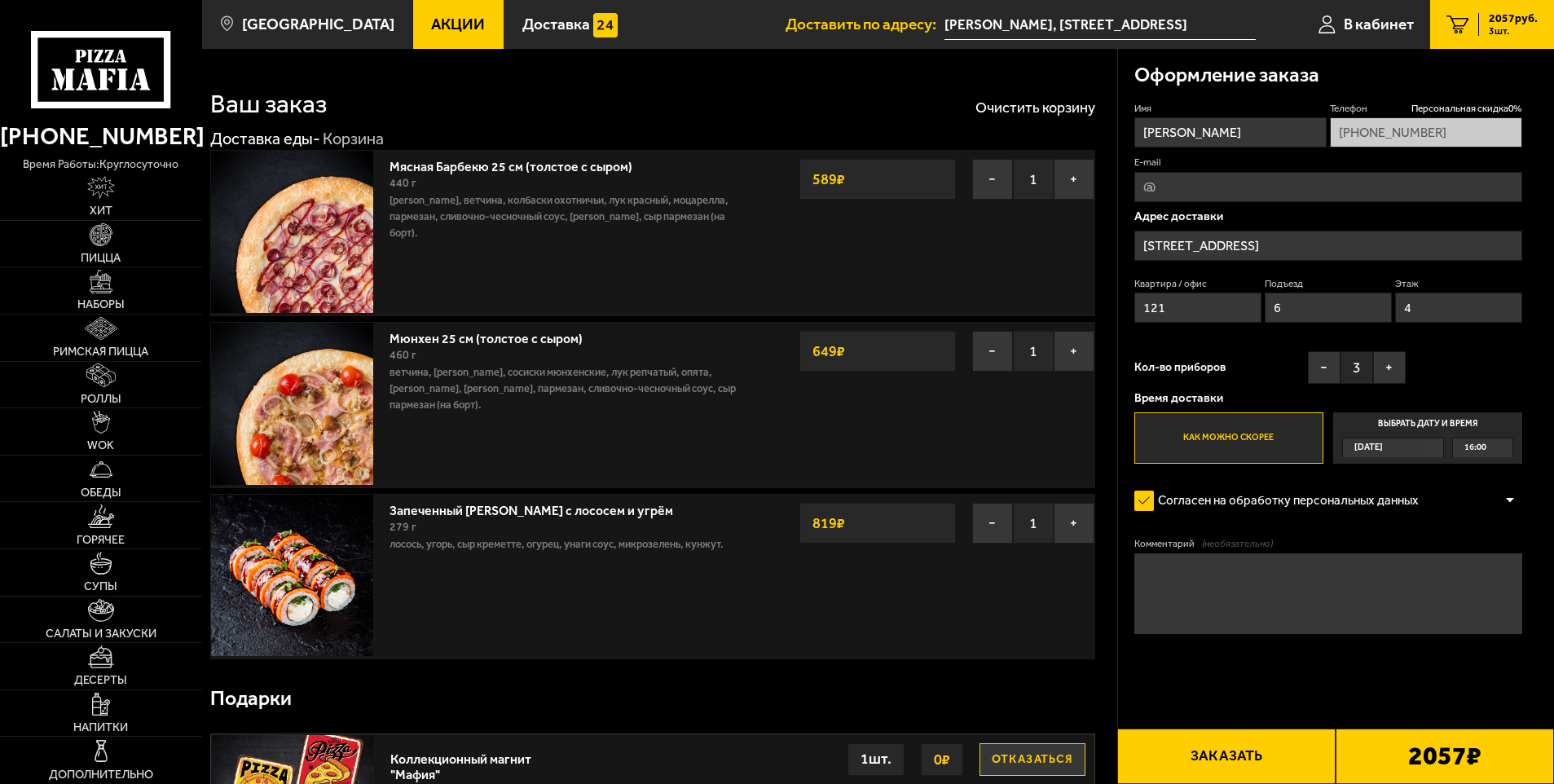
type input "Пушкин, Красносельское шоссе, 48/60"
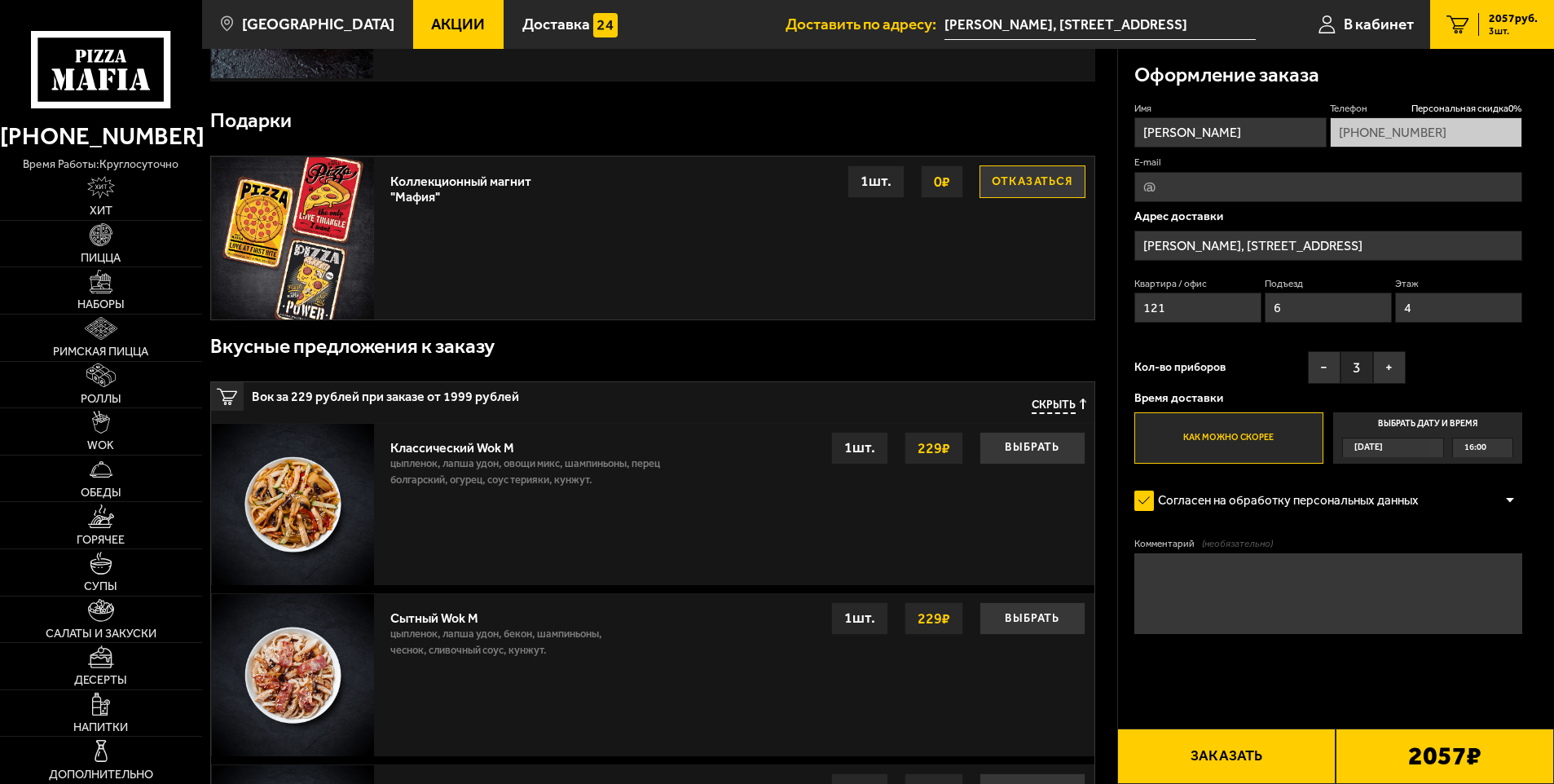
scroll to position [896, 0]
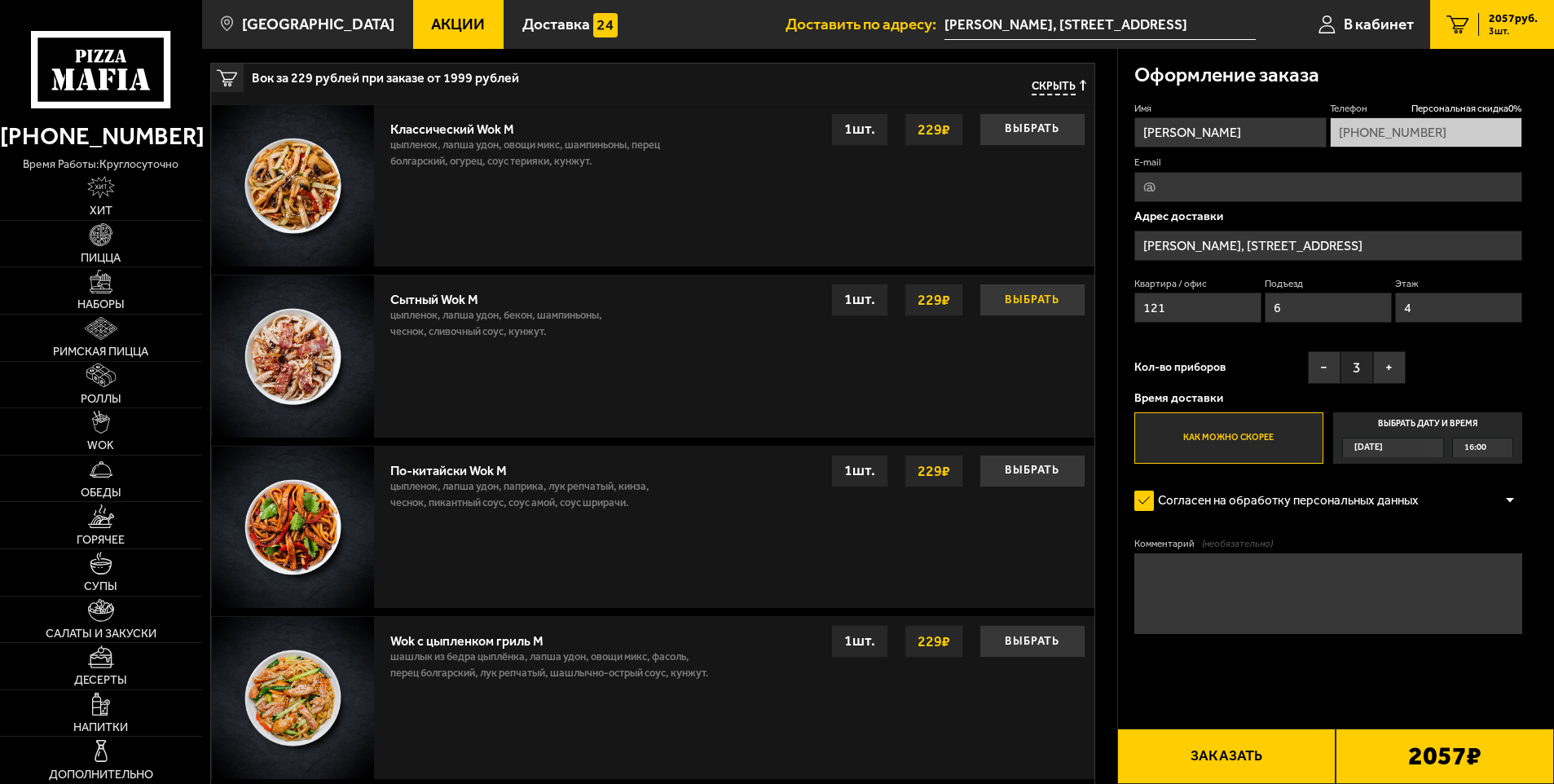
click at [1022, 294] on button "Выбрать" at bounding box center [1032, 300] width 106 height 33
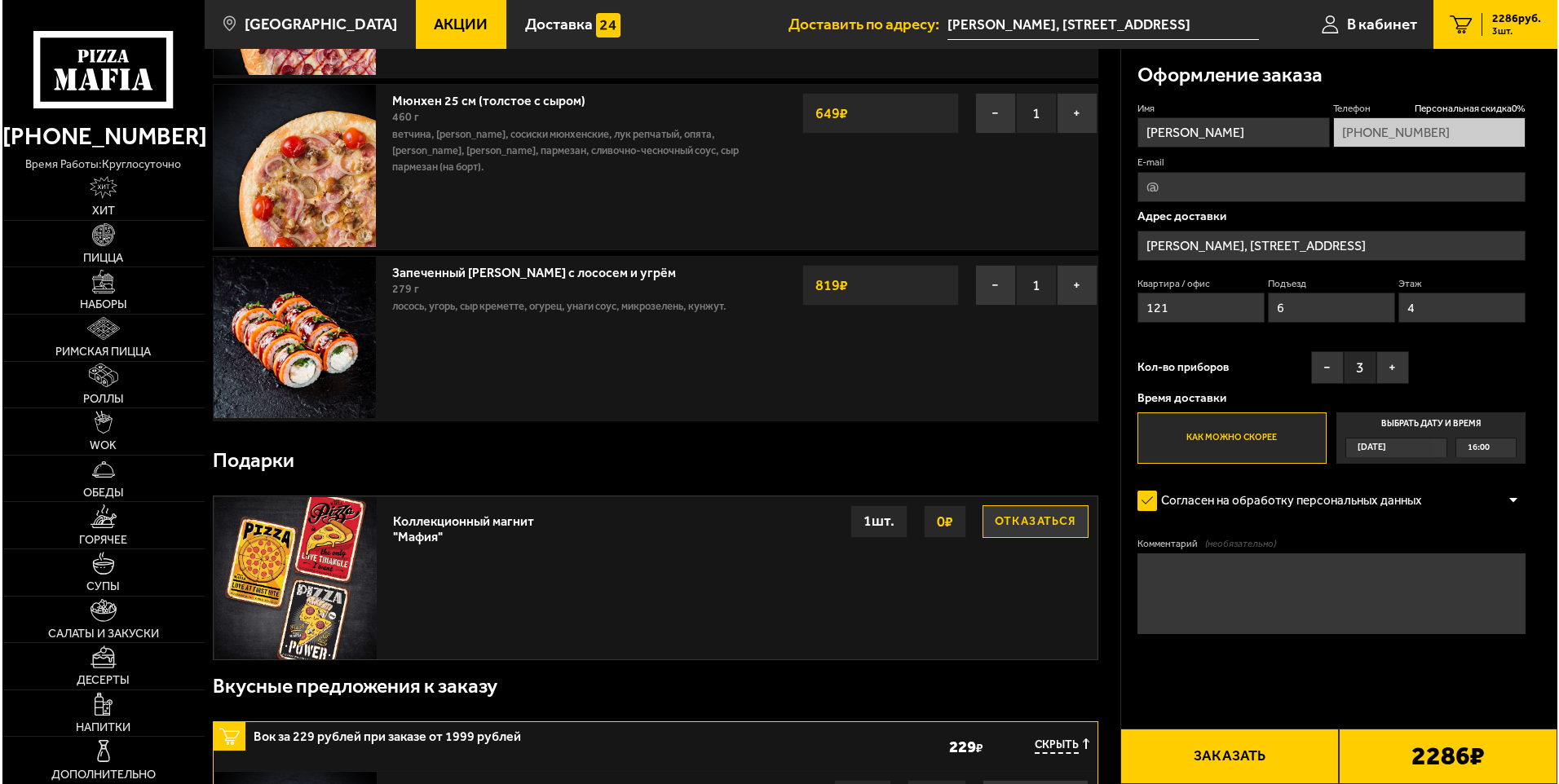
scroll to position [407, 0]
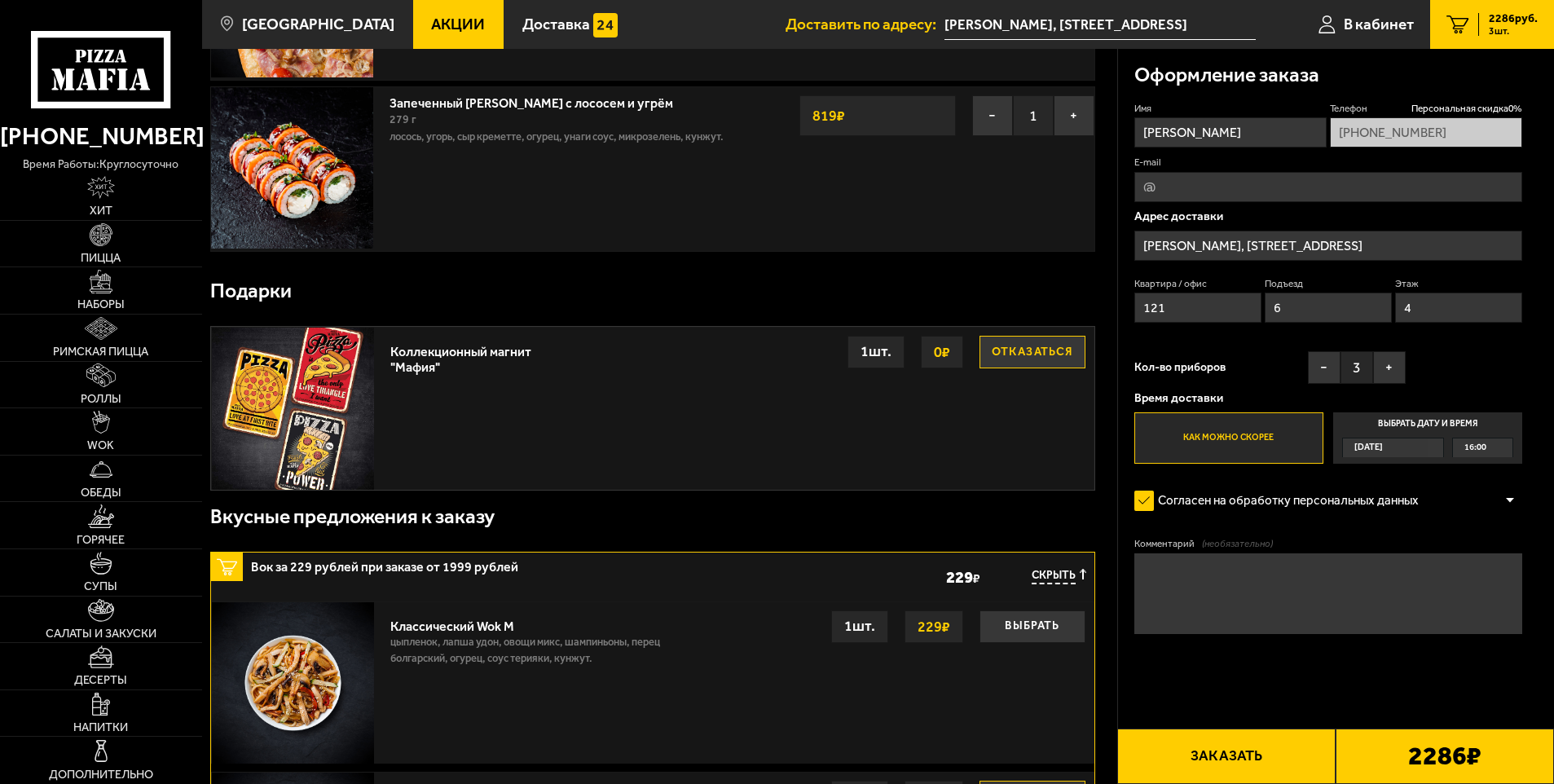
click at [1279, 756] on button "Заказать" at bounding box center [1226, 756] width 218 height 55
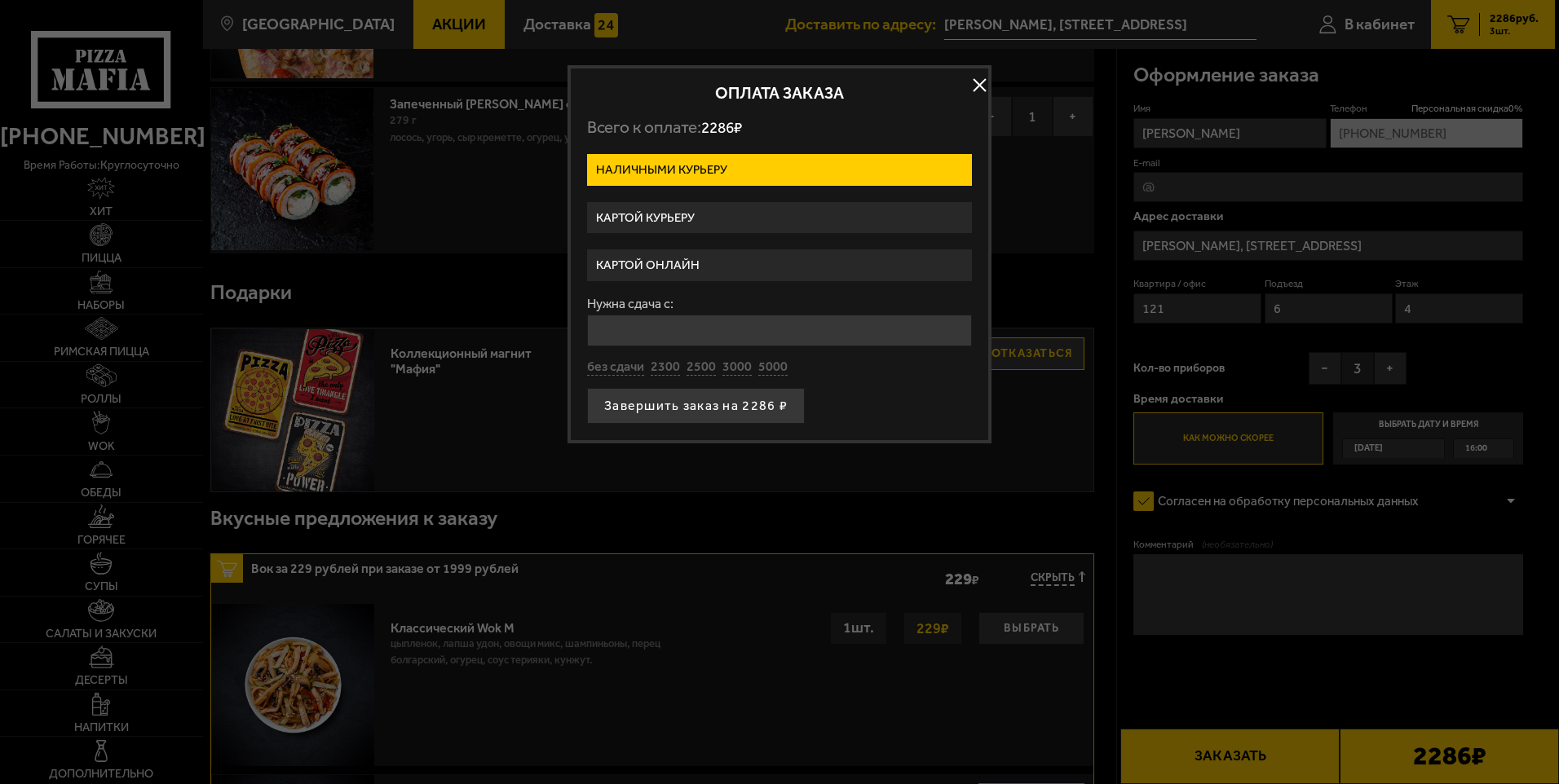
click at [763, 206] on label "Картой курьеру" at bounding box center [780, 217] width 384 height 32
click at [0, 0] on input "Картой курьеру" at bounding box center [0, 0] width 0 height 0
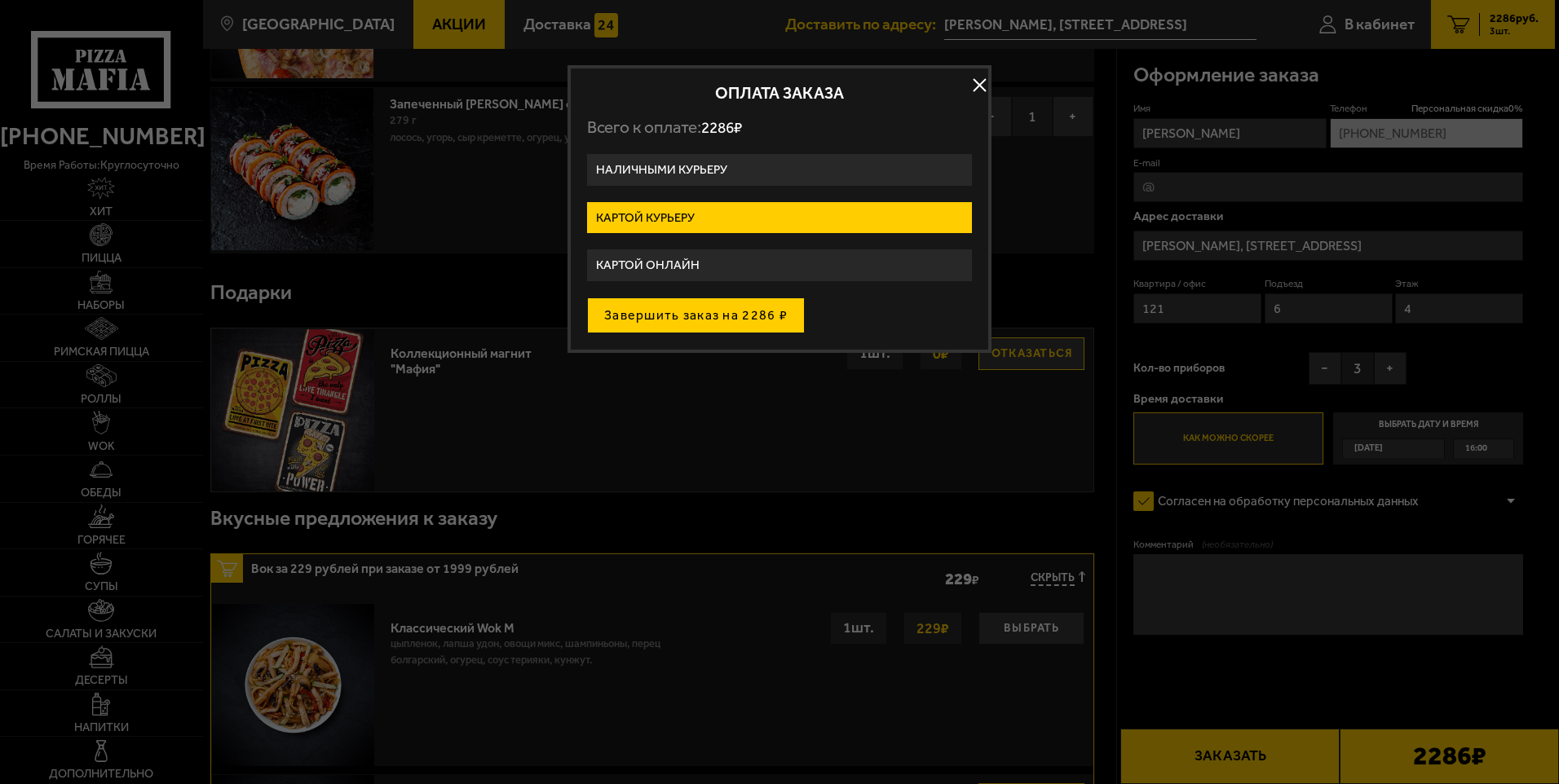
click at [776, 329] on button "Завершить заказ на 2286 ₽" at bounding box center [696, 315] width 218 height 35
